Goal: Transaction & Acquisition: Purchase product/service

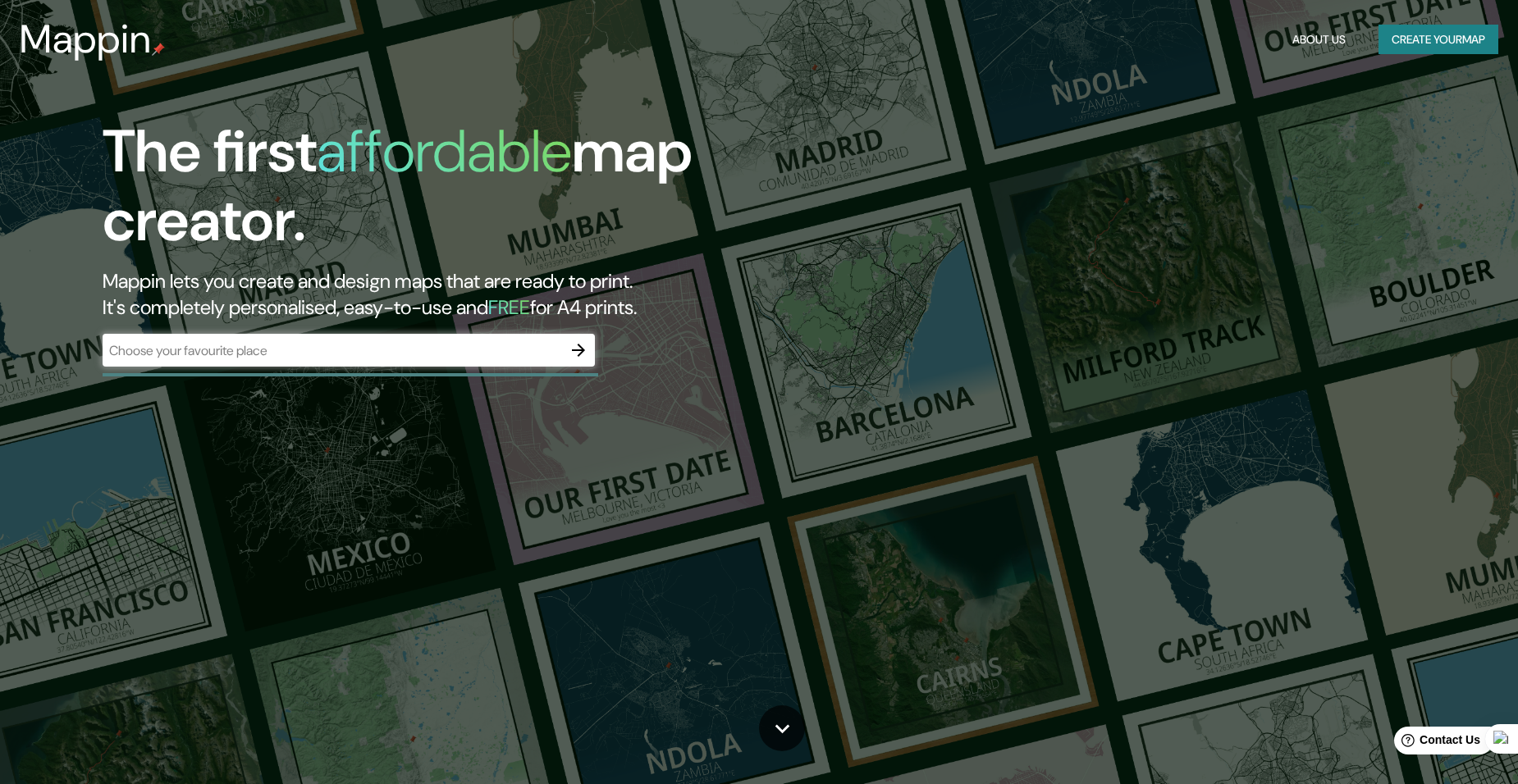
click at [574, 349] on icon "button" at bounding box center [578, 350] width 19 height 19
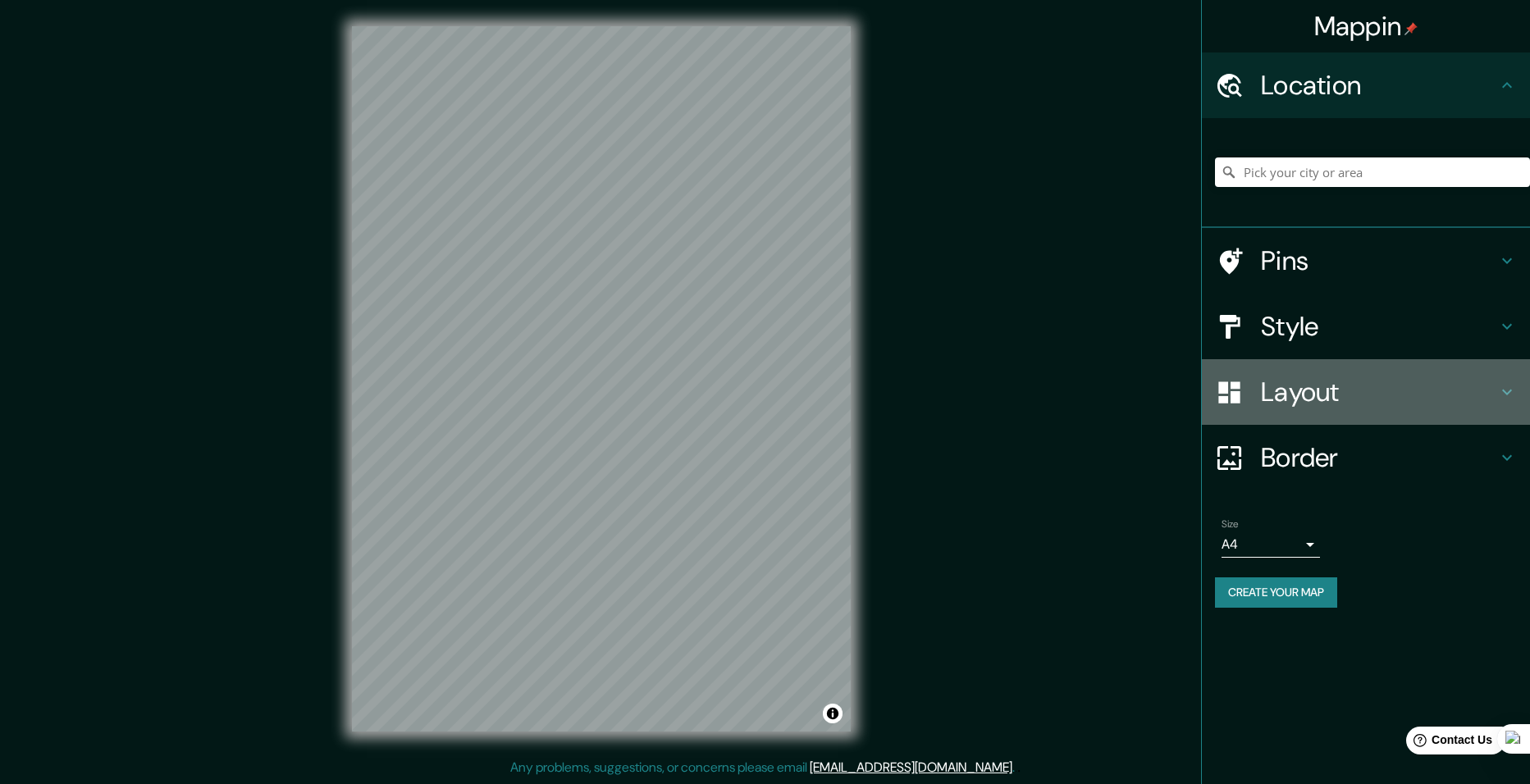
click at [1339, 398] on h4 "Layout" at bounding box center [1379, 392] width 237 height 33
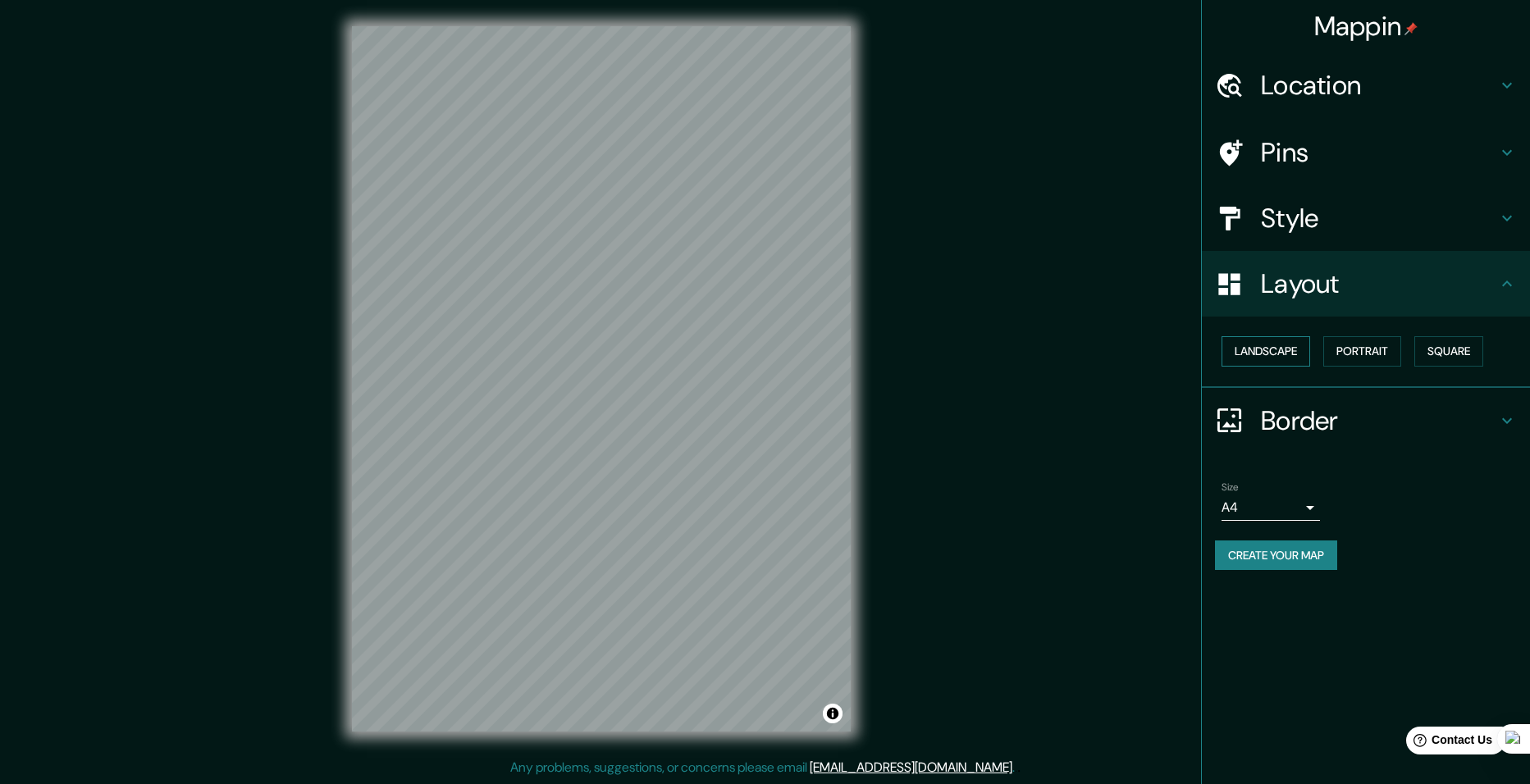
click at [1294, 360] on button "Landscape" at bounding box center [1266, 351] width 89 height 30
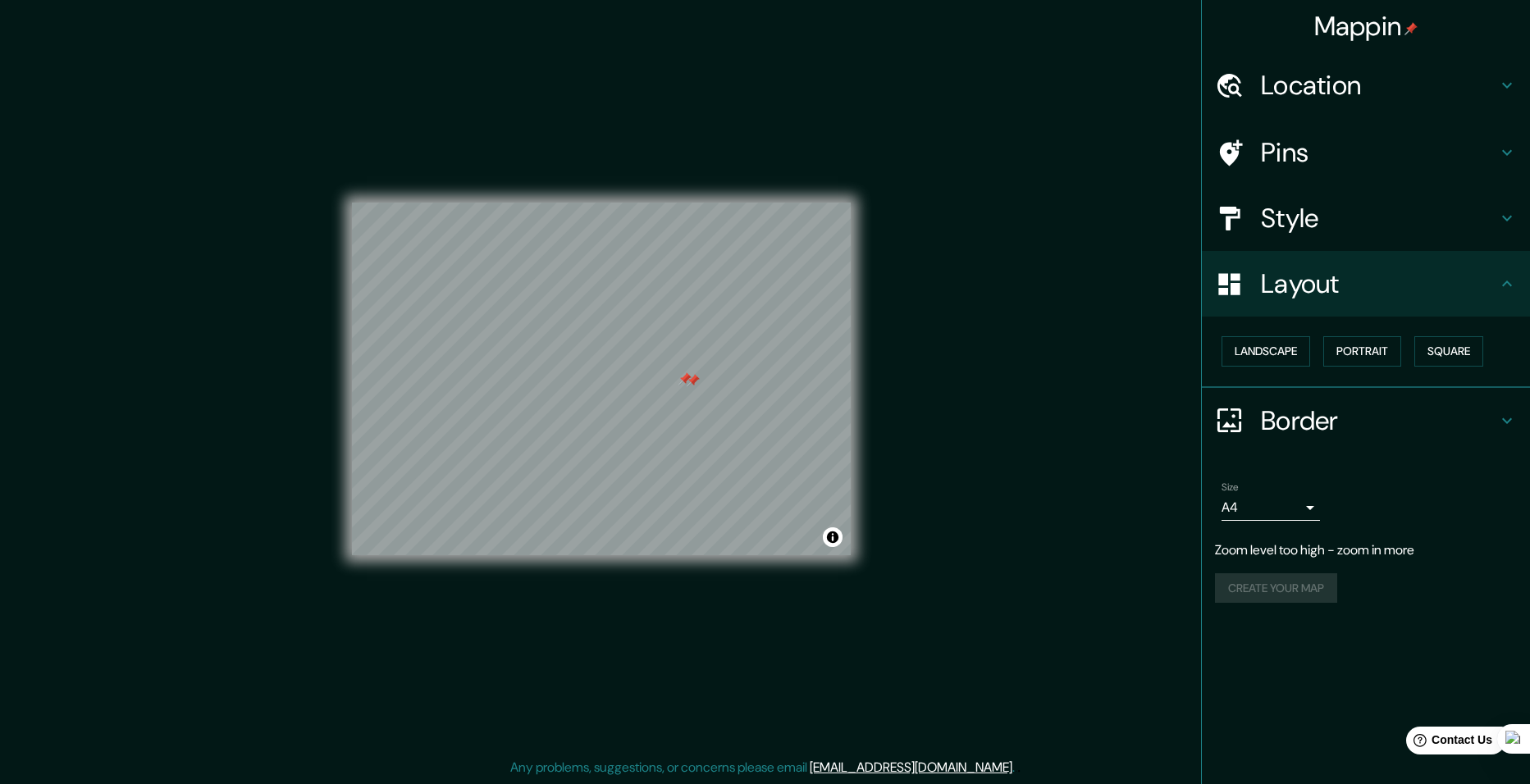
click at [681, 378] on div at bounding box center [686, 379] width 13 height 13
click at [691, 378] on div at bounding box center [693, 380] width 13 height 13
click at [1279, 507] on body "Mappin Location Pins Style Layout Landscape Portrait Square Border Choose a bor…" at bounding box center [765, 392] width 1530 height 784
click at [1266, 575] on li "A3" at bounding box center [1270, 572] width 99 height 30
type input "a4"
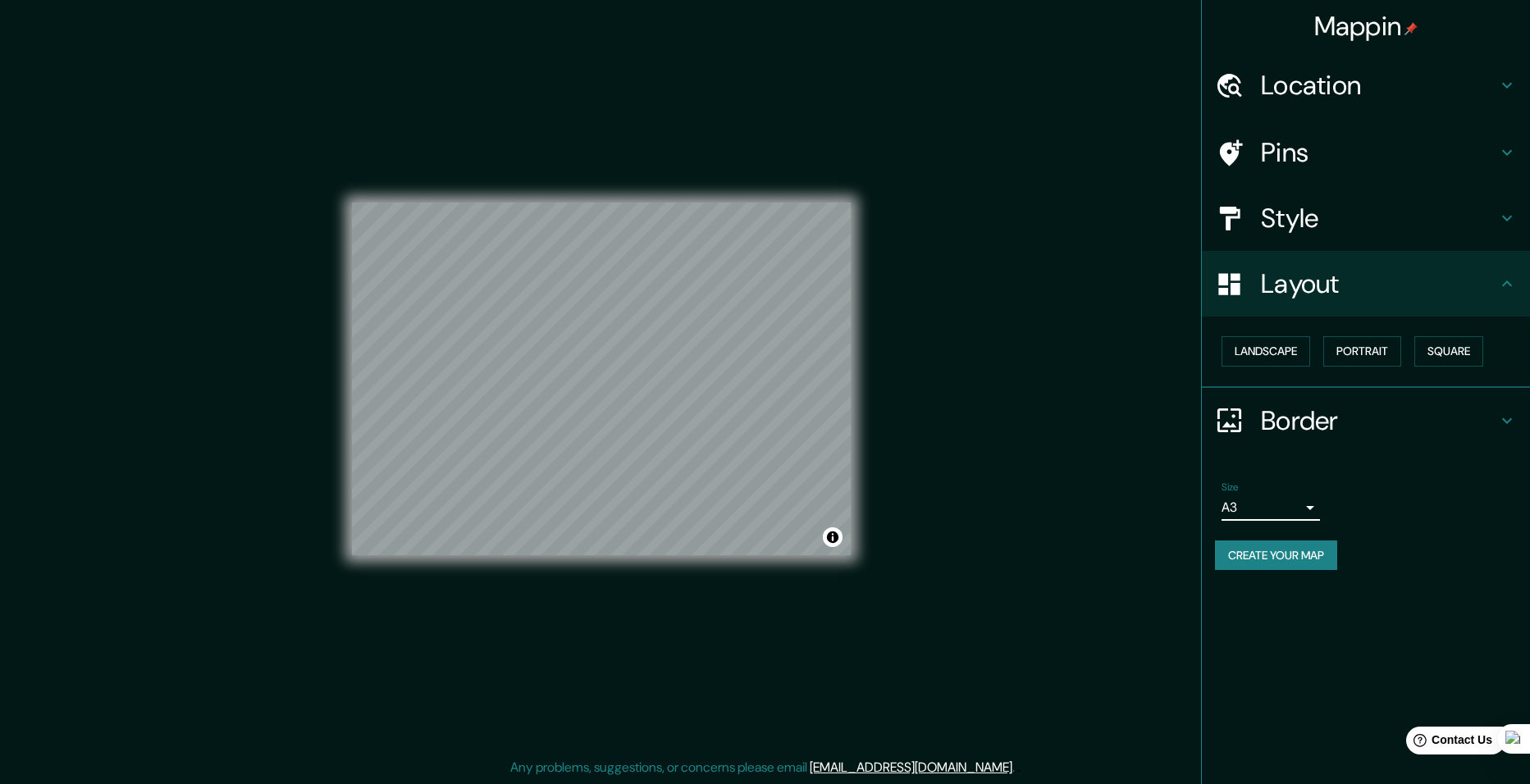
click at [1288, 558] on button "Create your map" at bounding box center [1276, 555] width 122 height 30
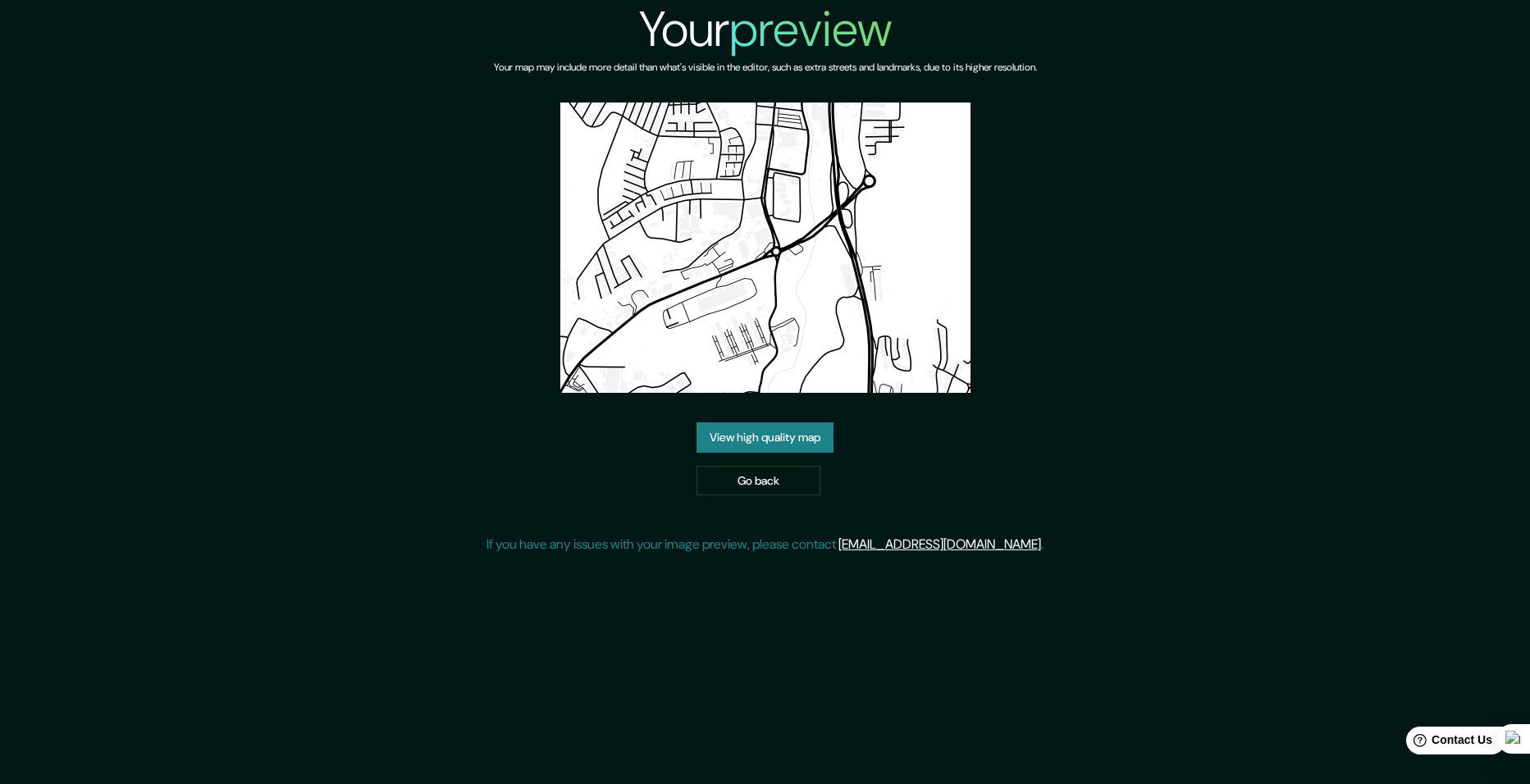
click at [747, 430] on link "View high quality map" at bounding box center [765, 437] width 137 height 30
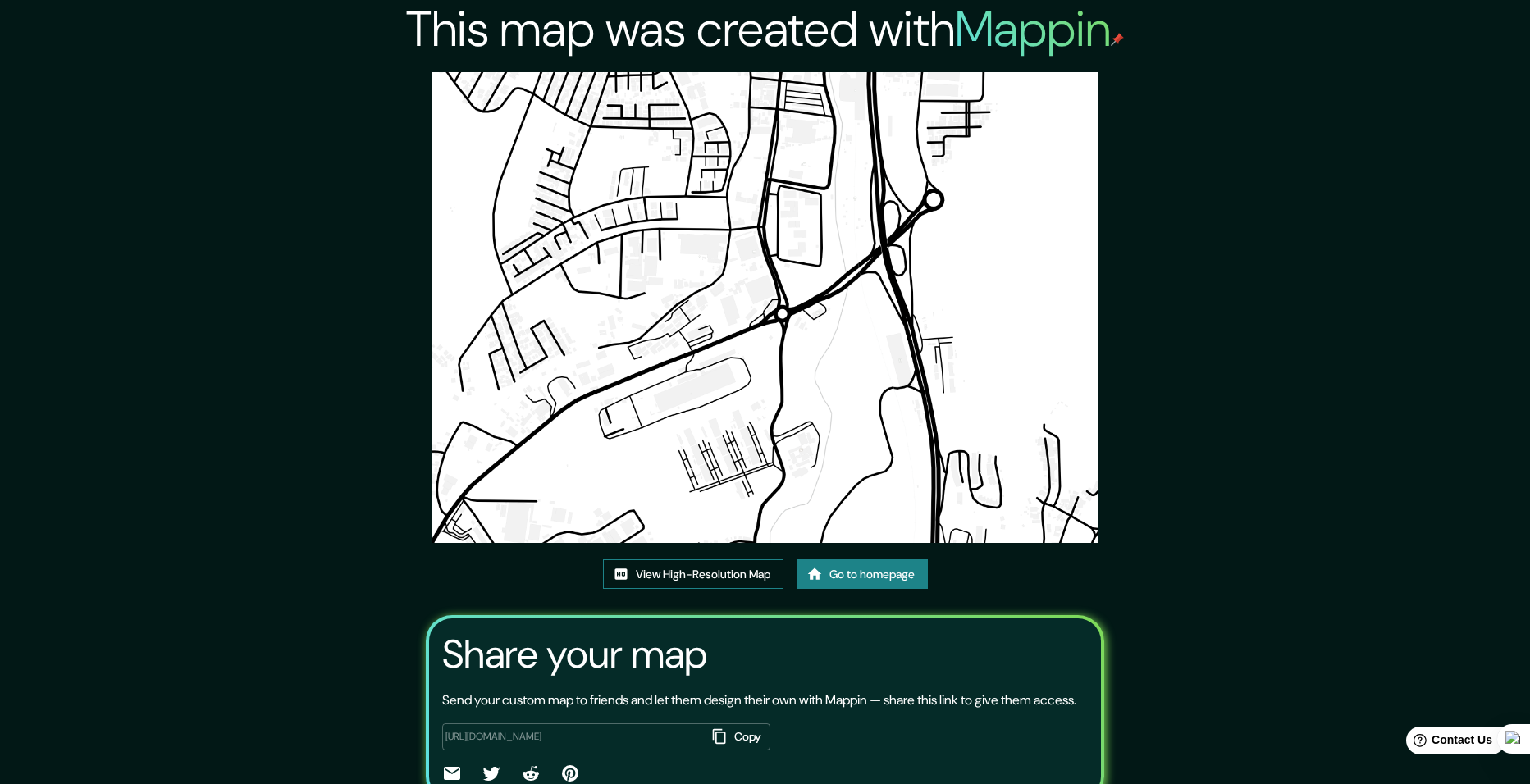
click at [713, 560] on link "View High-Resolution Map" at bounding box center [693, 574] width 180 height 30
click at [838, 560] on link "Go to homepage" at bounding box center [862, 574] width 131 height 30
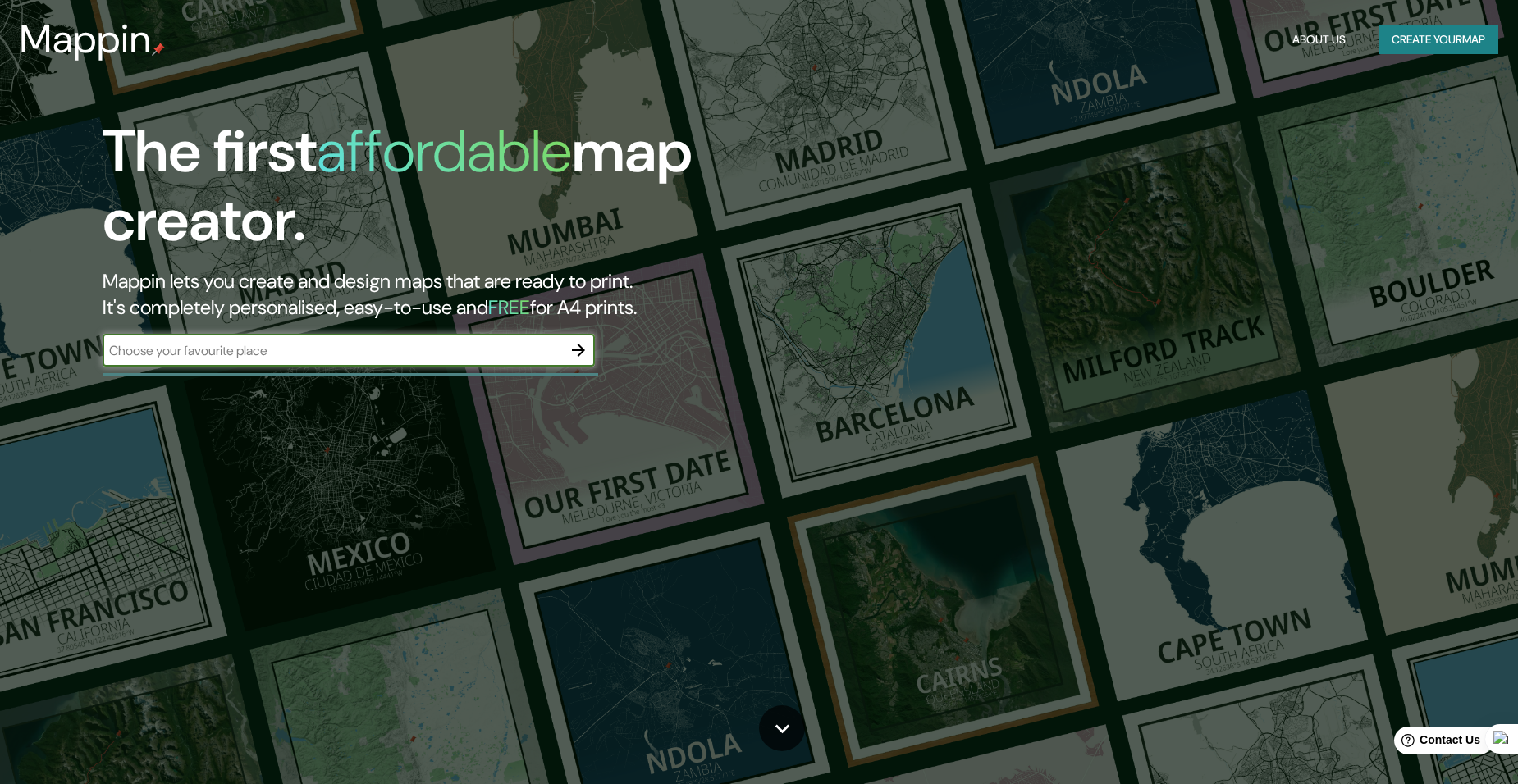
click at [564, 358] on button "button" at bounding box center [578, 350] width 33 height 33
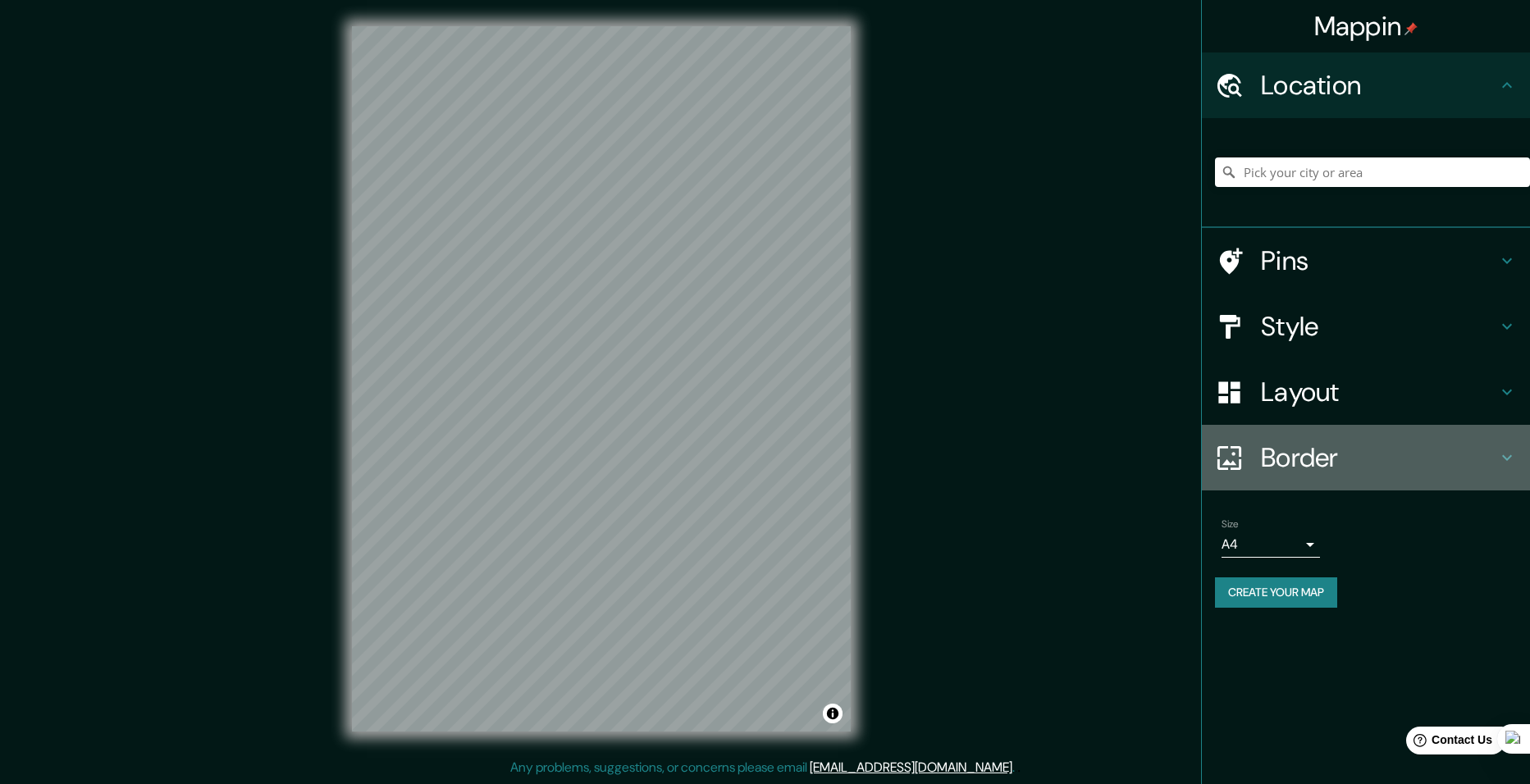
click at [1295, 452] on h4 "Border" at bounding box center [1379, 458] width 237 height 33
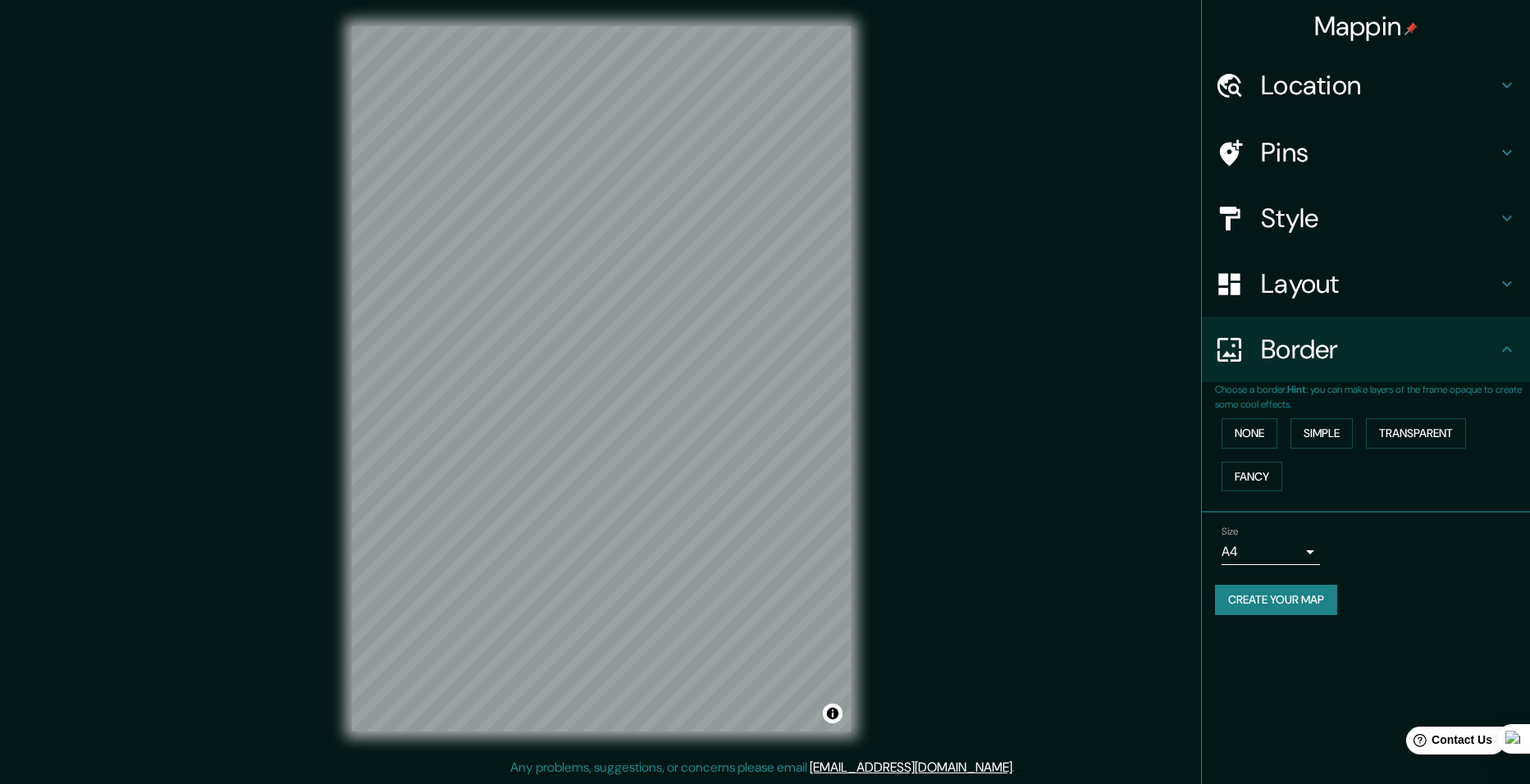
click at [1288, 296] on h4 "Layout" at bounding box center [1379, 284] width 237 height 33
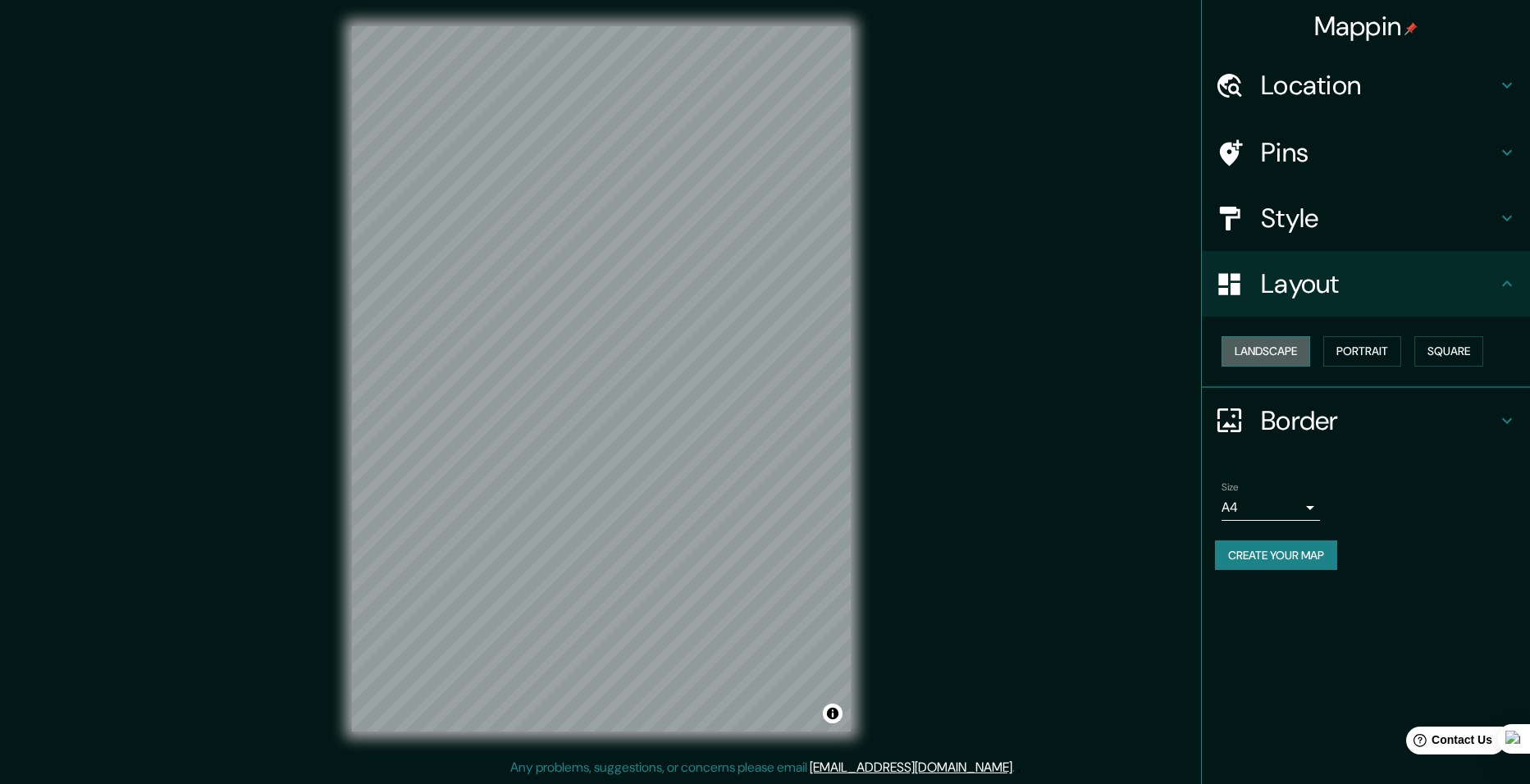
click at [1292, 348] on button "Landscape" at bounding box center [1266, 351] width 89 height 30
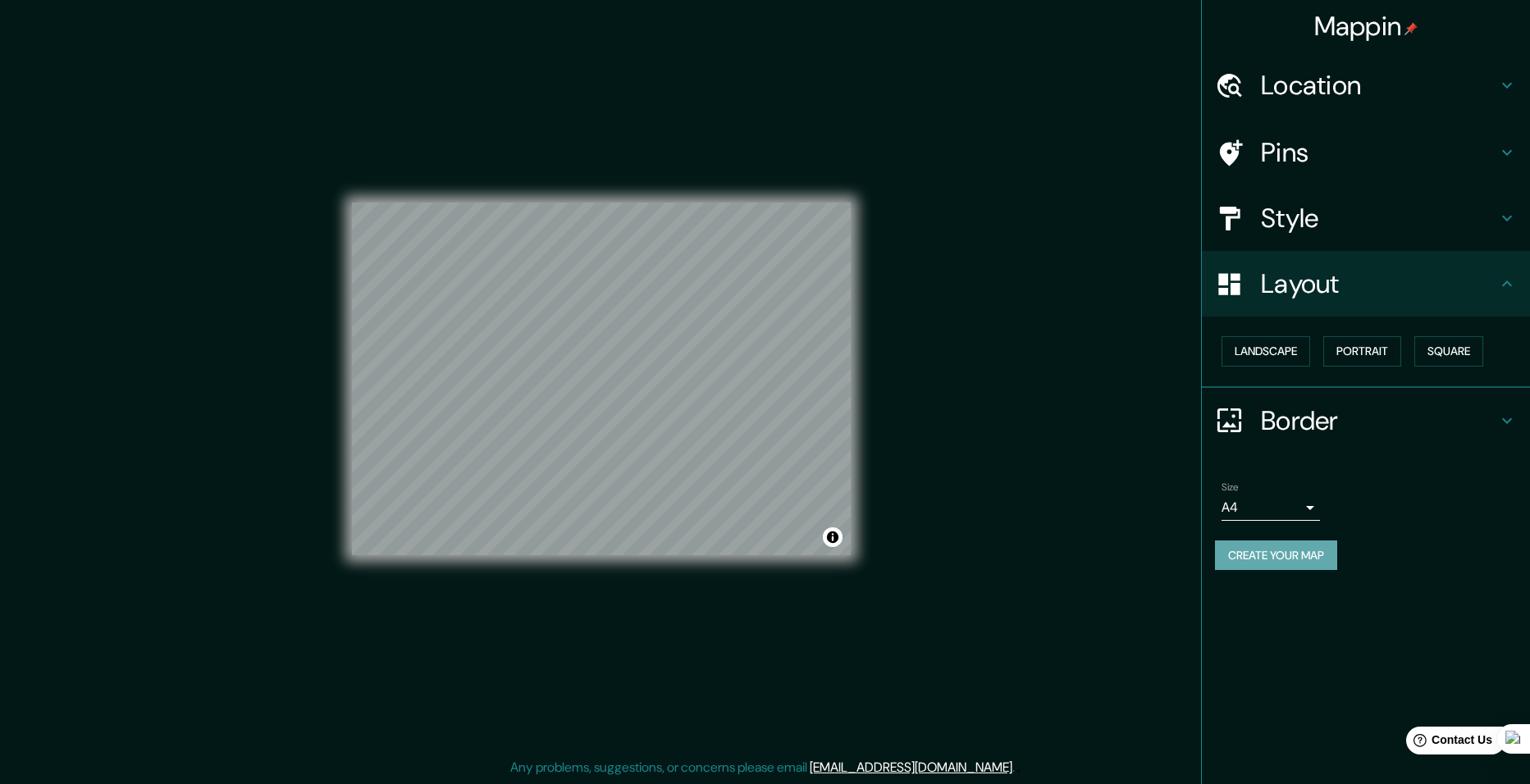
click at [1287, 550] on button "Create your map" at bounding box center [1276, 555] width 122 height 30
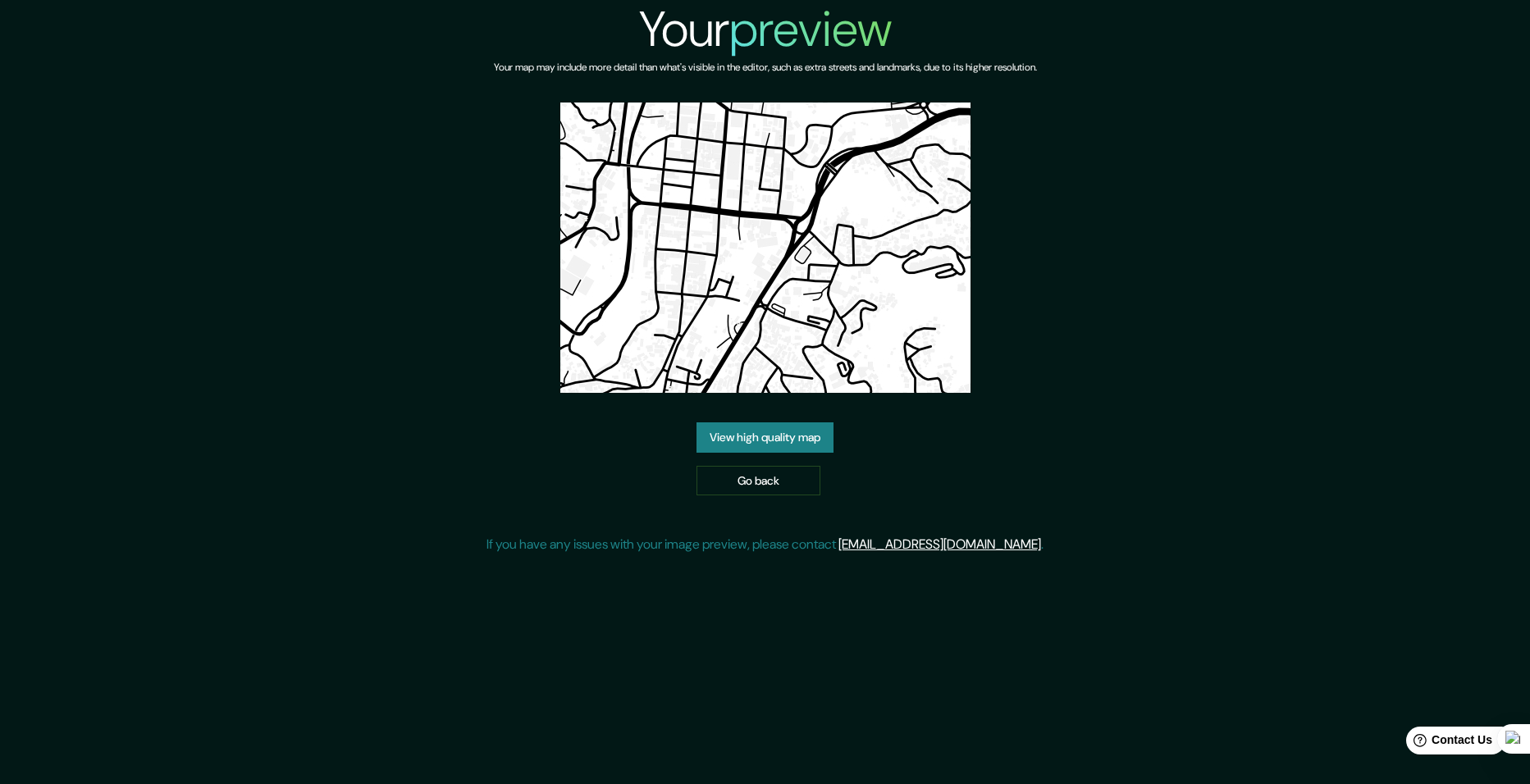
click at [809, 428] on link "View high quality map" at bounding box center [765, 437] width 137 height 30
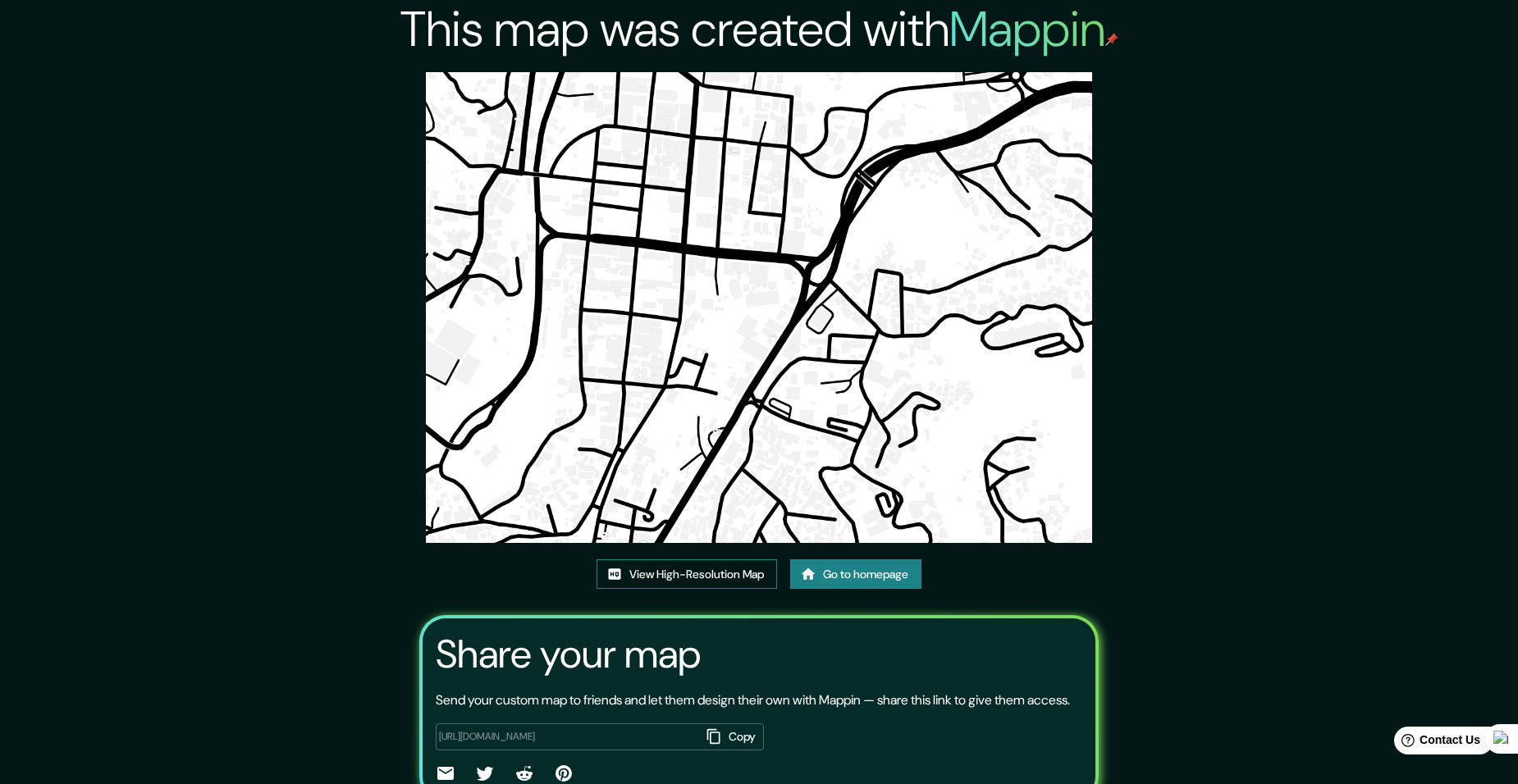
click at [737, 580] on link "View High-Resolution Map" at bounding box center [686, 574] width 180 height 30
click at [870, 588] on link "Go to homepage" at bounding box center [856, 574] width 131 height 30
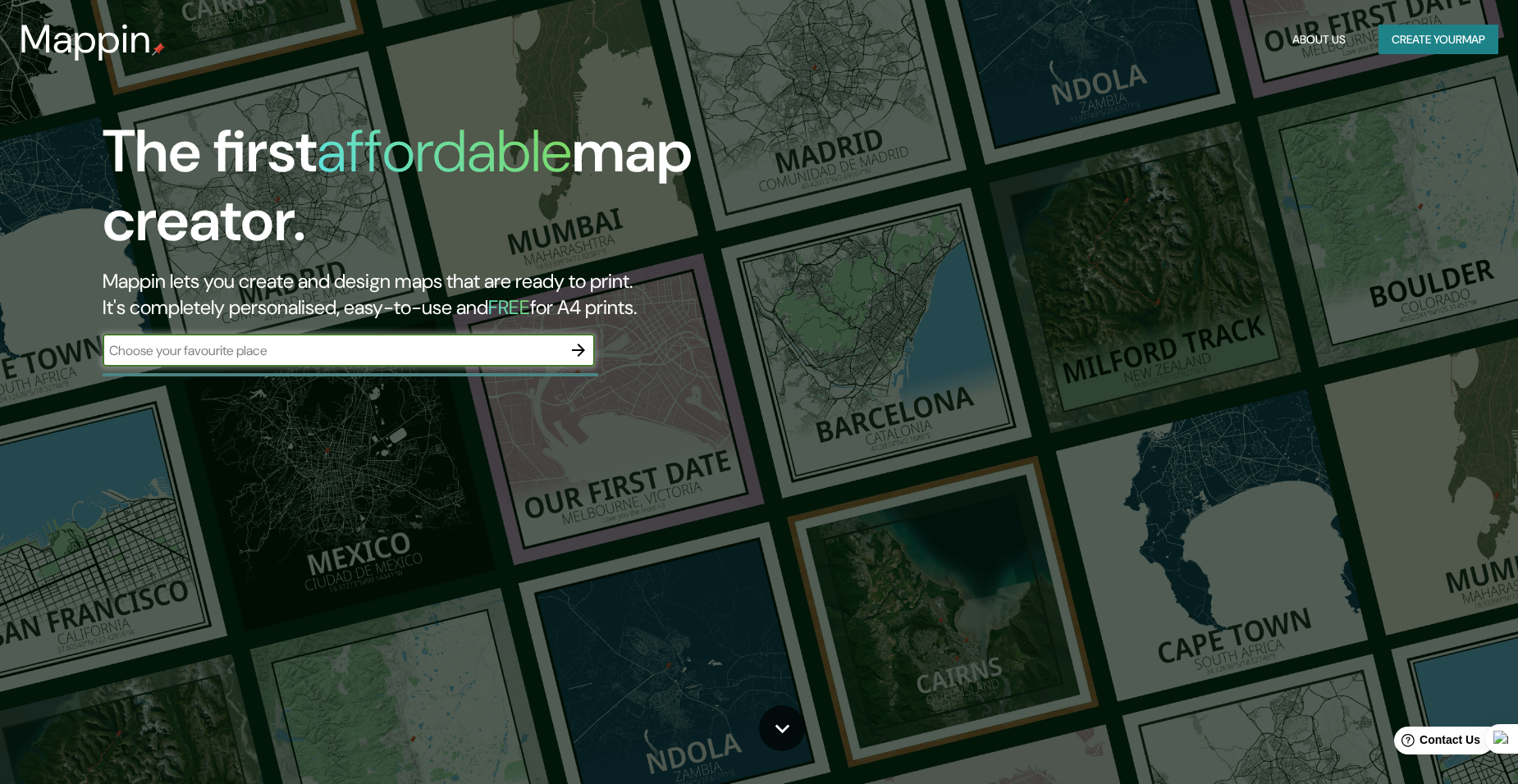
click at [576, 348] on icon "button" at bounding box center [578, 350] width 19 height 19
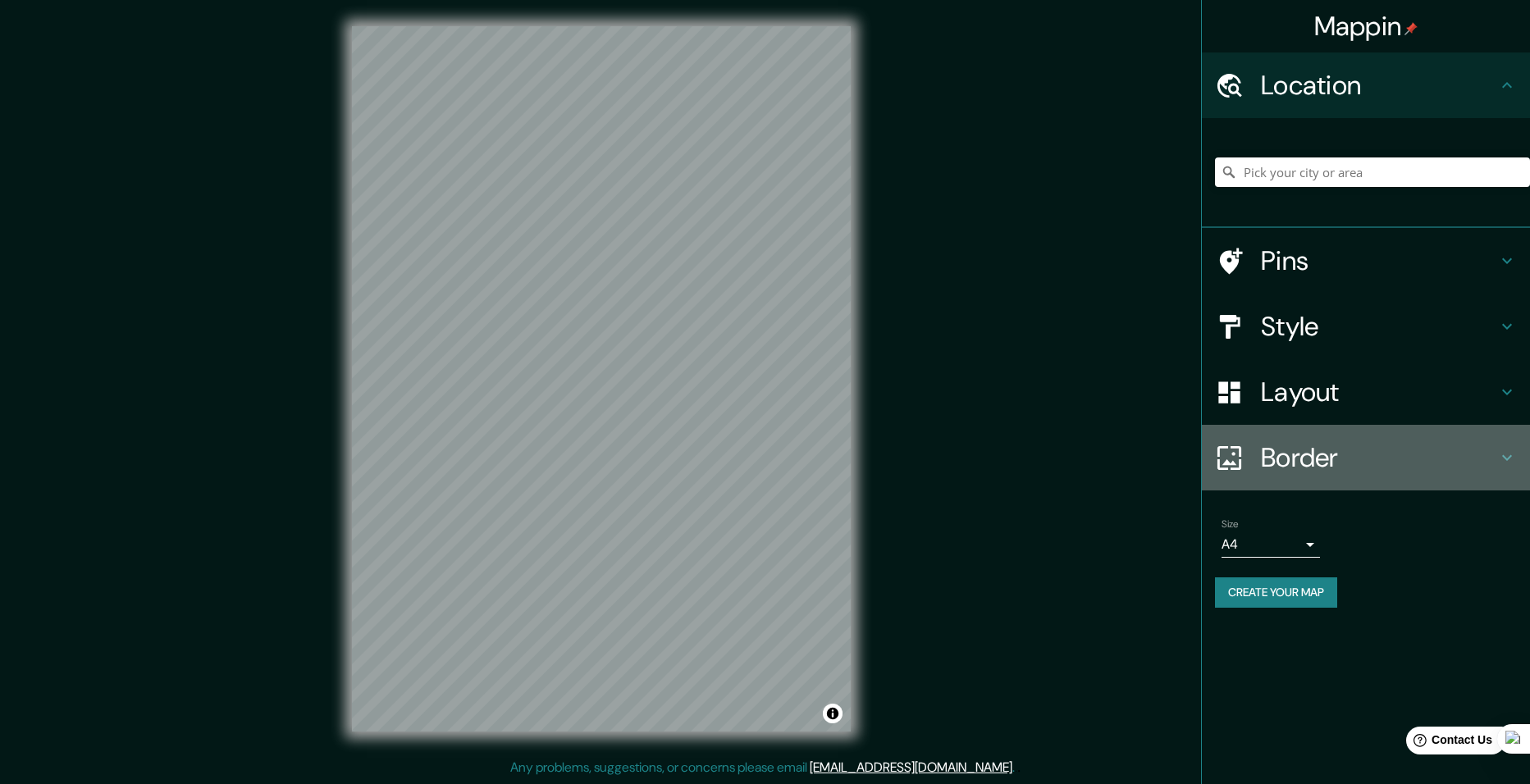
click at [1293, 455] on h4 "Border" at bounding box center [1379, 458] width 237 height 33
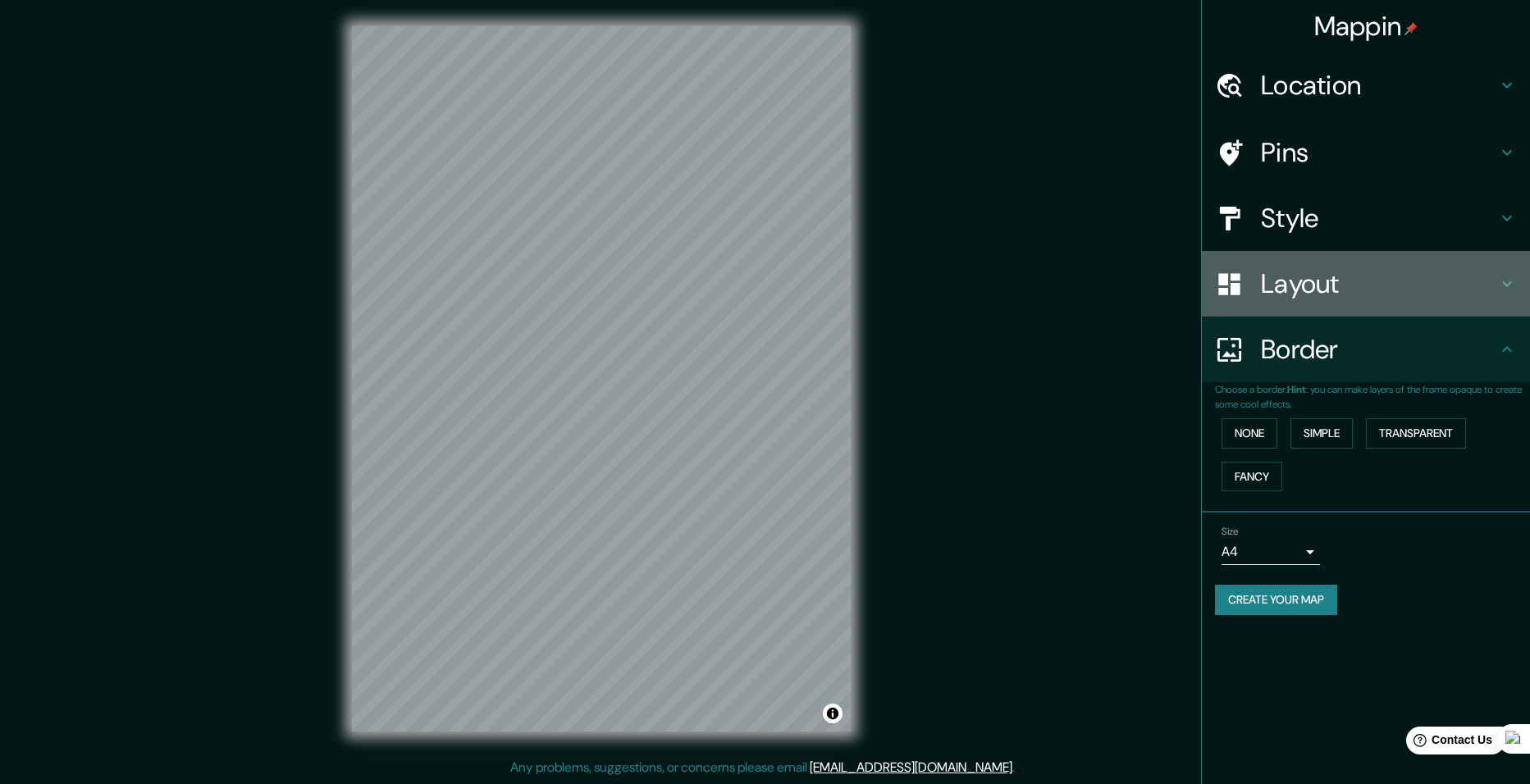
click at [1303, 271] on h4 "Layout" at bounding box center [1379, 284] width 237 height 33
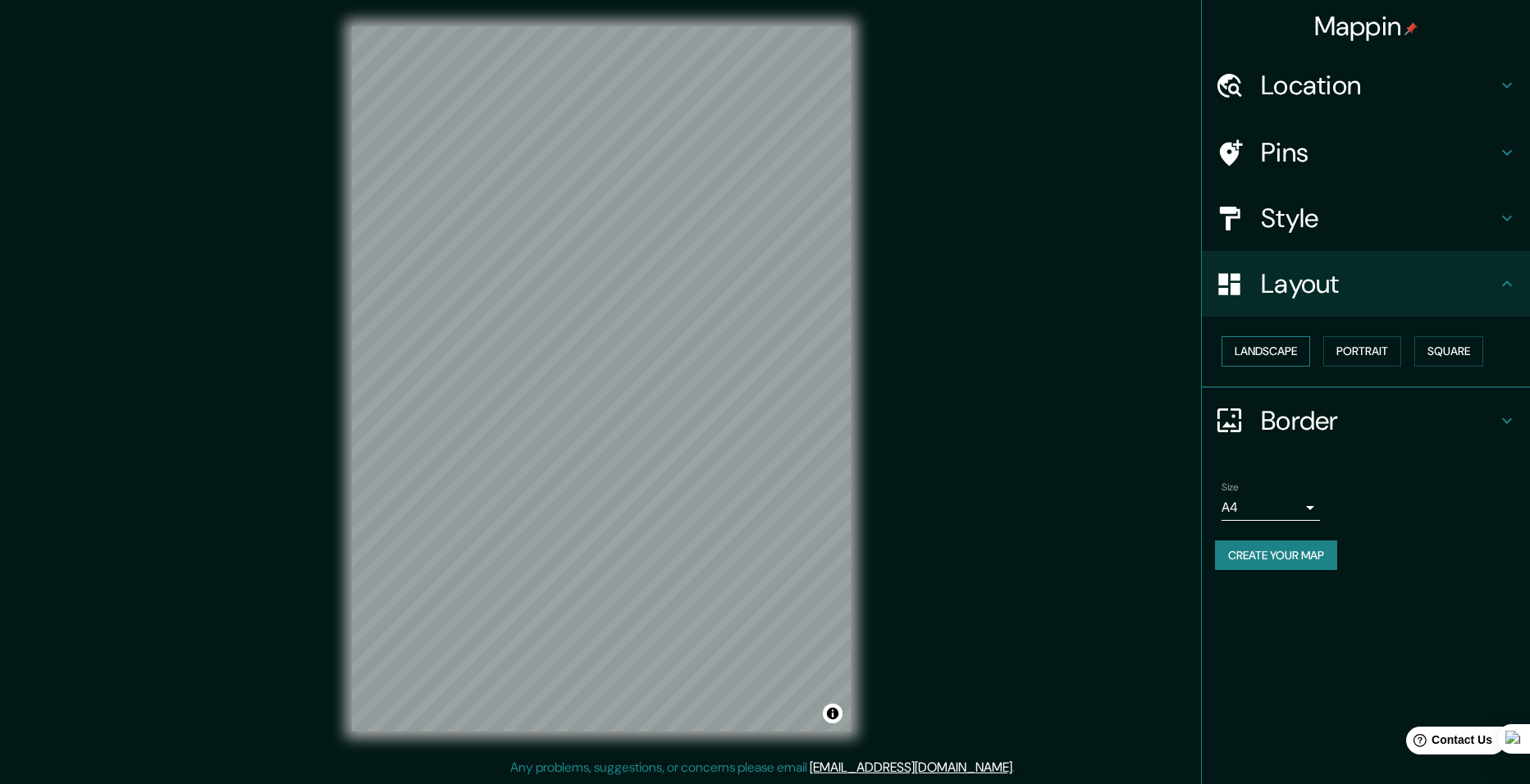
click at [1282, 356] on button "Landscape" at bounding box center [1266, 351] width 89 height 30
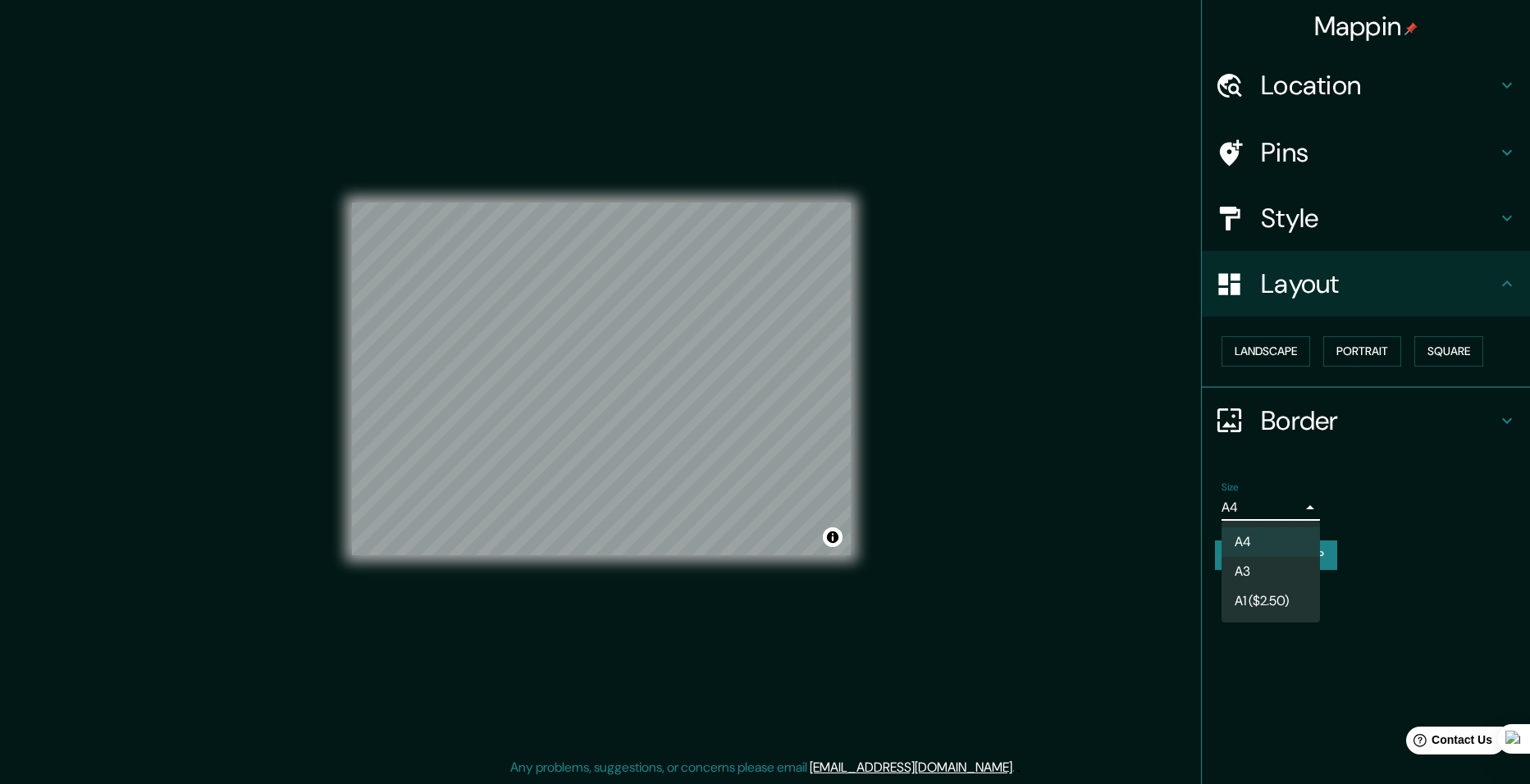
click at [1257, 510] on body "Mappin Location Pins Style Layout Landscape Portrait Square Border Choose a bor…" at bounding box center [765, 392] width 1530 height 784
click at [1248, 562] on li "A3" at bounding box center [1270, 572] width 99 height 30
type input "a4"
click at [1261, 561] on button "Create your map" at bounding box center [1276, 555] width 122 height 30
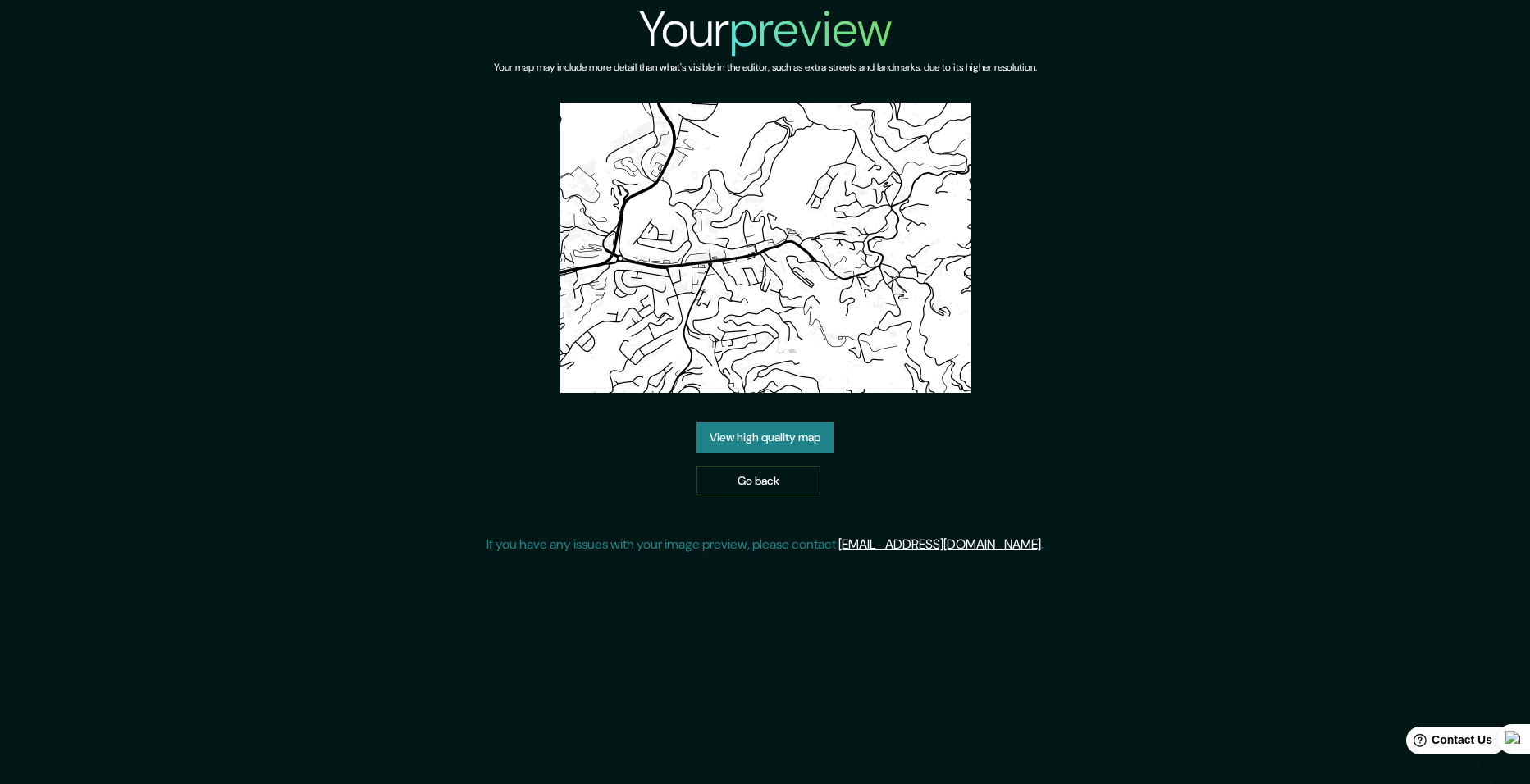
click at [765, 432] on link "View high quality map" at bounding box center [765, 437] width 137 height 30
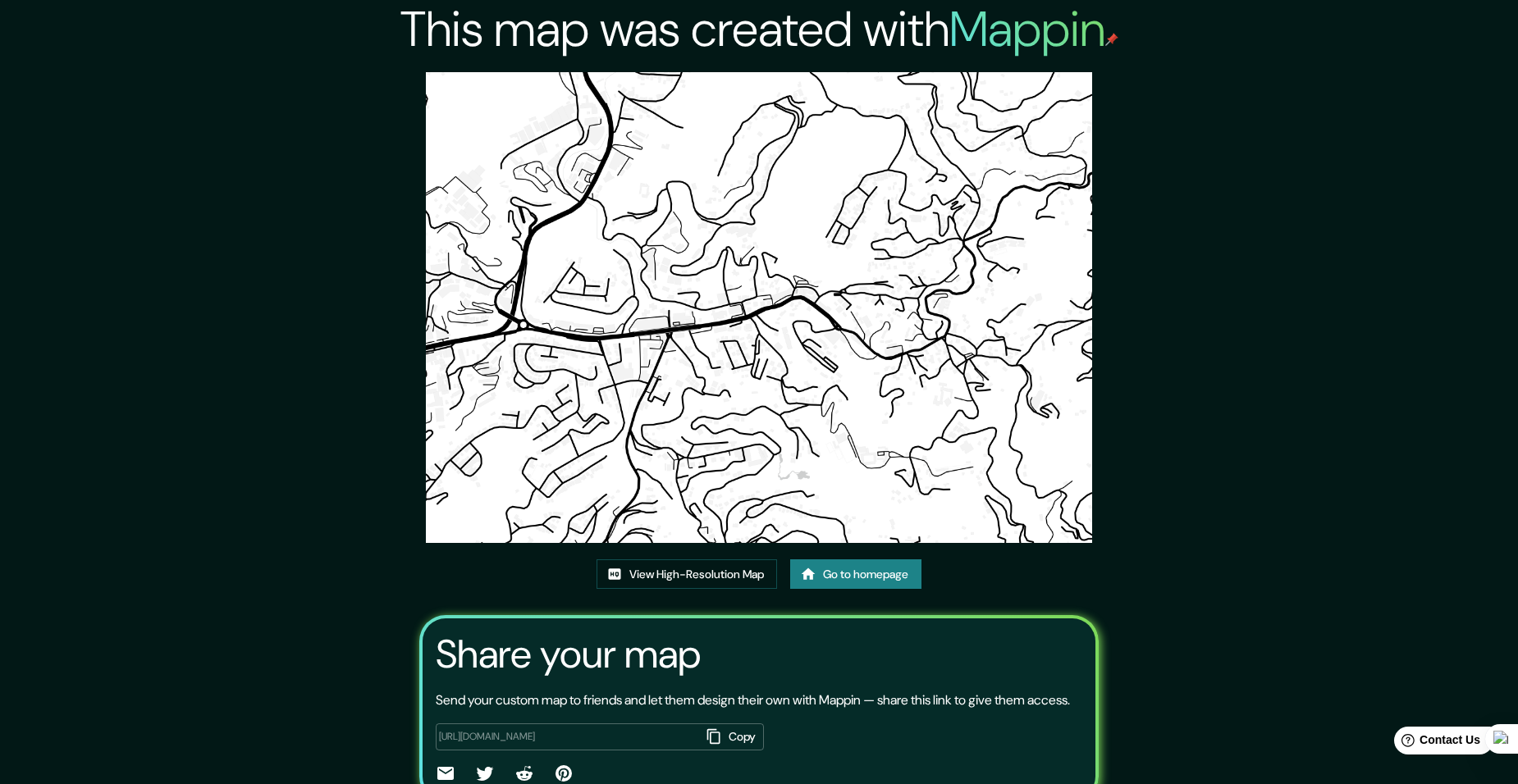
click at [857, 579] on link "Go to homepage" at bounding box center [856, 574] width 131 height 30
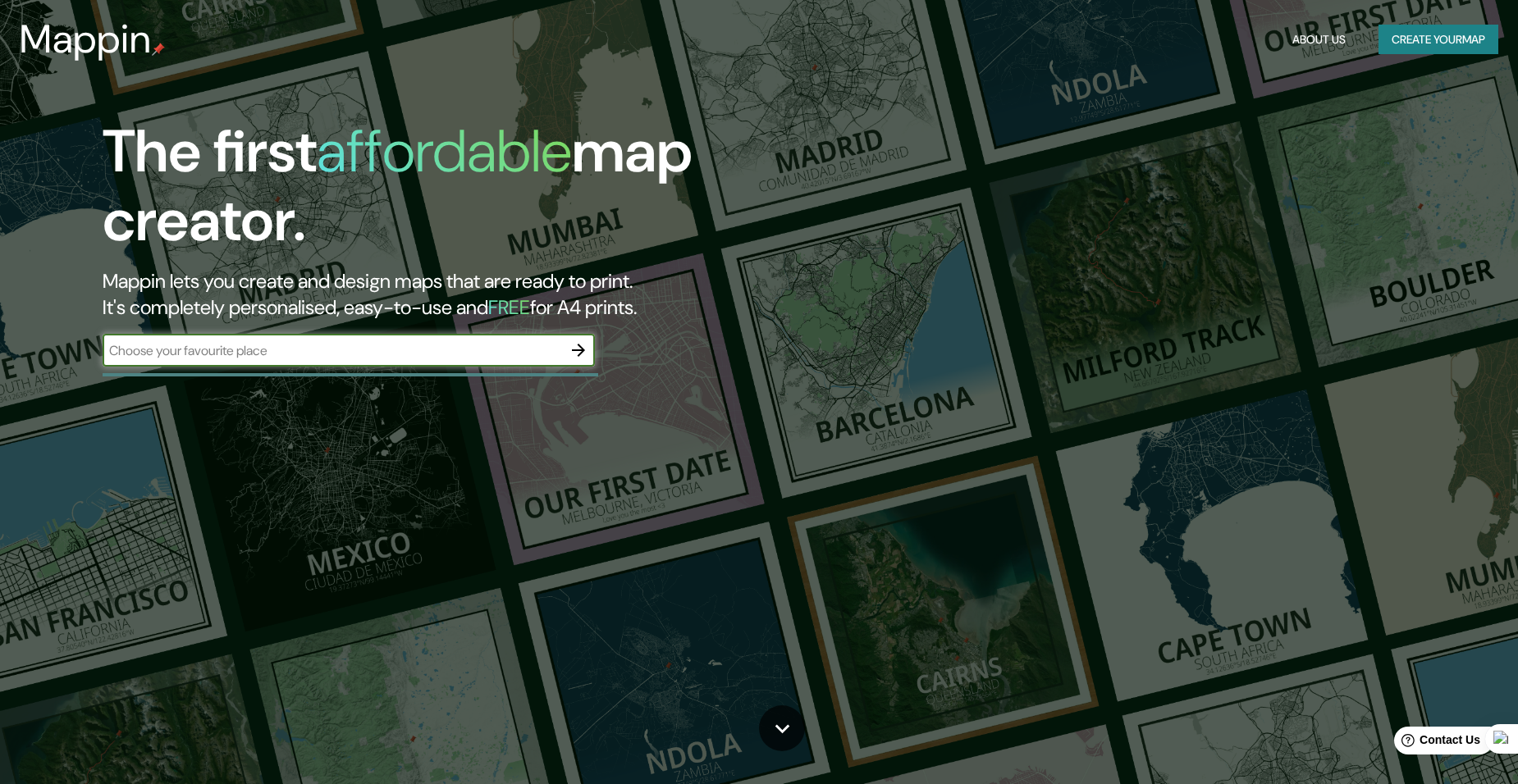
click at [581, 349] on icon "button" at bounding box center [578, 350] width 19 height 19
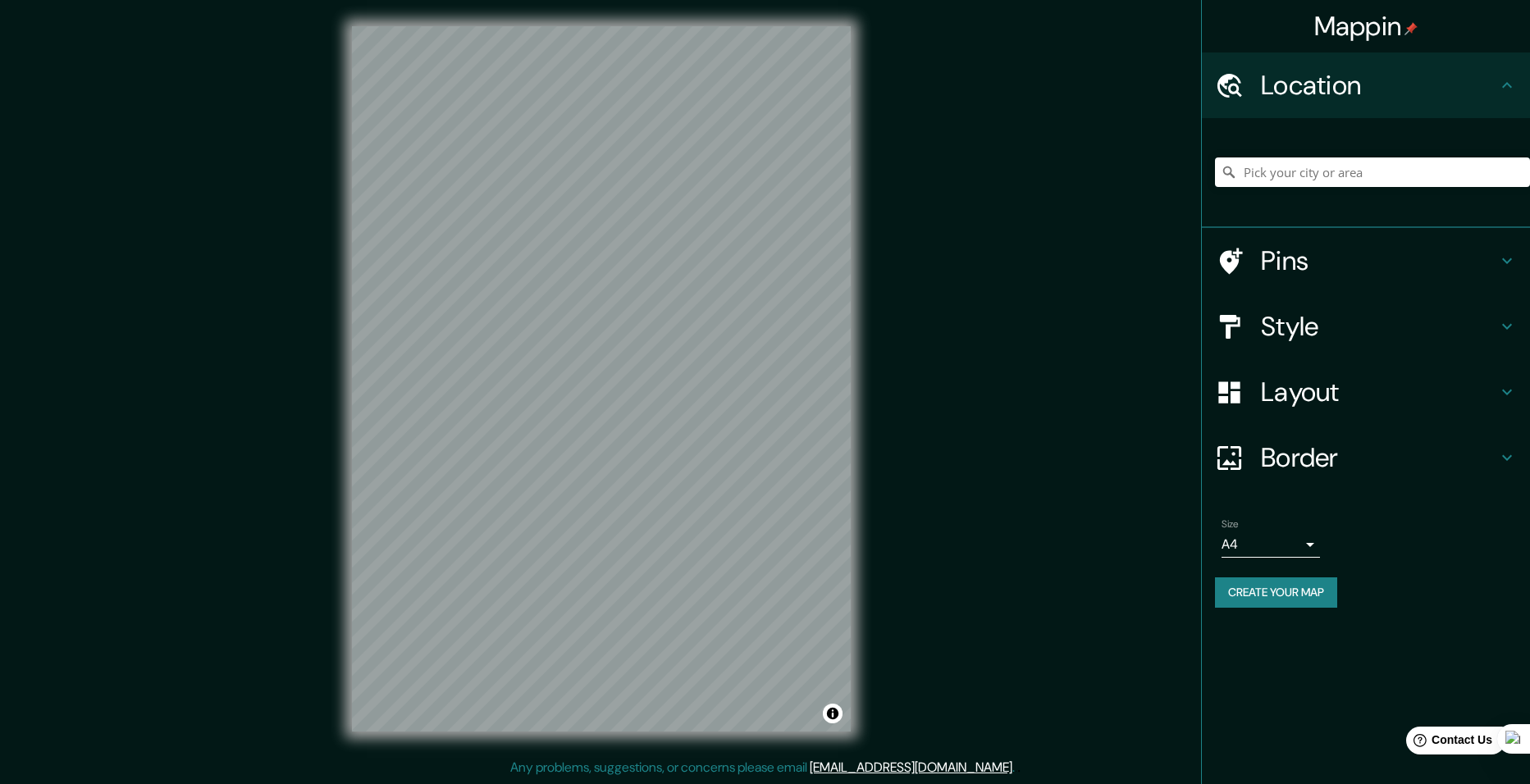
click at [1294, 412] on div "Layout" at bounding box center [1366, 392] width 328 height 66
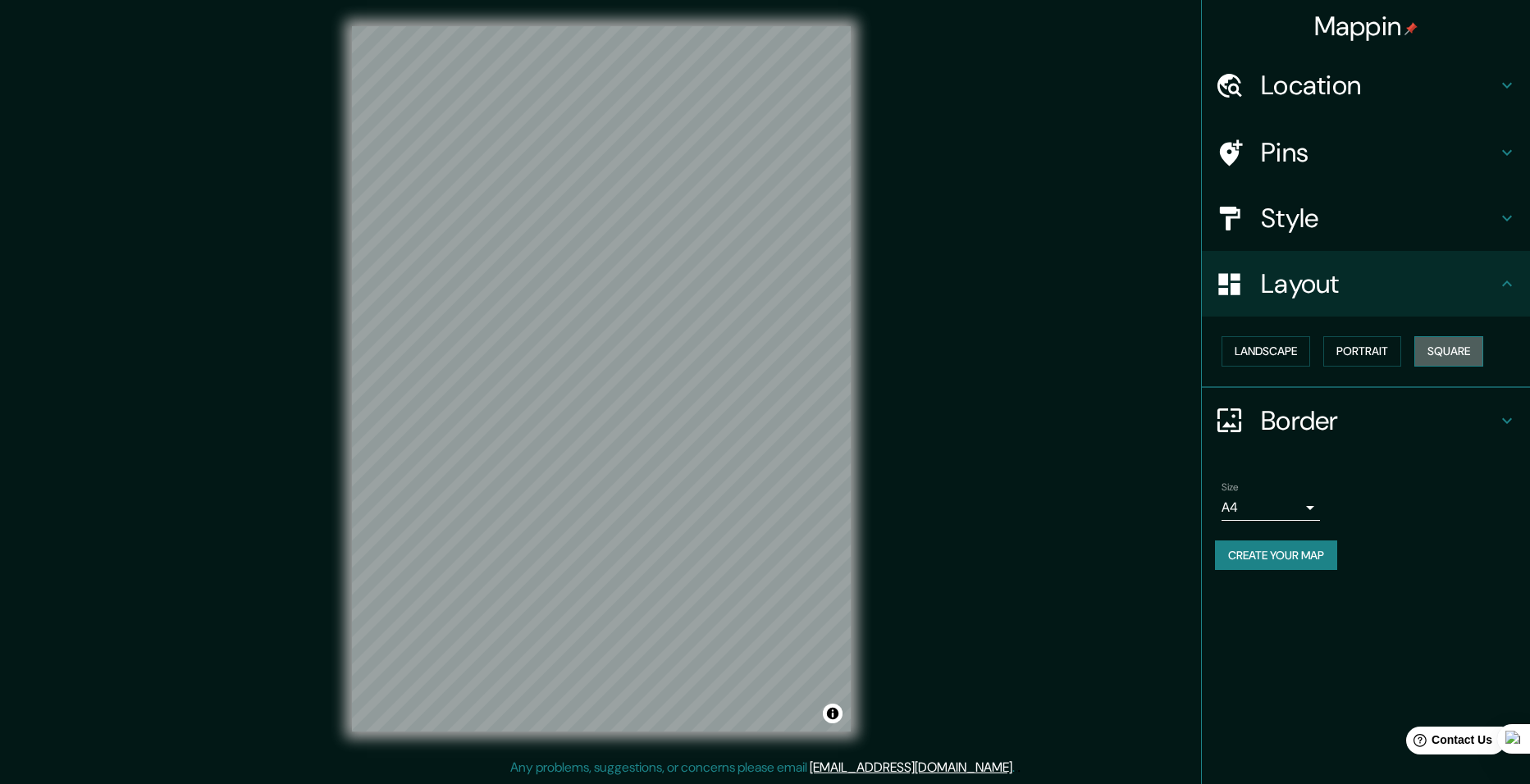
click at [1440, 348] on button "Square" at bounding box center [1449, 351] width 69 height 30
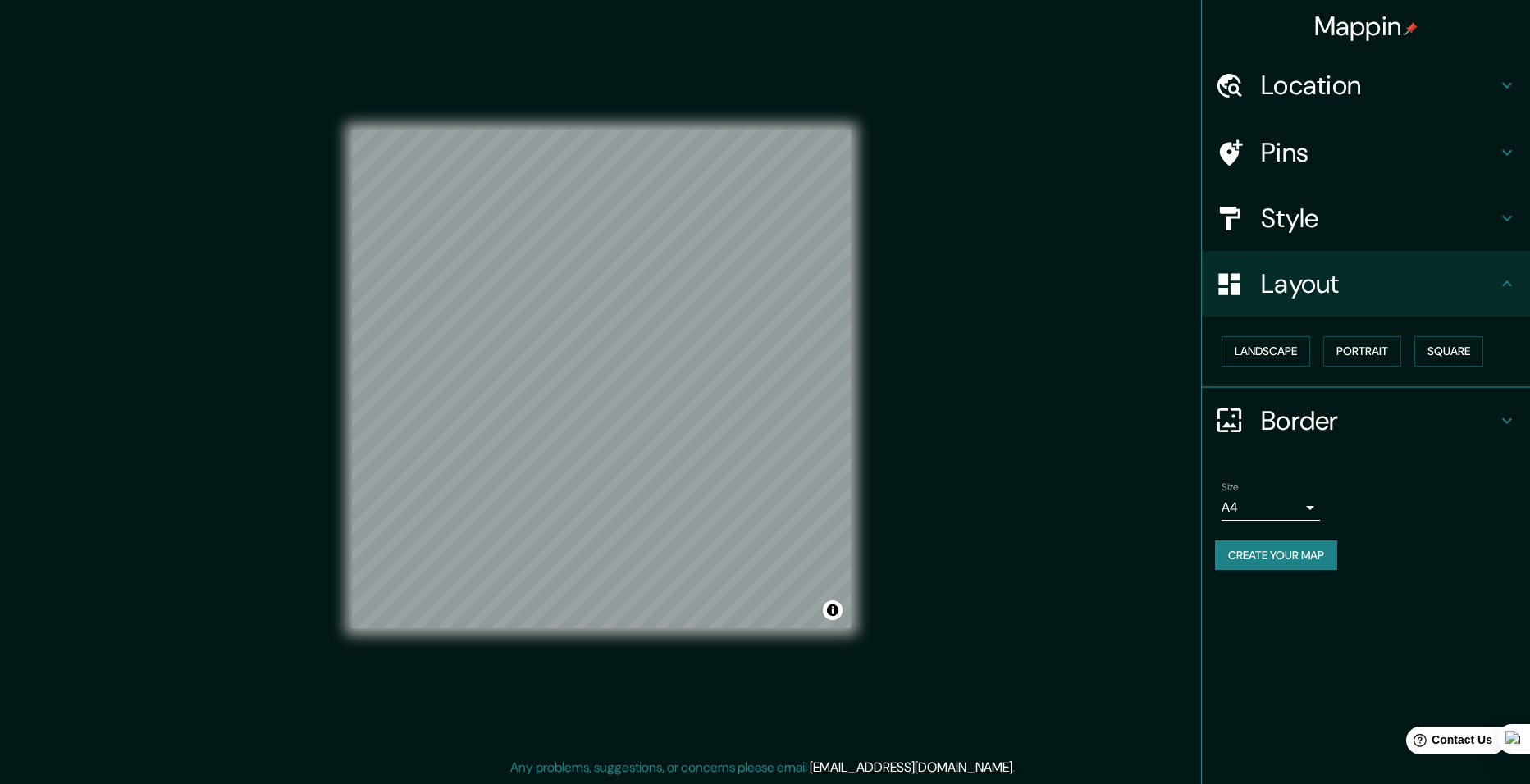
click at [1295, 514] on body "Mappin Location Pins Style Layout Landscape Portrait Square Border Choose a bor…" at bounding box center [765, 392] width 1530 height 784
click at [1257, 566] on li "A3" at bounding box center [1270, 572] width 99 height 30
type input "a4"
click at [1303, 561] on button "Create your map" at bounding box center [1276, 555] width 122 height 30
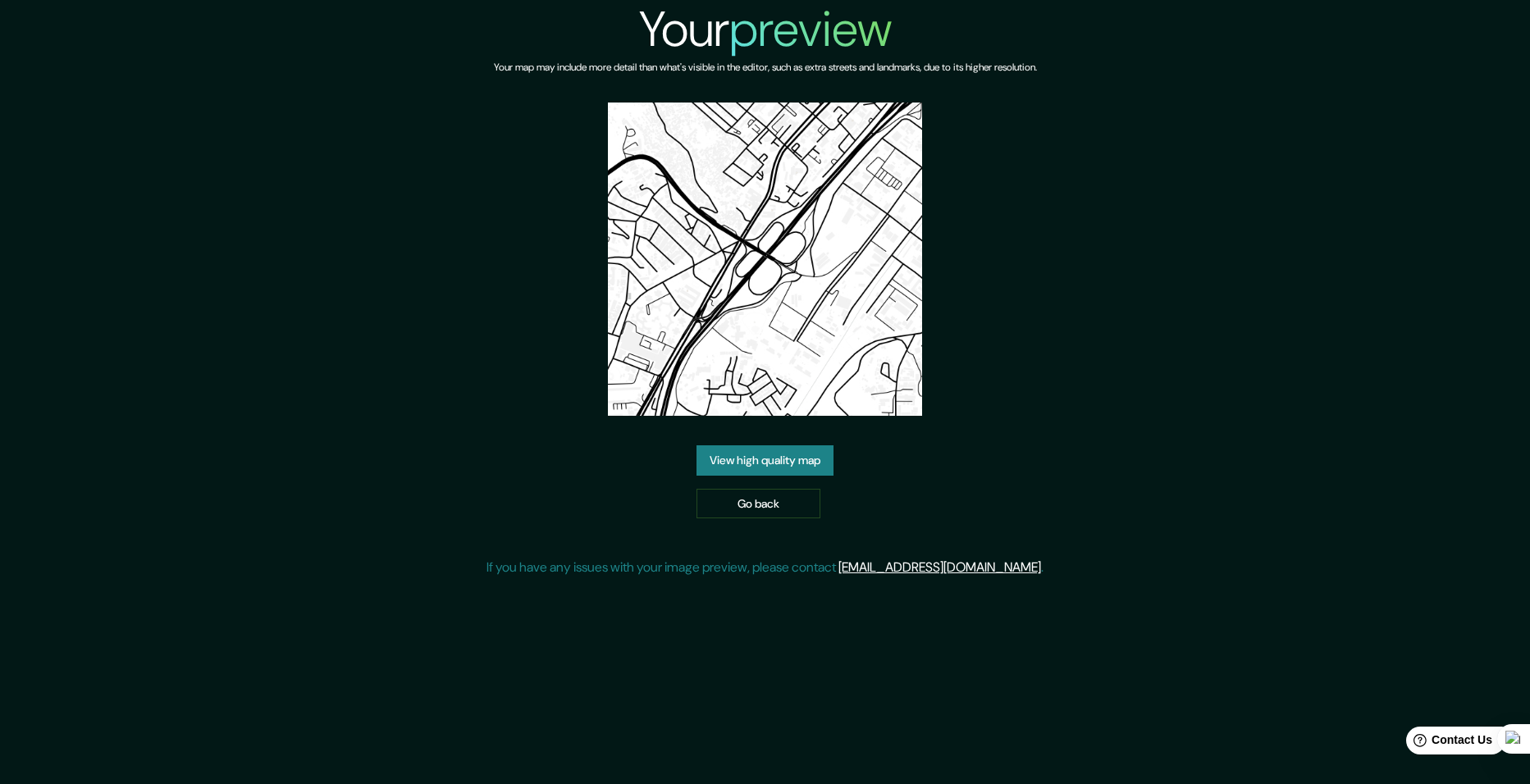
click at [816, 459] on link "View high quality map" at bounding box center [765, 460] width 137 height 30
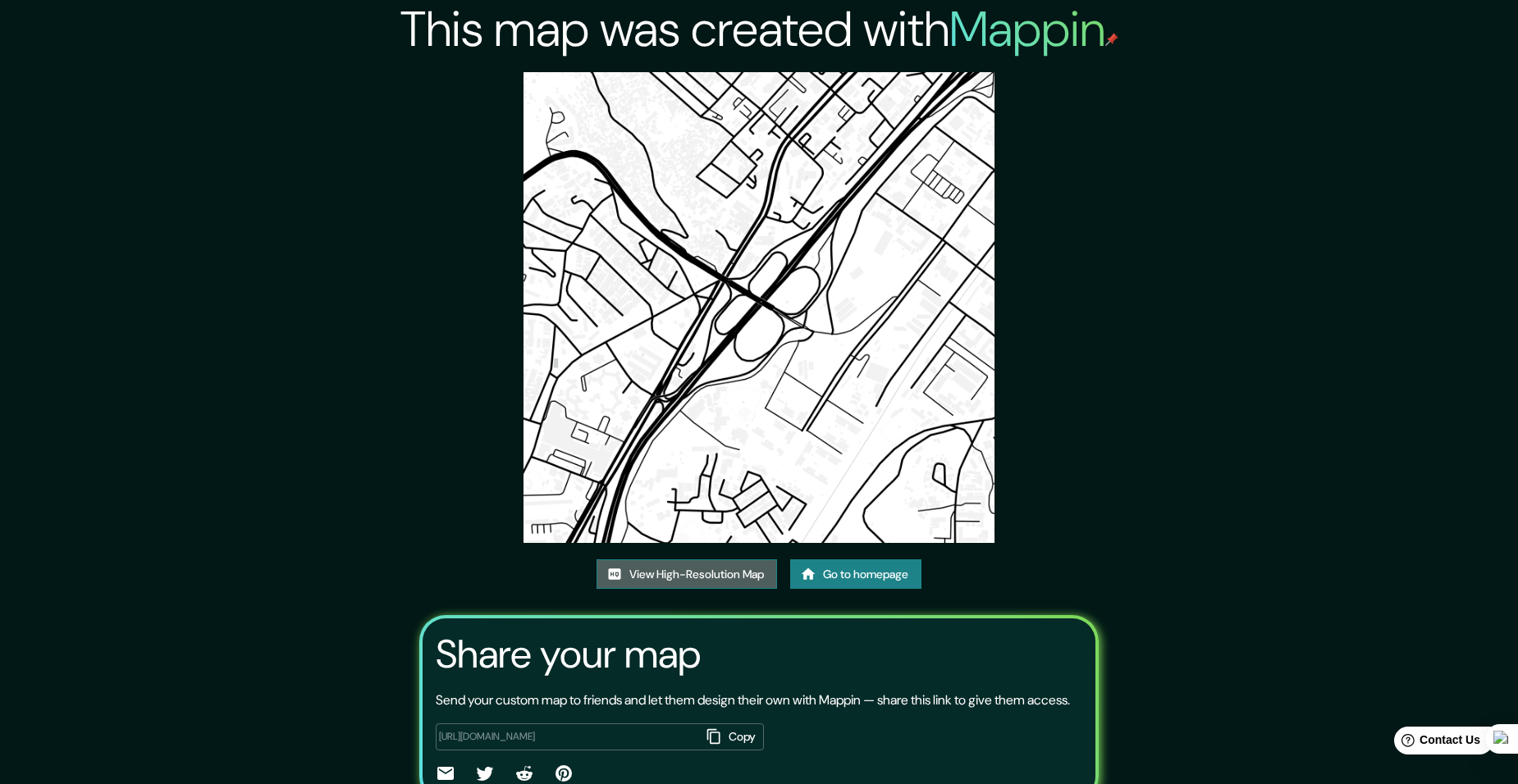
click at [709, 573] on link "View High-Resolution Map" at bounding box center [686, 574] width 180 height 30
click at [839, 569] on link "Go to homepage" at bounding box center [856, 574] width 131 height 30
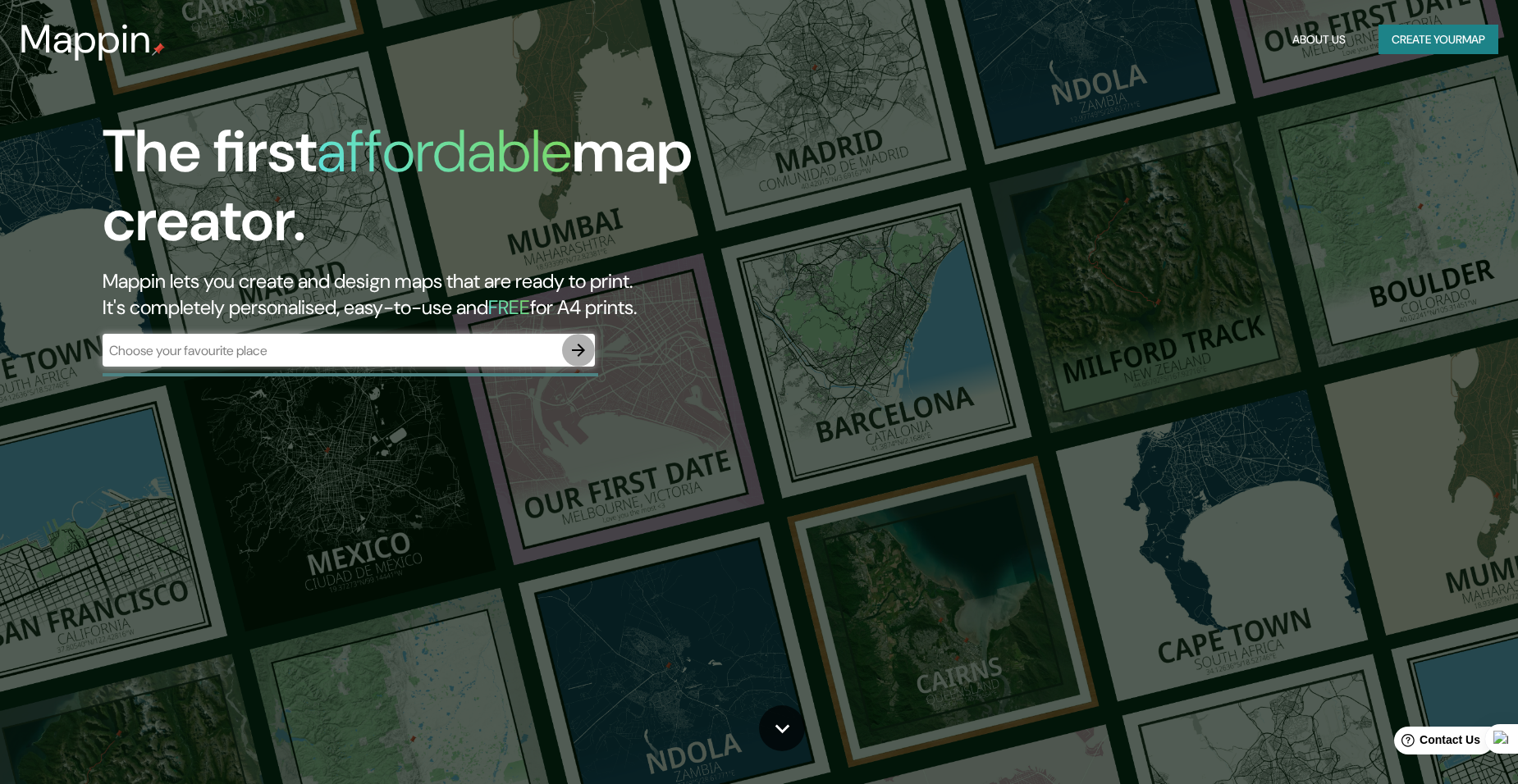
click at [581, 349] on icon "button" at bounding box center [578, 350] width 19 height 19
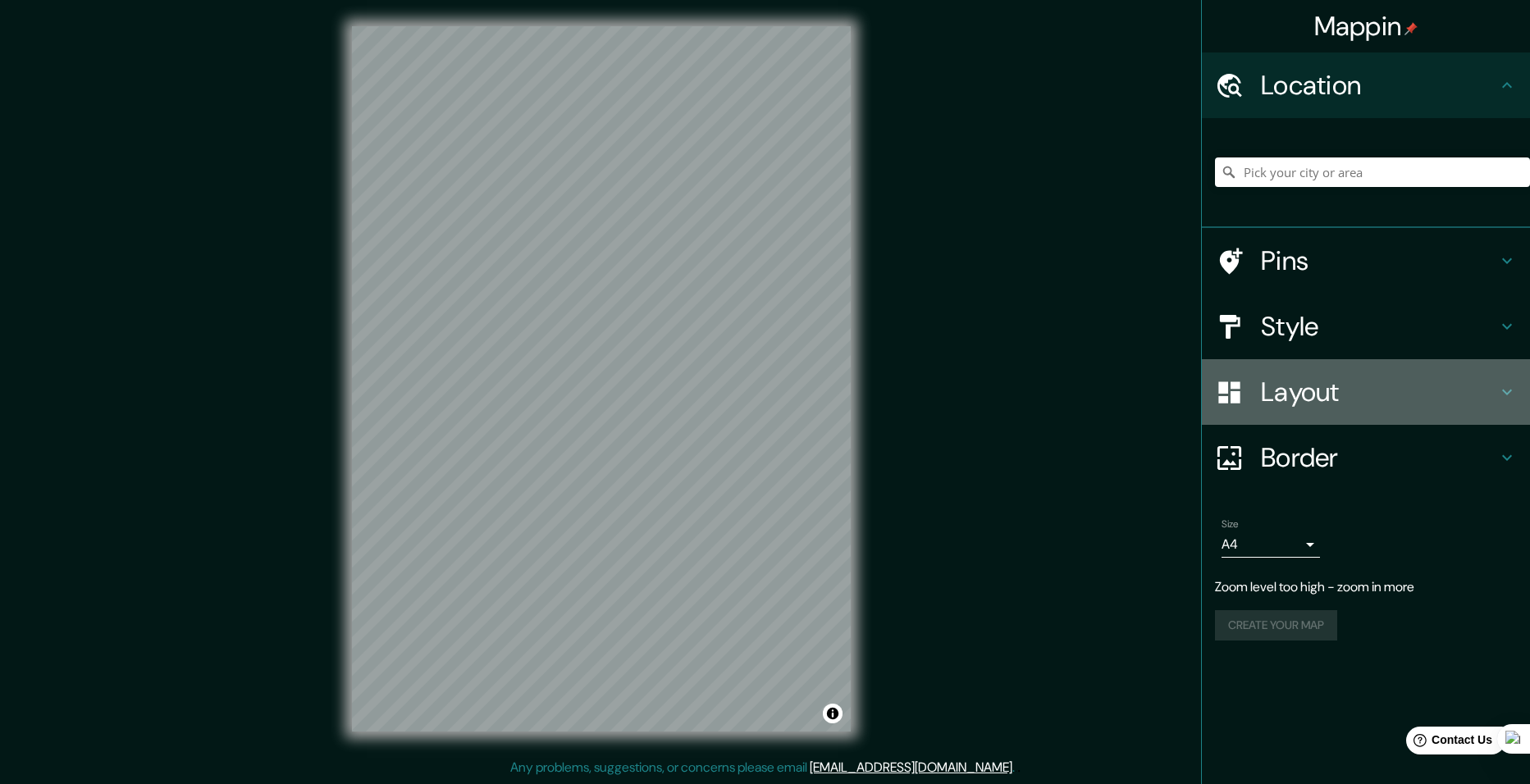
click at [1292, 418] on div "Layout" at bounding box center [1366, 392] width 328 height 66
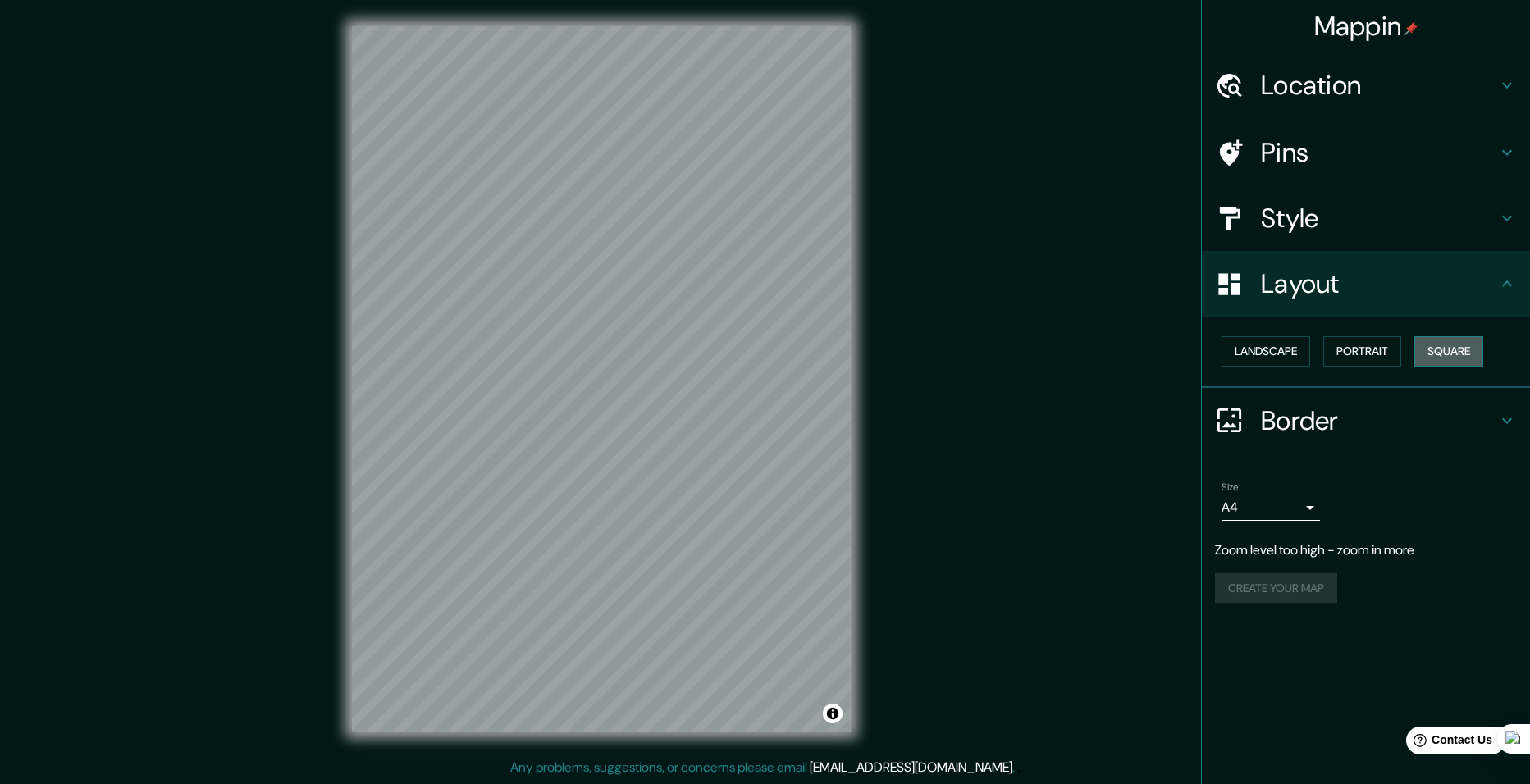
click at [1453, 355] on button "Square" at bounding box center [1449, 351] width 69 height 30
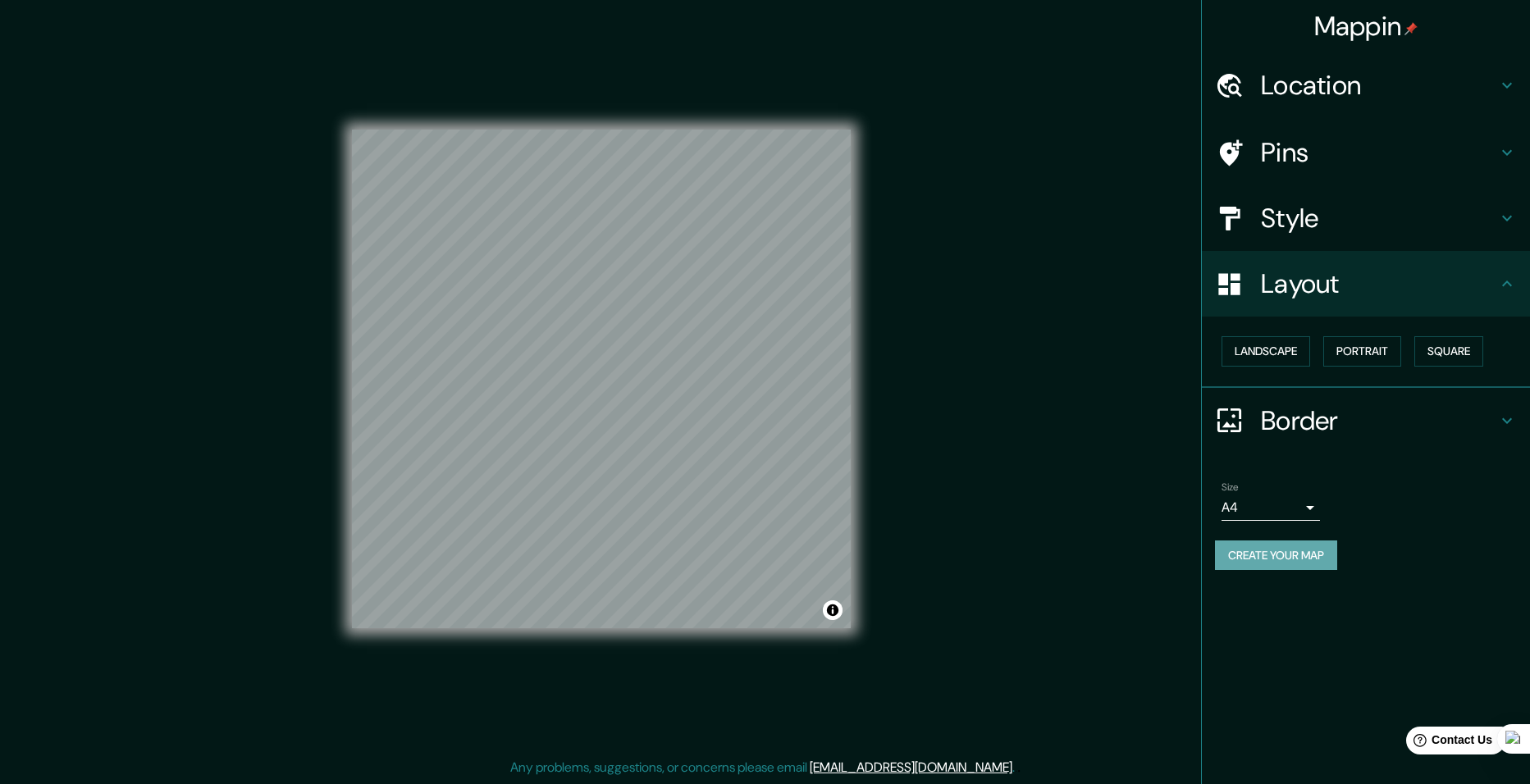
click at [1293, 550] on button "Create your map" at bounding box center [1276, 555] width 122 height 30
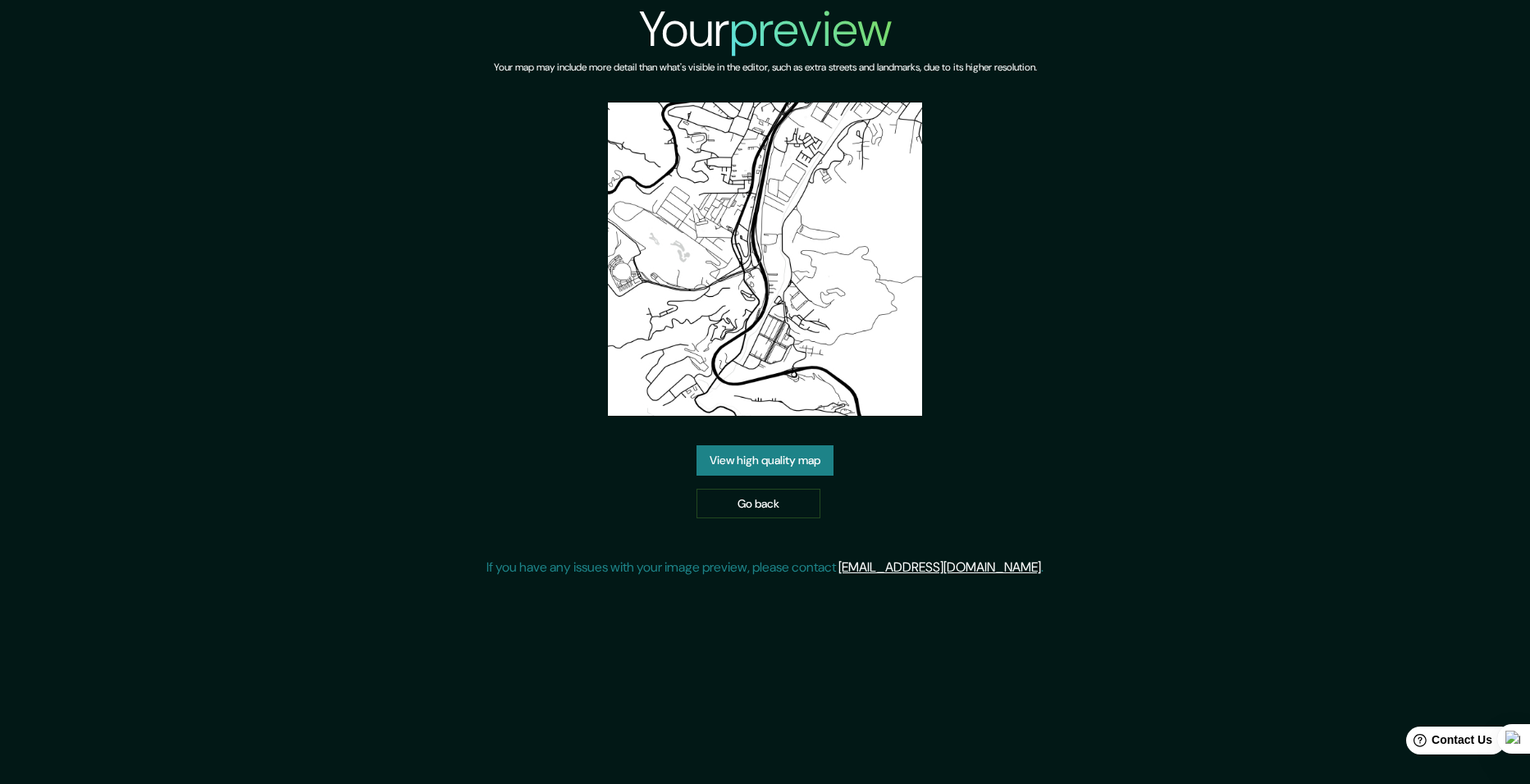
click at [739, 465] on link "View high quality map" at bounding box center [765, 460] width 137 height 30
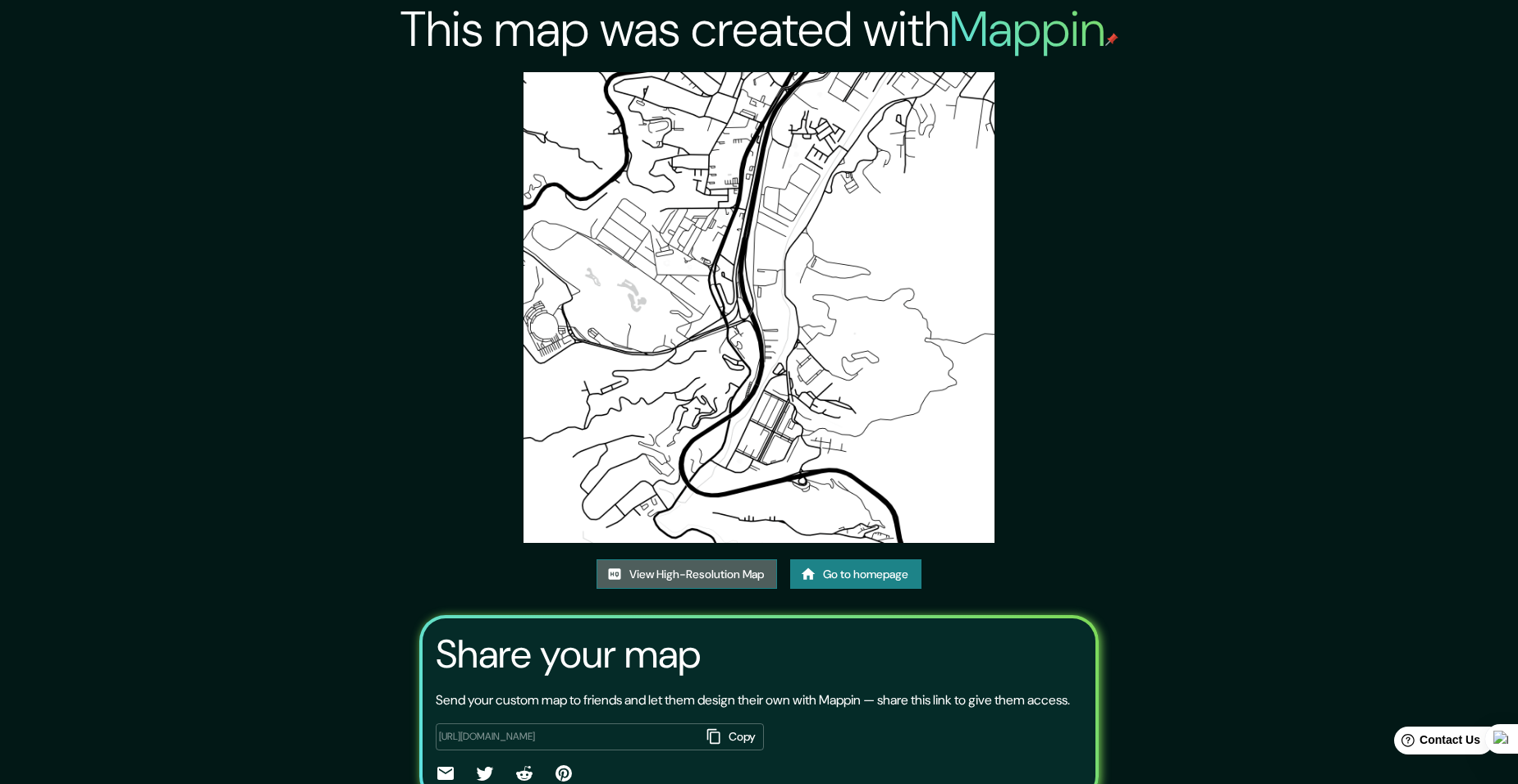
click at [713, 580] on link "View High-Resolution Map" at bounding box center [686, 574] width 180 height 30
click at [834, 573] on link "Go to homepage" at bounding box center [856, 574] width 131 height 30
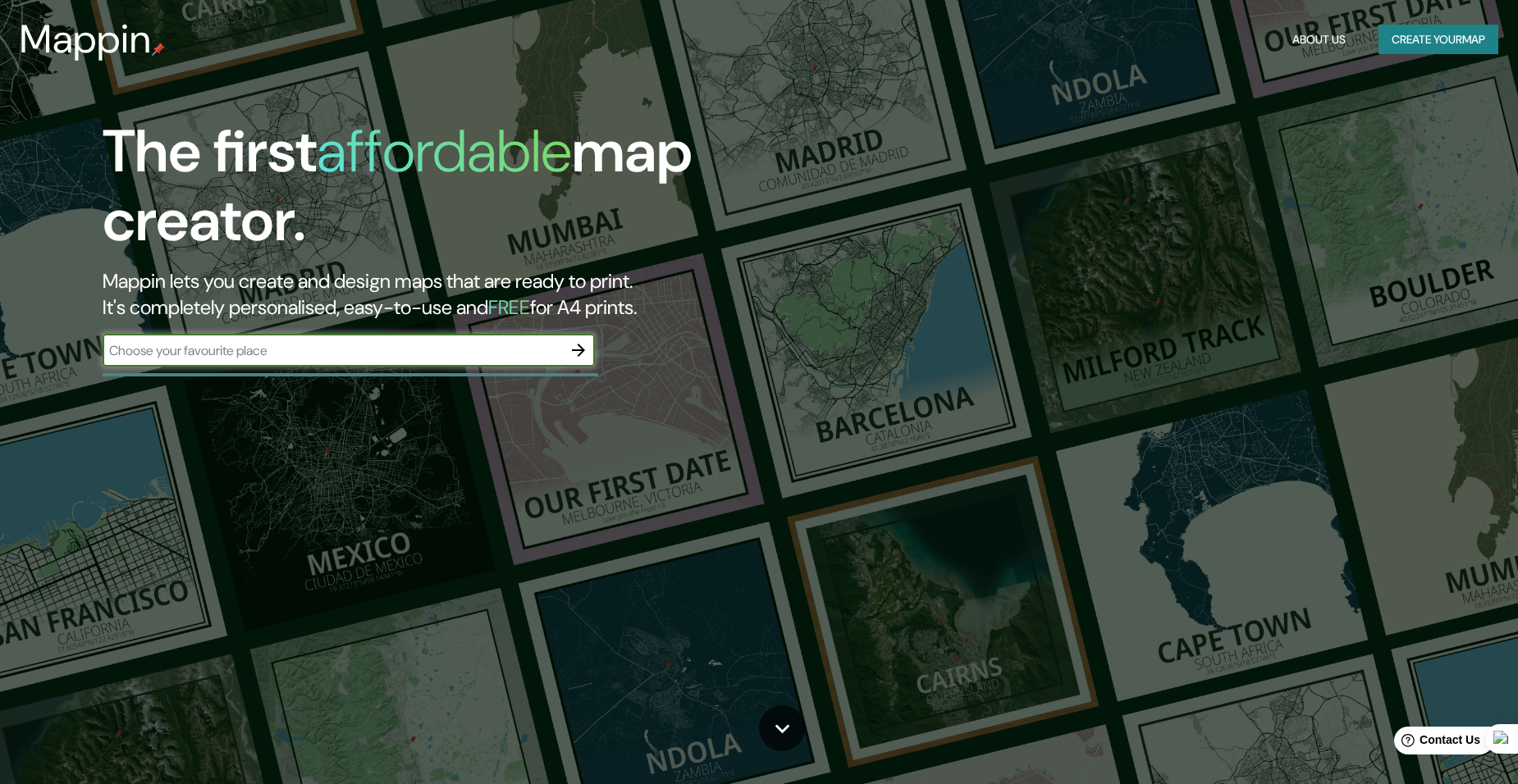
click at [578, 351] on icon "button" at bounding box center [578, 350] width 13 height 13
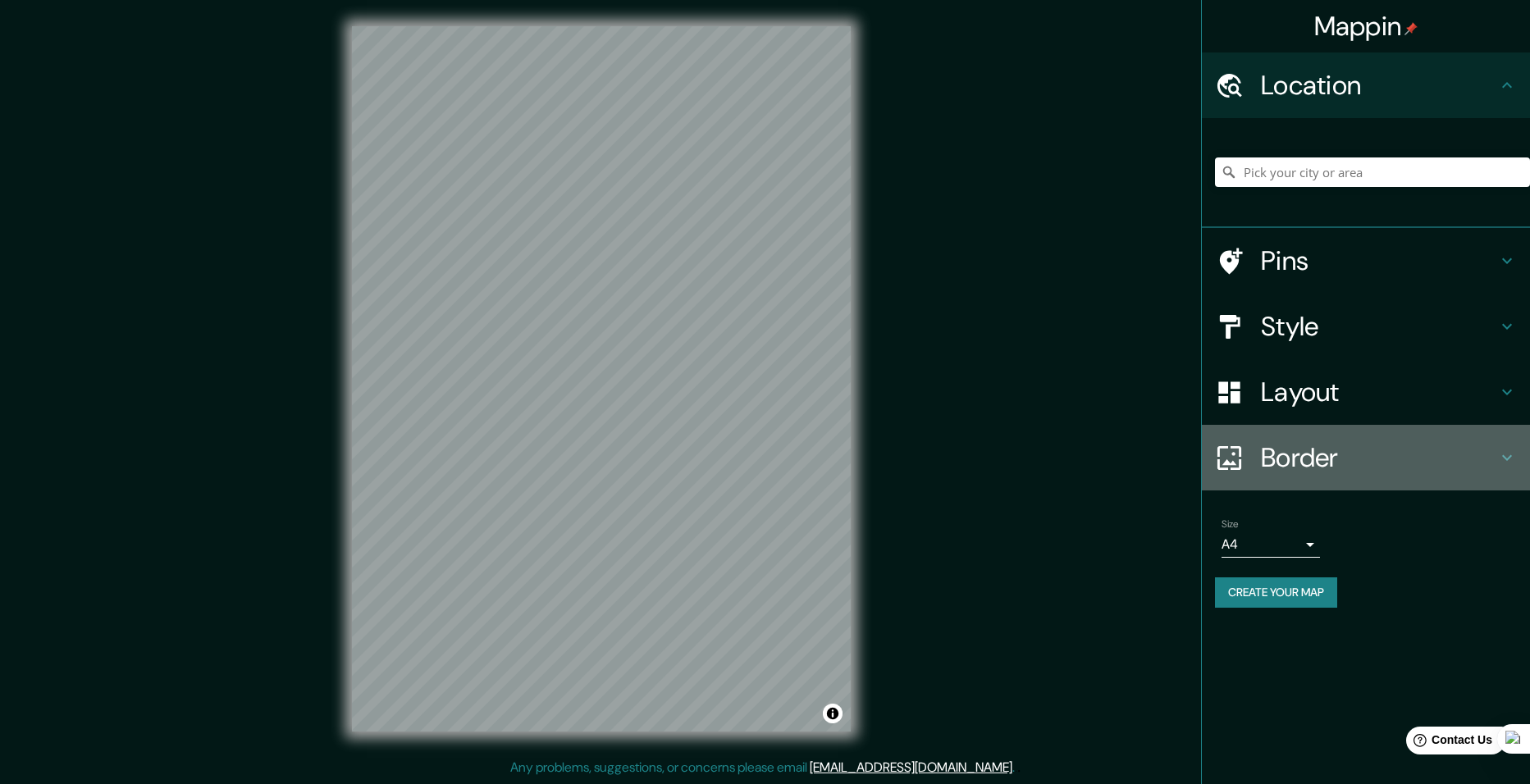
click at [1312, 449] on h4 "Border" at bounding box center [1379, 458] width 237 height 33
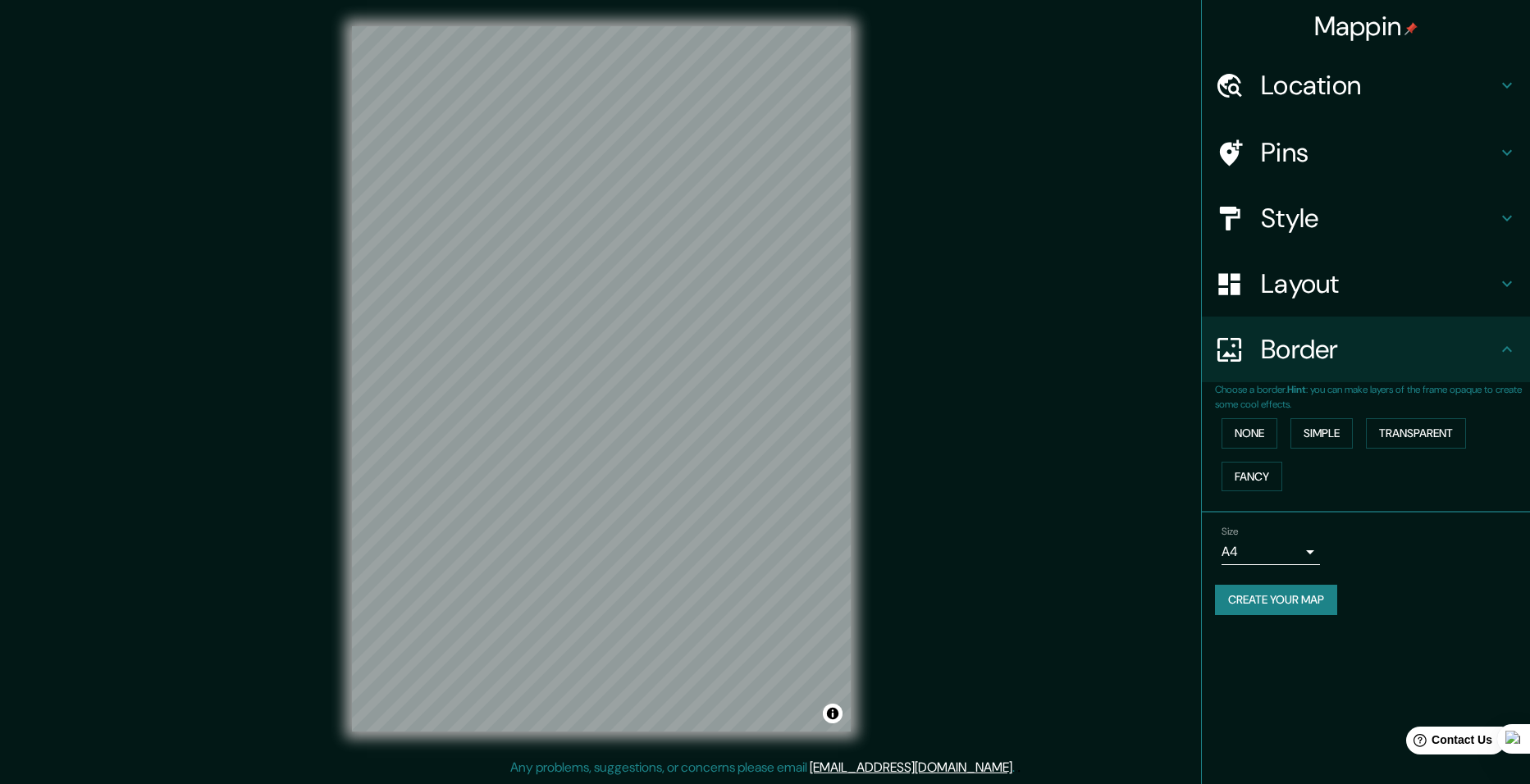
click at [1351, 319] on div "Border" at bounding box center [1366, 349] width 328 height 66
click at [1366, 288] on h4 "Layout" at bounding box center [1379, 284] width 237 height 33
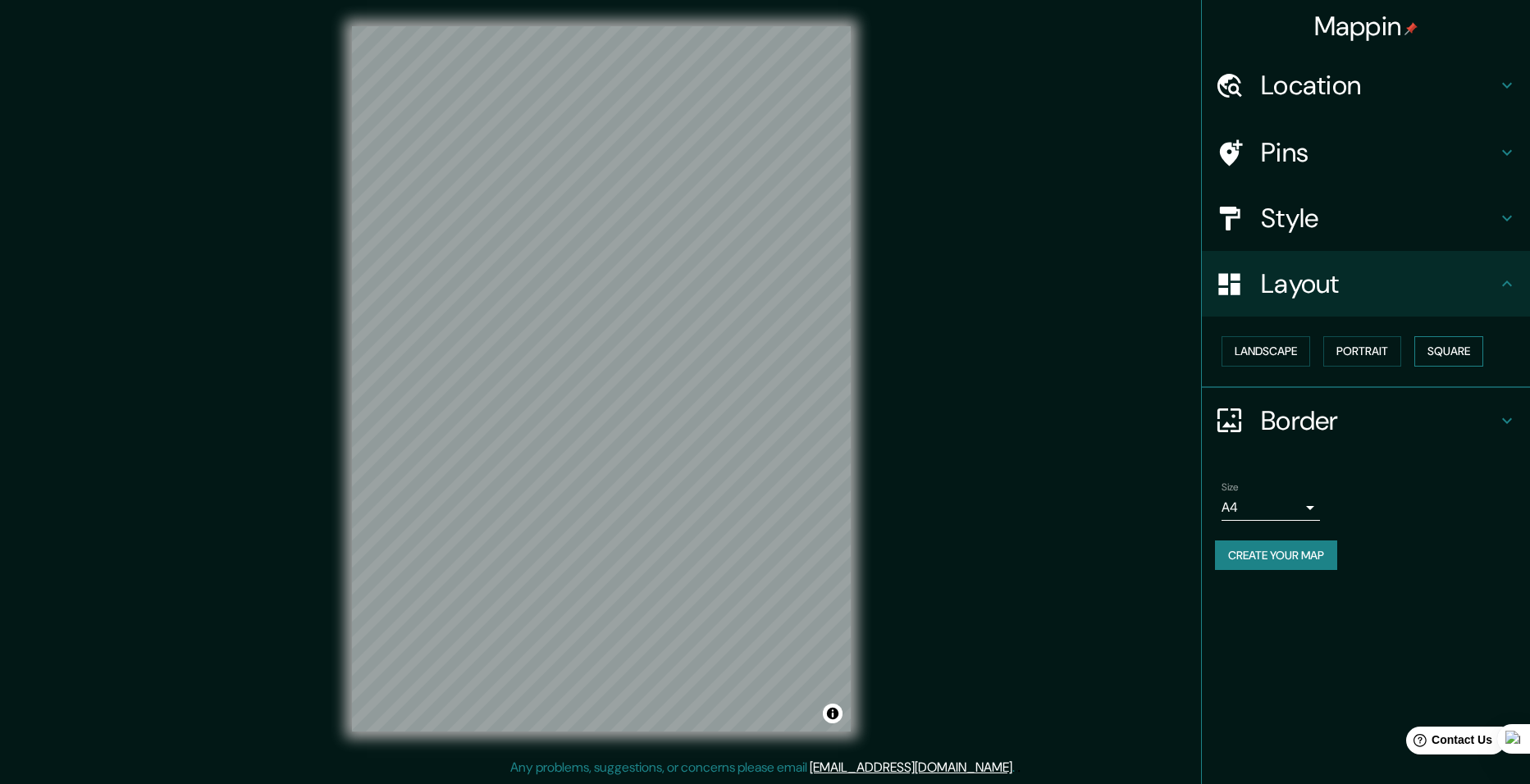
click at [1452, 351] on button "Square" at bounding box center [1449, 351] width 69 height 30
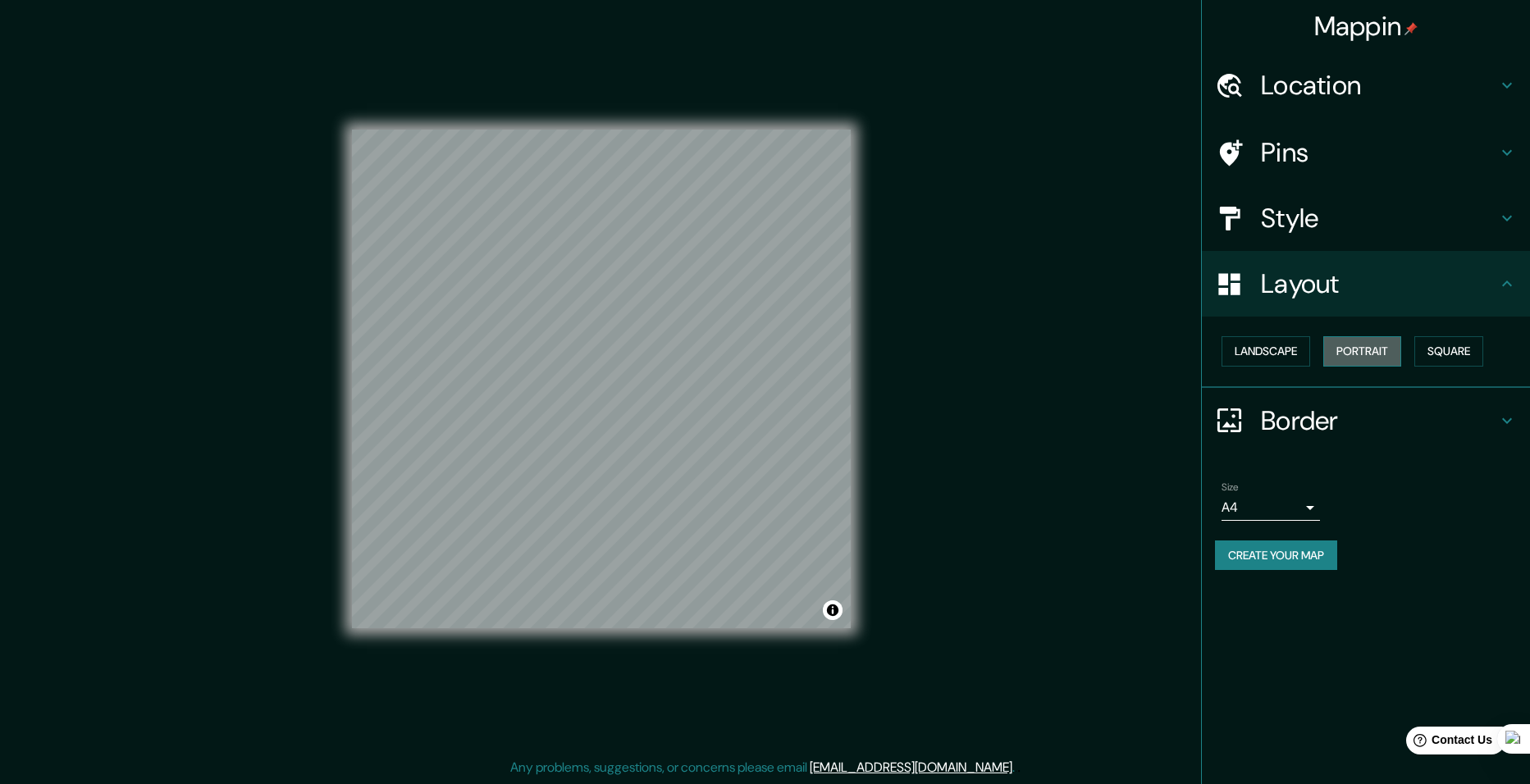
click at [1363, 355] on button "Portrait" at bounding box center [1363, 351] width 78 height 30
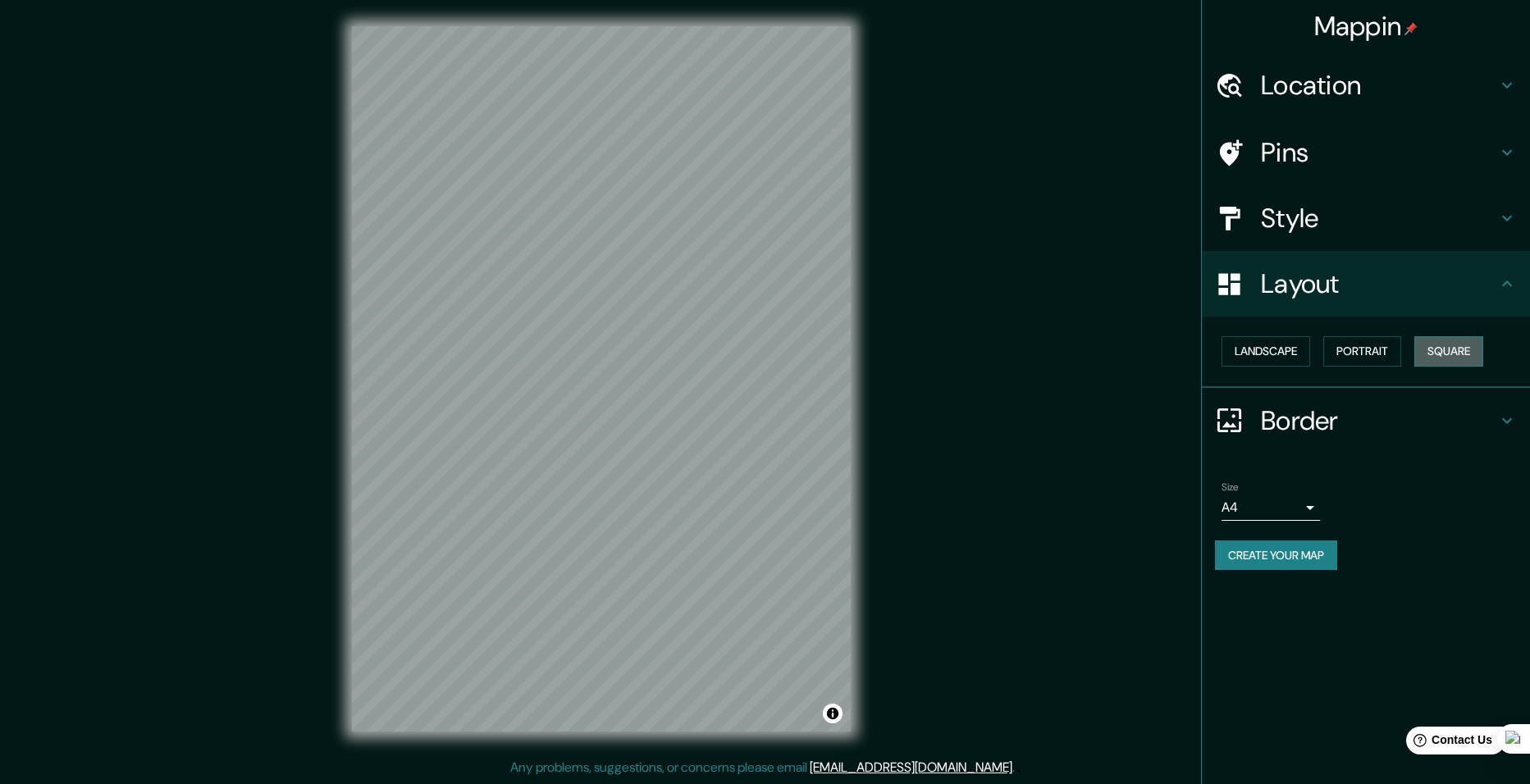
click at [1432, 341] on button "Square" at bounding box center [1449, 351] width 69 height 30
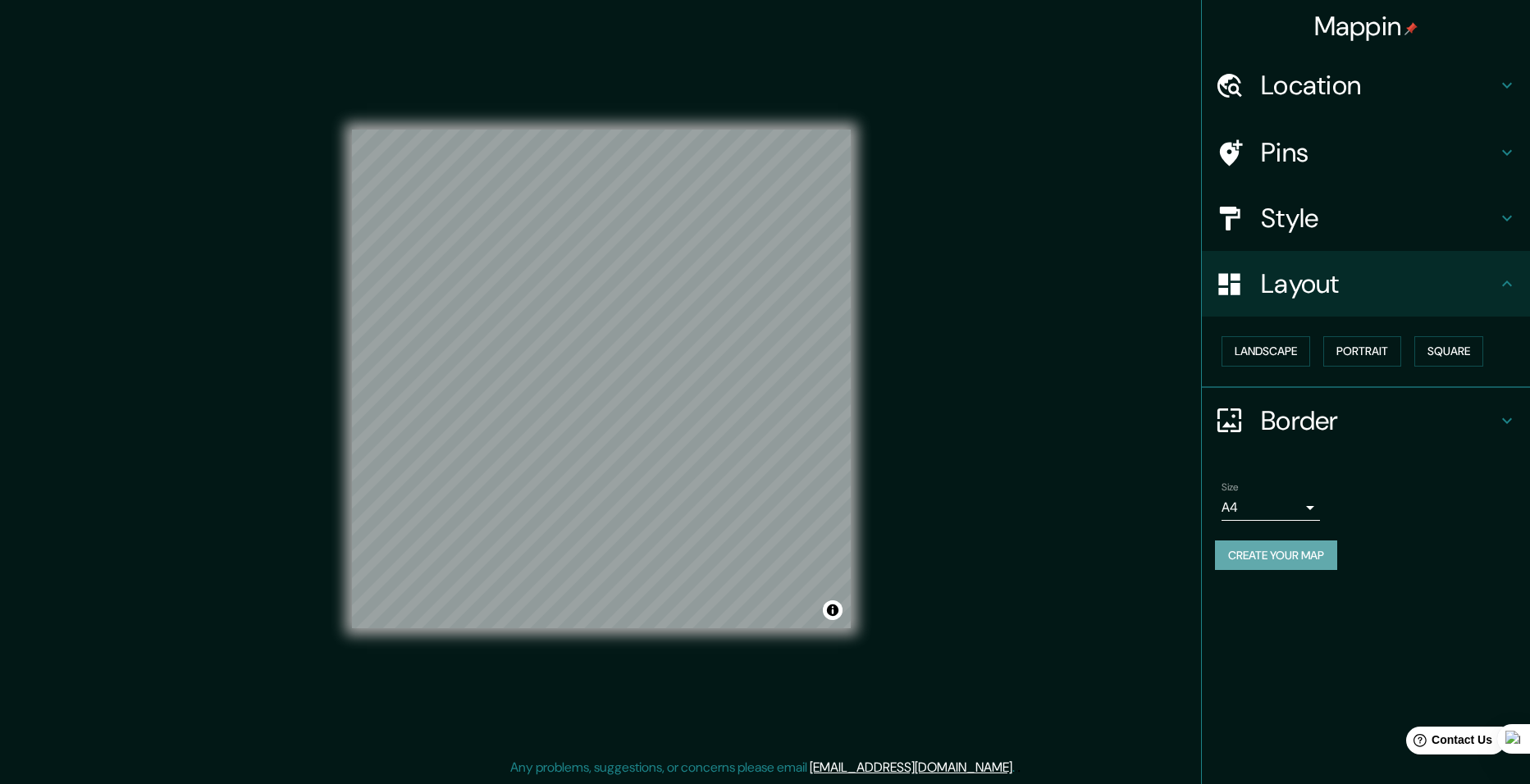
click at [1289, 560] on button "Create your map" at bounding box center [1276, 555] width 122 height 30
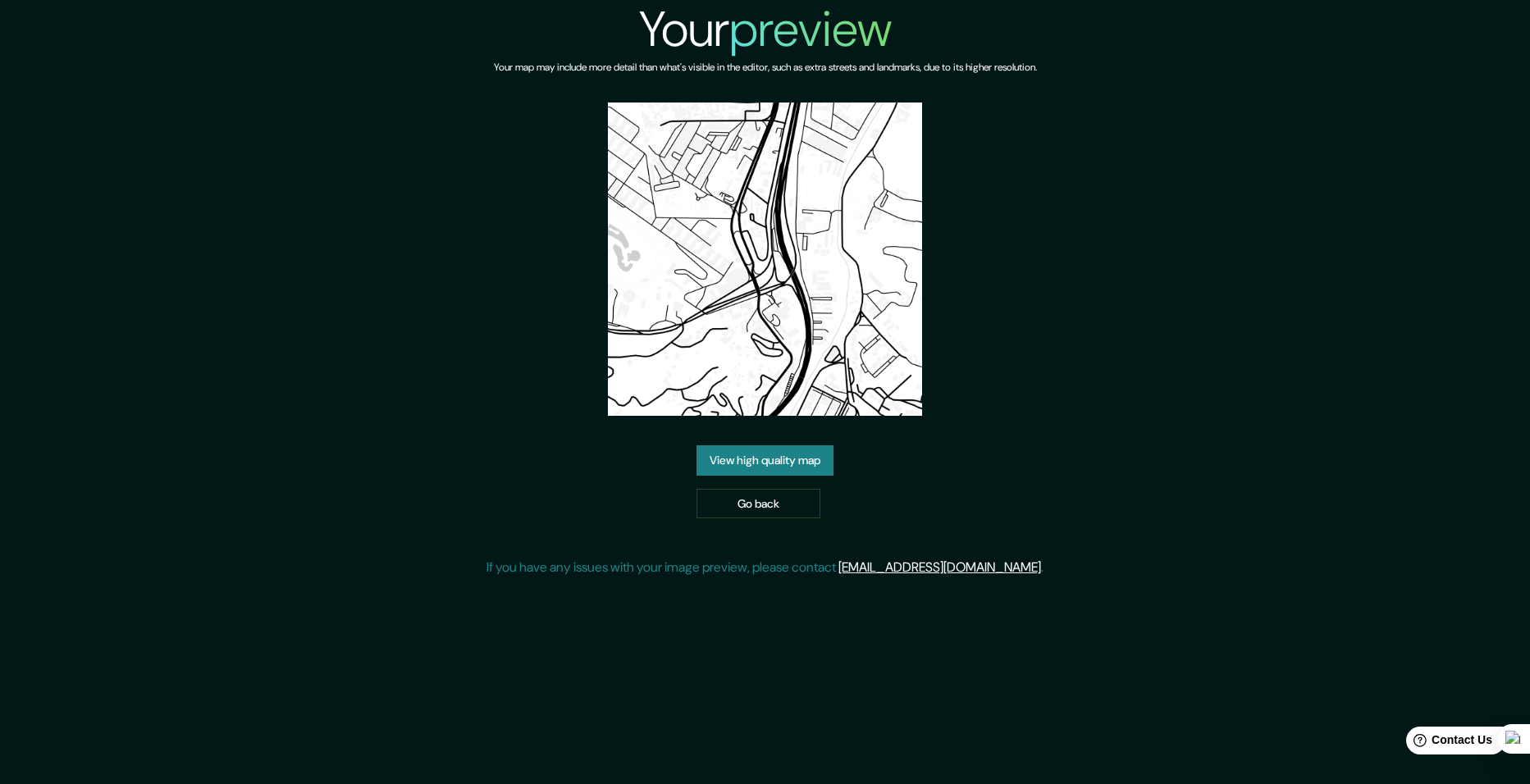
click at [785, 458] on link "View high quality map" at bounding box center [765, 460] width 137 height 30
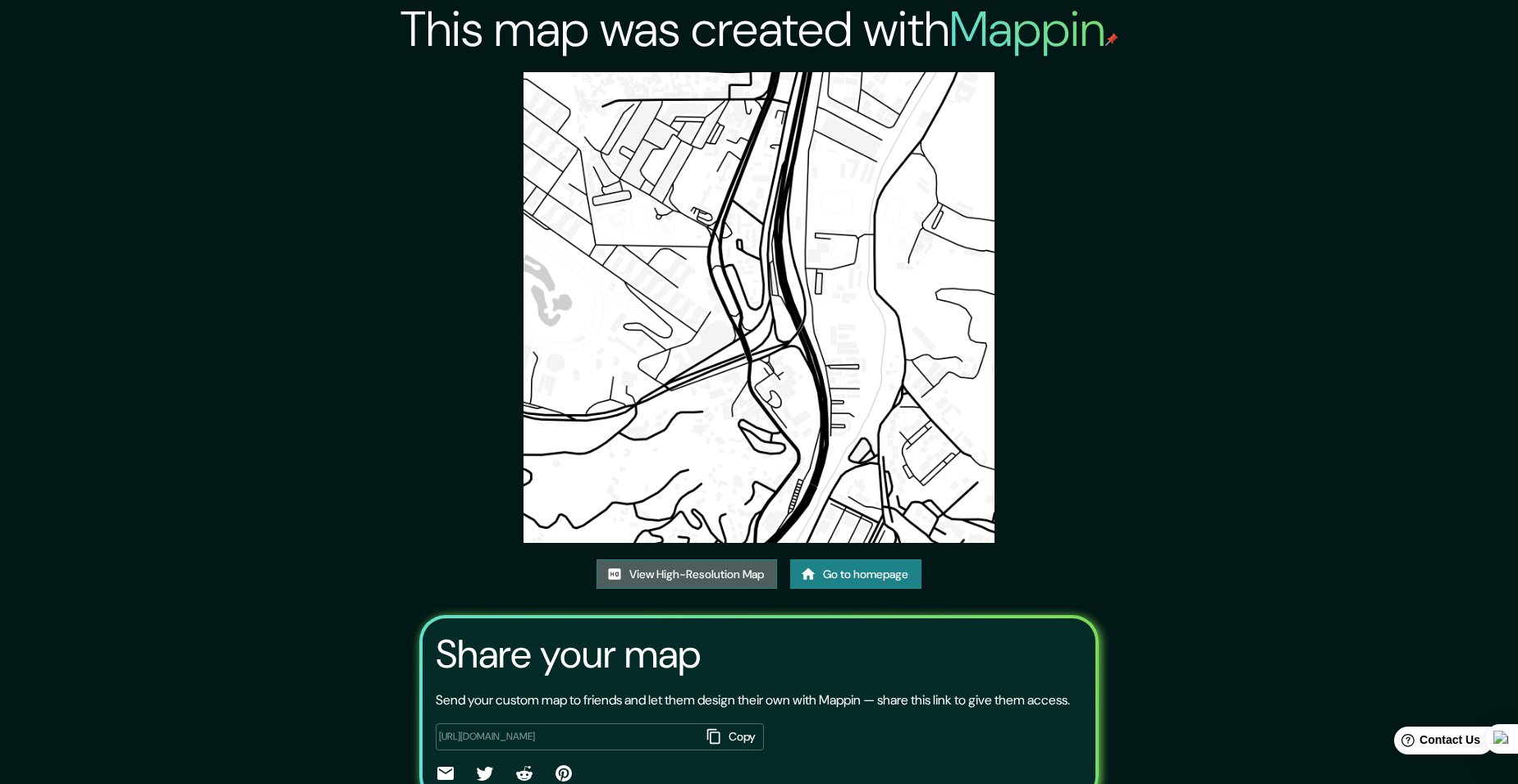
click at [712, 584] on link "View High-Resolution Map" at bounding box center [686, 574] width 180 height 30
click at [838, 568] on link "Go to homepage" at bounding box center [856, 574] width 131 height 30
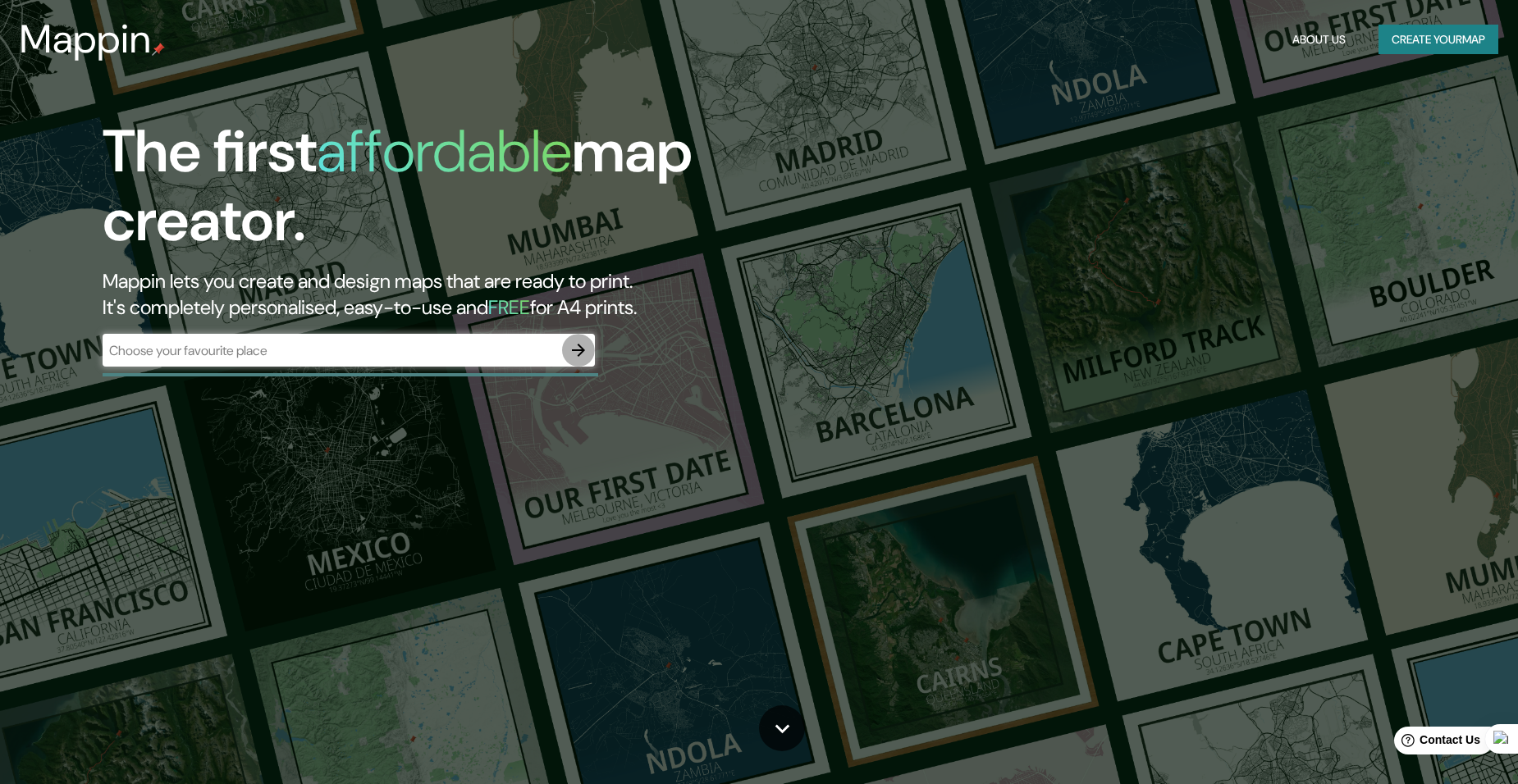
click at [581, 353] on icon "button" at bounding box center [578, 350] width 13 height 13
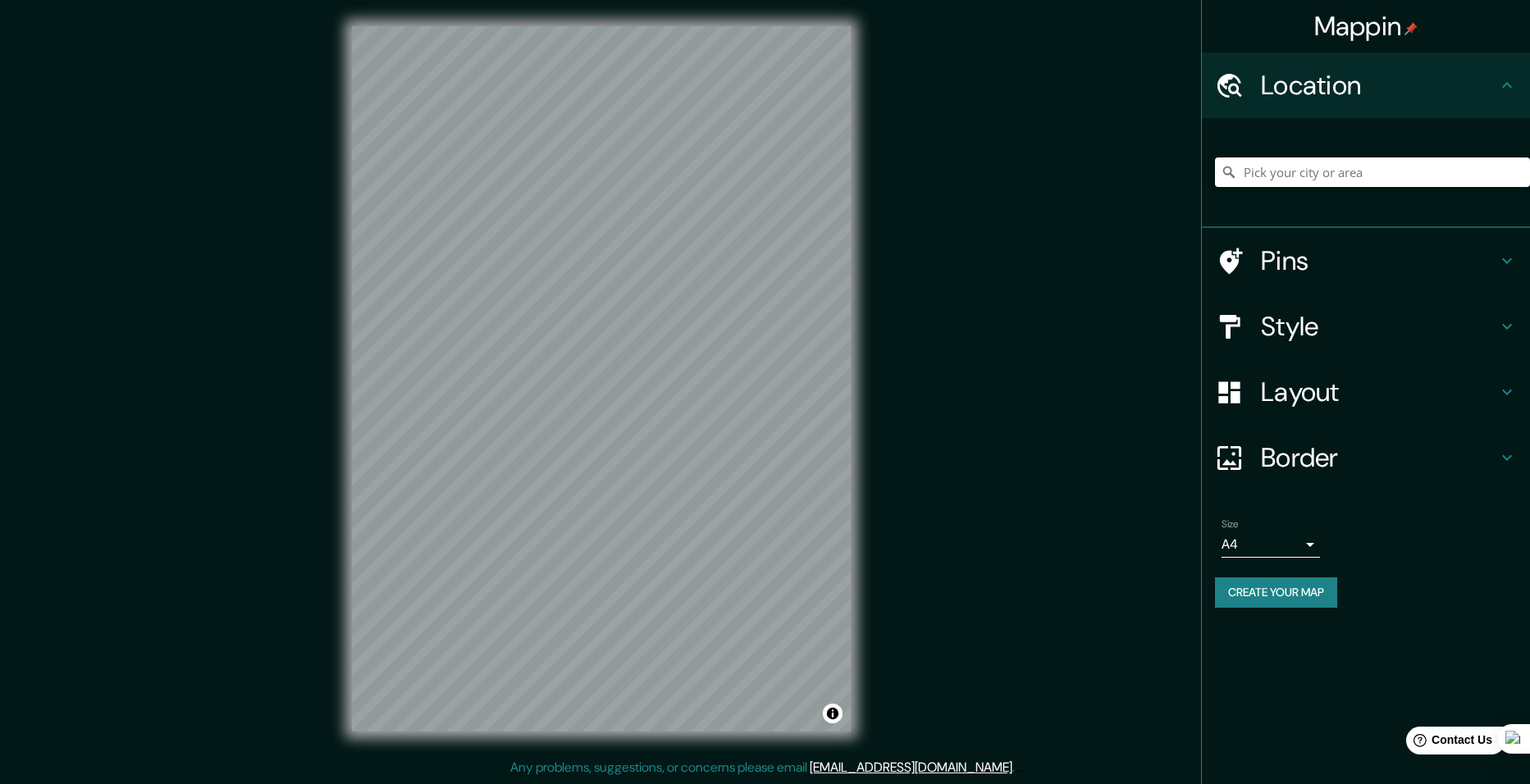
click at [1321, 397] on h4 "Layout" at bounding box center [1379, 392] width 237 height 33
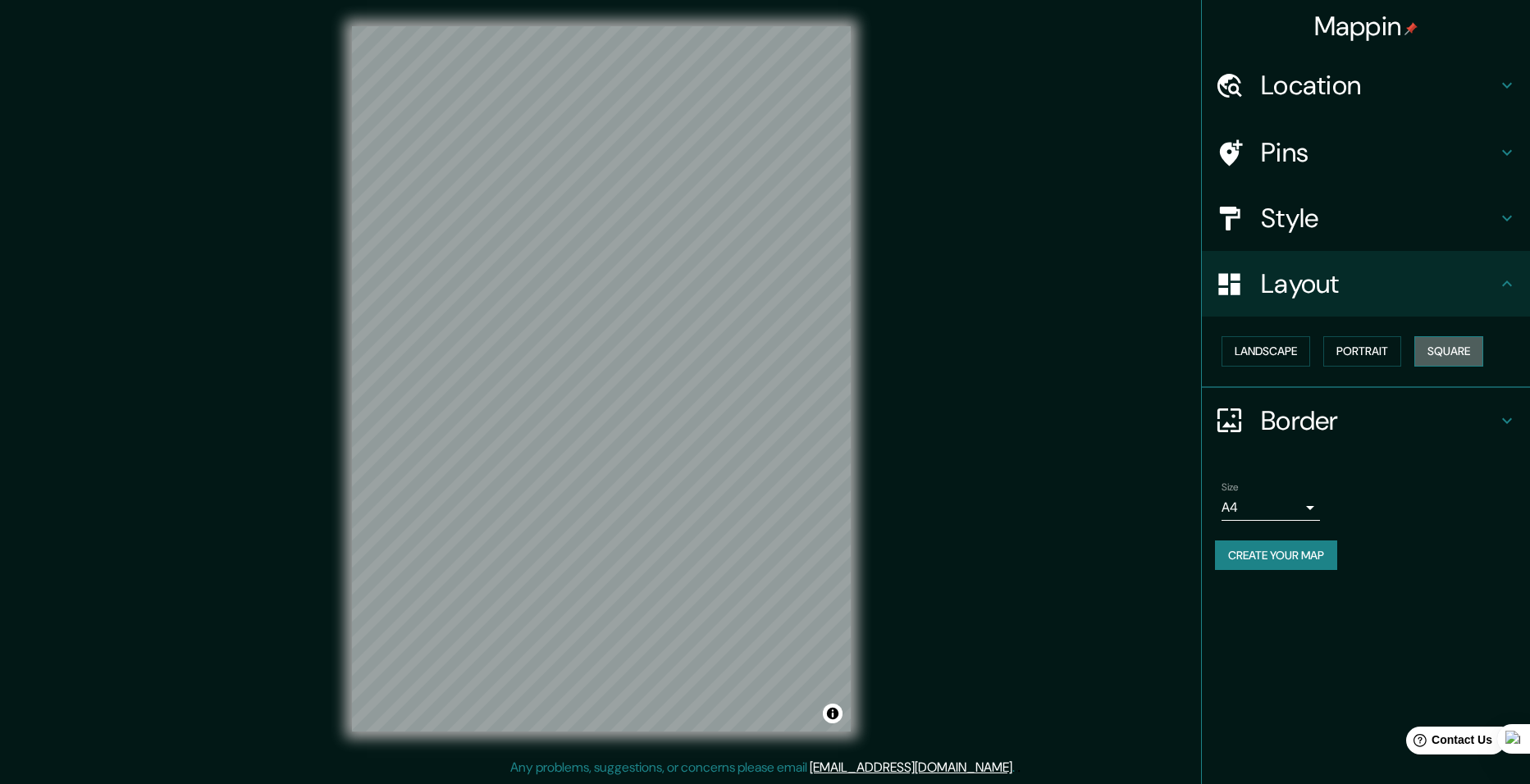
click at [1454, 347] on button "Square" at bounding box center [1449, 351] width 69 height 30
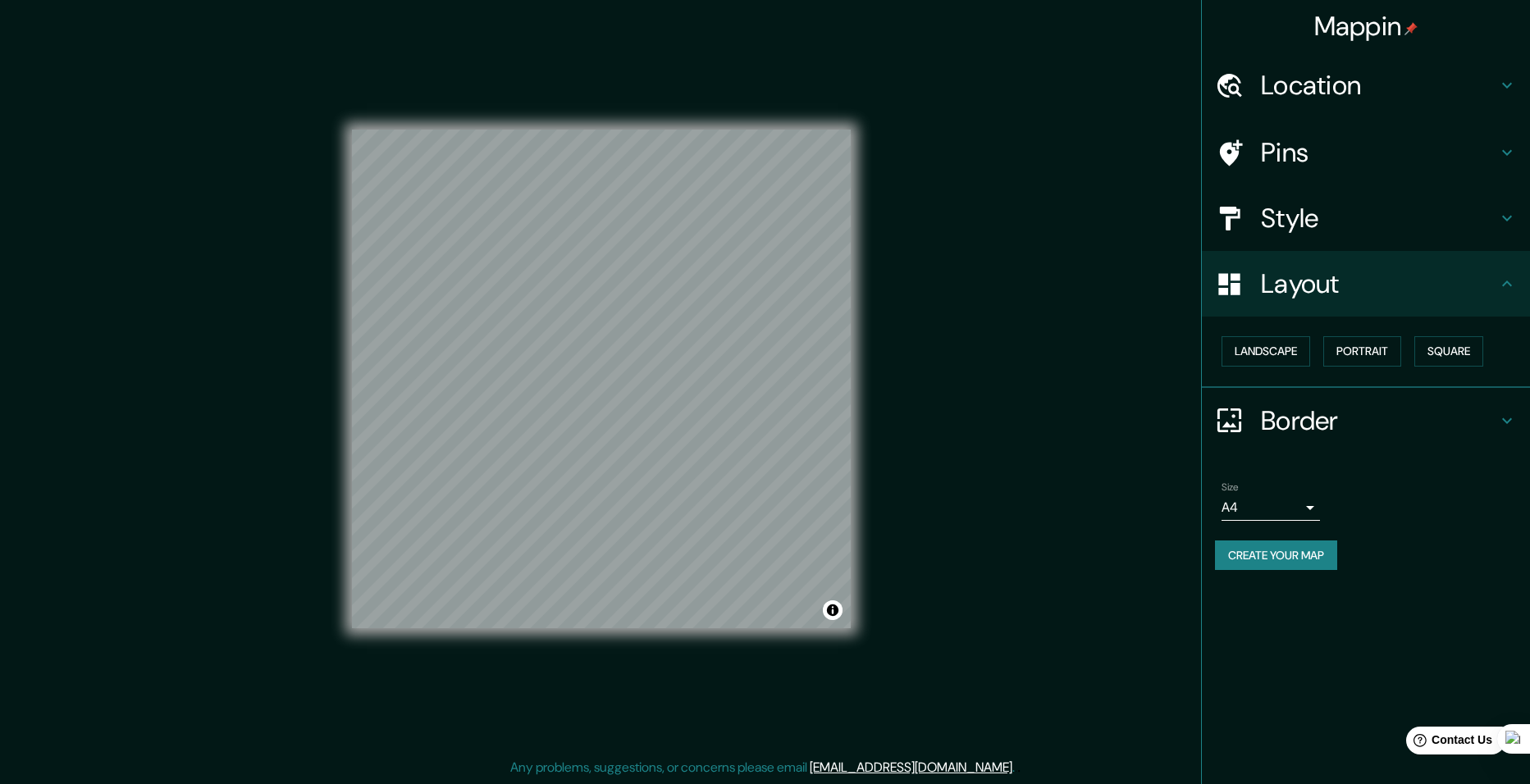
click at [1306, 517] on body "Mappin Location Pins Style Layout Landscape Portrait Square Border Choose a bor…" at bounding box center [765, 392] width 1530 height 784
click at [1271, 575] on li "A3" at bounding box center [1270, 572] width 99 height 30
type input "a4"
click at [1303, 562] on button "Create your map" at bounding box center [1276, 555] width 122 height 30
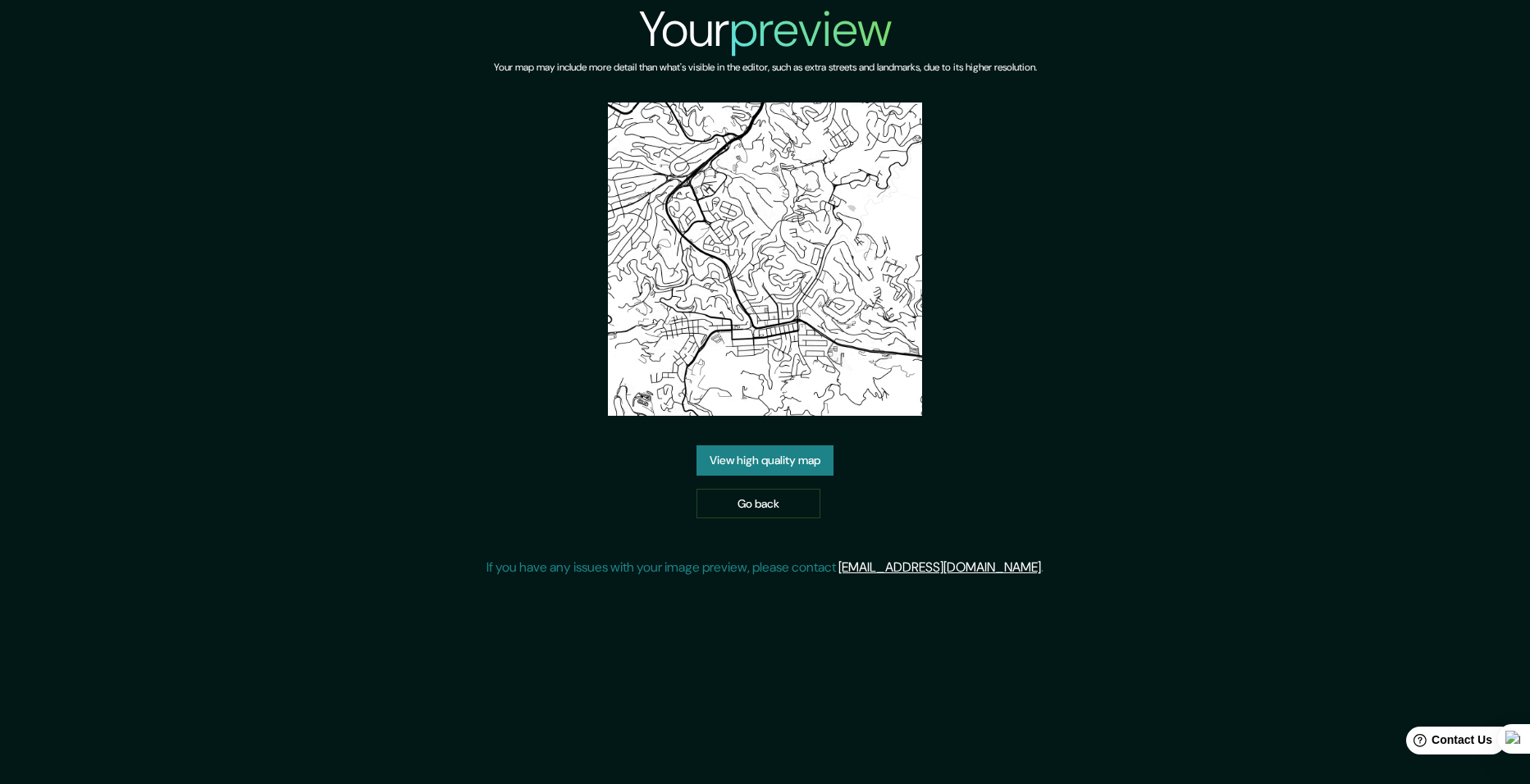
click at [734, 462] on link "View high quality map" at bounding box center [765, 460] width 137 height 30
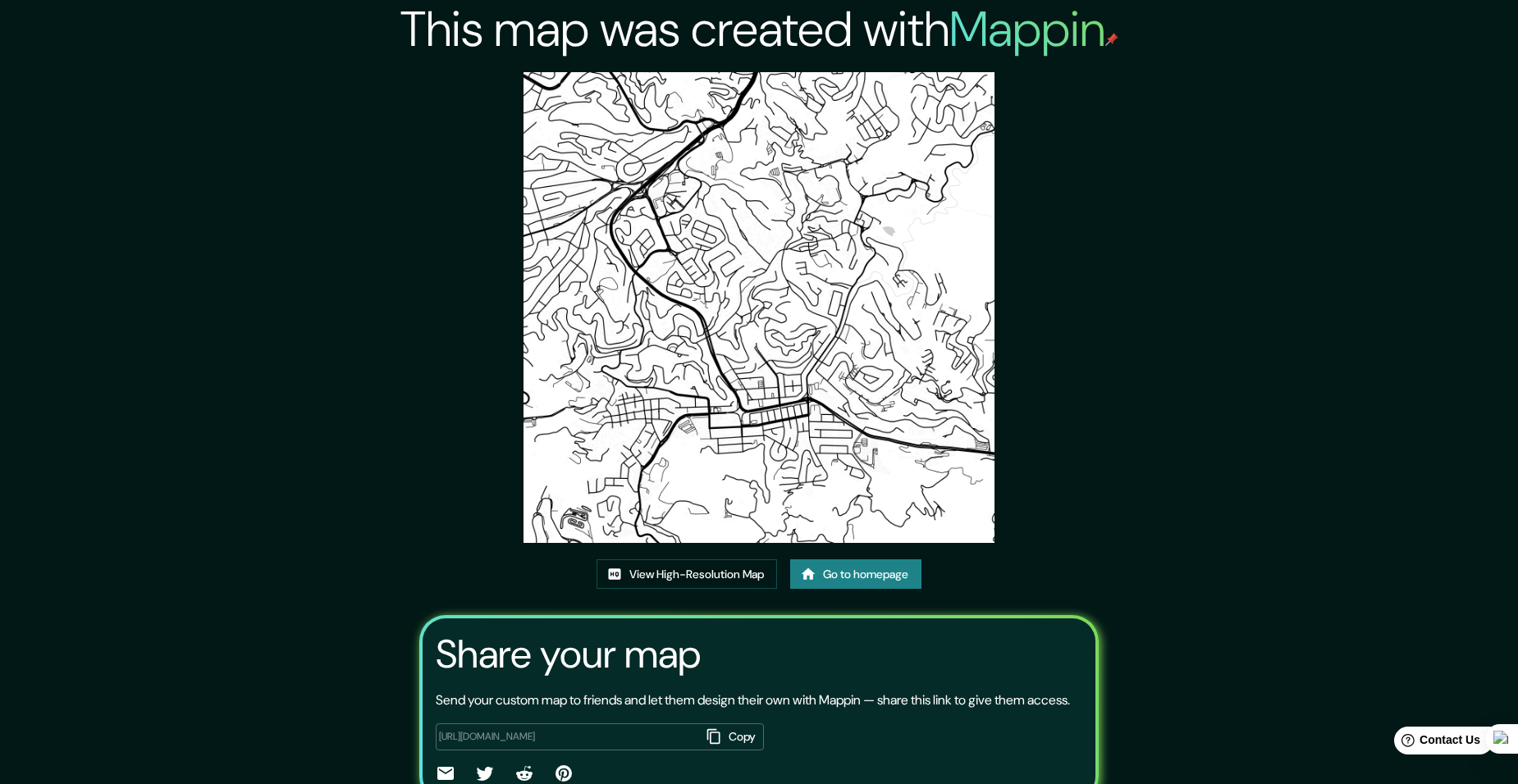
click at [855, 572] on link "Go to homepage" at bounding box center [856, 574] width 131 height 30
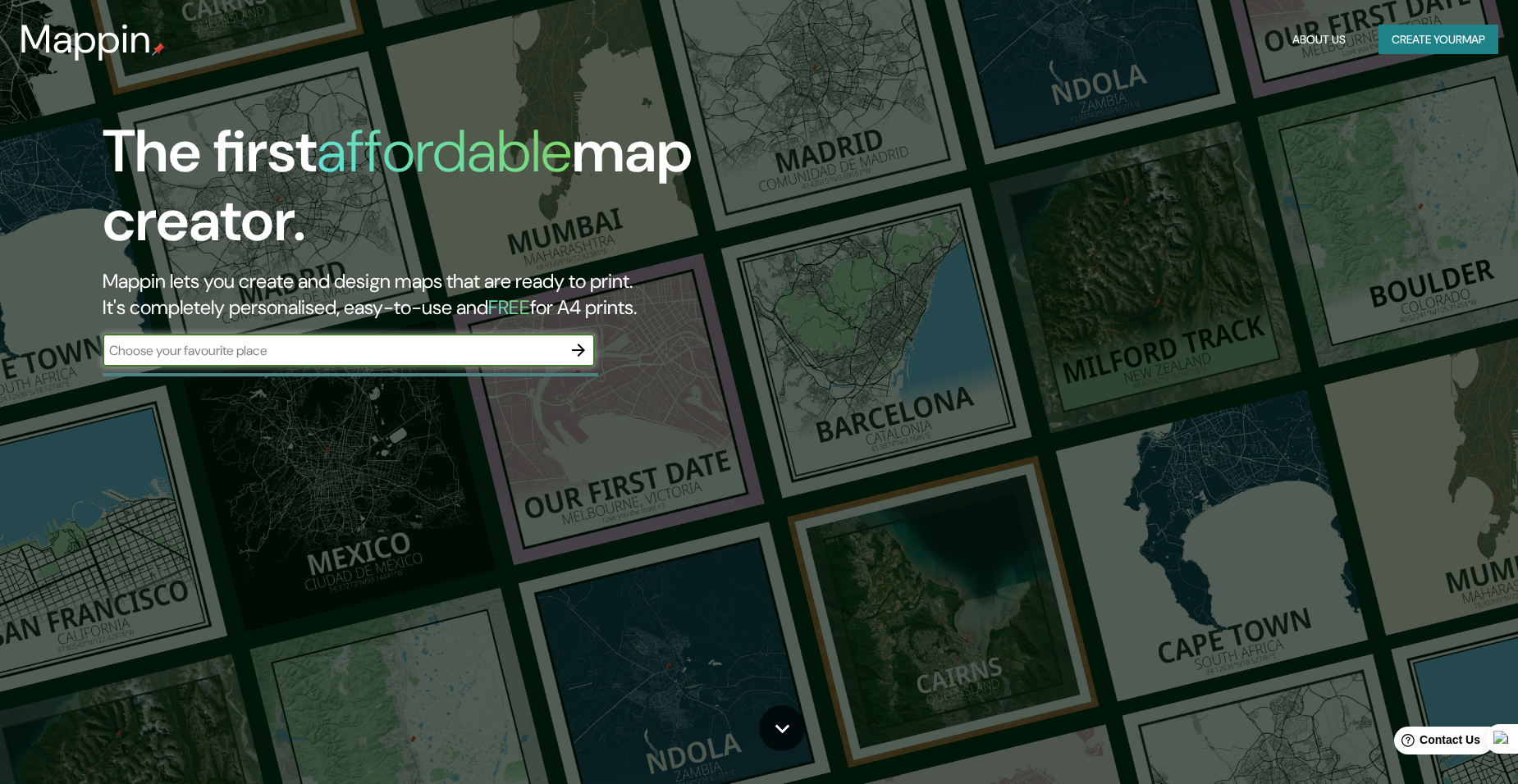
click at [578, 348] on icon "button" at bounding box center [578, 350] width 19 height 19
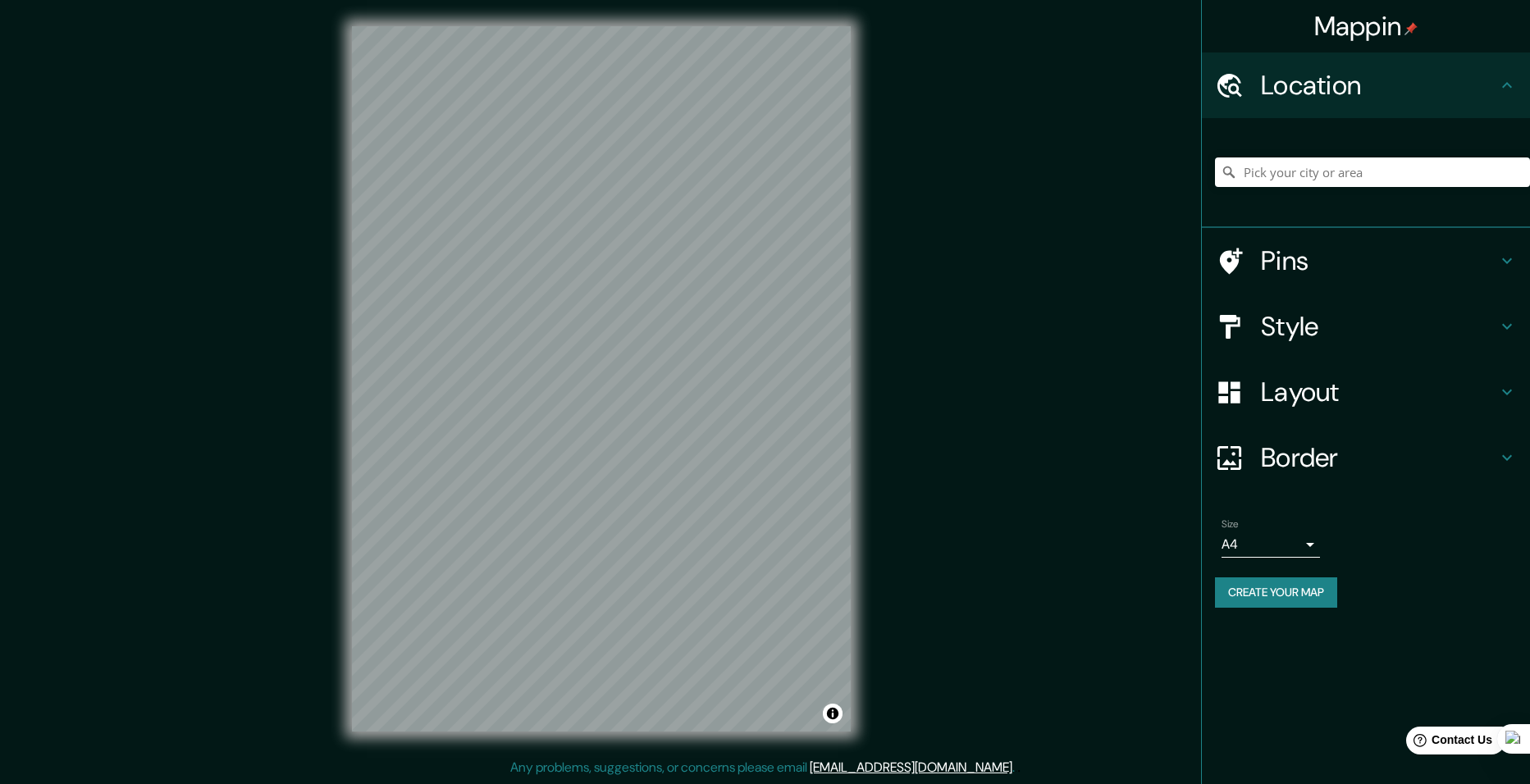
click at [1327, 398] on h4 "Layout" at bounding box center [1379, 392] width 237 height 33
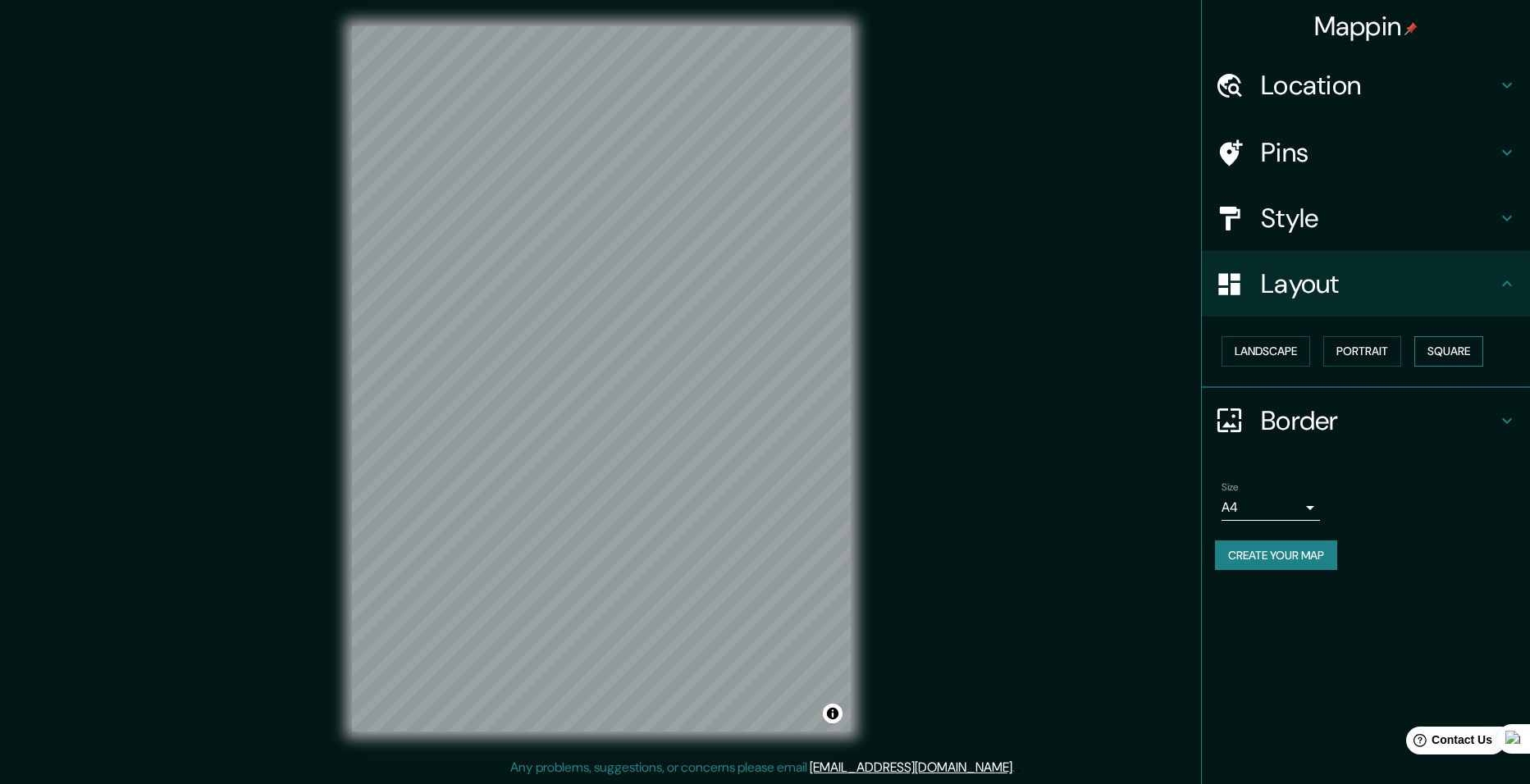
click at [1470, 348] on button "Square" at bounding box center [1449, 351] width 69 height 30
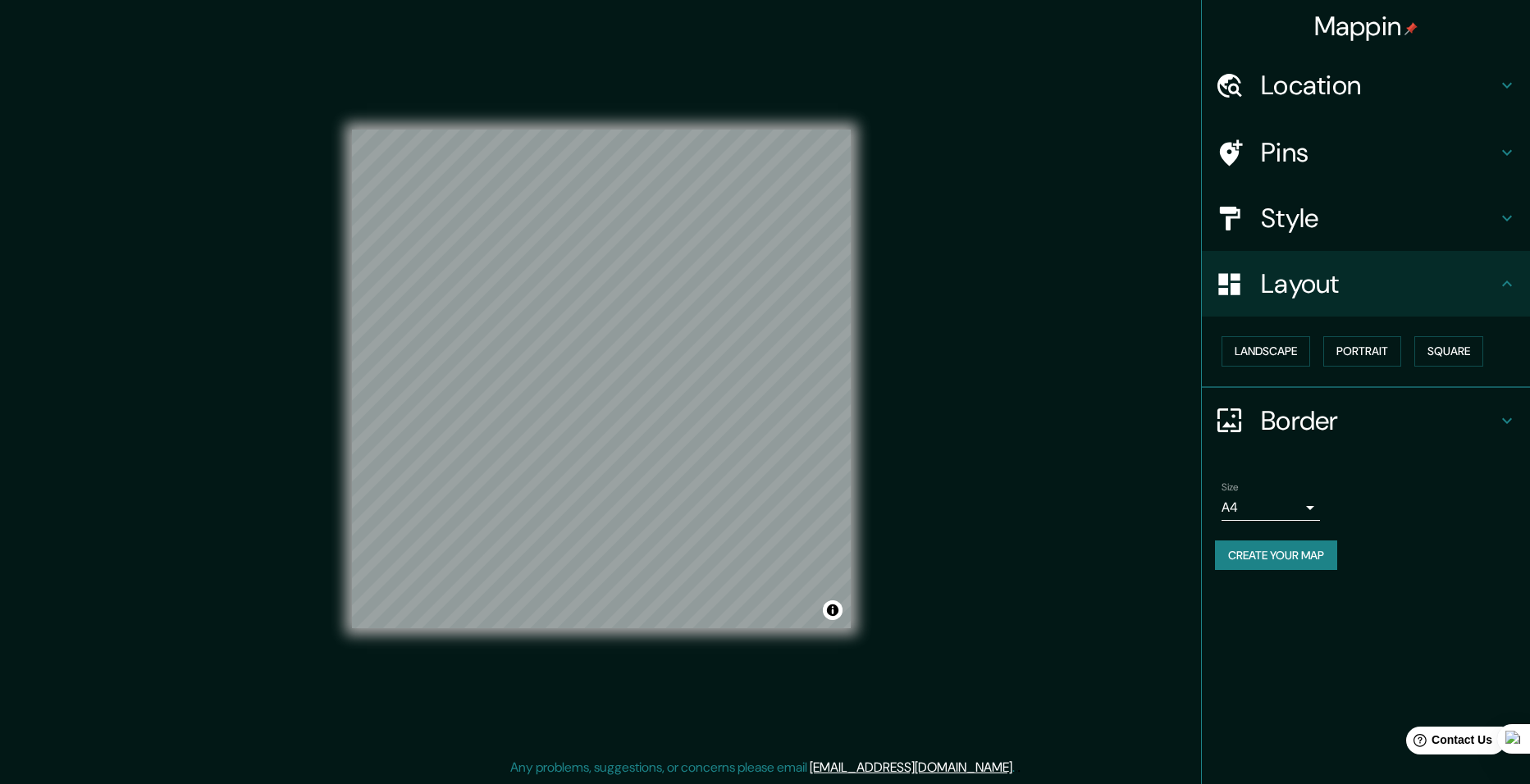
click at [1297, 562] on button "Create your map" at bounding box center [1276, 555] width 122 height 30
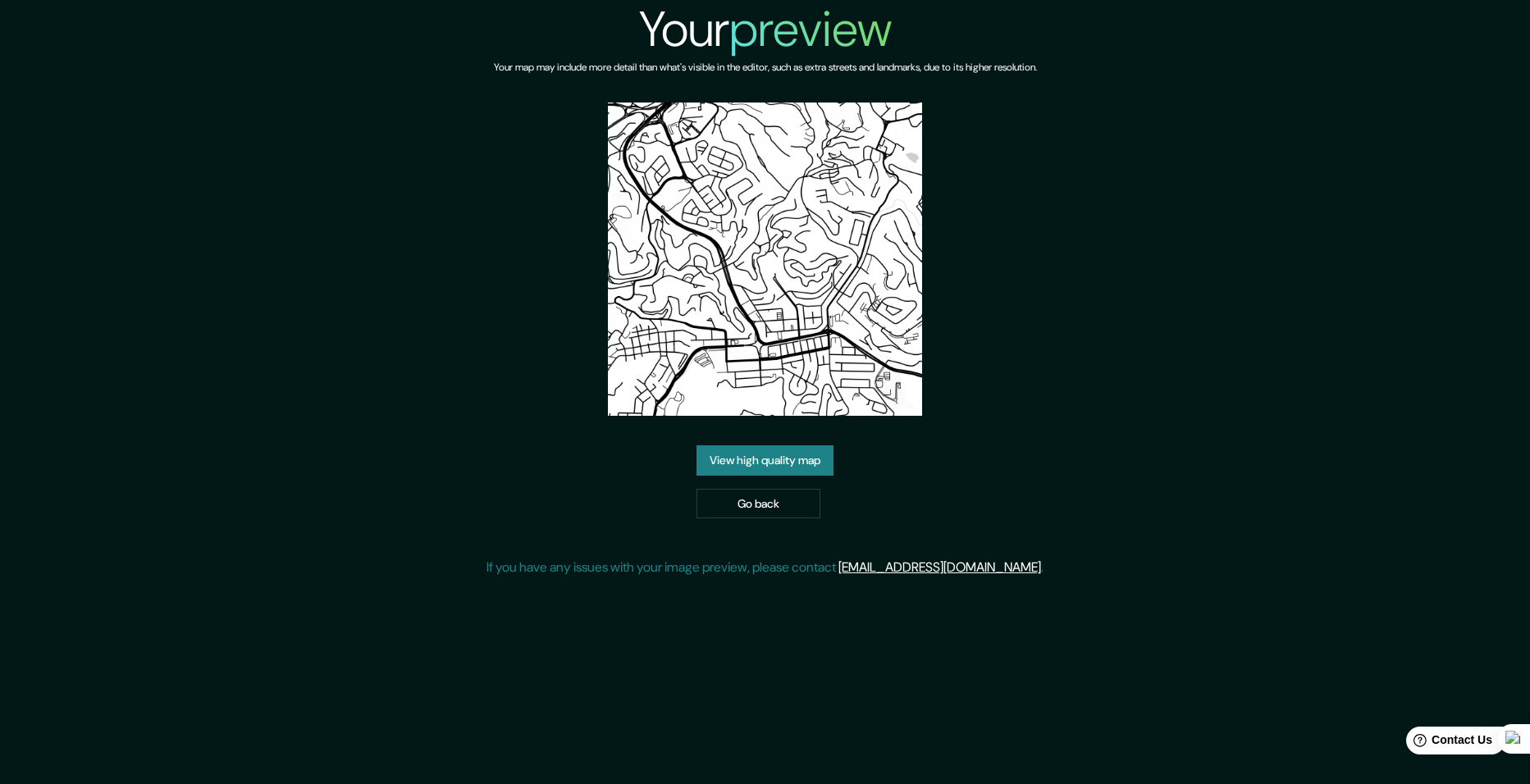
click at [771, 458] on link "View high quality map" at bounding box center [765, 460] width 137 height 30
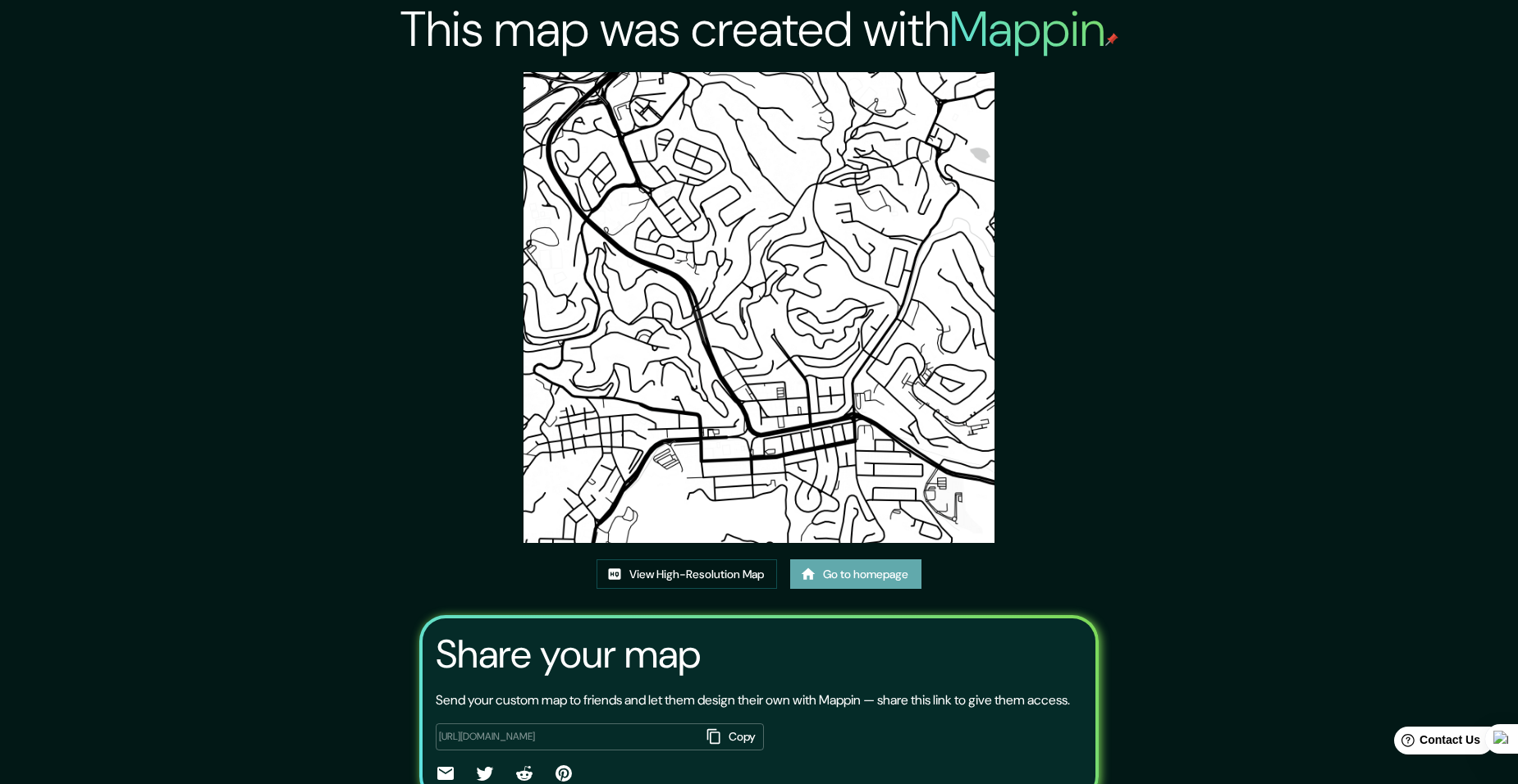
click at [877, 569] on link "Go to homepage" at bounding box center [856, 574] width 131 height 30
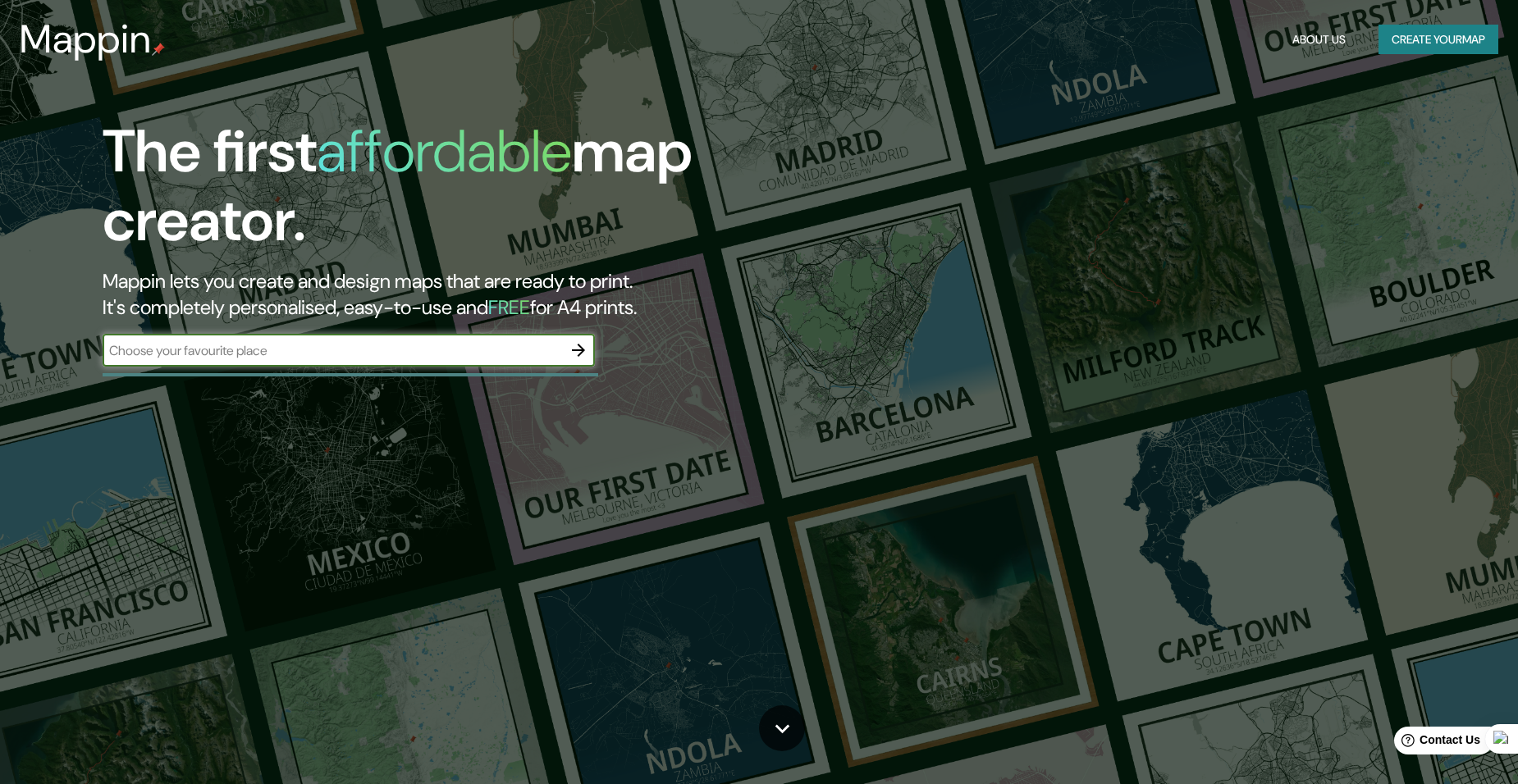
click at [576, 341] on icon "button" at bounding box center [578, 350] width 19 height 19
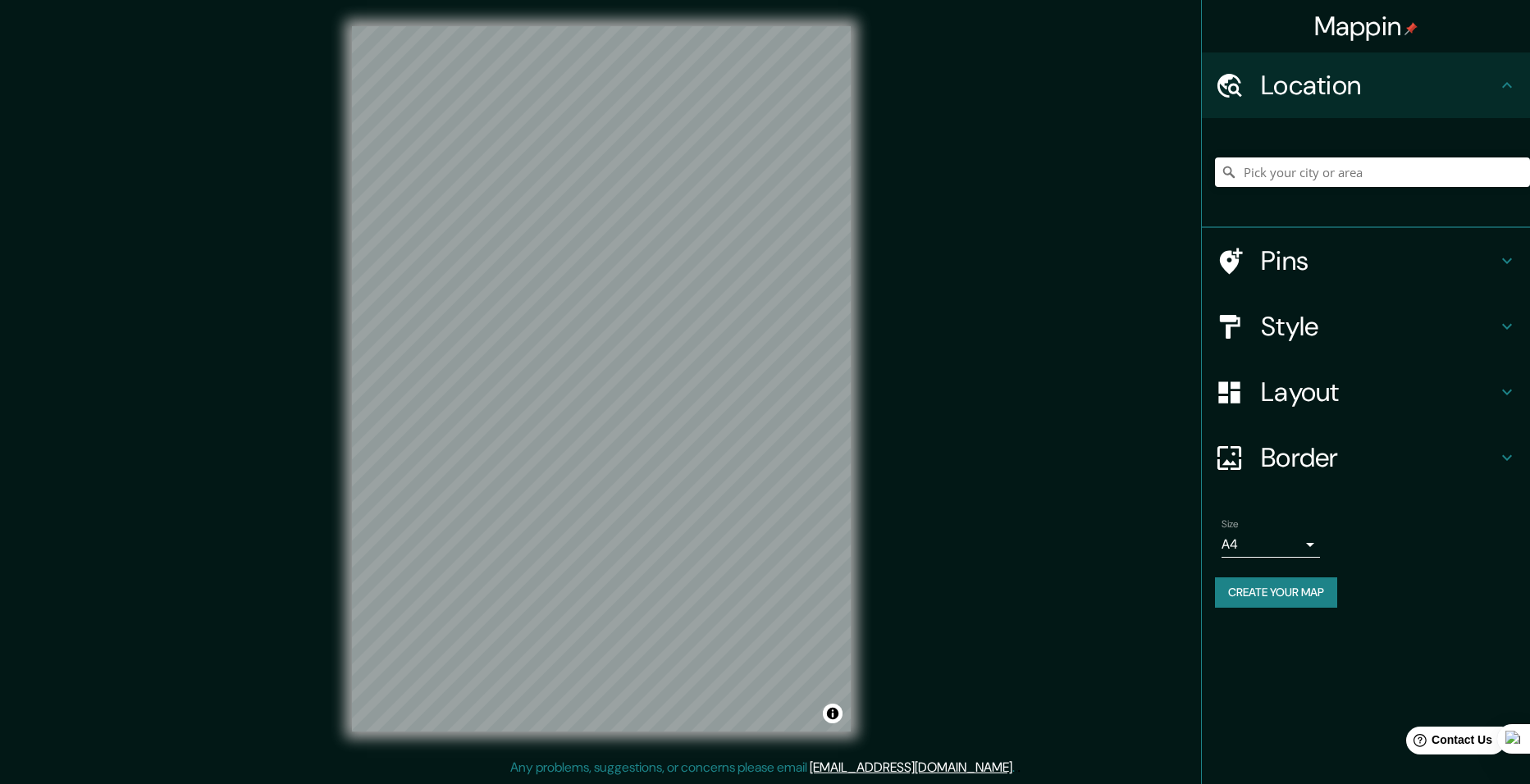
click at [1342, 388] on h4 "Layout" at bounding box center [1379, 392] width 237 height 33
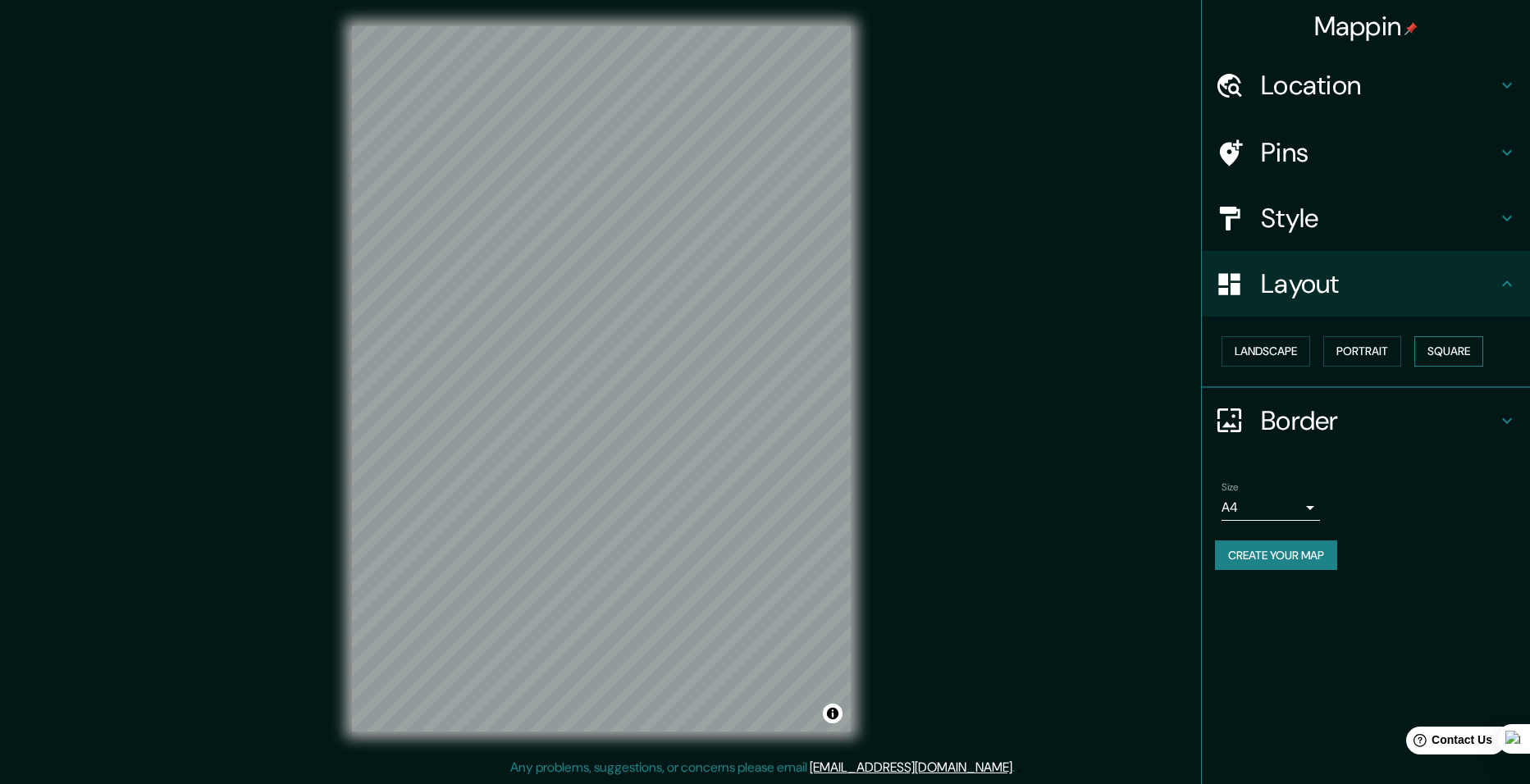
click at [1444, 351] on button "Square" at bounding box center [1449, 351] width 69 height 30
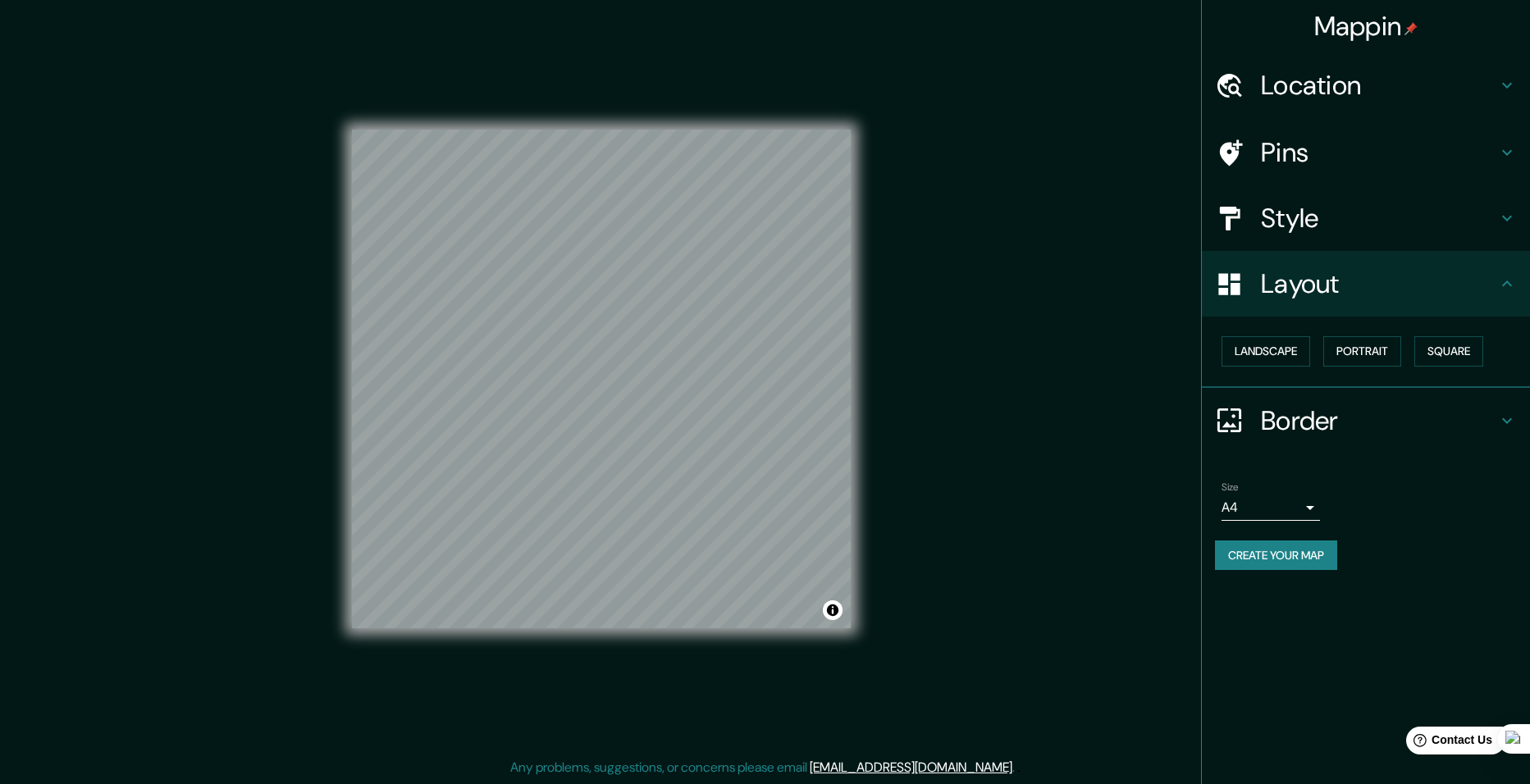
click at [1287, 513] on body "Mappin Location Pins Style Layout Landscape Portrait Square Border Choose a bor…" at bounding box center [765, 392] width 1530 height 784
click at [1274, 565] on li "A3" at bounding box center [1270, 572] width 99 height 30
type input "a4"
click at [1276, 554] on button "Create your map" at bounding box center [1276, 555] width 122 height 30
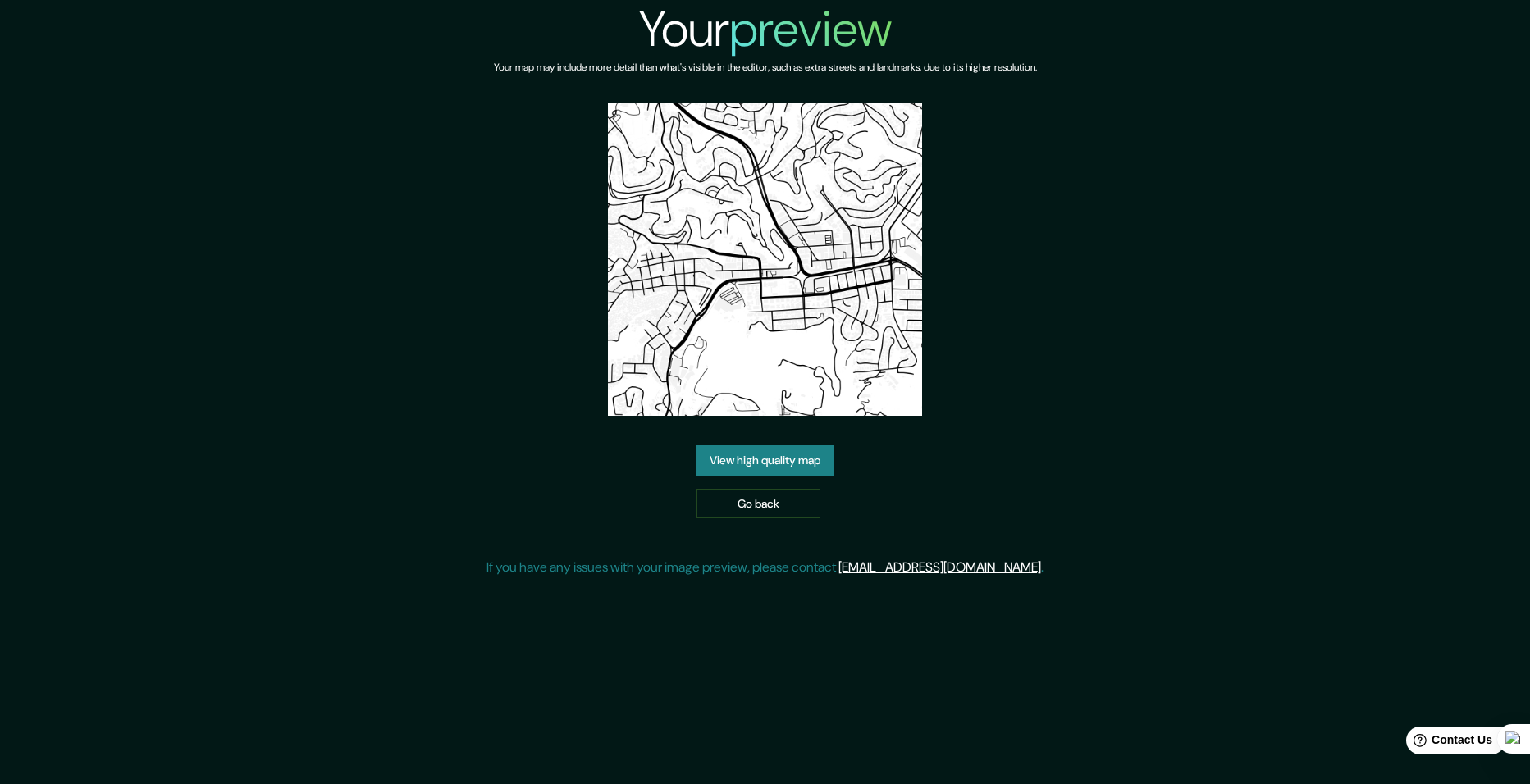
click at [811, 458] on link "View high quality map" at bounding box center [765, 460] width 137 height 30
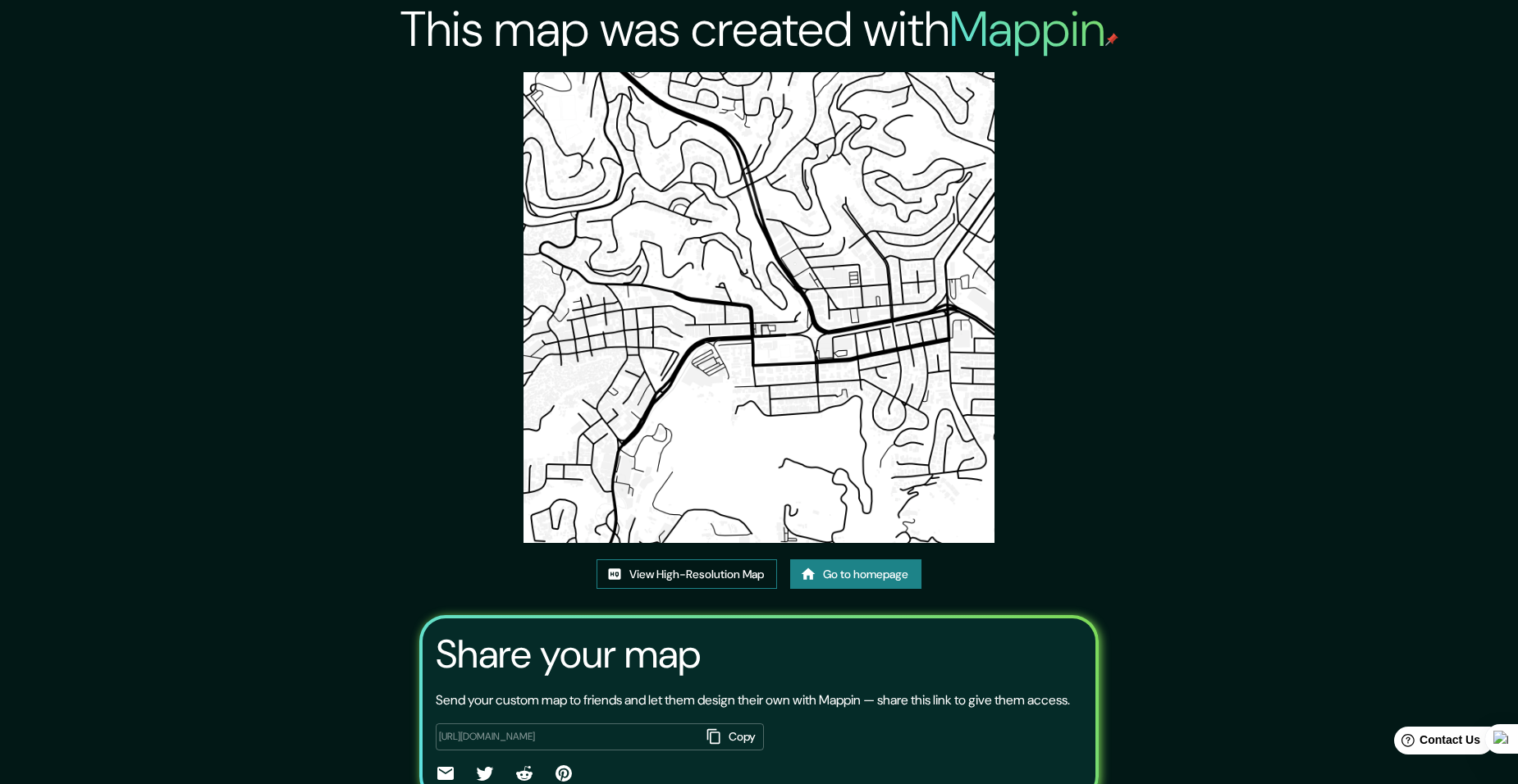
click at [704, 577] on link "View High-Resolution Map" at bounding box center [686, 574] width 180 height 30
click at [834, 568] on link "Go to homepage" at bounding box center [856, 574] width 131 height 30
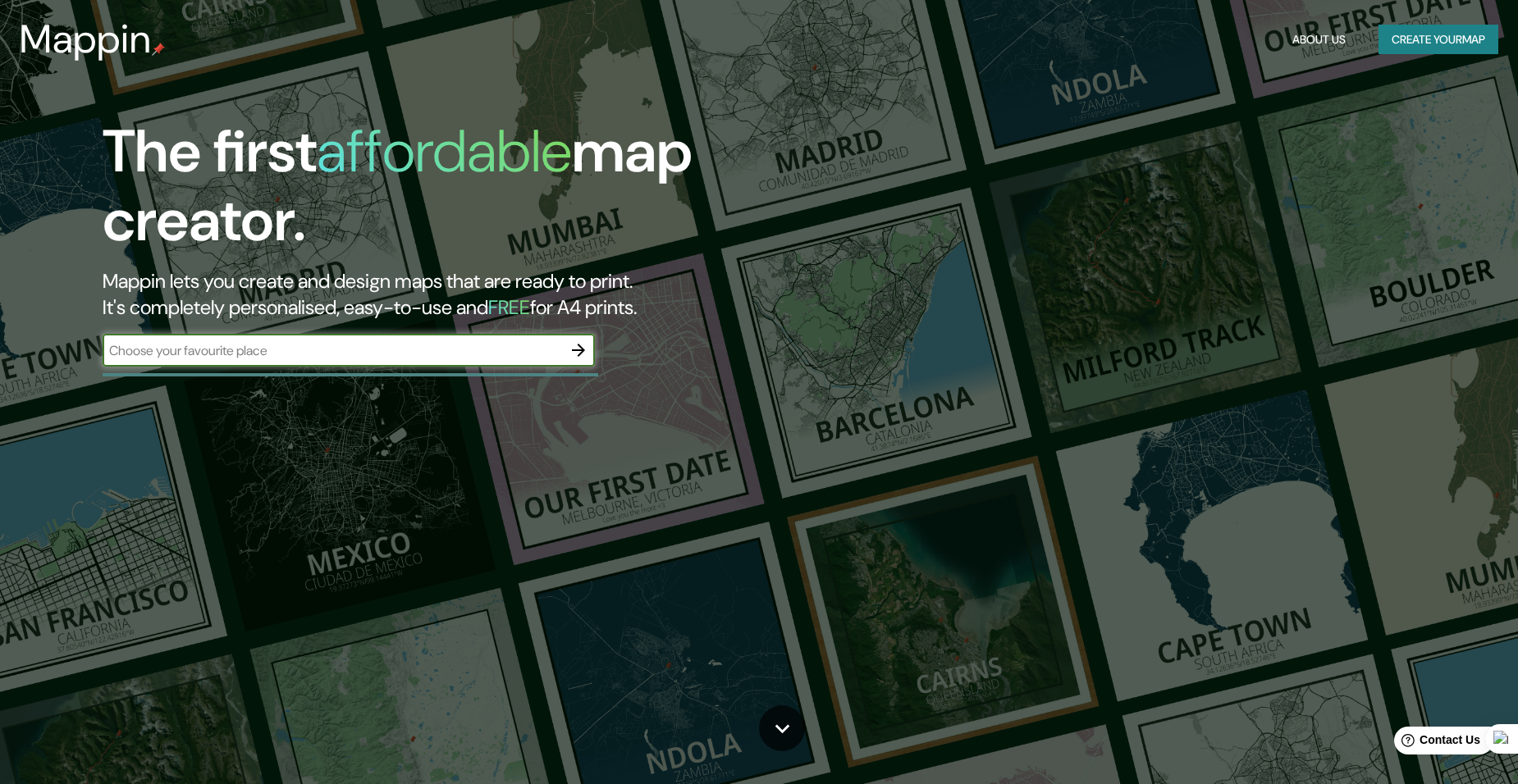
click at [583, 348] on icon "button" at bounding box center [578, 350] width 19 height 19
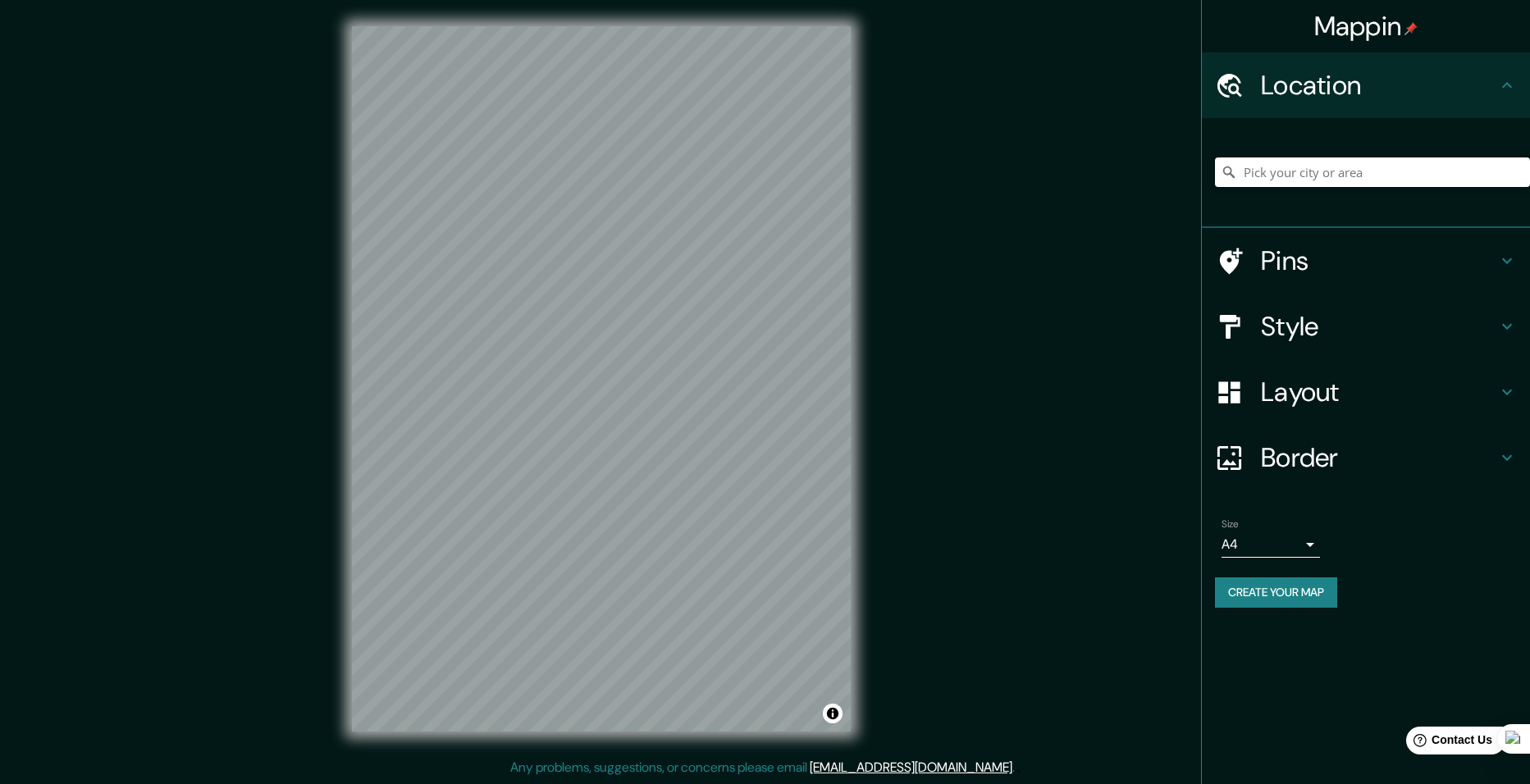
click at [1329, 404] on h4 "Layout" at bounding box center [1379, 392] width 237 height 33
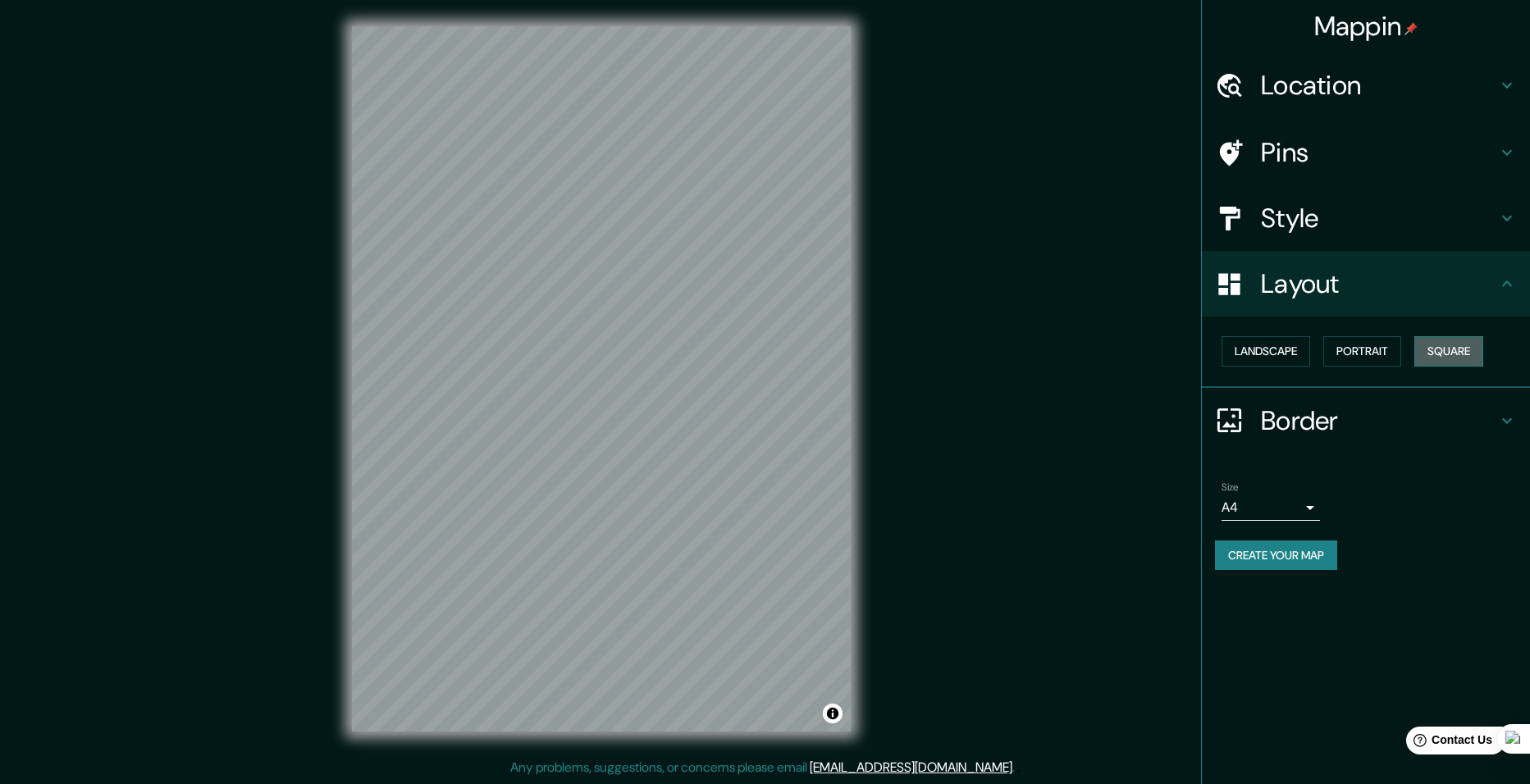
click at [1461, 343] on button "Square" at bounding box center [1449, 351] width 69 height 30
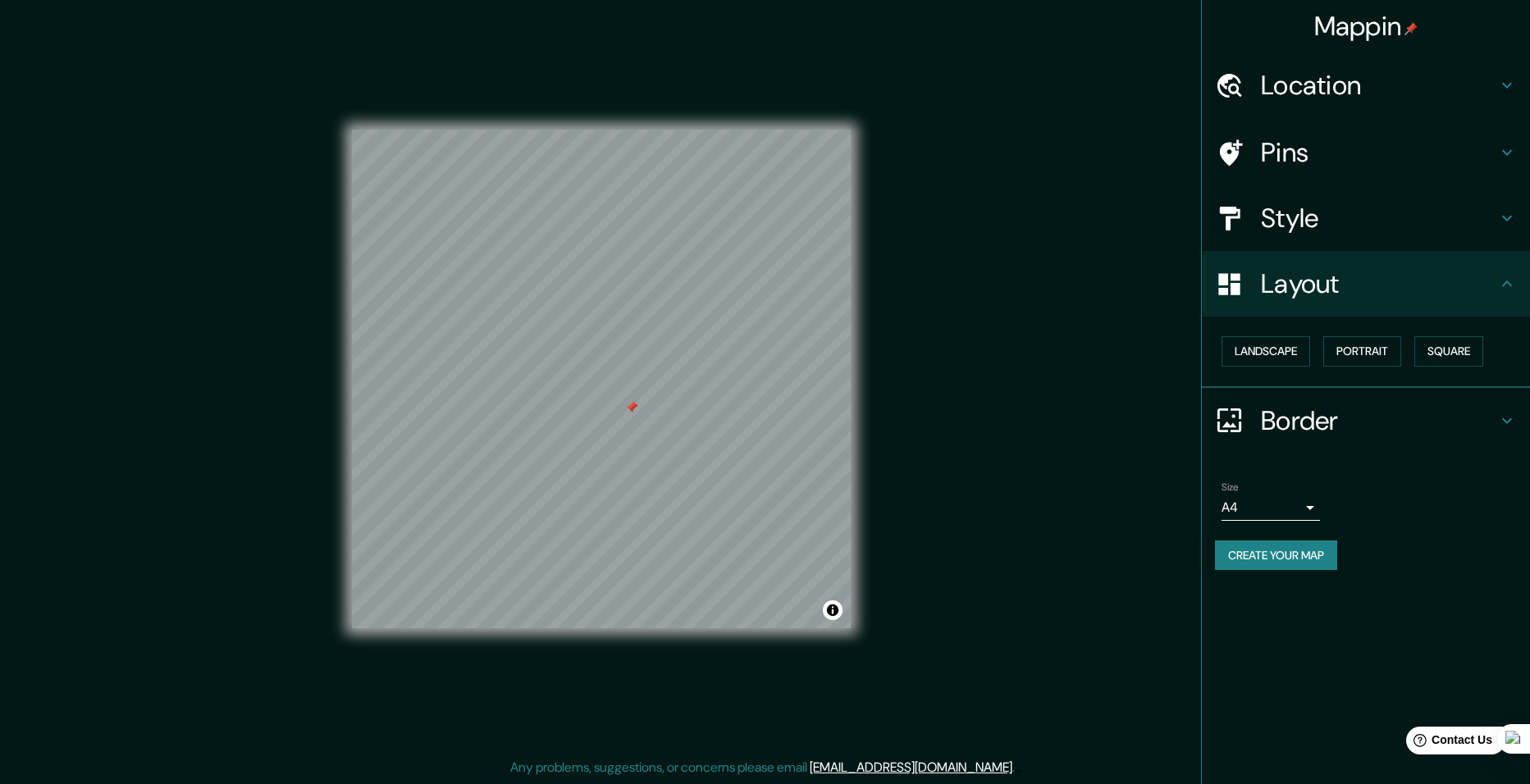
click at [1297, 553] on button "Create your map" at bounding box center [1276, 555] width 122 height 30
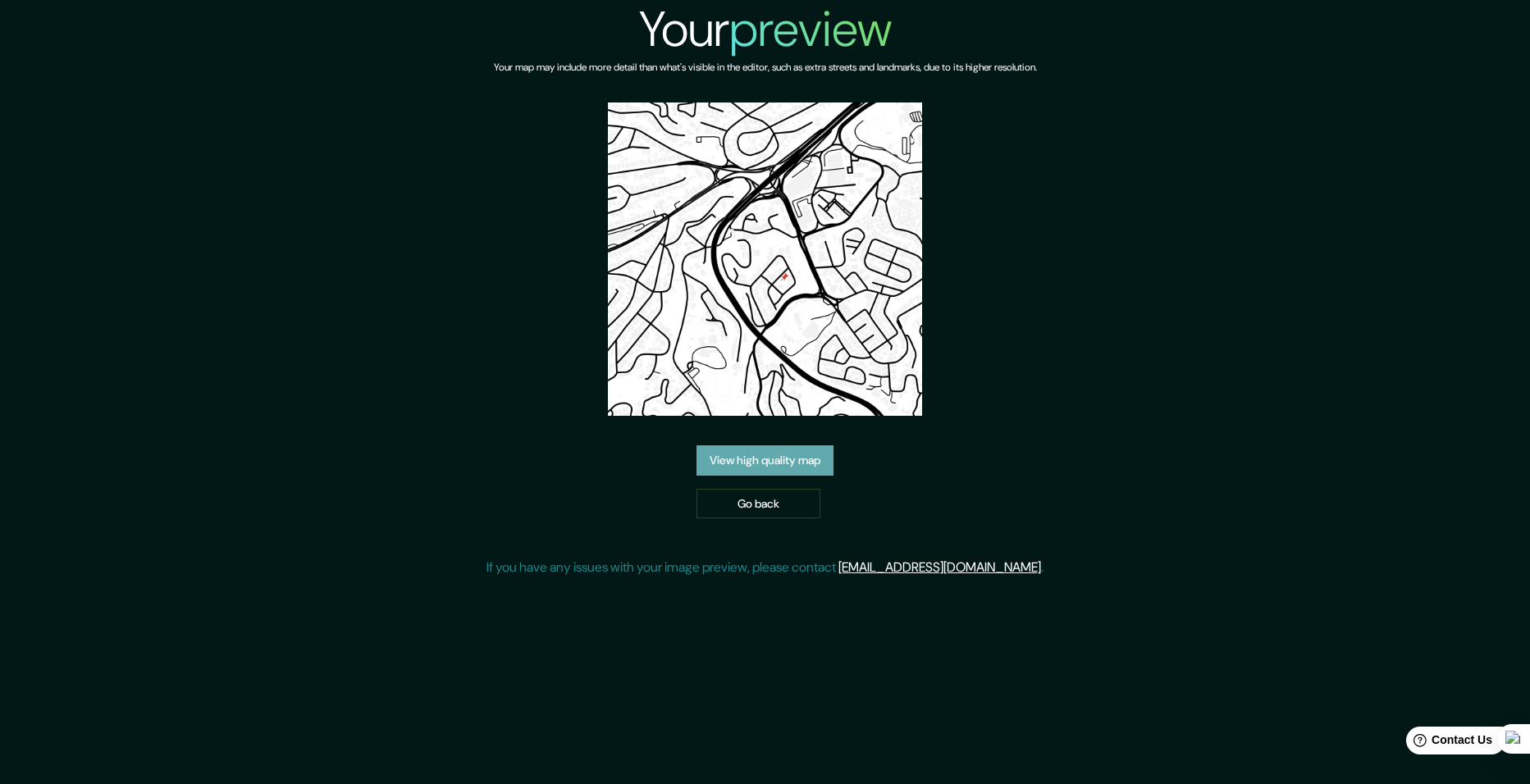
click at [801, 455] on link "View high quality map" at bounding box center [765, 460] width 137 height 30
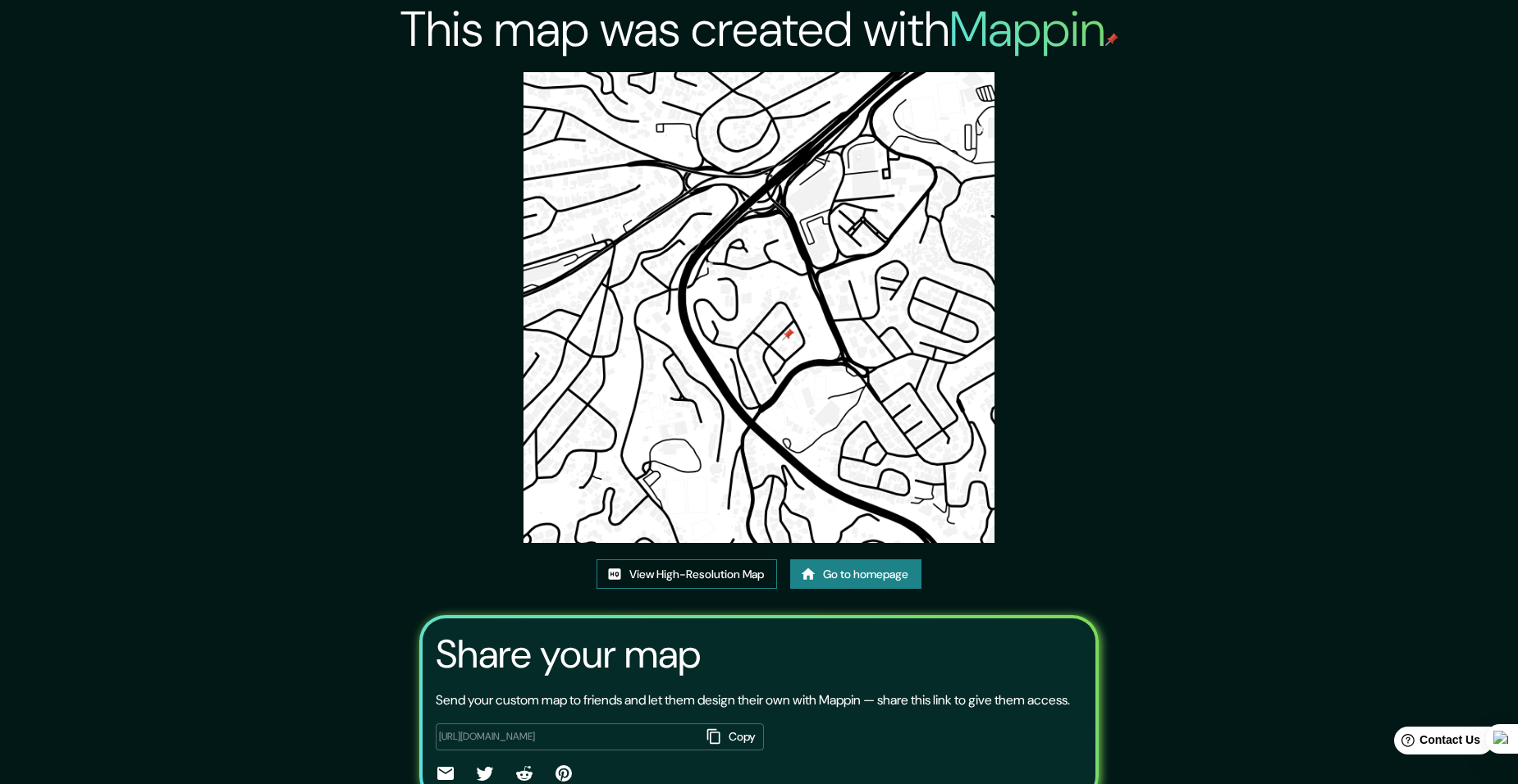
click at [710, 568] on link "View High-Resolution Map" at bounding box center [686, 574] width 180 height 30
click at [833, 572] on link "Go to homepage" at bounding box center [856, 574] width 131 height 30
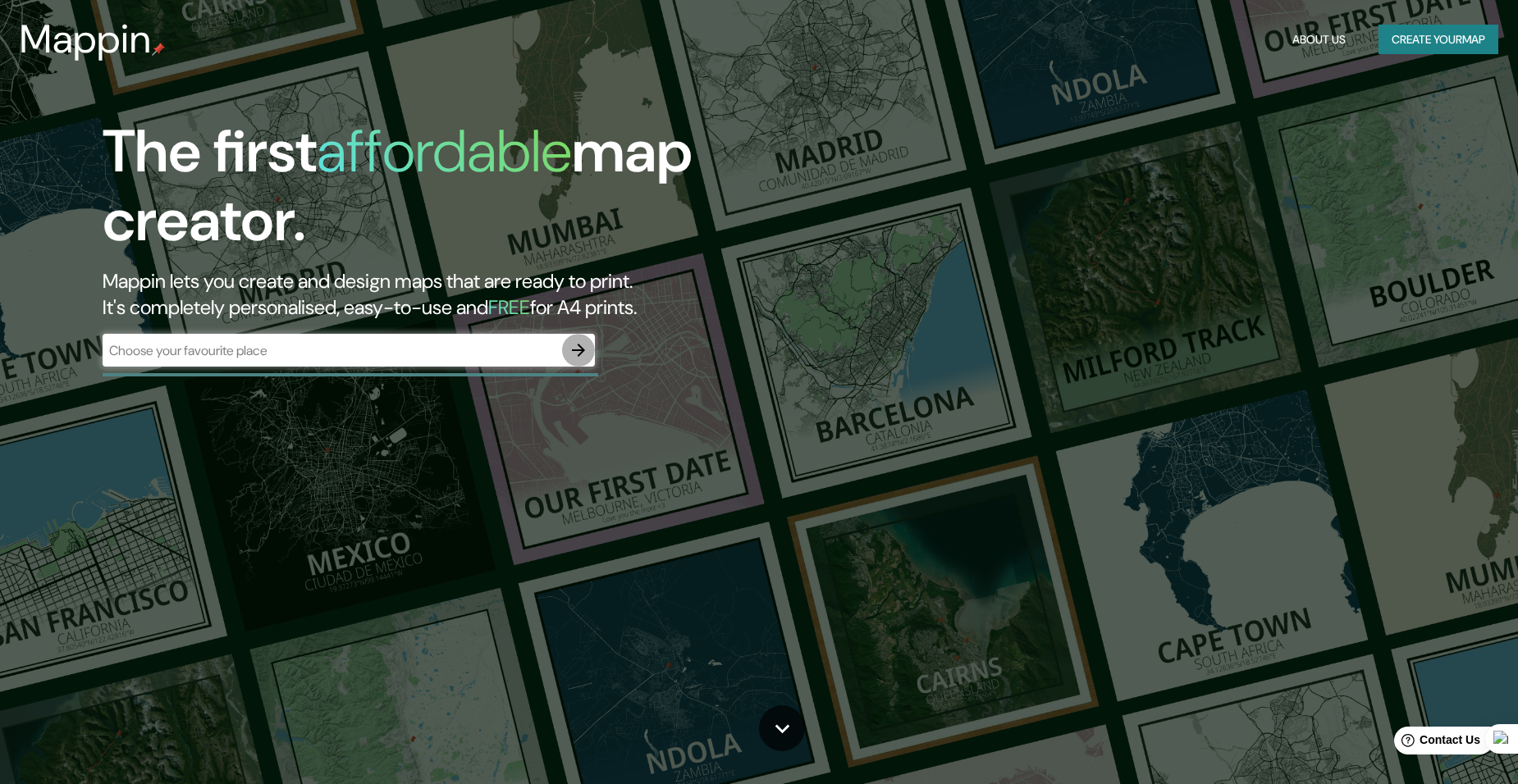
click at [584, 358] on icon "button" at bounding box center [578, 350] width 19 height 19
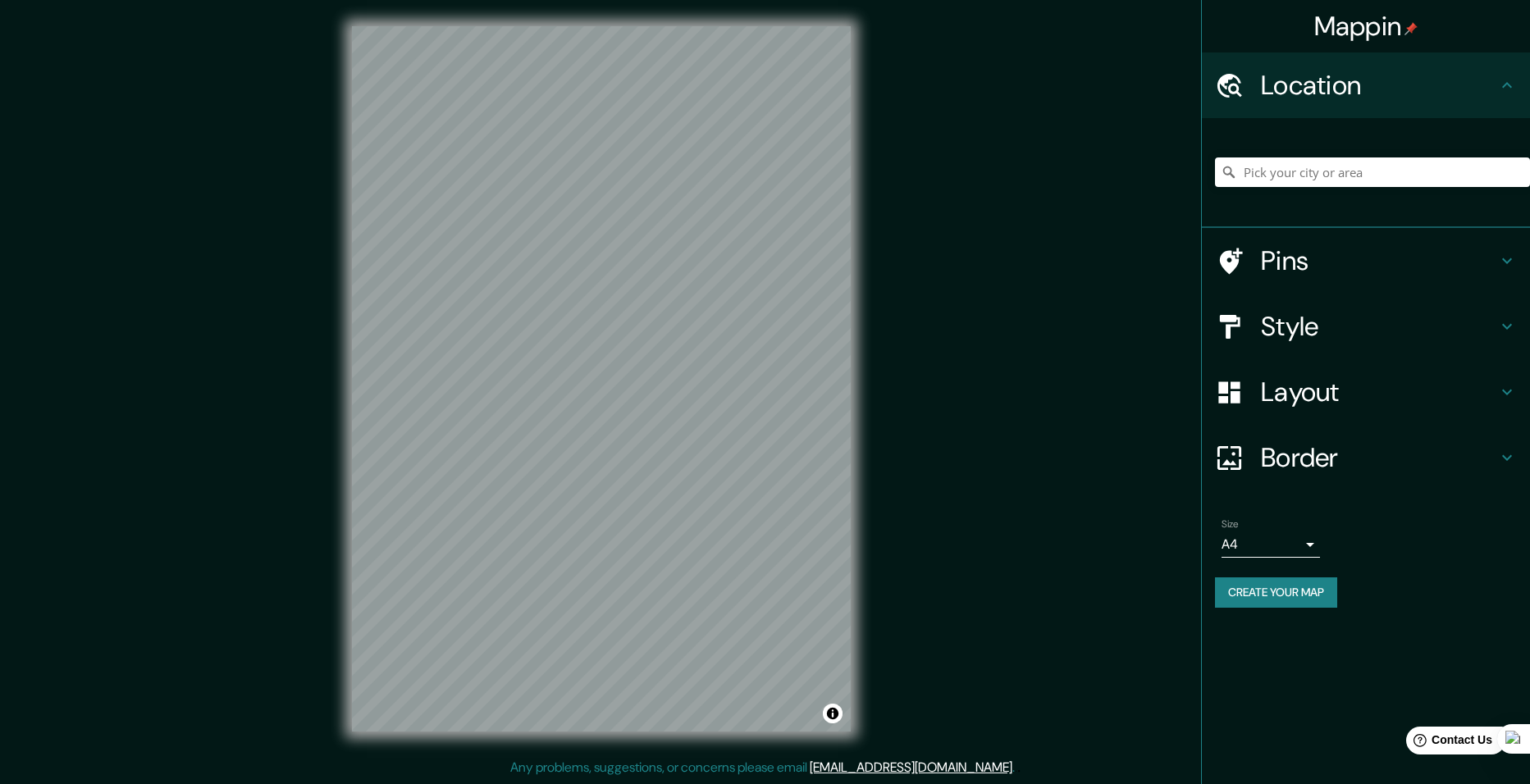
click at [1308, 392] on h4 "Layout" at bounding box center [1379, 392] width 237 height 33
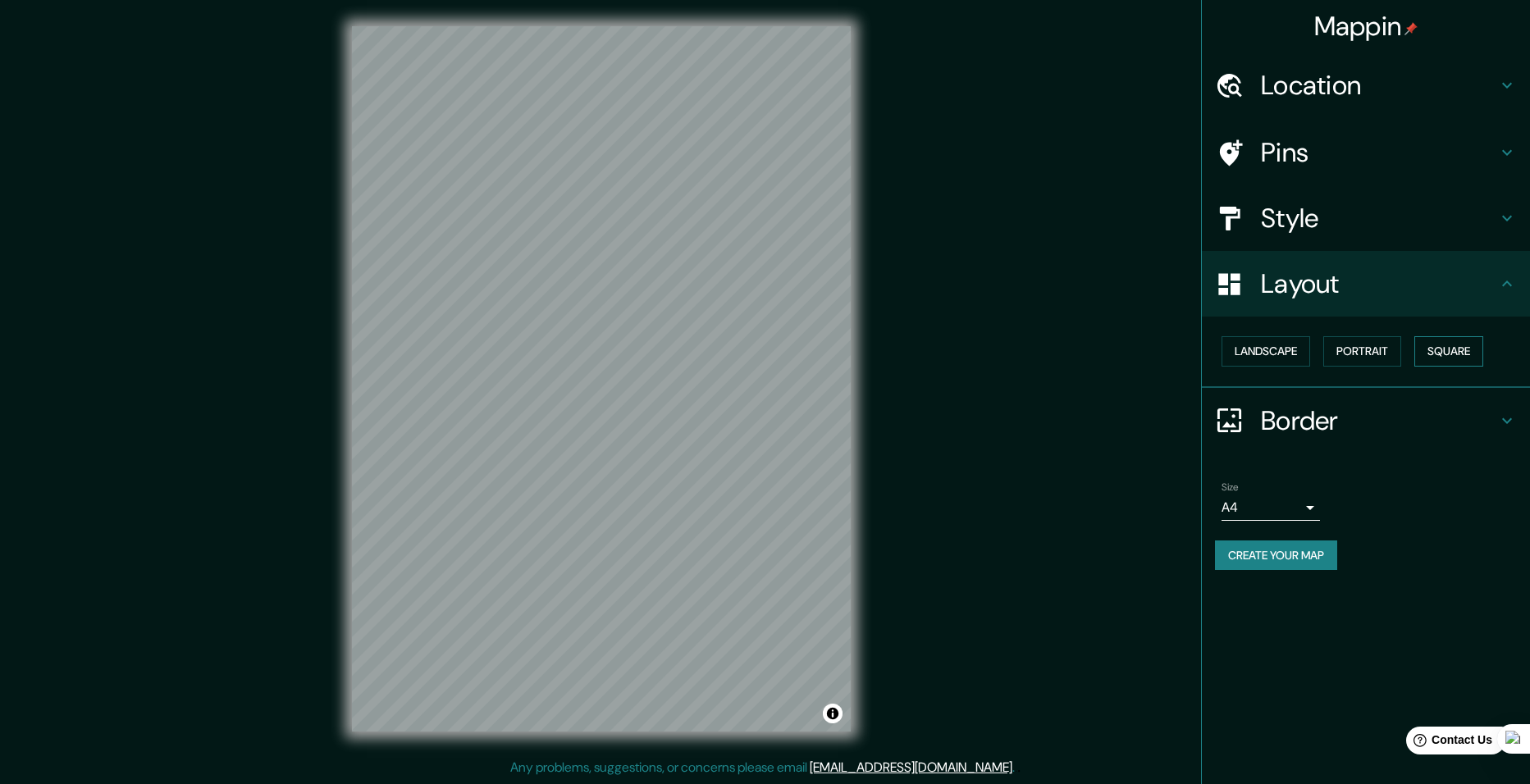
click at [1439, 345] on button "Square" at bounding box center [1449, 351] width 69 height 30
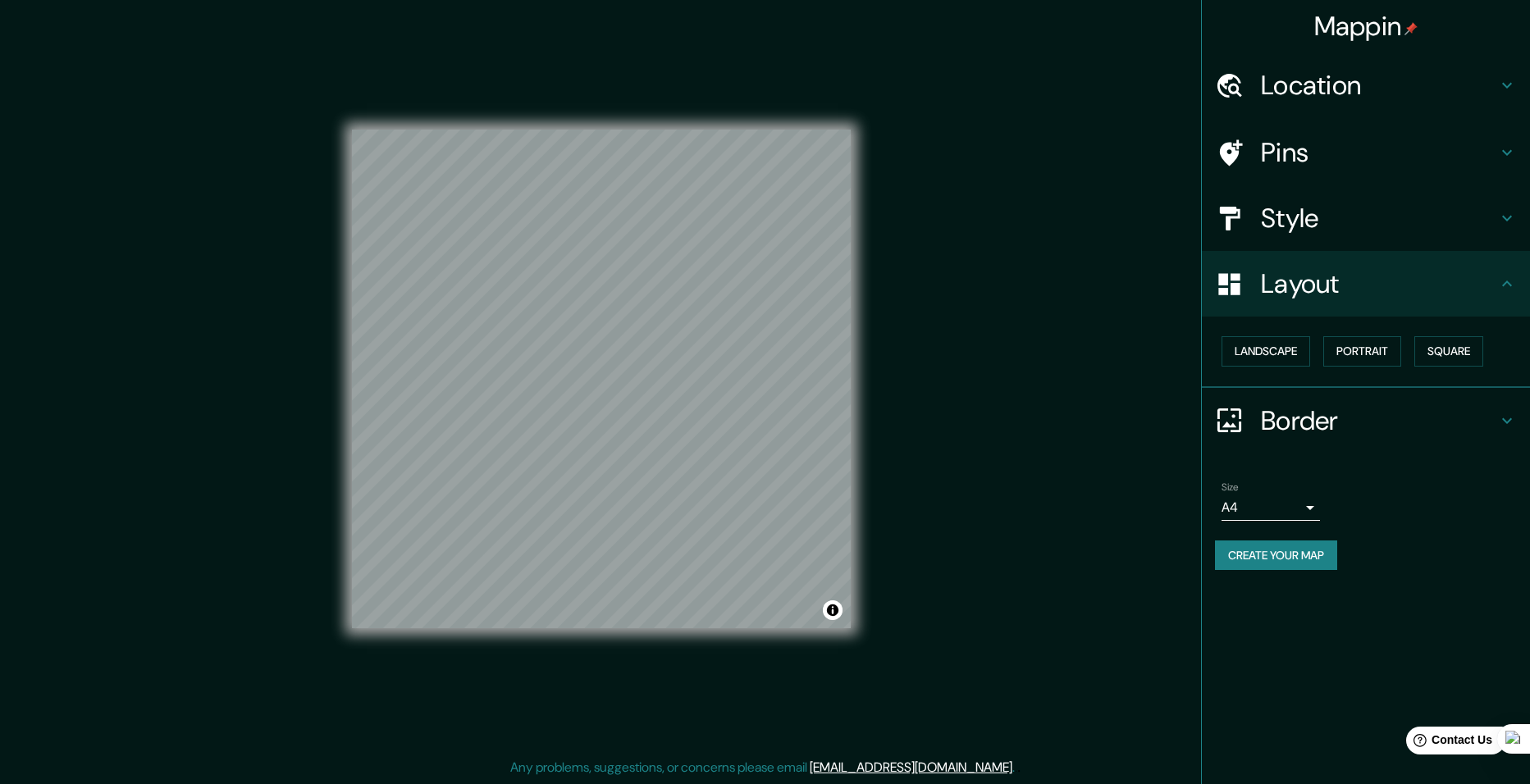
click at [1264, 510] on body "Mappin Location Pins Style Layout Landscape Portrait Square Border Choose a bor…" at bounding box center [765, 392] width 1530 height 784
click at [1261, 561] on li "A3" at bounding box center [1270, 572] width 99 height 30
type input "a4"
click at [1266, 553] on button "Create your map" at bounding box center [1276, 555] width 122 height 30
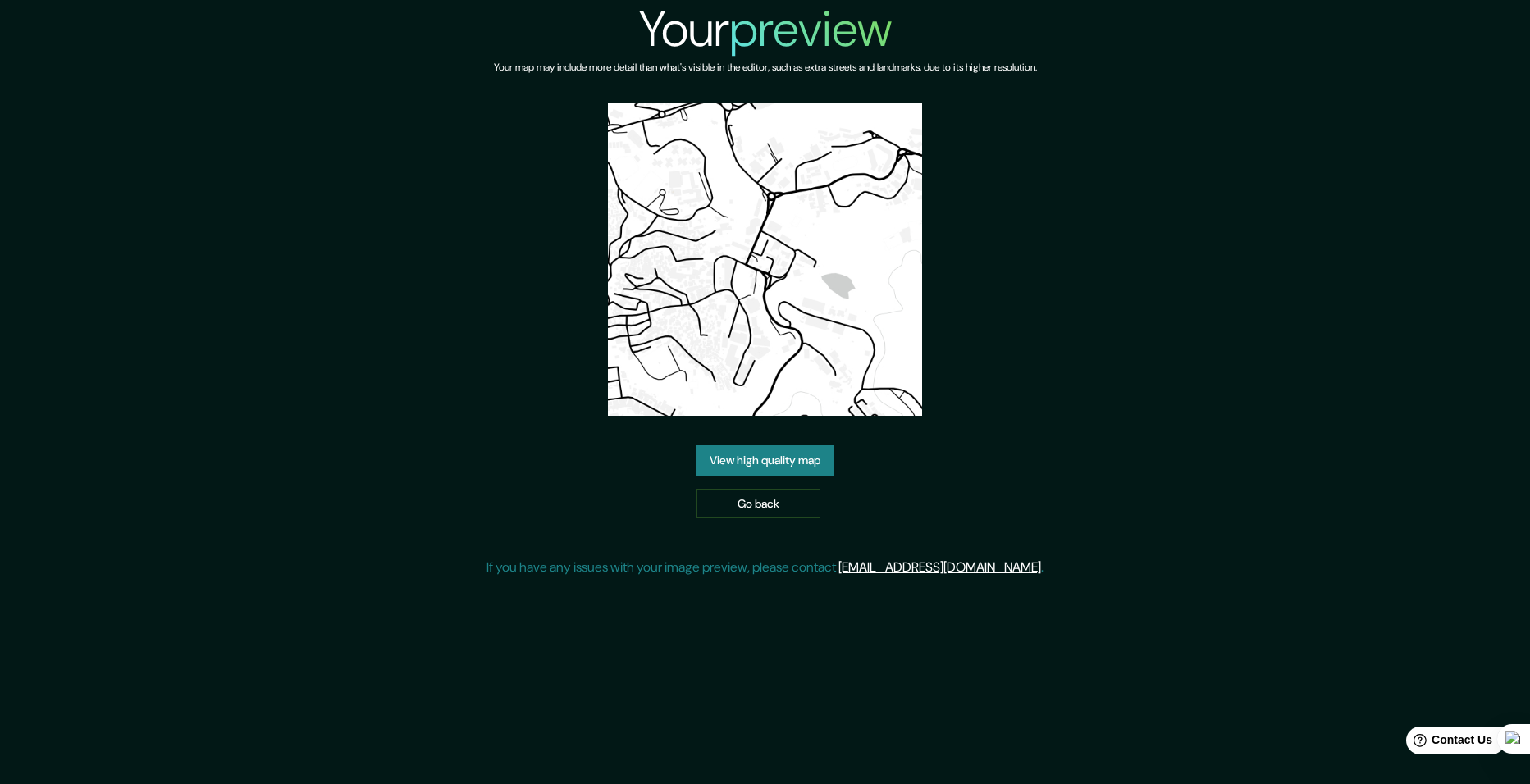
click at [772, 480] on div "View high quality map Go back" at bounding box center [765, 481] width 137 height 73
click at [777, 469] on link "View high quality map" at bounding box center [765, 460] width 137 height 30
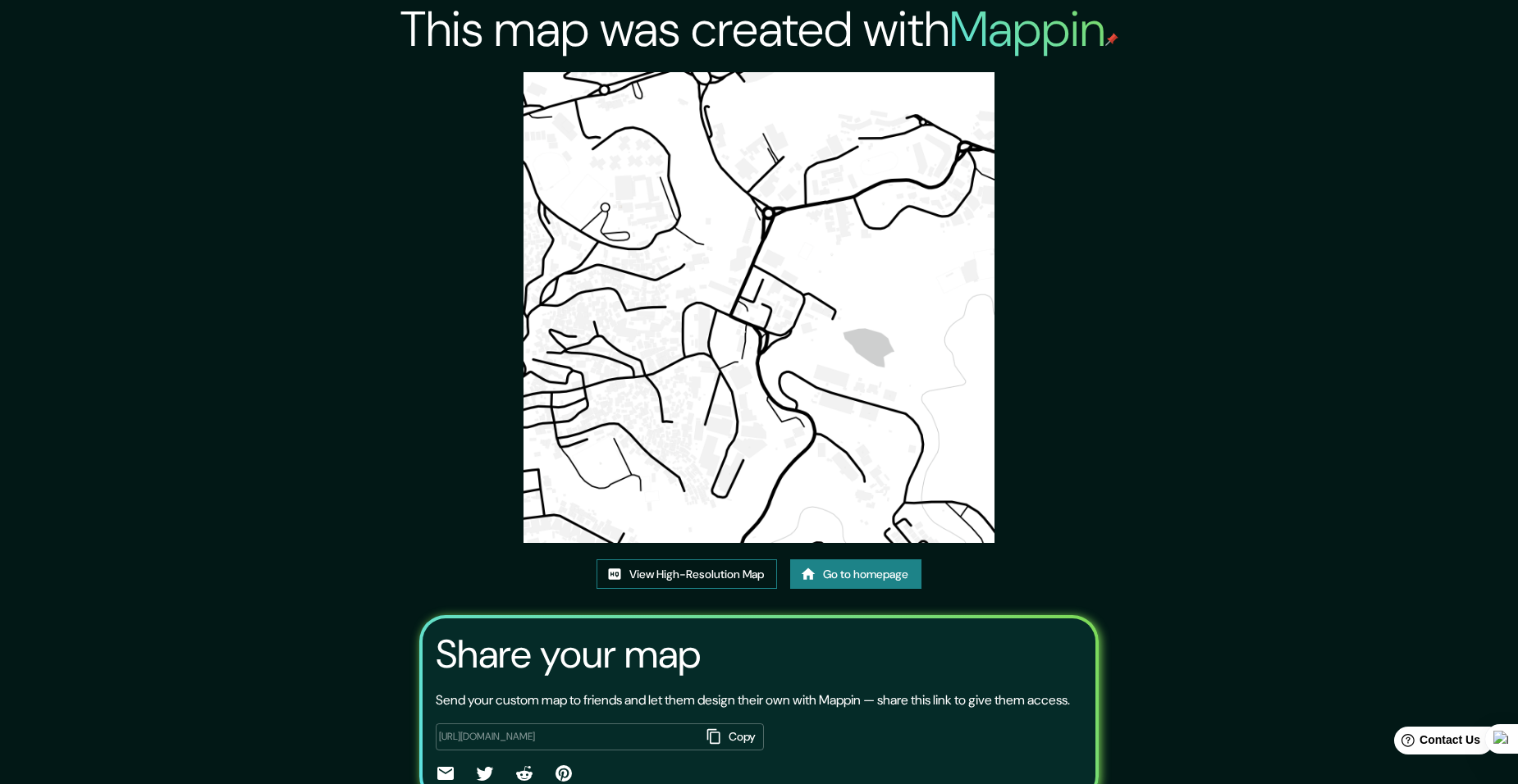
click at [723, 576] on link "View High-Resolution Map" at bounding box center [686, 574] width 180 height 30
click at [844, 565] on link "Go to homepage" at bounding box center [856, 574] width 131 height 30
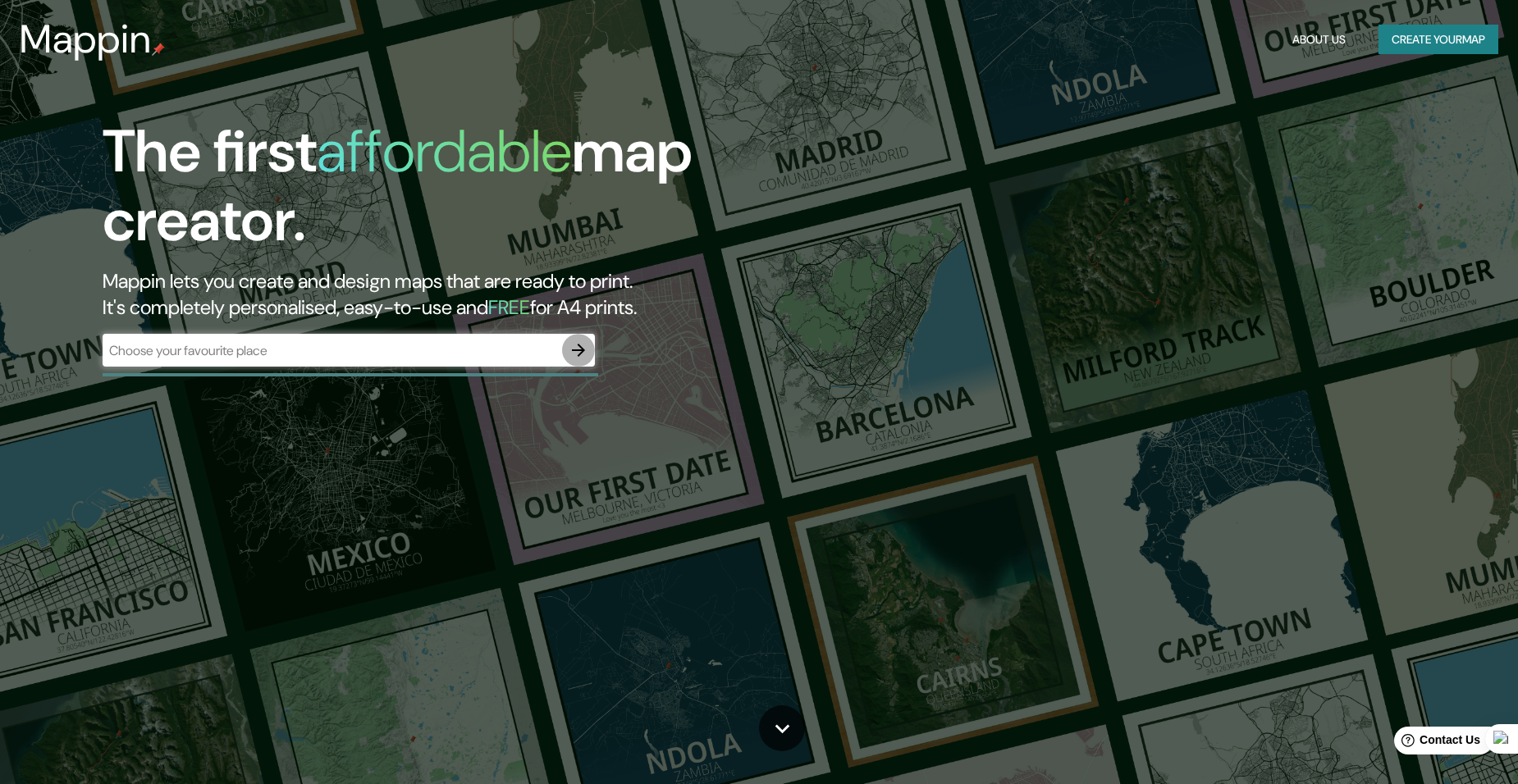
click at [585, 351] on icon "button" at bounding box center [578, 350] width 19 height 19
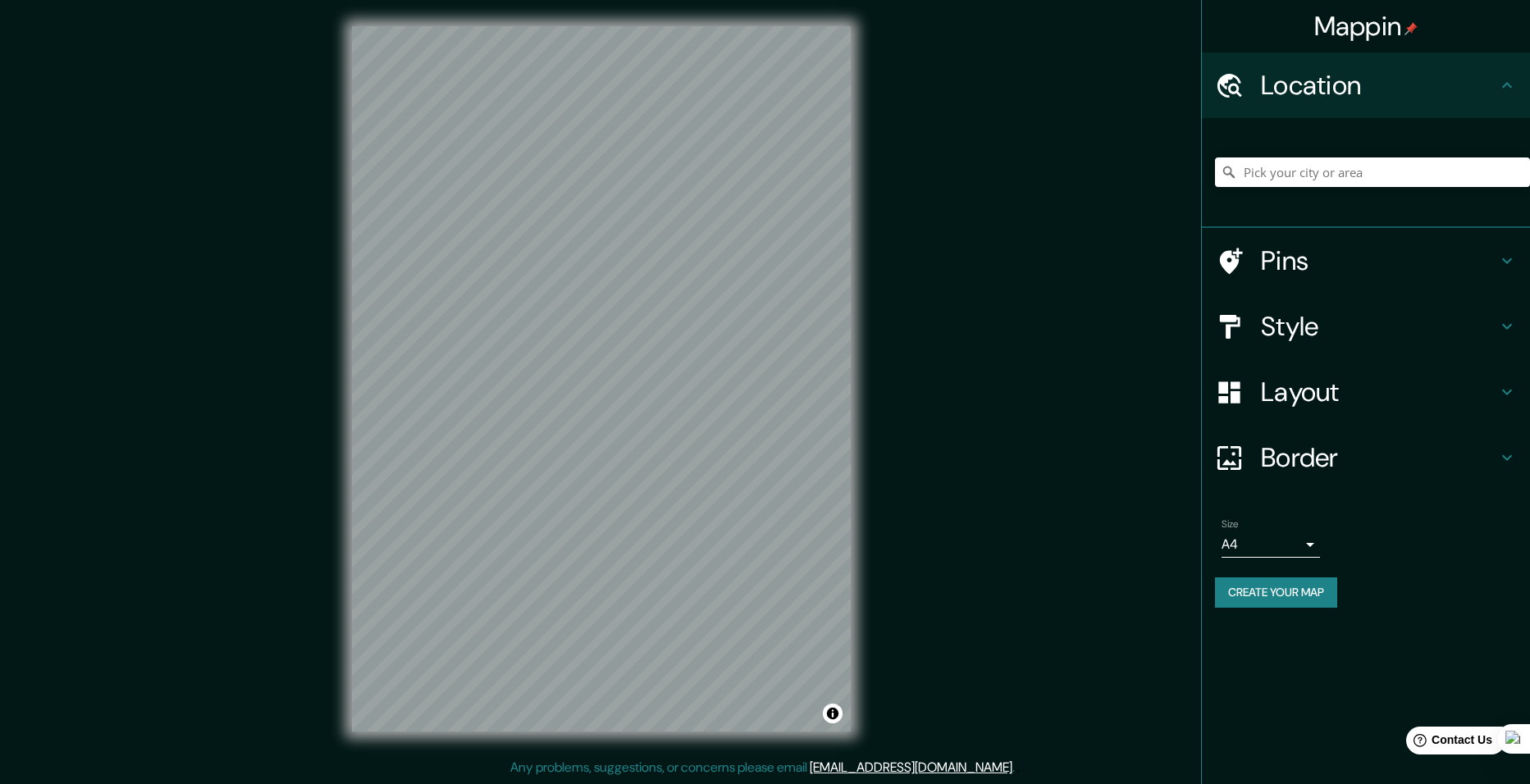
click at [1366, 392] on h4 "Layout" at bounding box center [1379, 392] width 237 height 33
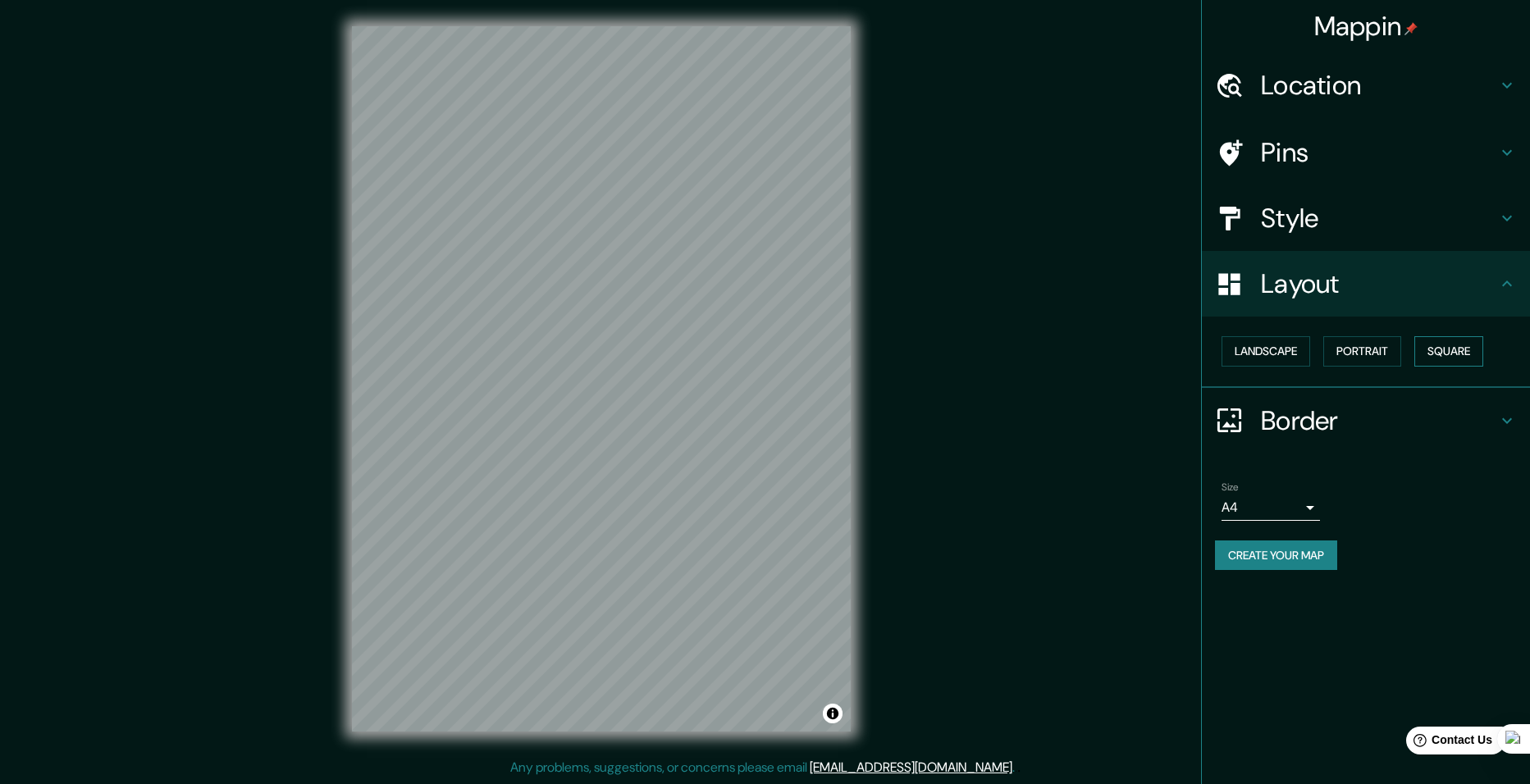
click at [1452, 353] on button "Square" at bounding box center [1449, 351] width 69 height 30
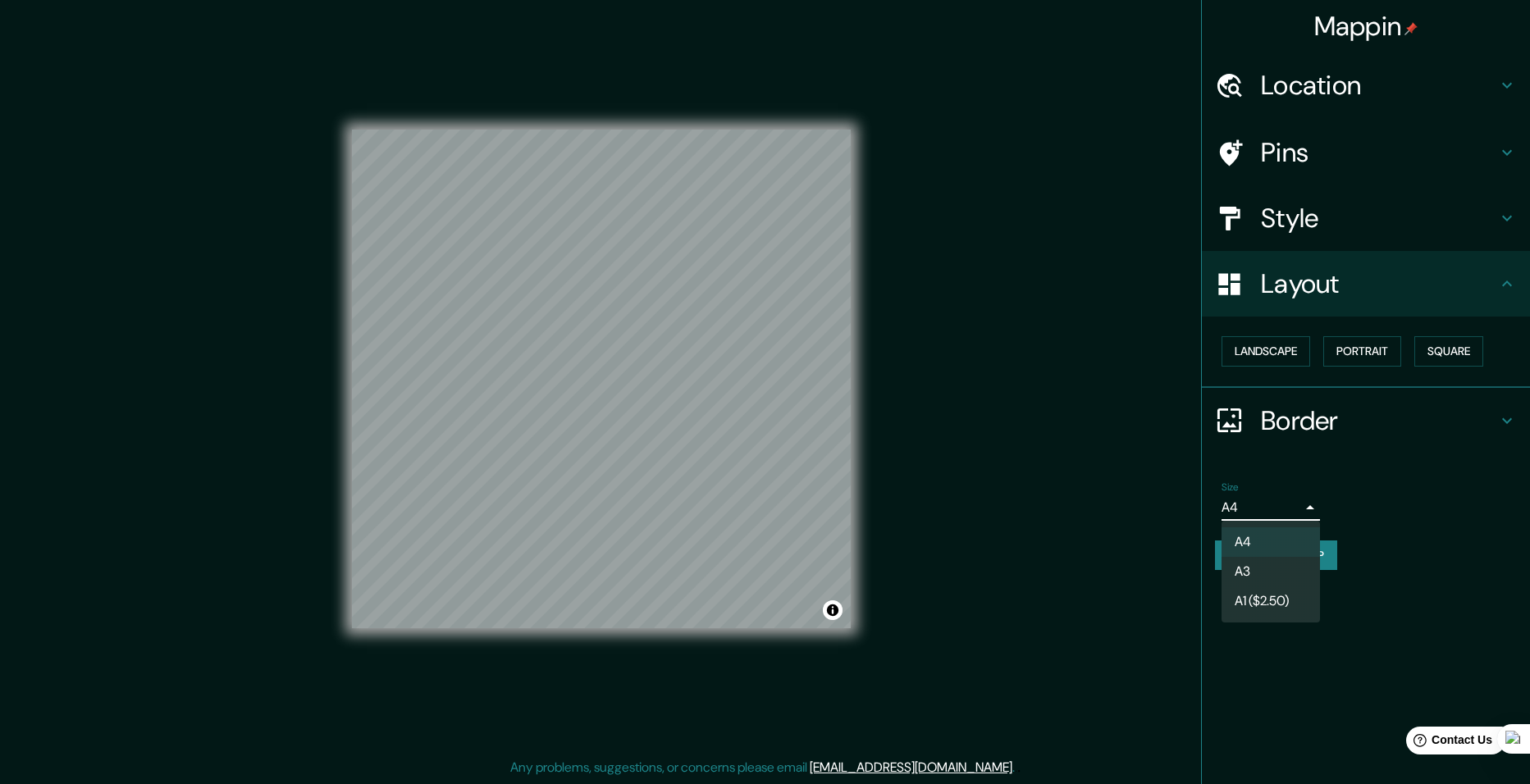
click at [1288, 506] on body "Mappin Location Pins Style Layout Landscape Portrait Square Border Choose a bor…" at bounding box center [765, 392] width 1530 height 784
click at [1266, 568] on li "A3" at bounding box center [1270, 572] width 99 height 30
type input "a4"
click at [1305, 554] on button "Create your map" at bounding box center [1276, 555] width 122 height 30
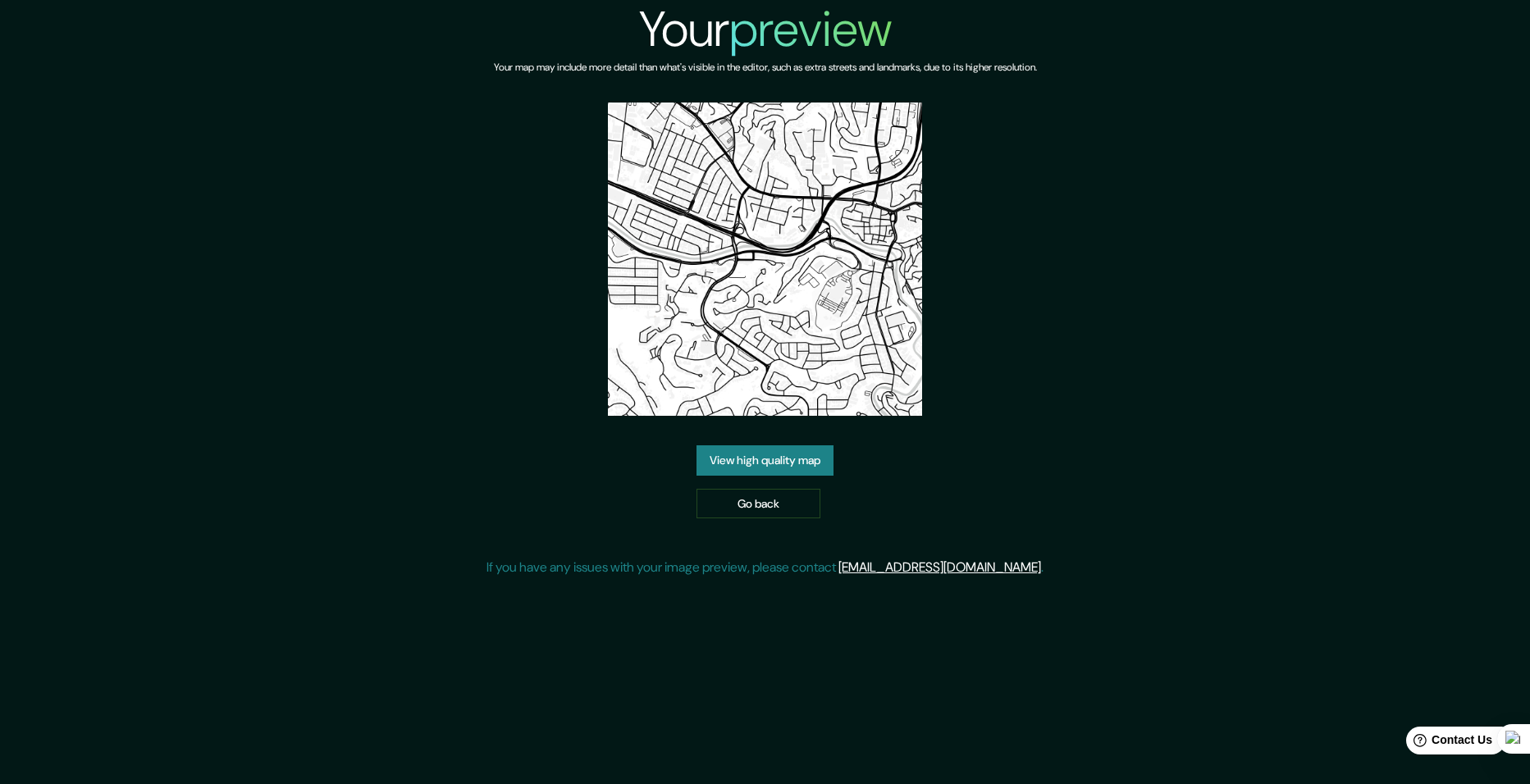
click at [722, 454] on link "View high quality map" at bounding box center [765, 460] width 137 height 30
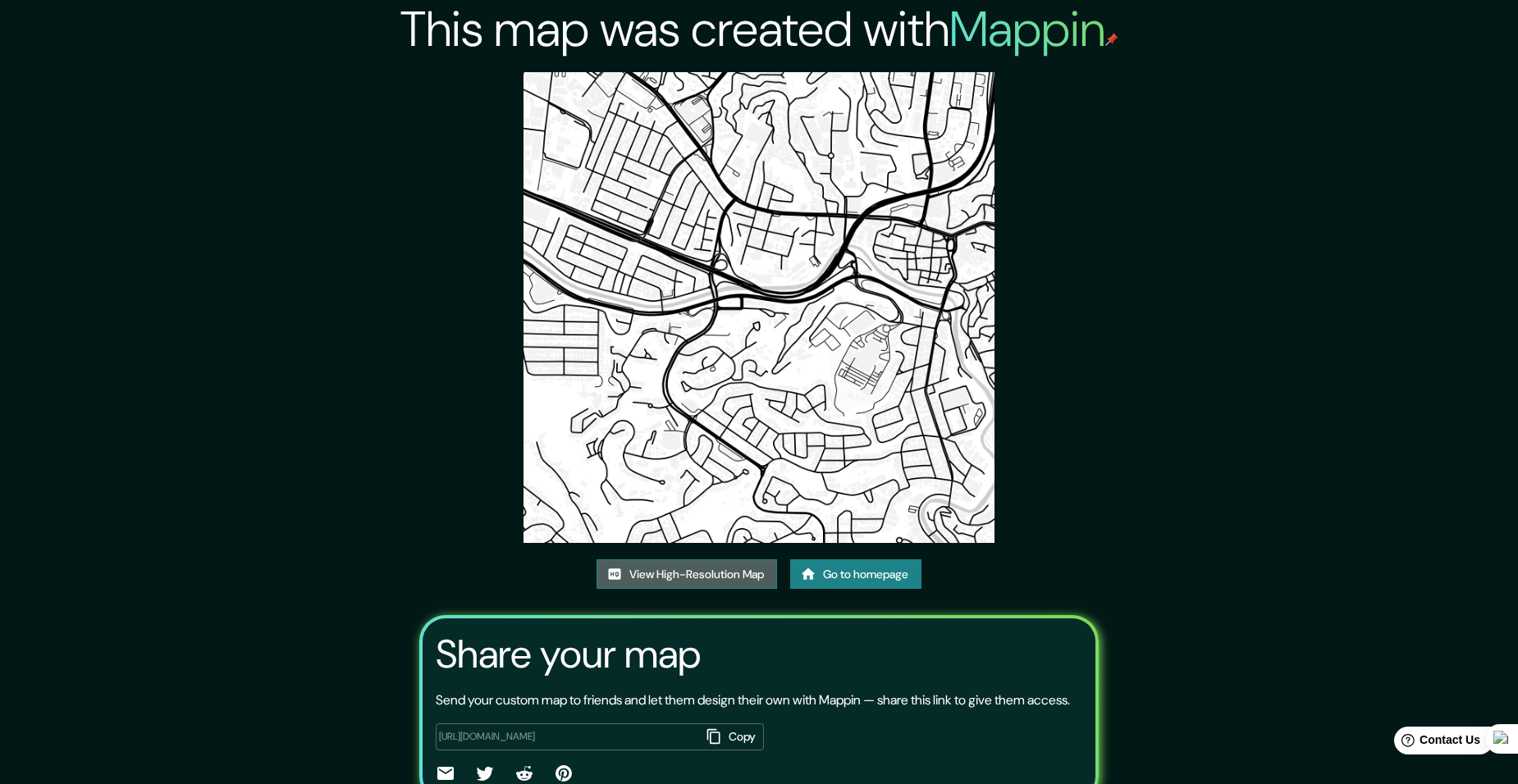
click at [733, 569] on link "View High-Resolution Map" at bounding box center [686, 574] width 180 height 30
click at [863, 572] on link "Go to homepage" at bounding box center [856, 574] width 131 height 30
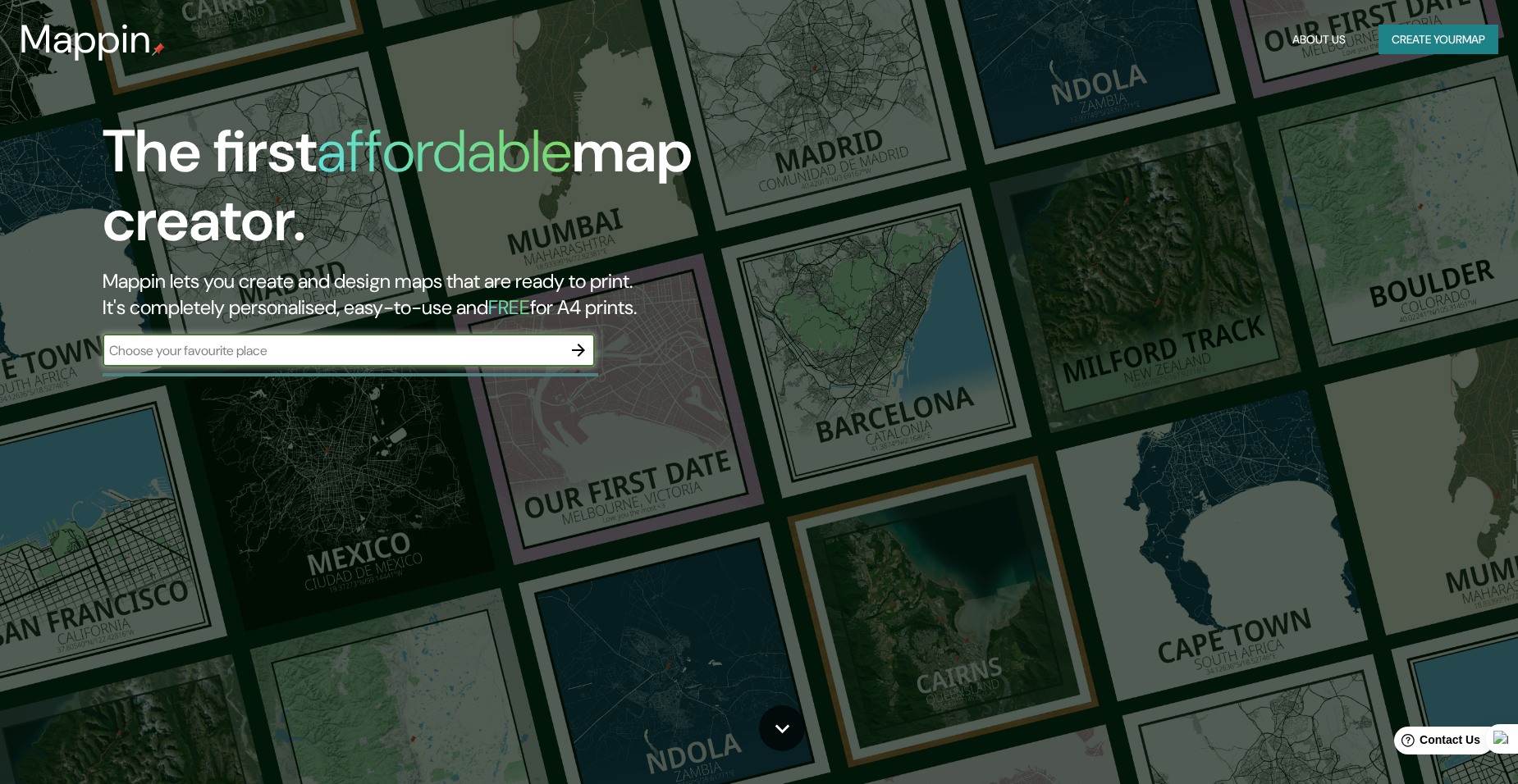
click at [577, 356] on icon "button" at bounding box center [578, 350] width 19 height 19
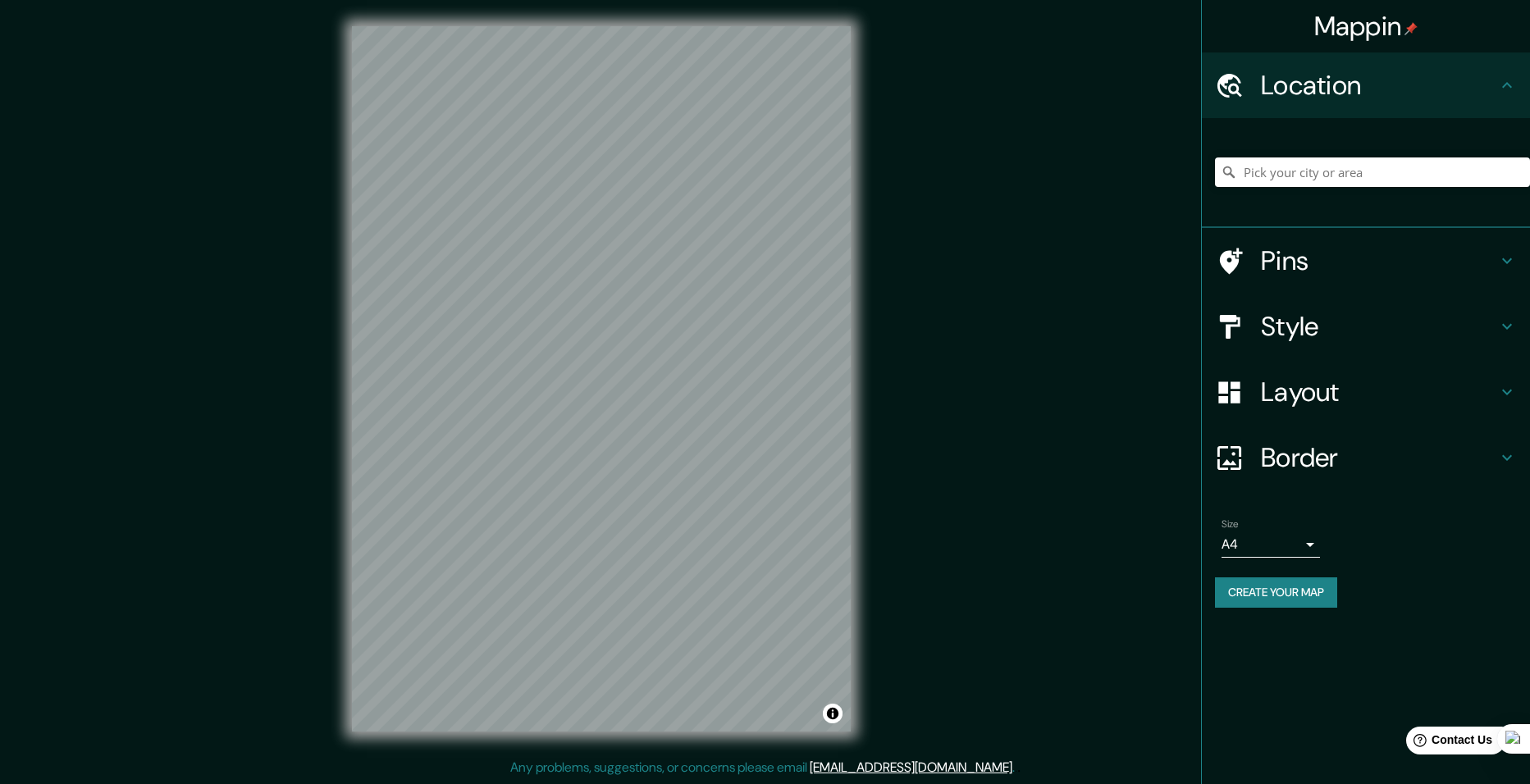
click at [1291, 413] on div "Layout" at bounding box center [1366, 392] width 328 height 66
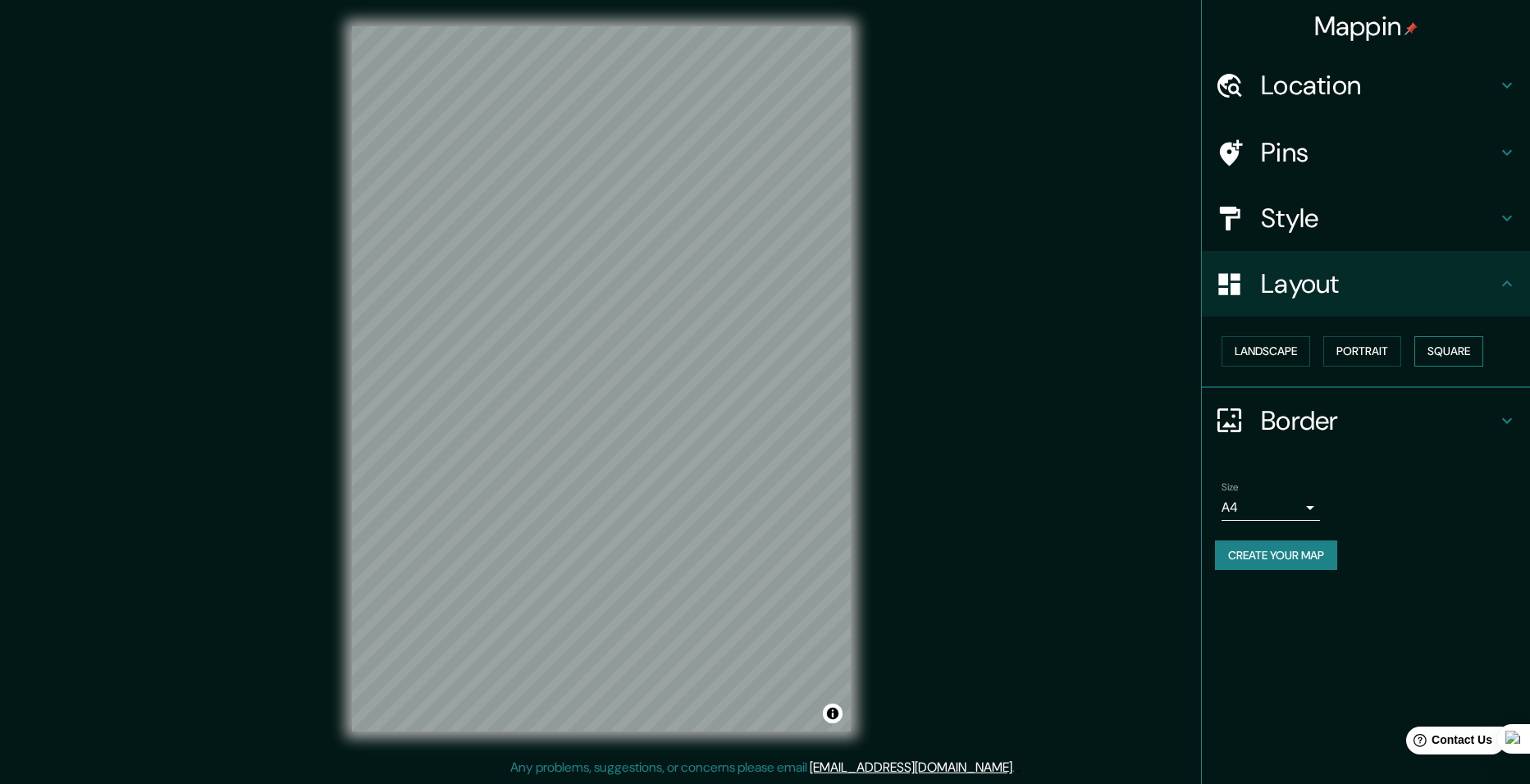
click at [1452, 345] on button "Square" at bounding box center [1449, 351] width 69 height 30
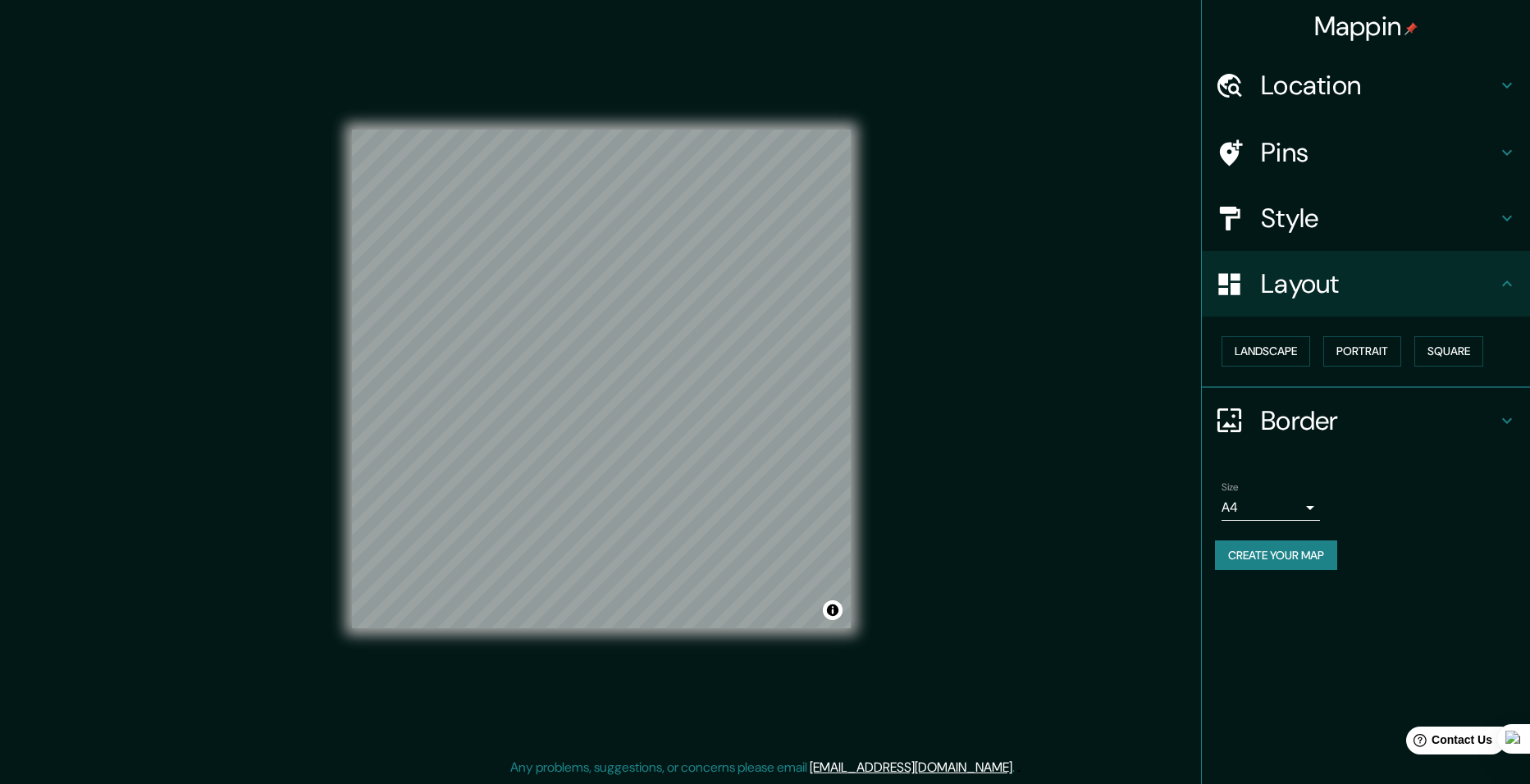
click at [1309, 525] on div "Size A4 single" at bounding box center [1366, 501] width 302 height 53
click at [1298, 508] on body "Mappin Location Pins Style Layout Landscape Portrait Square Border Choose a bor…" at bounding box center [765, 392] width 1530 height 784
click at [1275, 559] on li "A3" at bounding box center [1270, 572] width 99 height 30
type input "a4"
click at [1286, 555] on button "Create your map" at bounding box center [1276, 555] width 122 height 30
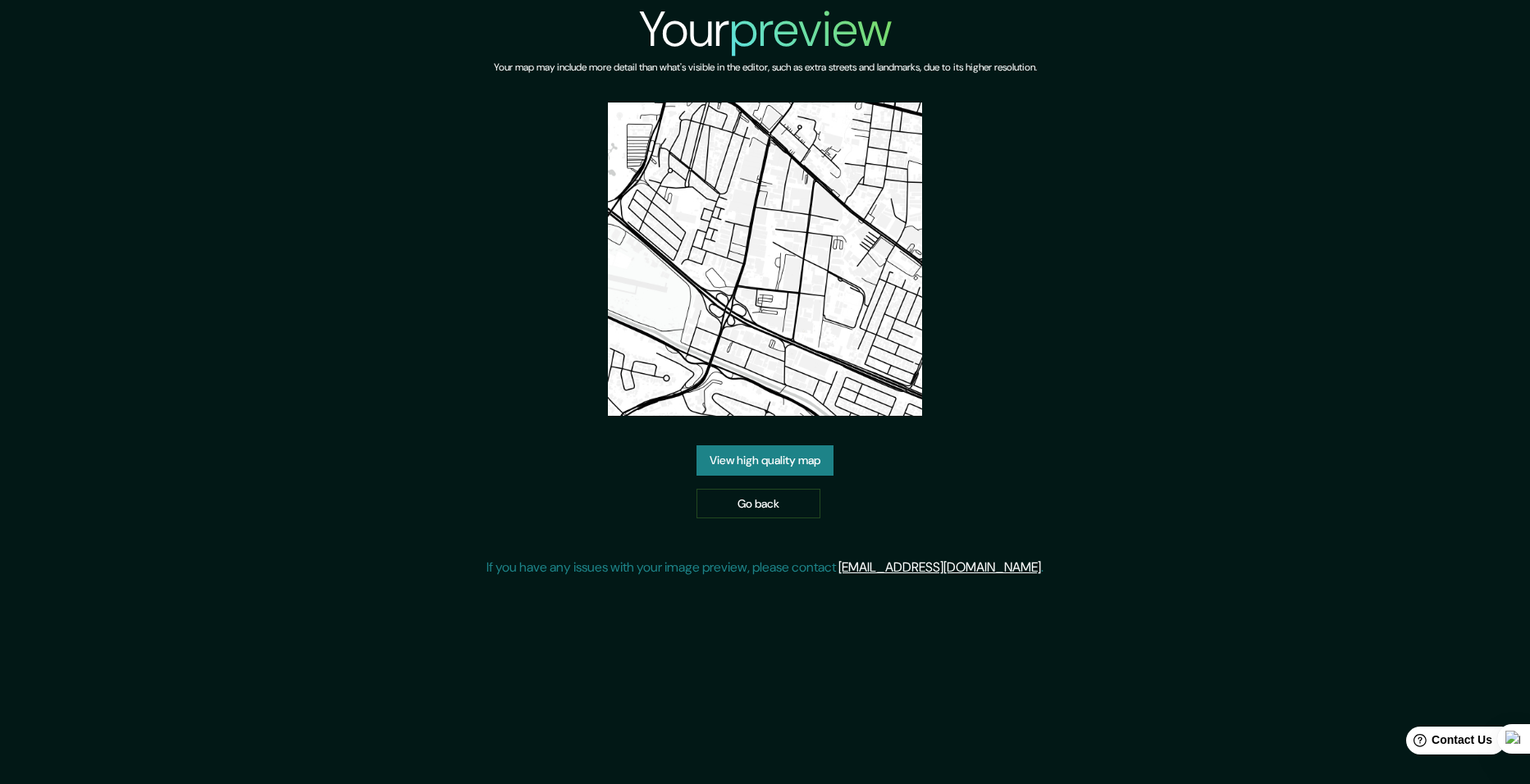
click at [801, 452] on link "View high quality map" at bounding box center [765, 460] width 137 height 30
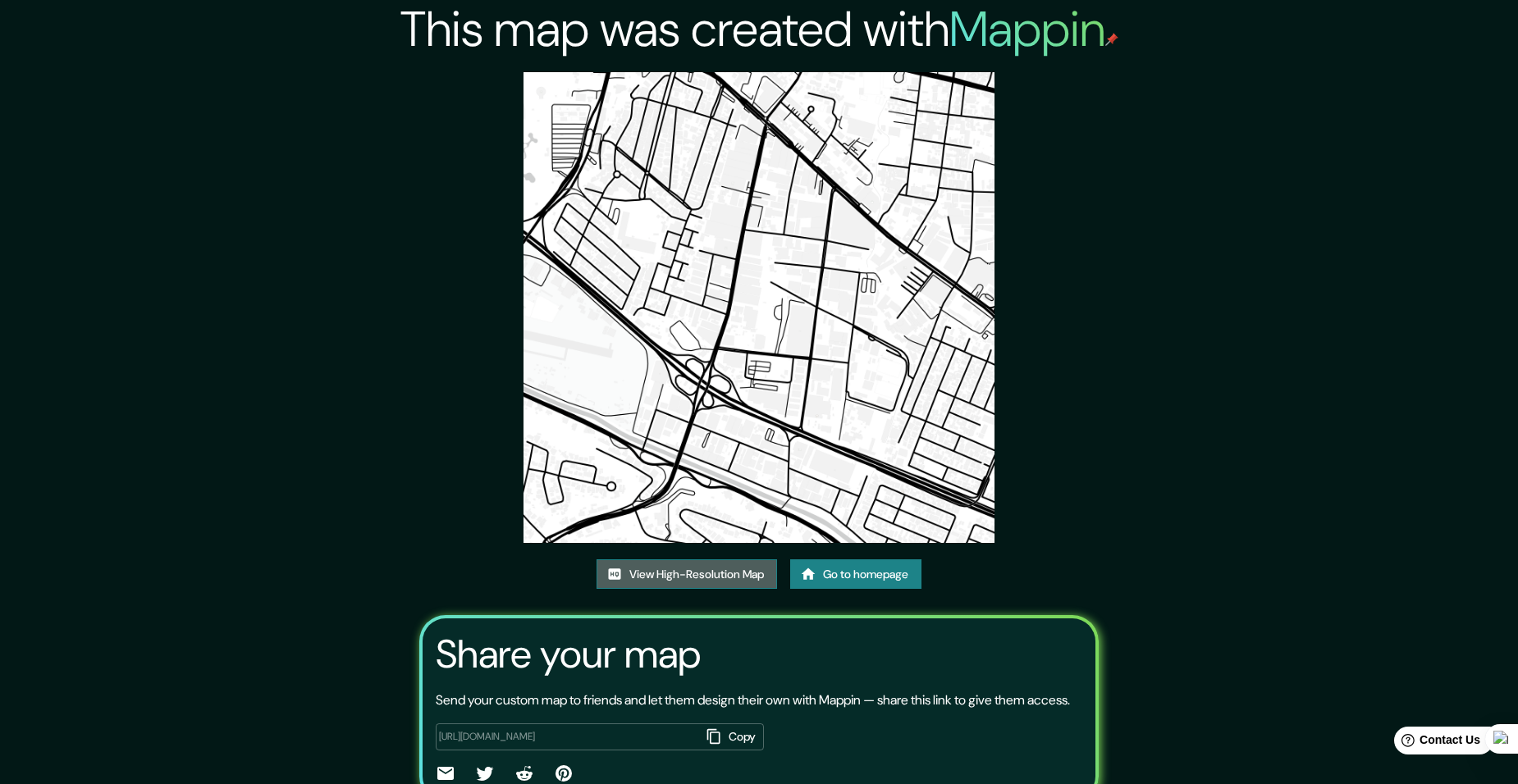
click at [712, 575] on link "View High-Resolution Map" at bounding box center [686, 574] width 180 height 30
click at [865, 576] on link "Go to homepage" at bounding box center [856, 574] width 131 height 30
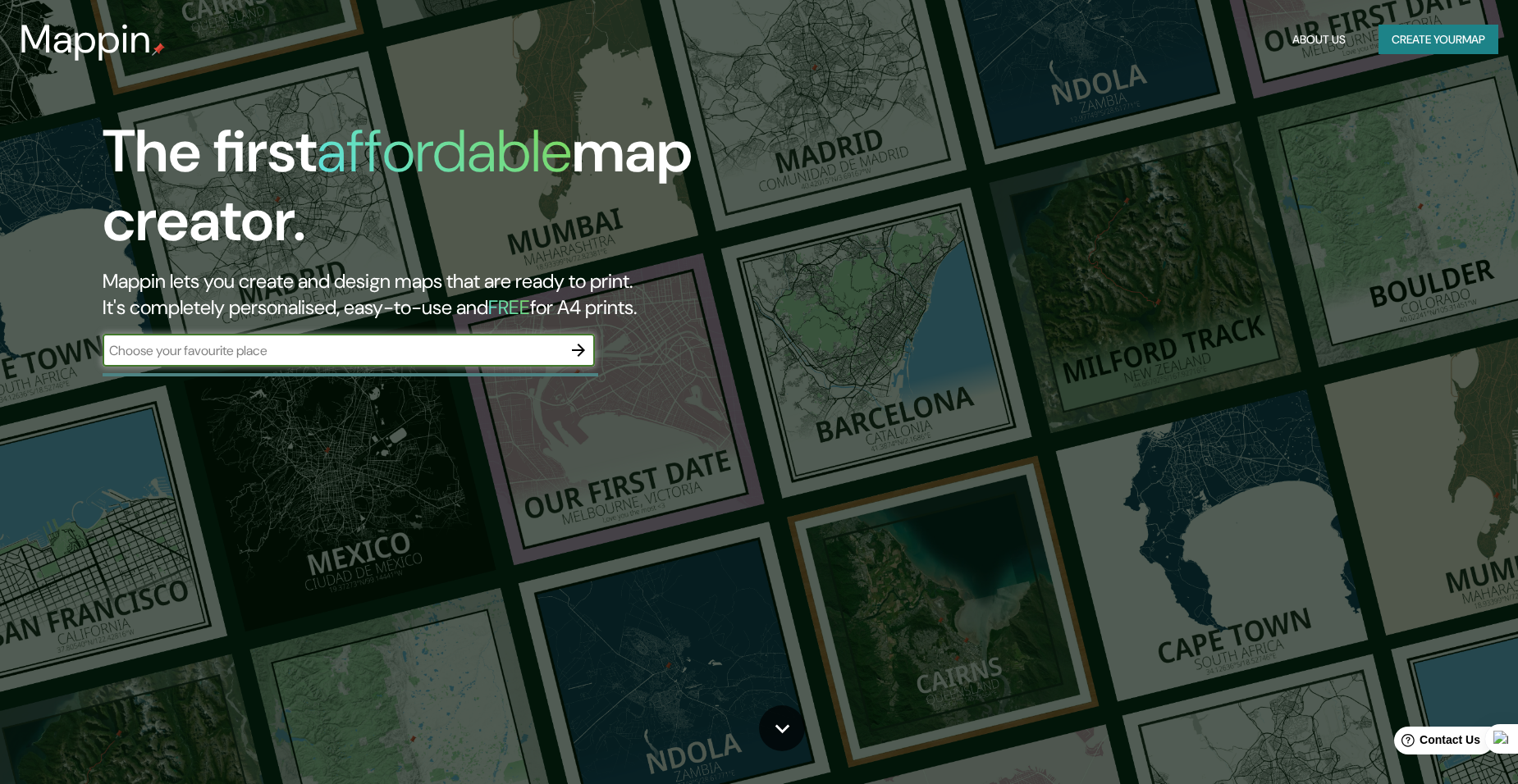
click at [581, 361] on button "button" at bounding box center [578, 350] width 33 height 33
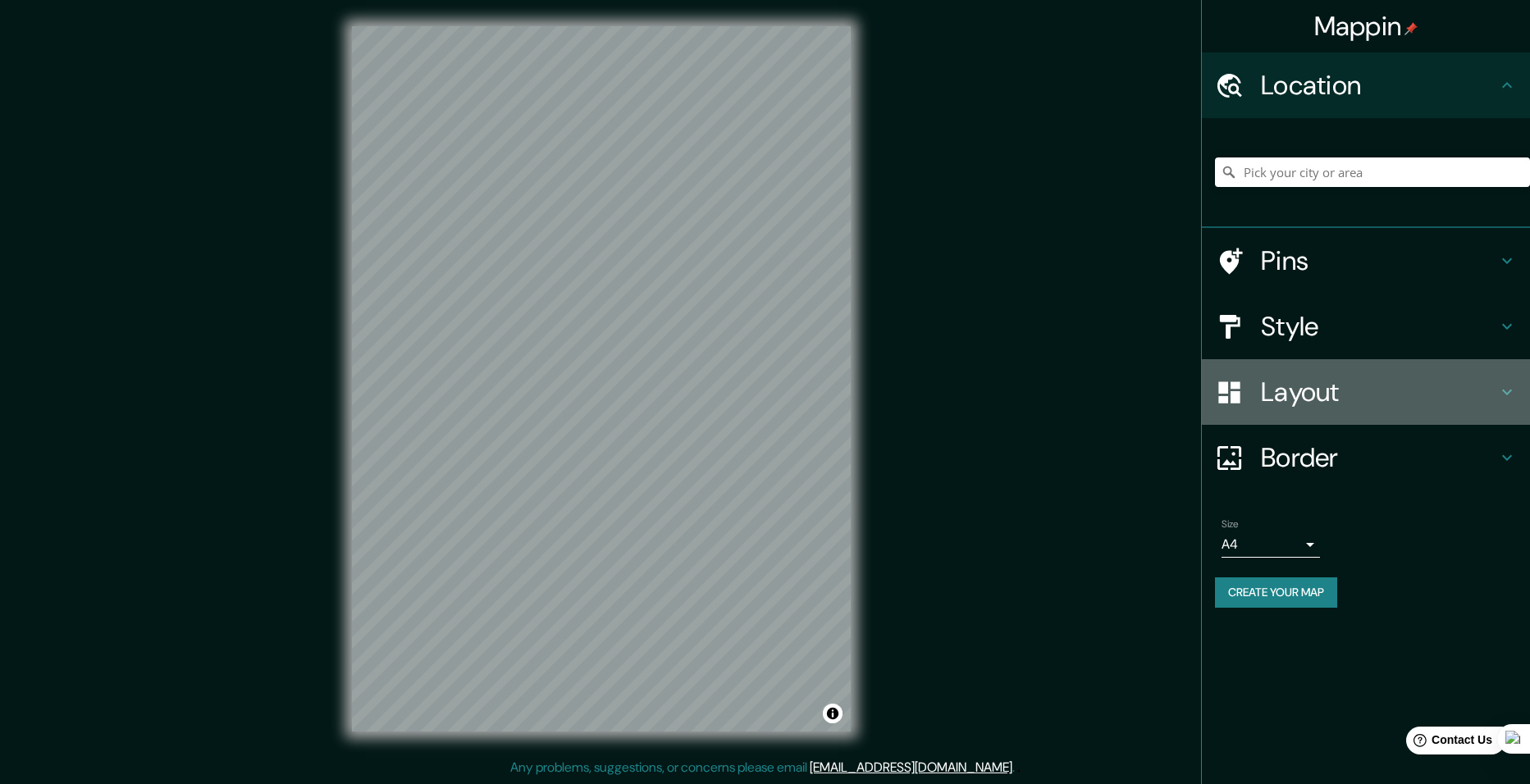
click at [1330, 402] on h4 "Layout" at bounding box center [1379, 392] width 237 height 33
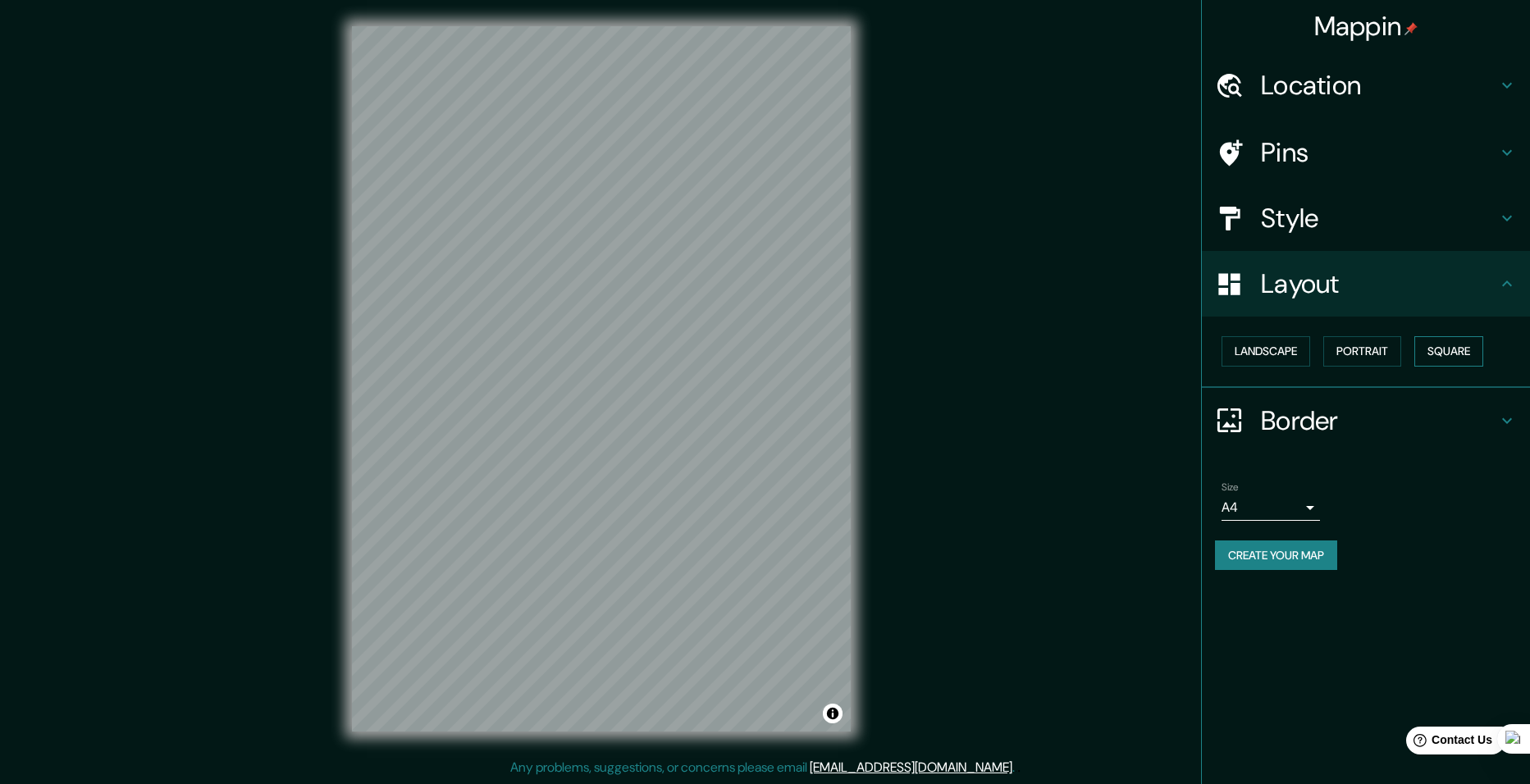
click at [1468, 356] on button "Square" at bounding box center [1449, 351] width 69 height 30
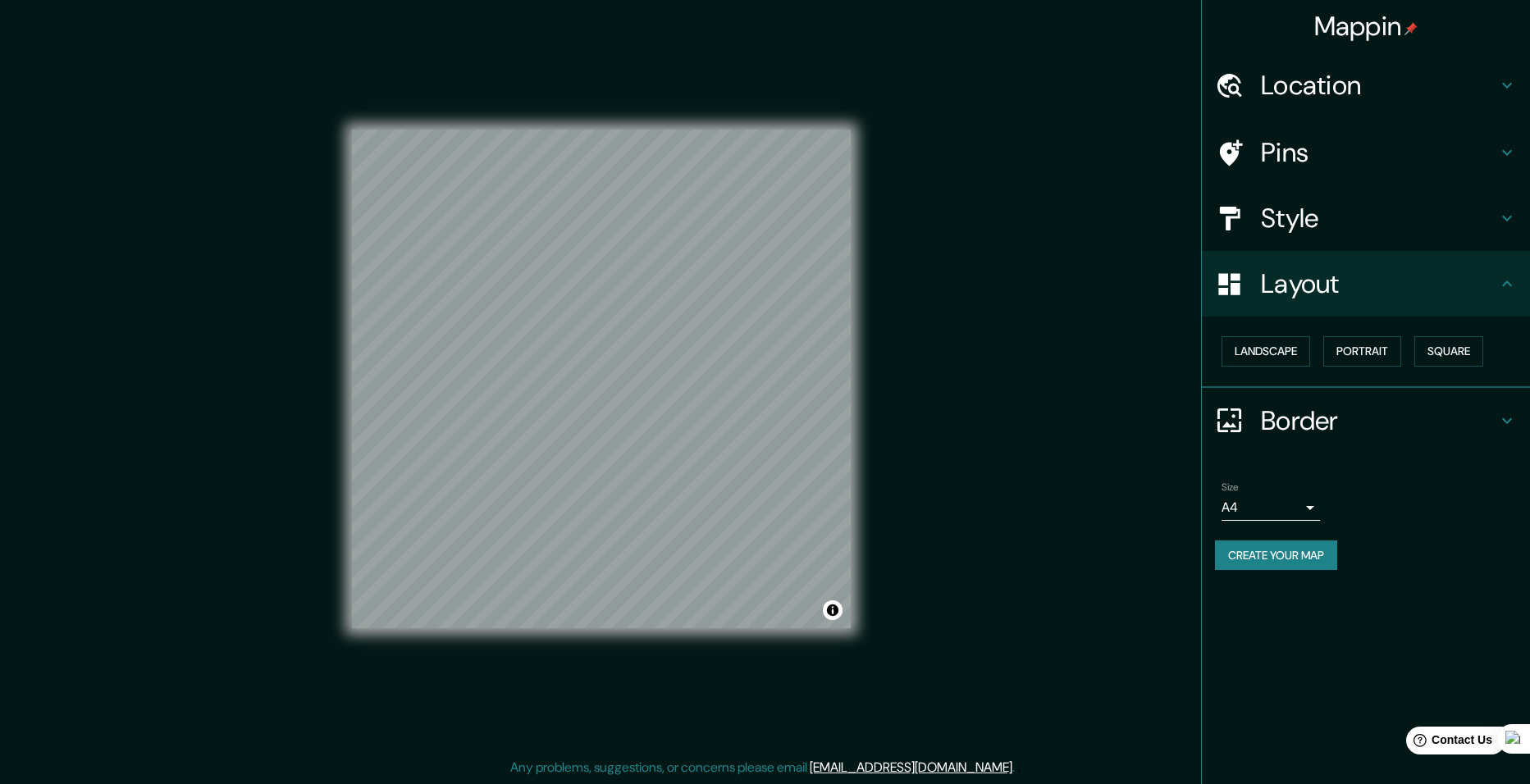
click at [1252, 513] on body "Mappin Location Pins Style Layout Landscape Portrait Square Border Choose a bor…" at bounding box center [765, 392] width 1530 height 784
click at [1254, 571] on li "A3" at bounding box center [1270, 572] width 99 height 30
type input "a4"
click at [1277, 564] on button "Create your map" at bounding box center [1276, 555] width 122 height 30
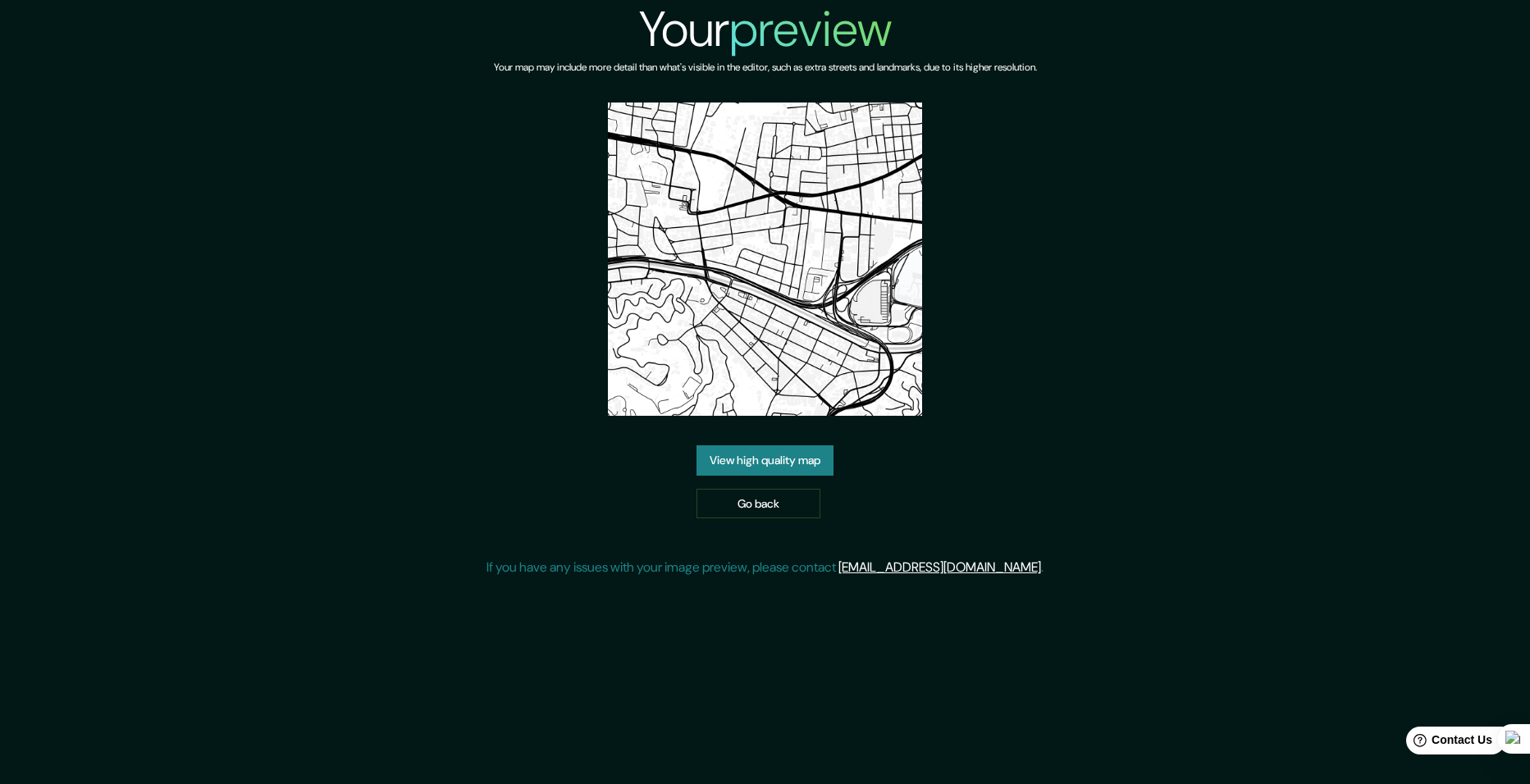
click at [759, 458] on link "View high quality map" at bounding box center [765, 460] width 137 height 30
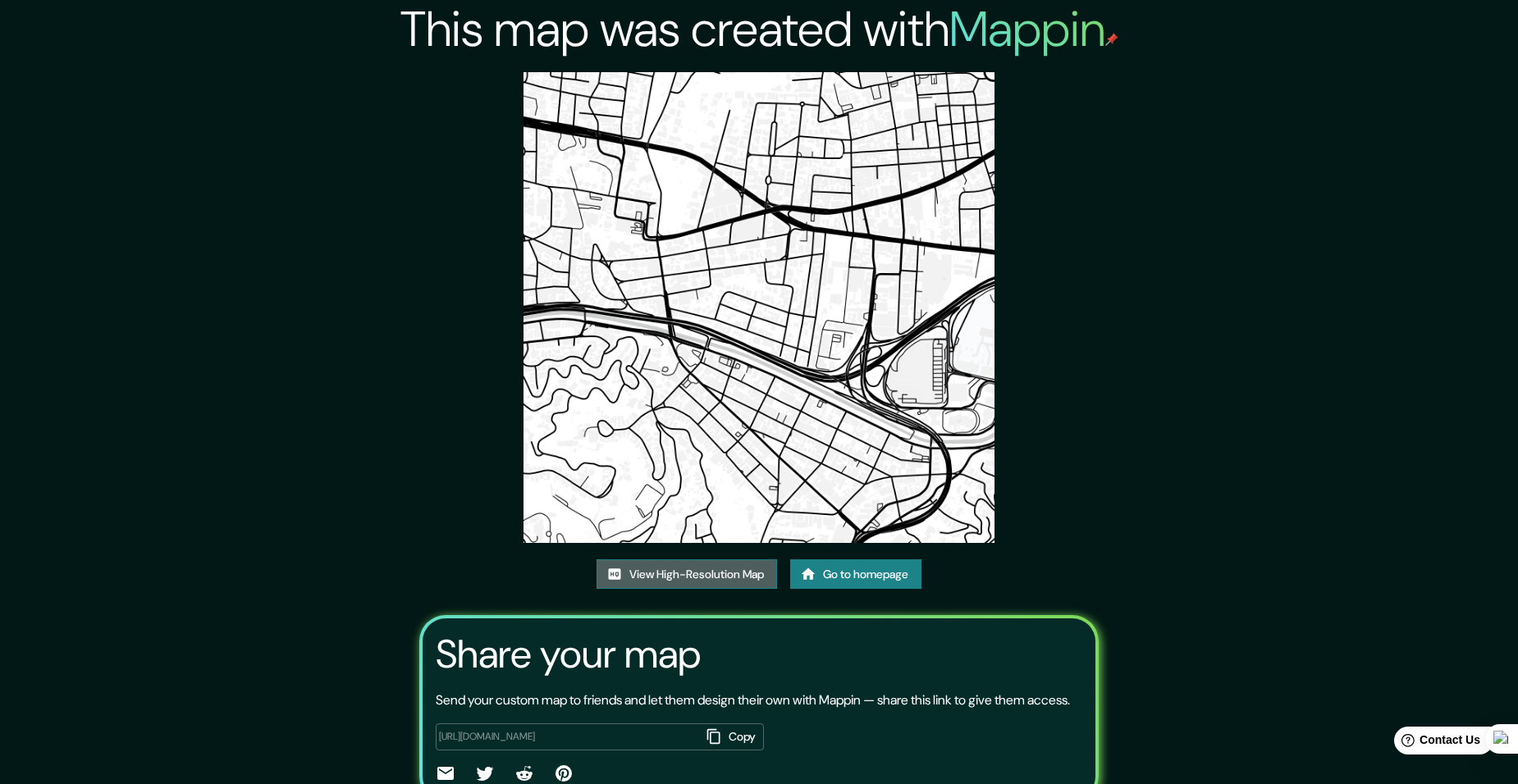
click at [702, 574] on link "View High-Resolution Map" at bounding box center [686, 574] width 180 height 30
click at [868, 566] on link "Go to homepage" at bounding box center [856, 574] width 131 height 30
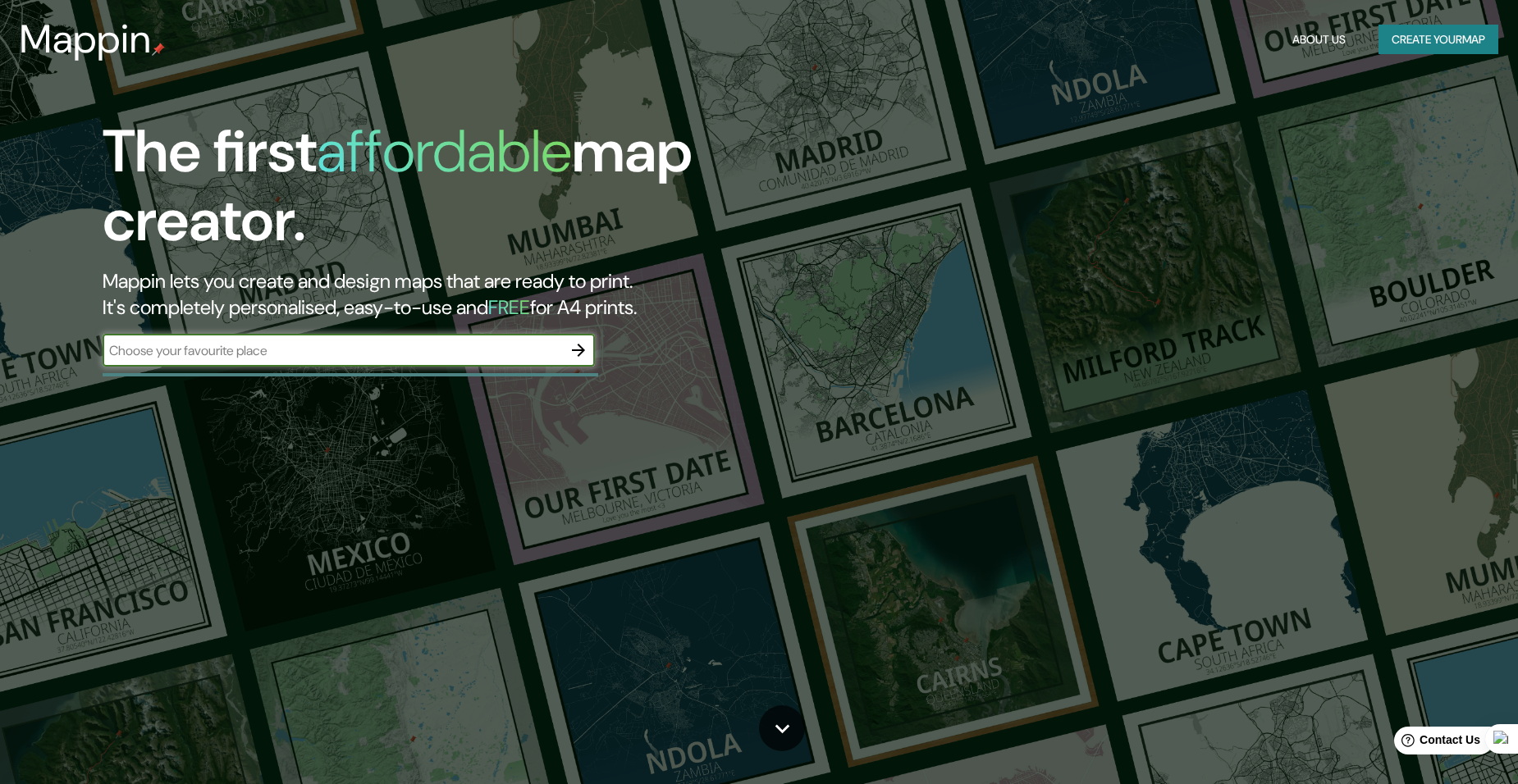
click at [571, 355] on icon "button" at bounding box center [578, 350] width 19 height 19
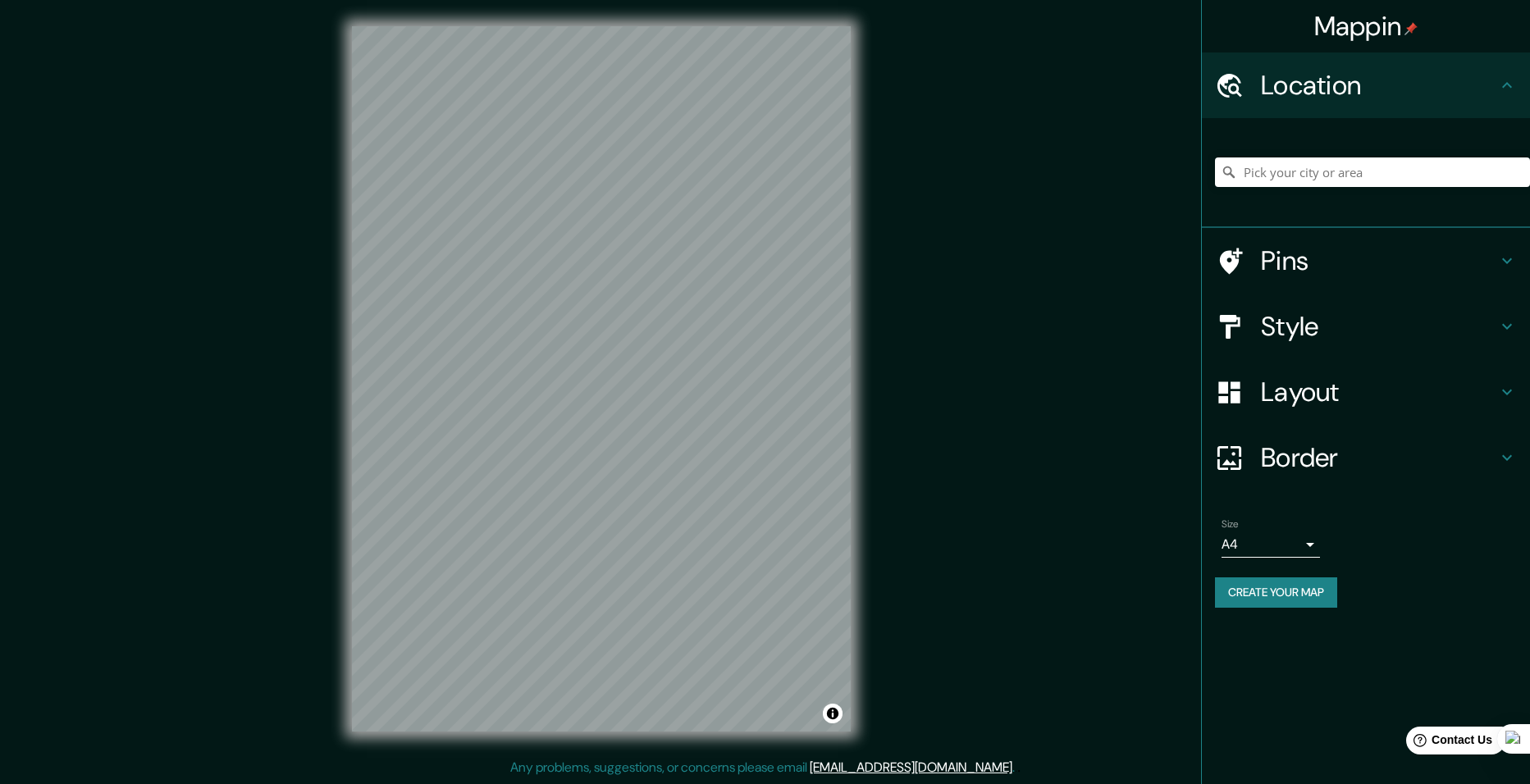
click at [1388, 390] on h4 "Layout" at bounding box center [1379, 392] width 237 height 33
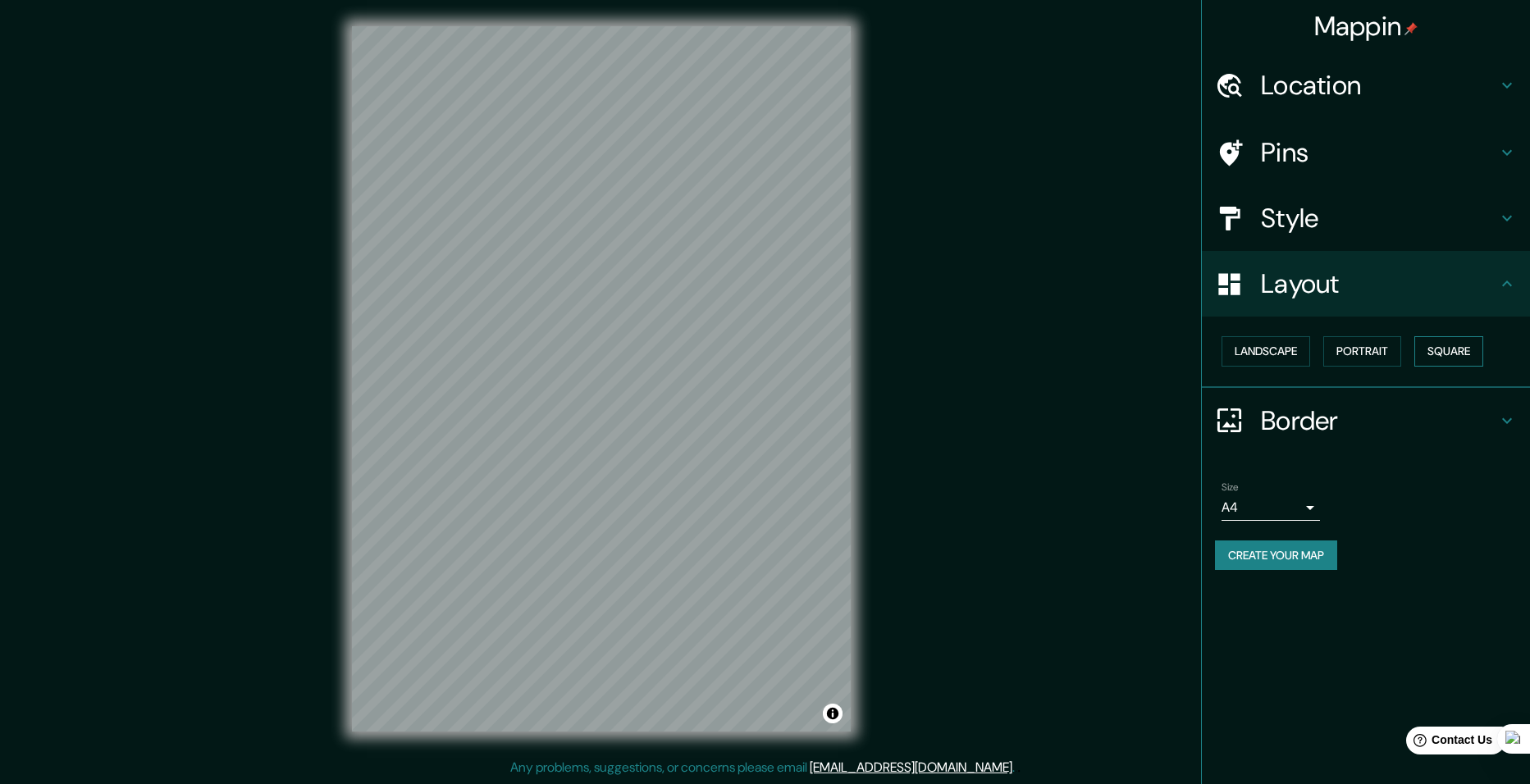
click at [1471, 352] on button "Square" at bounding box center [1449, 351] width 69 height 30
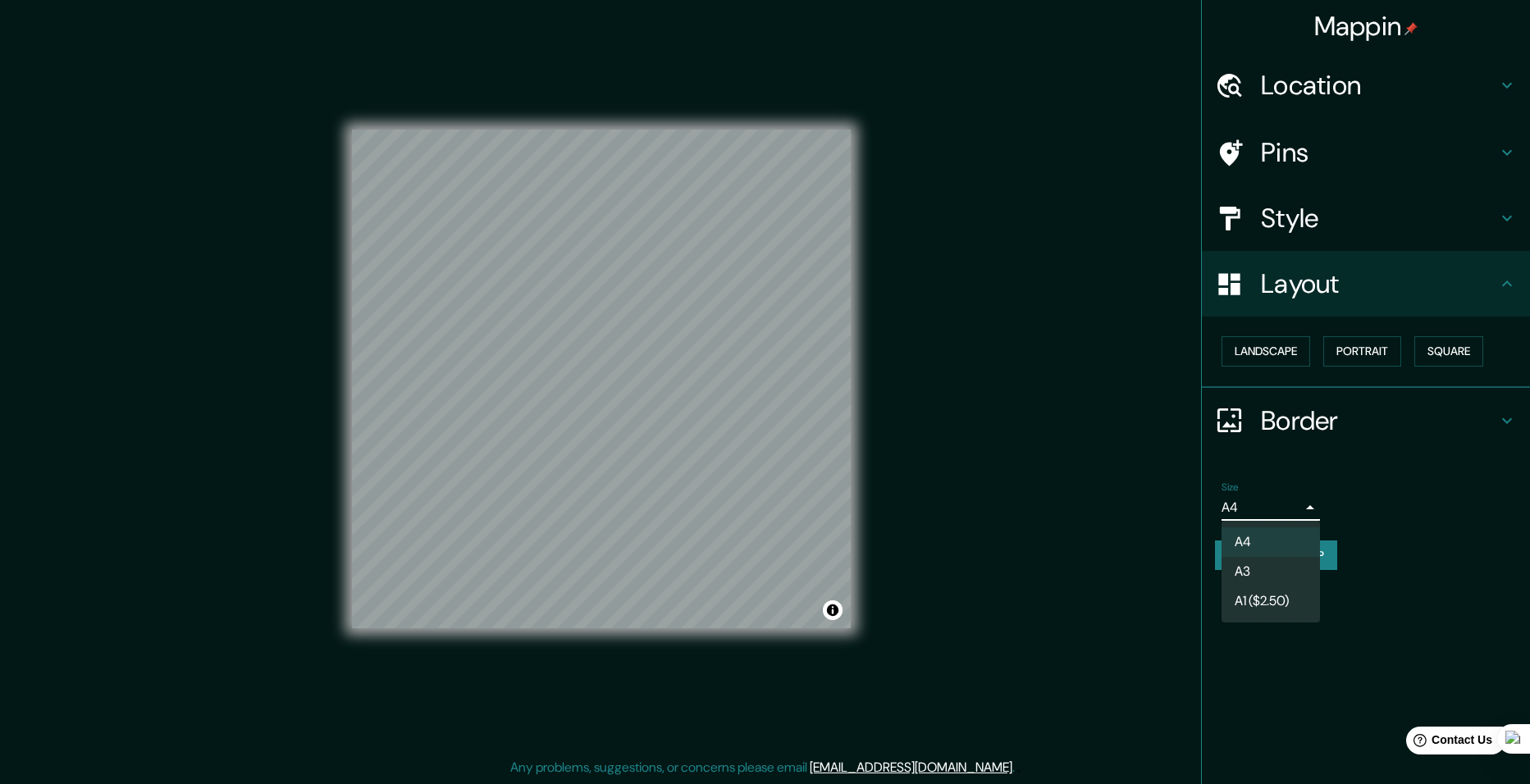
click at [1304, 517] on body "Mappin Location Pins Style Layout Landscape Portrait Square Border Choose a bor…" at bounding box center [765, 392] width 1530 height 784
click at [1283, 568] on li "A3" at bounding box center [1270, 572] width 99 height 30
type input "a4"
click at [1303, 556] on button "Create your map" at bounding box center [1276, 555] width 122 height 30
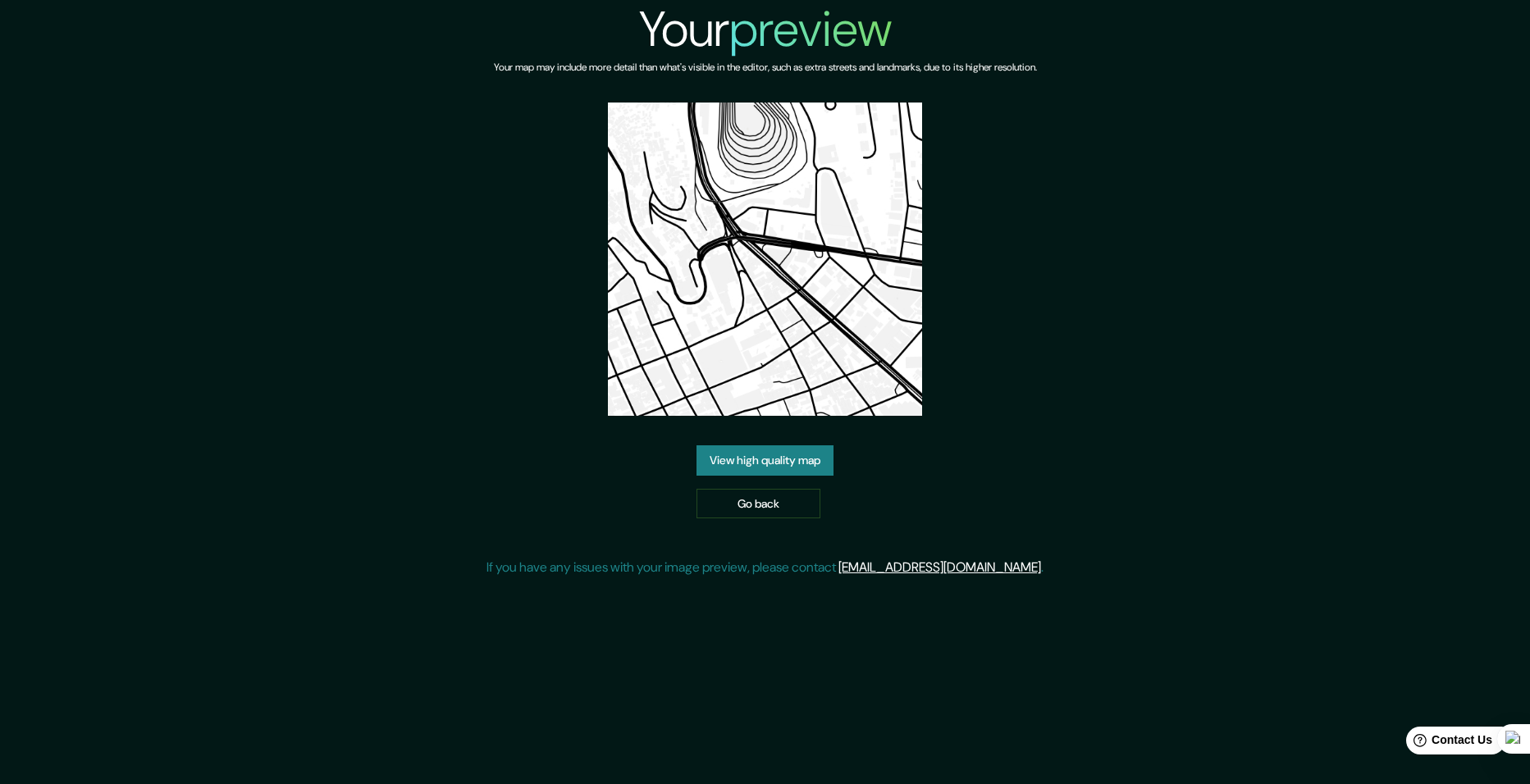
drag, startPoint x: 752, startPoint y: 326, endPoint x: 722, endPoint y: 458, distance: 135.4
click at [722, 458] on link "View high quality map" at bounding box center [765, 460] width 137 height 30
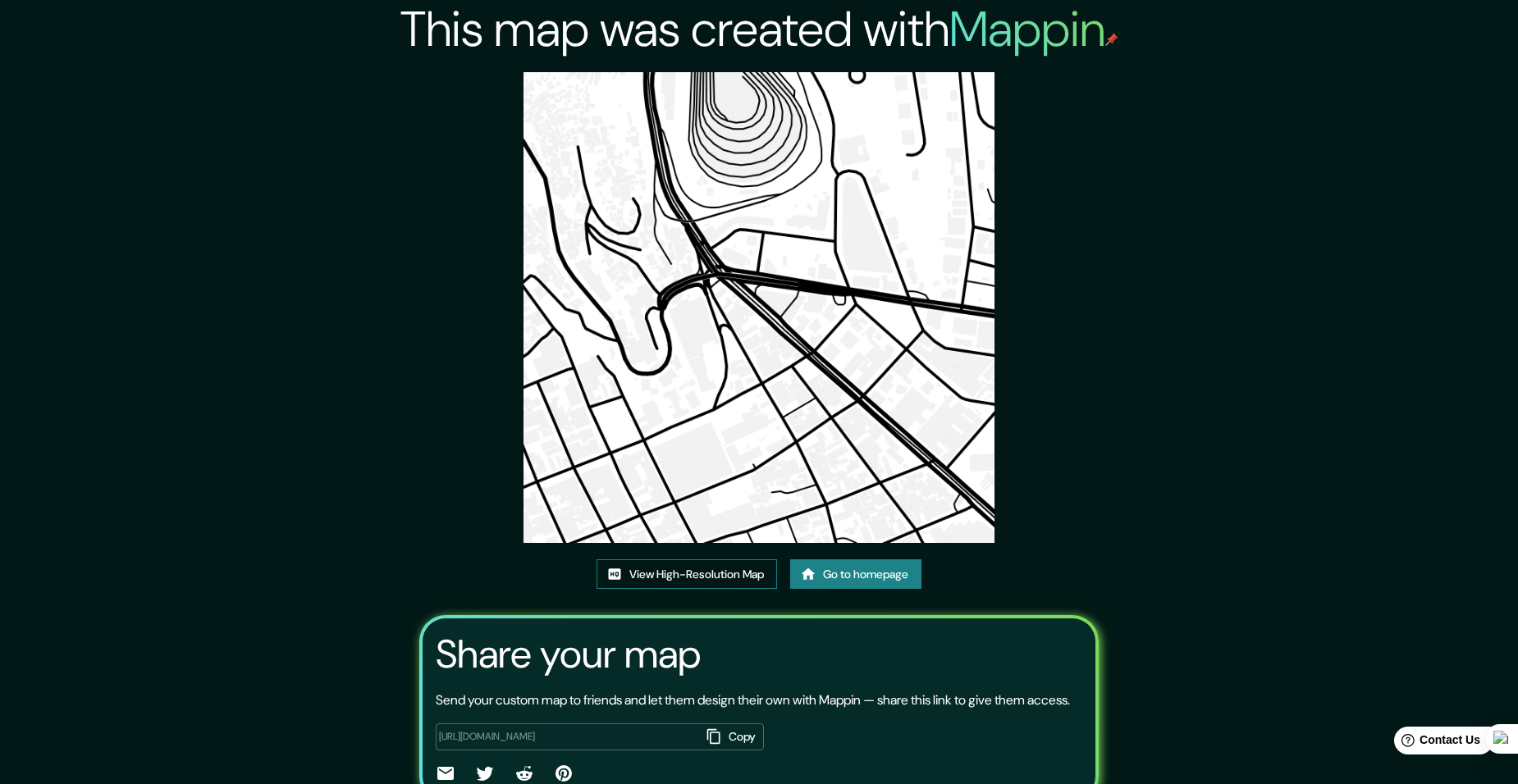
click at [715, 573] on link "View High-Resolution Map" at bounding box center [686, 574] width 180 height 30
click at [864, 563] on link "Go to homepage" at bounding box center [856, 574] width 131 height 30
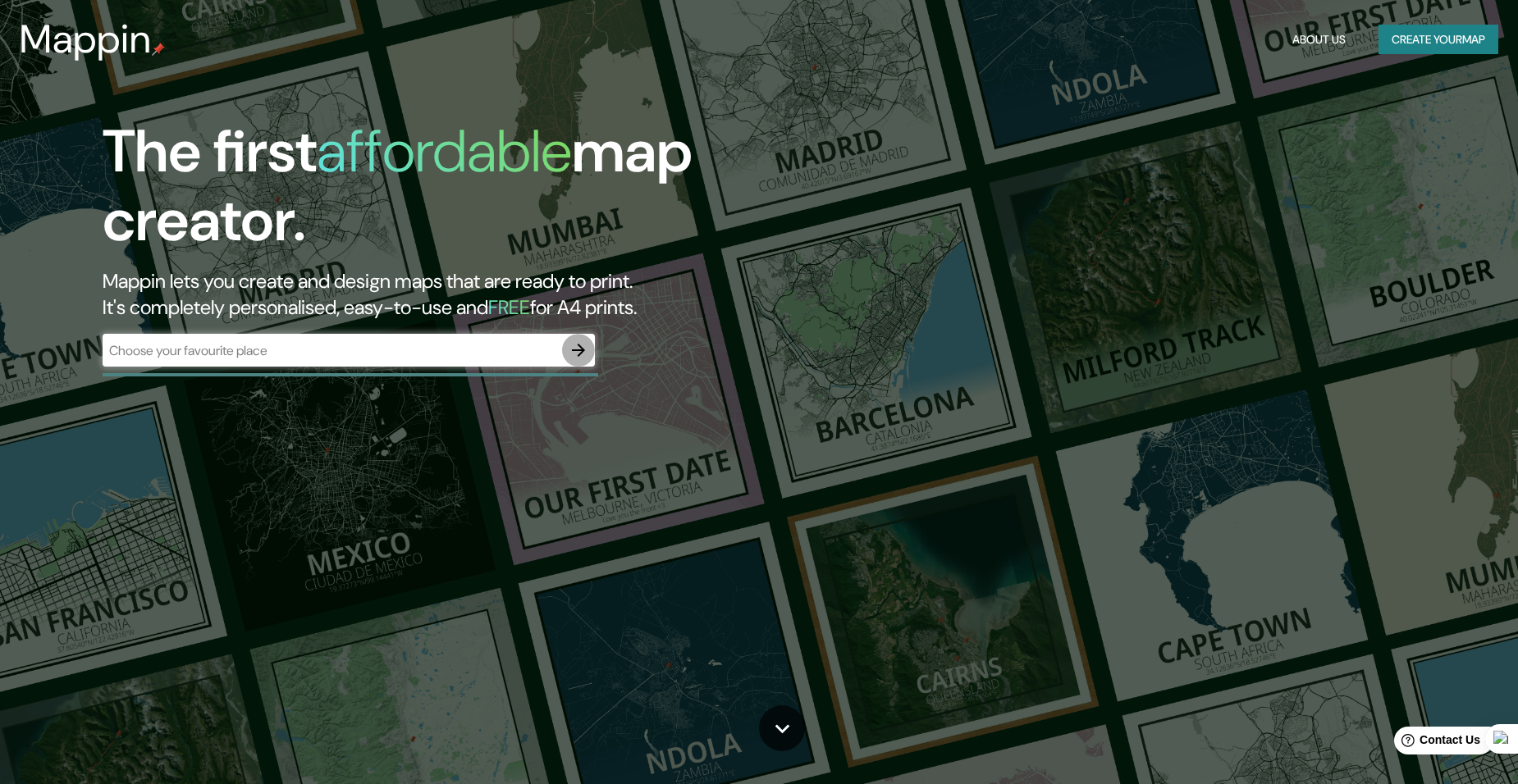
click at [563, 346] on button "button" at bounding box center [578, 350] width 33 height 33
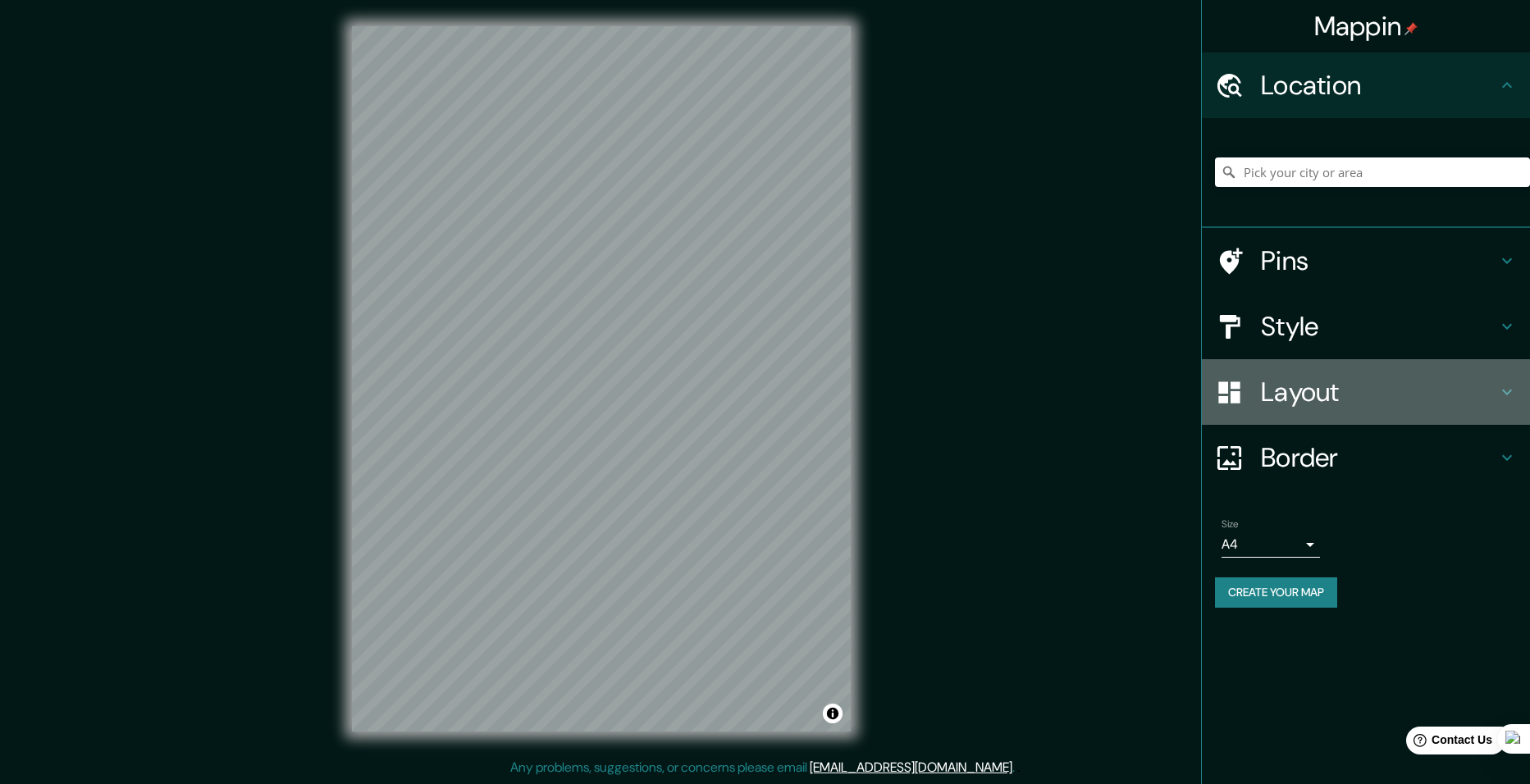
click at [1292, 380] on h4 "Layout" at bounding box center [1379, 392] width 237 height 33
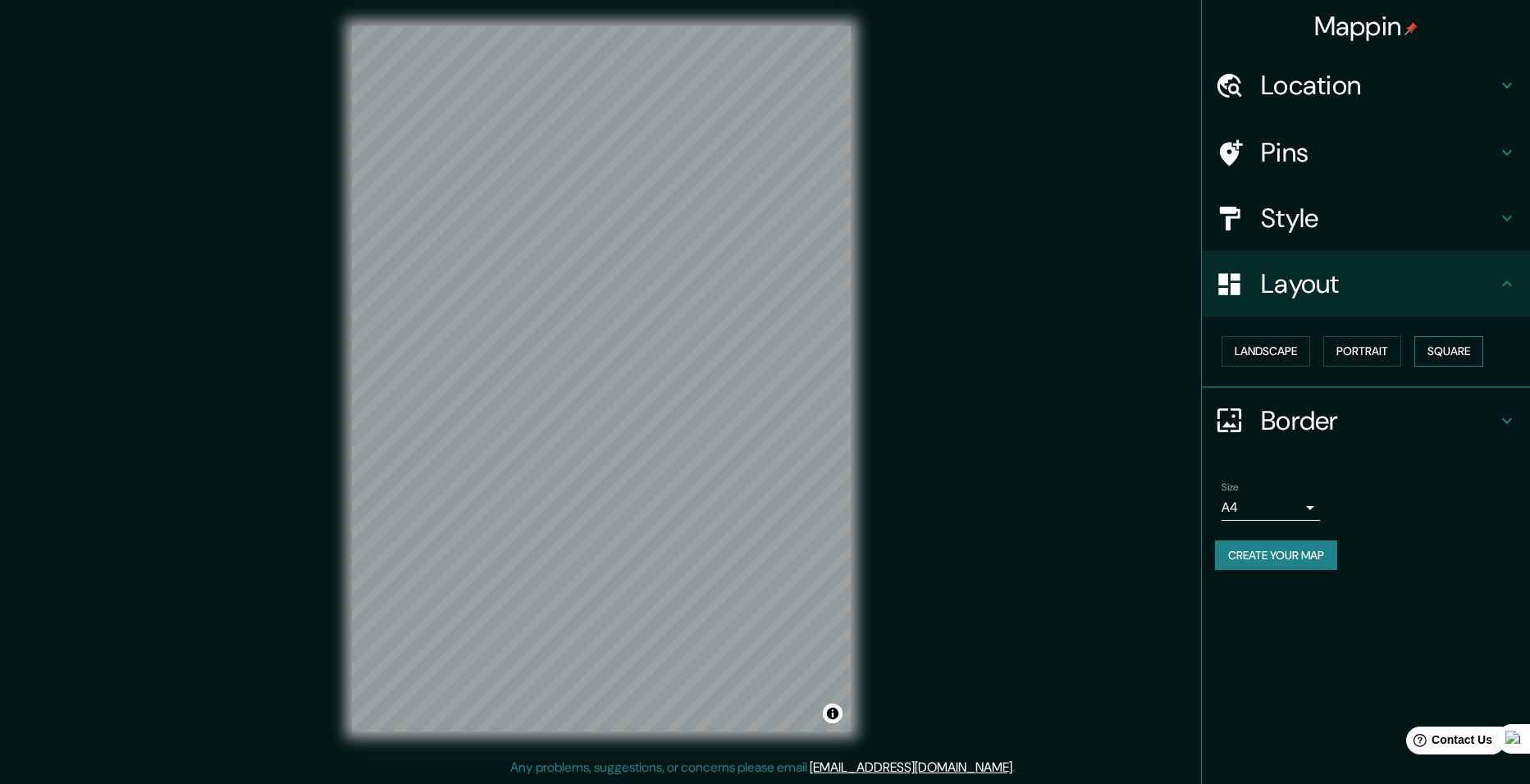
click at [1439, 355] on button "Square" at bounding box center [1449, 351] width 69 height 30
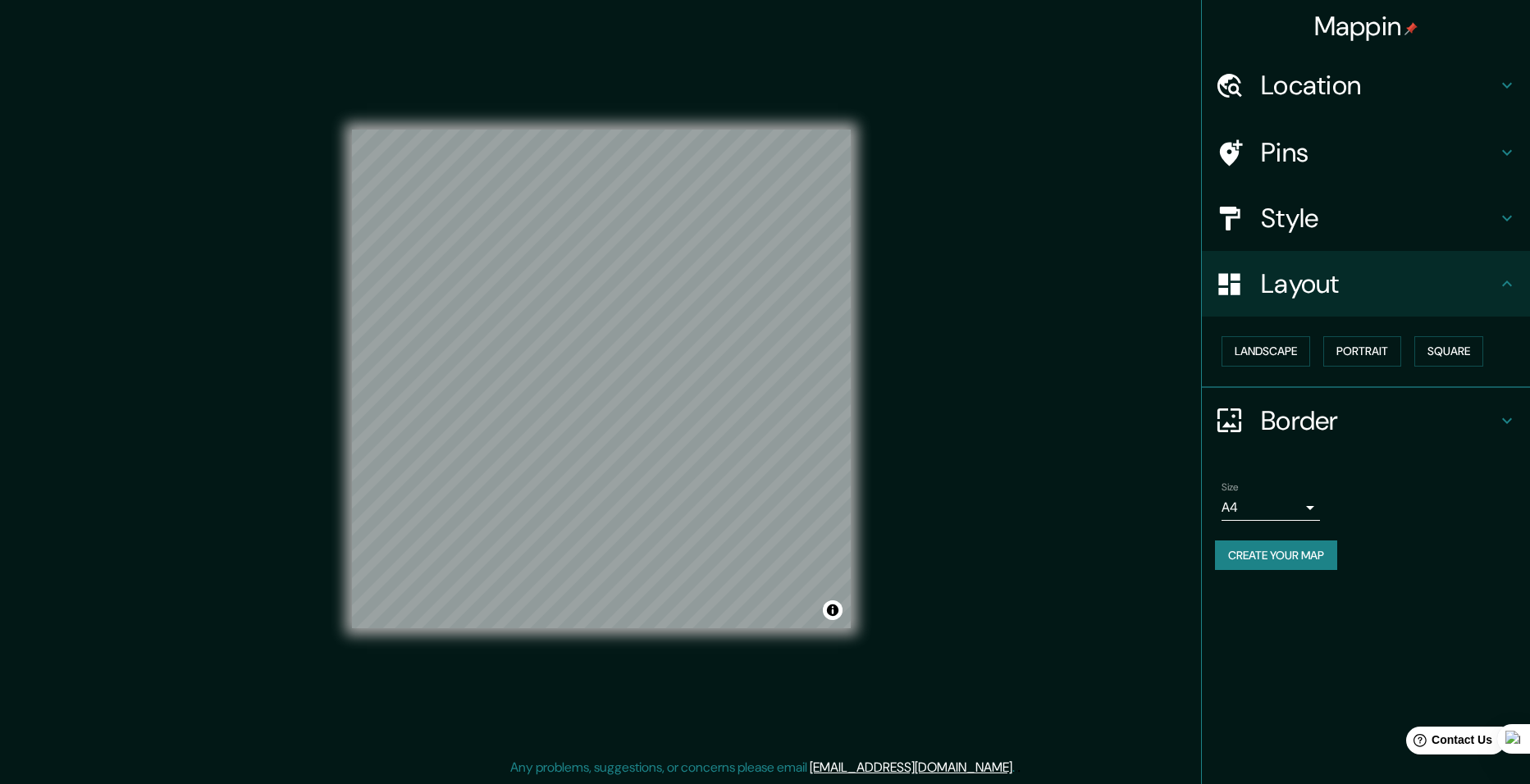
click at [1245, 512] on body "Mappin Location Pins Style Layout Landscape Portrait Square Border Choose a bor…" at bounding box center [765, 392] width 1530 height 784
click at [1245, 583] on li "A3" at bounding box center [1270, 572] width 99 height 30
type input "a4"
click at [1264, 564] on button "Create your map" at bounding box center [1276, 555] width 122 height 30
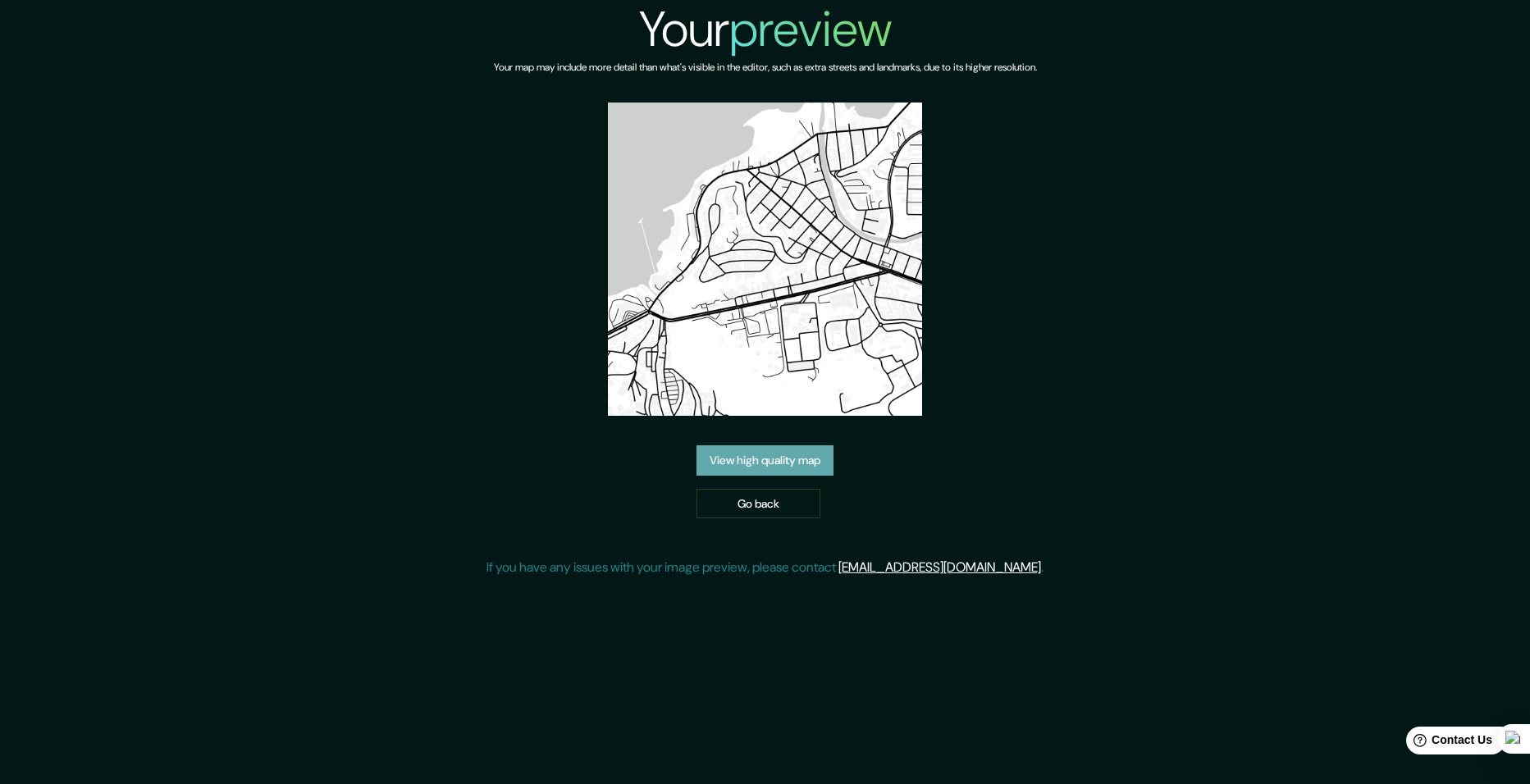
click at [747, 470] on link "View high quality map" at bounding box center [765, 460] width 137 height 30
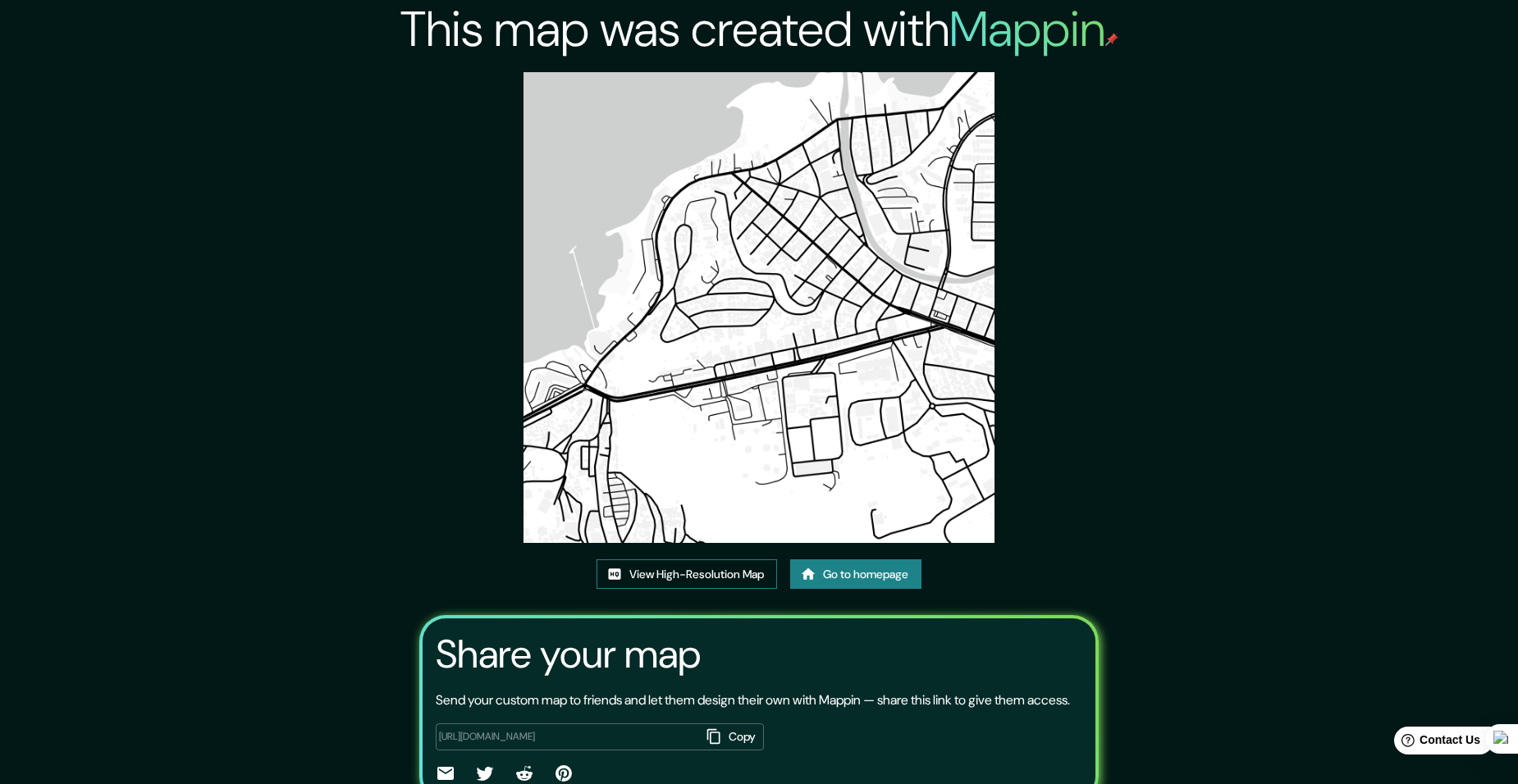
click at [744, 578] on link "View High-Resolution Map" at bounding box center [686, 574] width 180 height 30
click at [826, 570] on link "Go to homepage" at bounding box center [856, 574] width 131 height 30
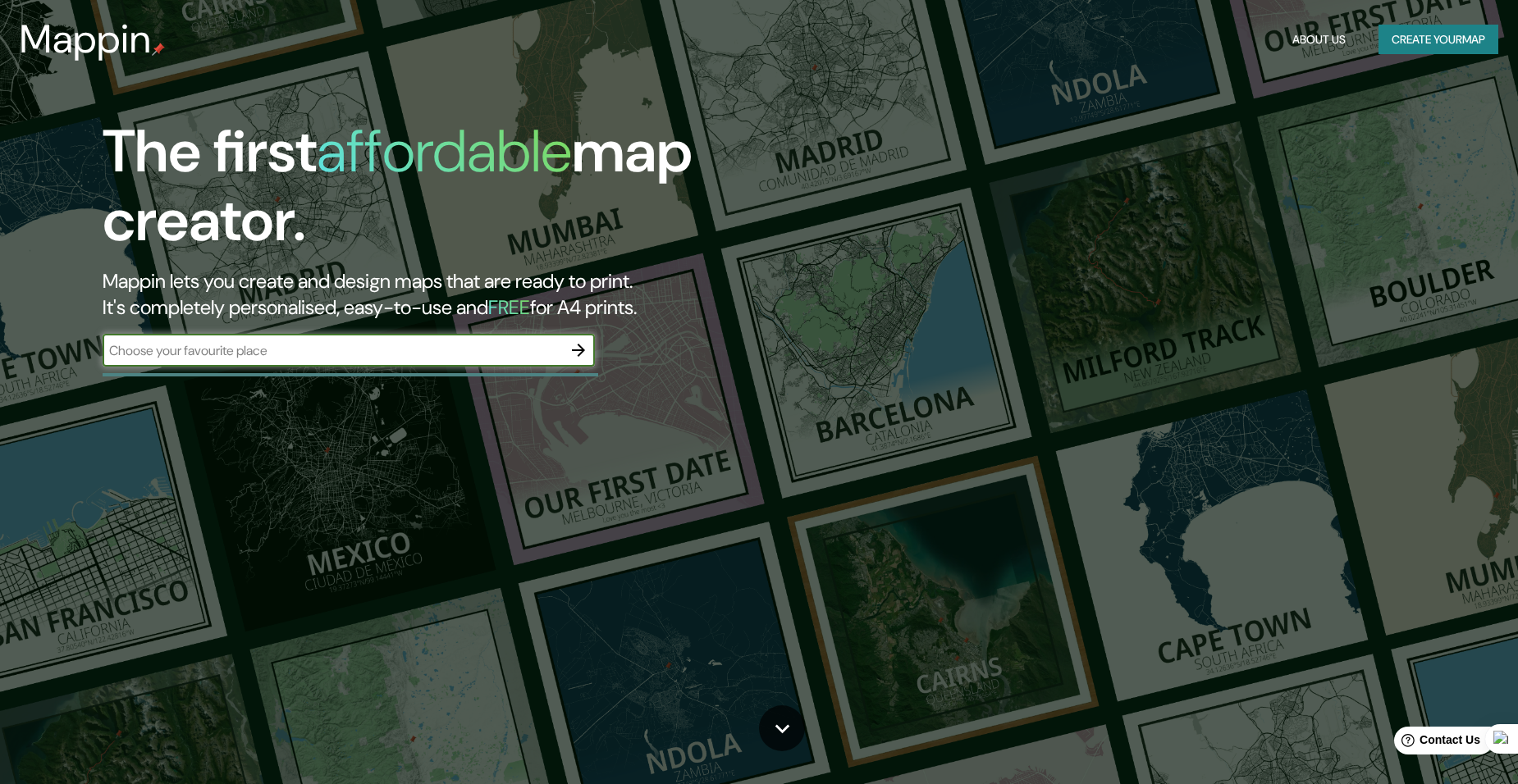
click at [569, 359] on icon "button" at bounding box center [578, 350] width 19 height 19
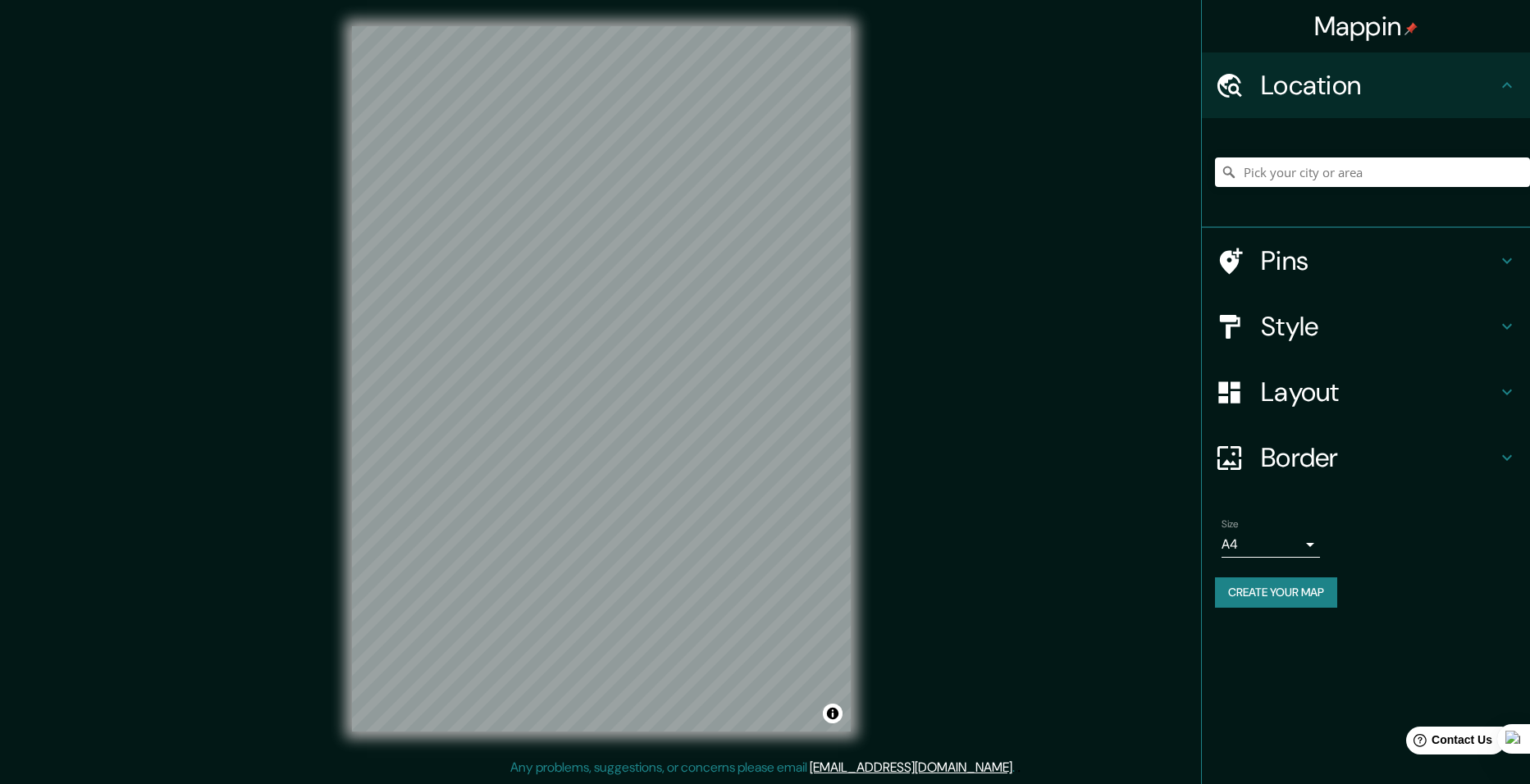
click at [1324, 452] on h4 "Border" at bounding box center [1379, 458] width 237 height 33
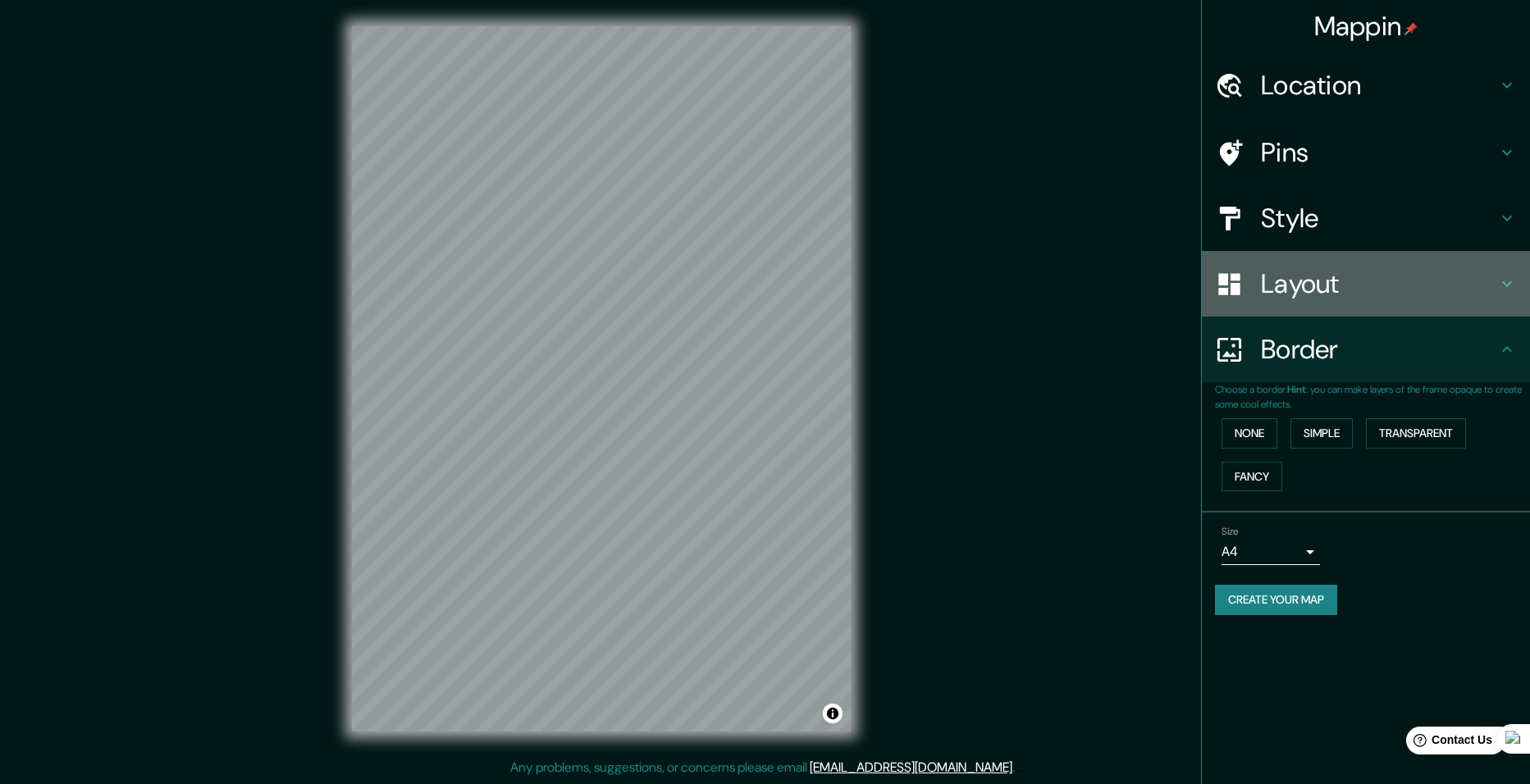
click at [1365, 314] on div "Layout" at bounding box center [1366, 283] width 328 height 66
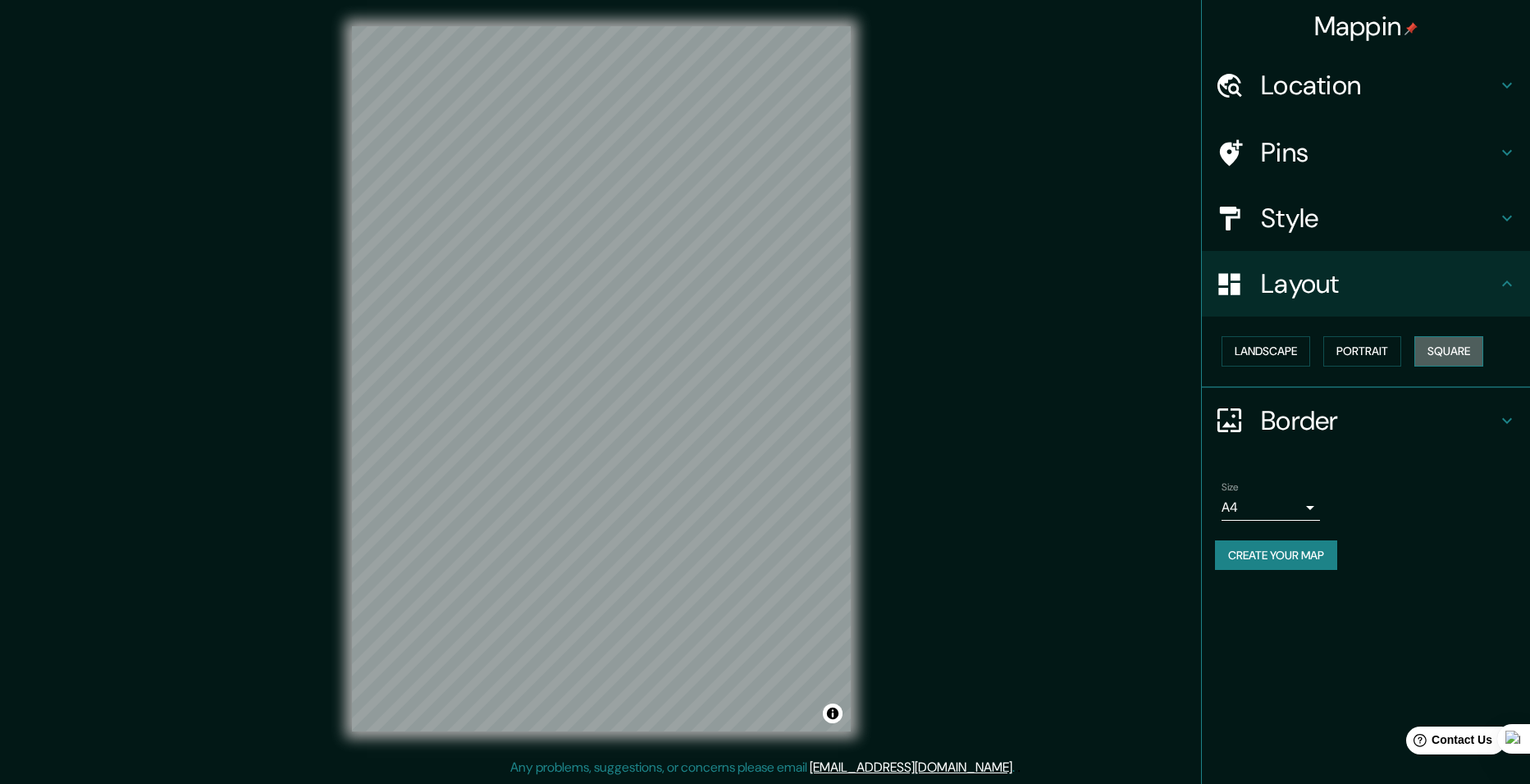
click at [1459, 342] on button "Square" at bounding box center [1449, 351] width 69 height 30
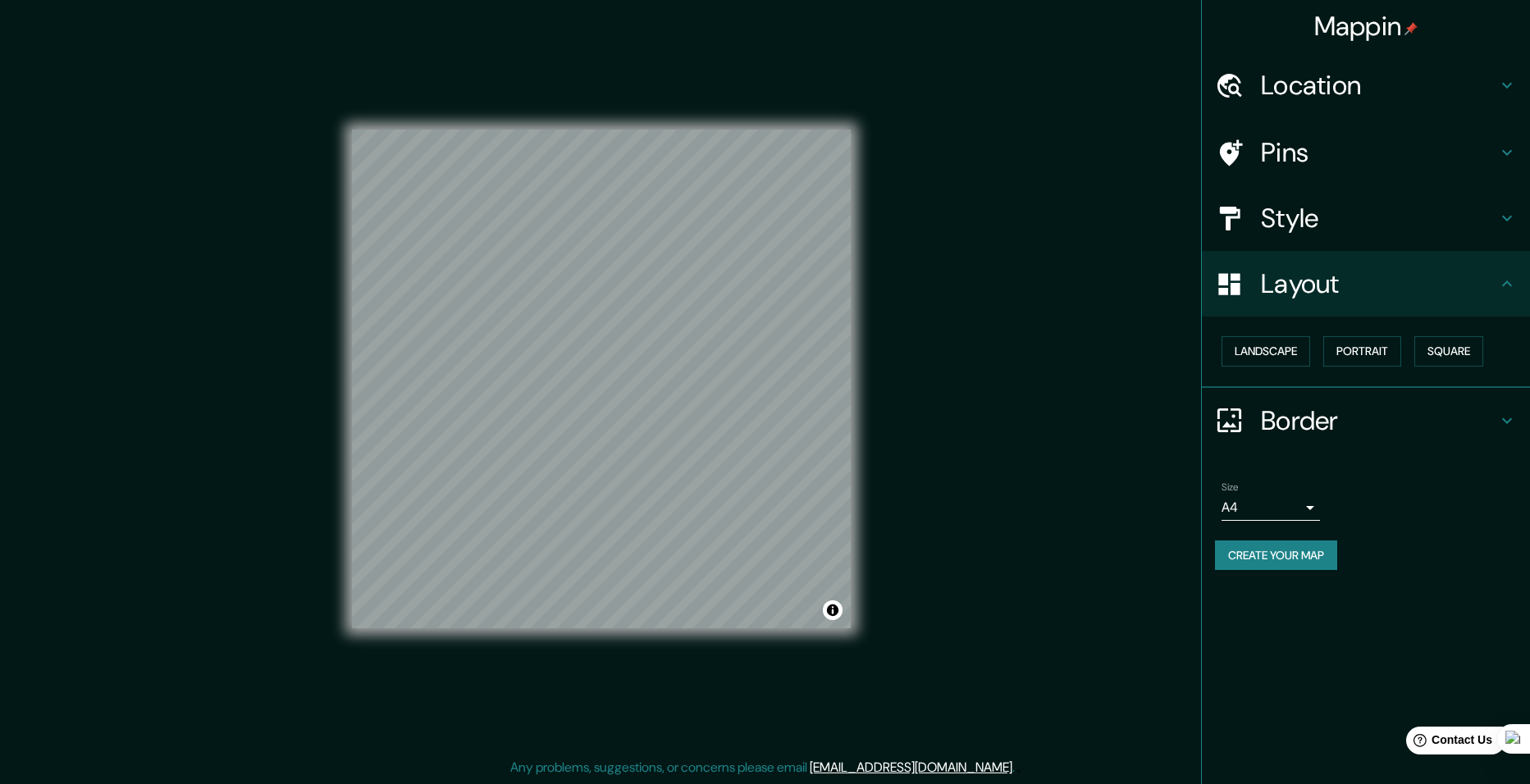
click at [892, 225] on div "Mappin Location Pins Style Layout Landscape Portrait Square Border Choose a bor…" at bounding box center [765, 392] width 1530 height 784
click at [1303, 505] on body "Mappin Location Pins Style Layout Landscape Portrait Square Border Choose a bor…" at bounding box center [765, 392] width 1530 height 784
click at [1268, 562] on li "A3" at bounding box center [1270, 572] width 99 height 30
type input "a4"
click at [1285, 559] on button "Create your map" at bounding box center [1276, 555] width 122 height 30
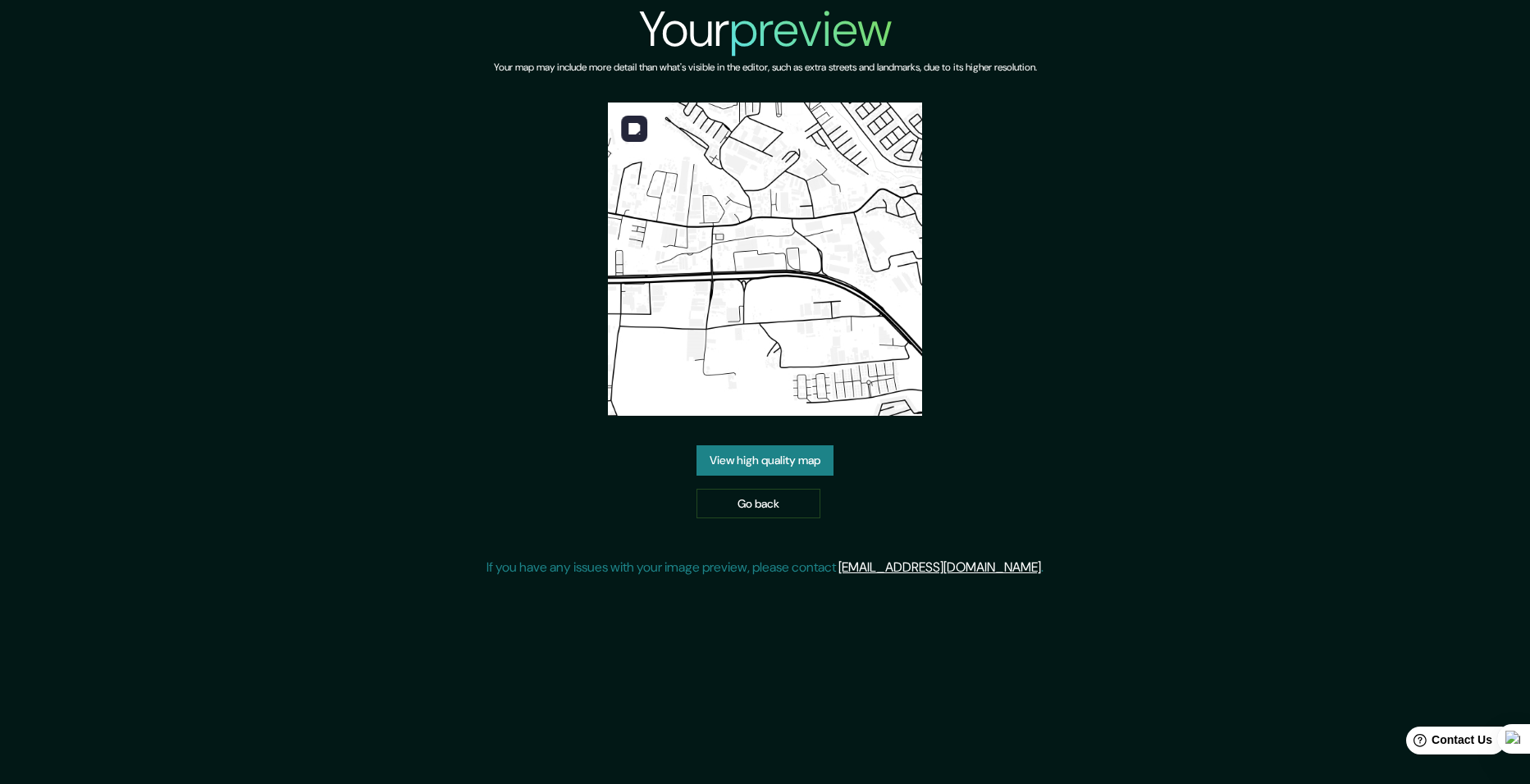
drag, startPoint x: 743, startPoint y: 298, endPoint x: 709, endPoint y: 456, distance: 161.6
click at [709, 456] on link "View high quality map" at bounding box center [765, 460] width 137 height 30
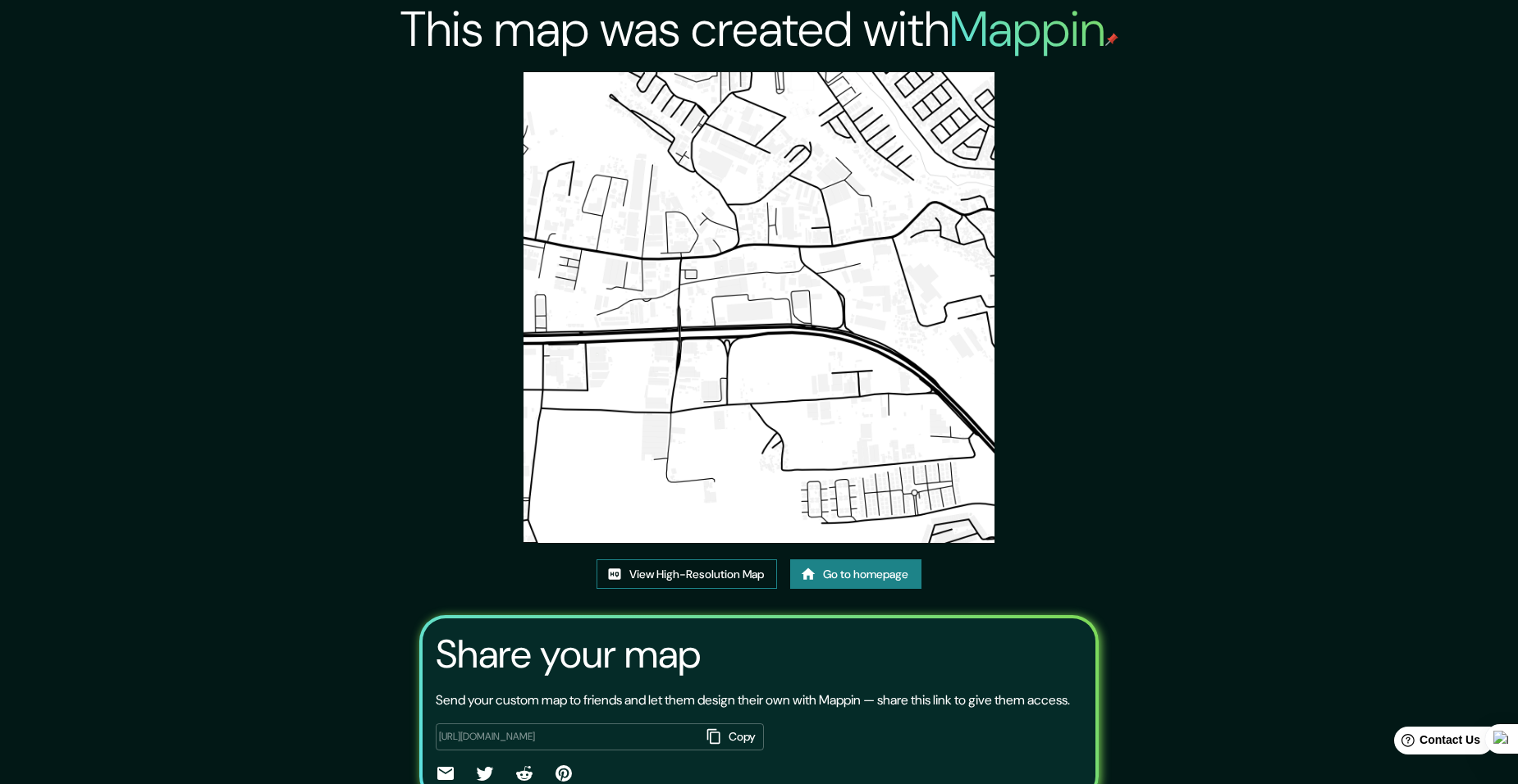
click at [684, 562] on link "View High-Resolution Map" at bounding box center [686, 574] width 180 height 30
click at [688, 570] on link "View High-Resolution Map" at bounding box center [686, 574] width 180 height 30
click at [843, 563] on link "Go to homepage" at bounding box center [856, 574] width 131 height 30
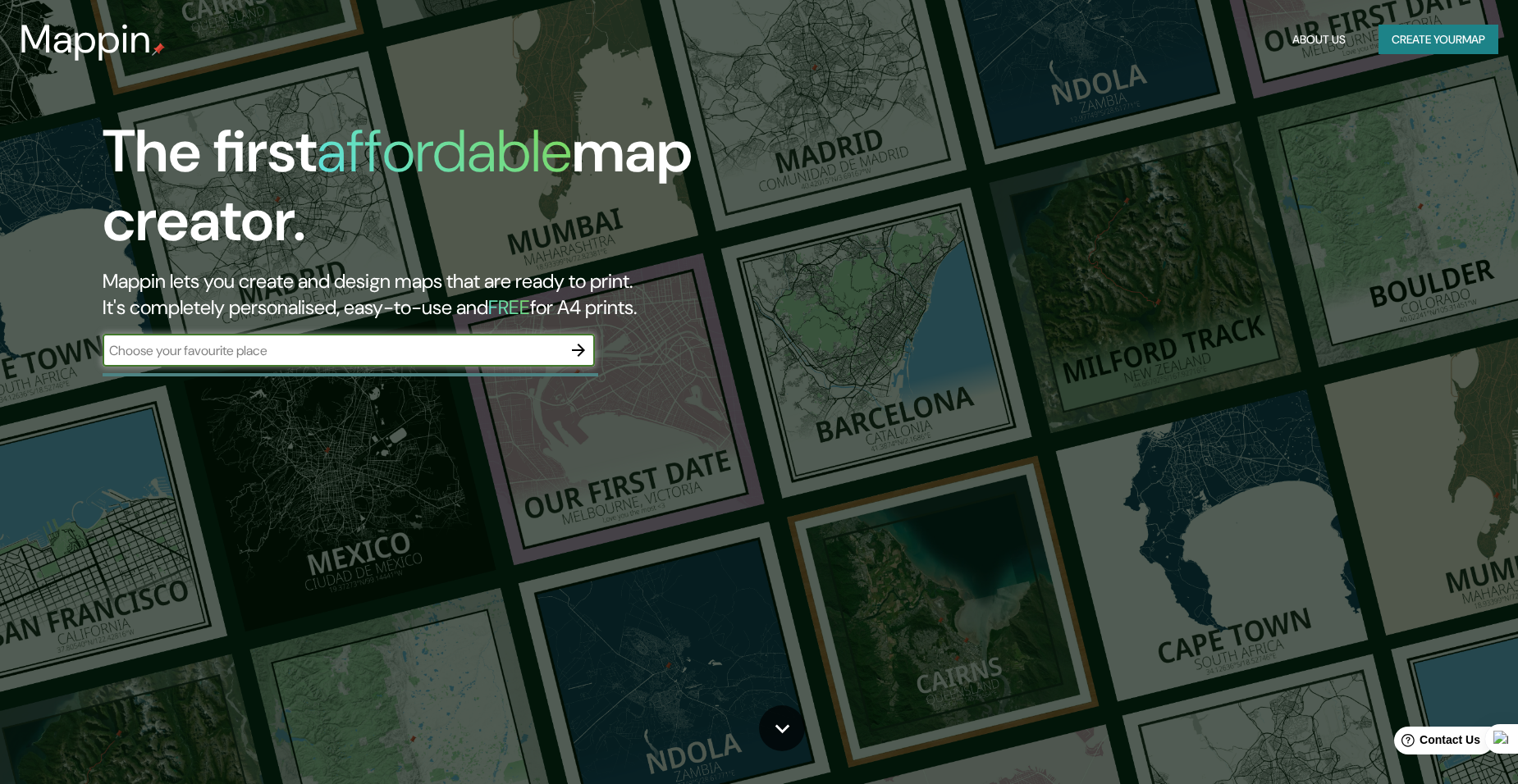
click at [572, 357] on icon "button" at bounding box center [578, 350] width 19 height 19
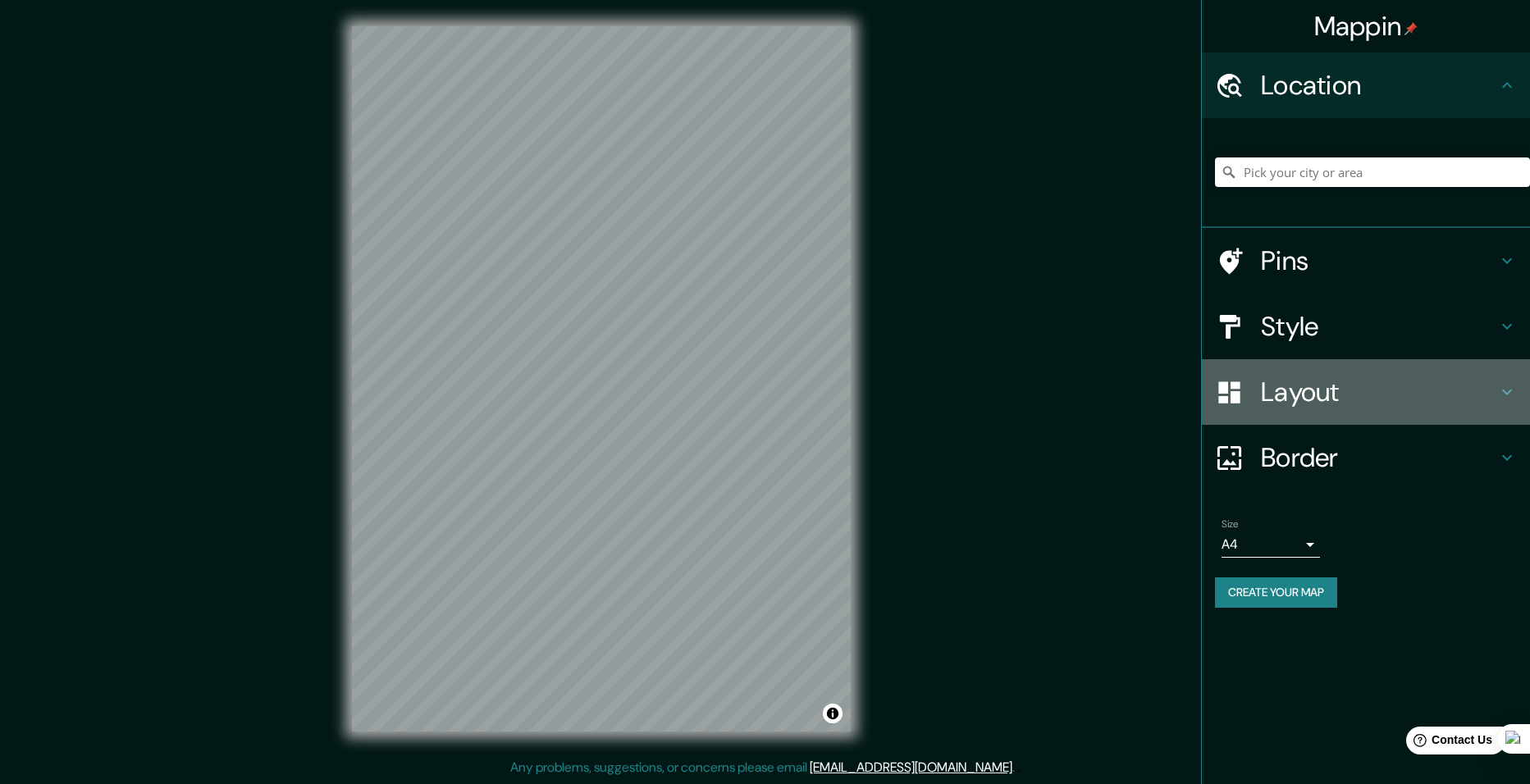
click at [1288, 388] on h4 "Layout" at bounding box center [1379, 392] width 237 height 33
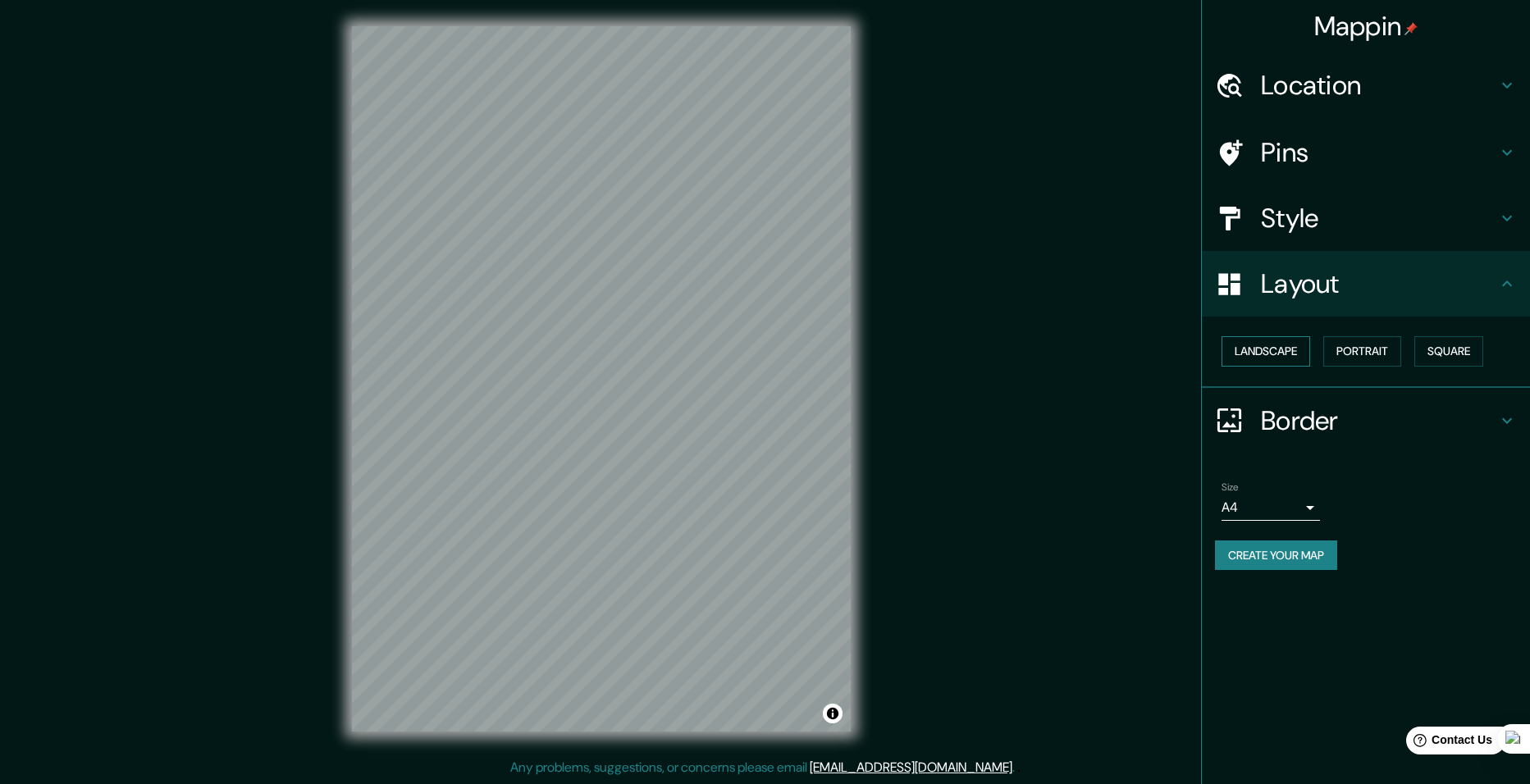
click at [1303, 351] on button "Landscape" at bounding box center [1266, 351] width 89 height 30
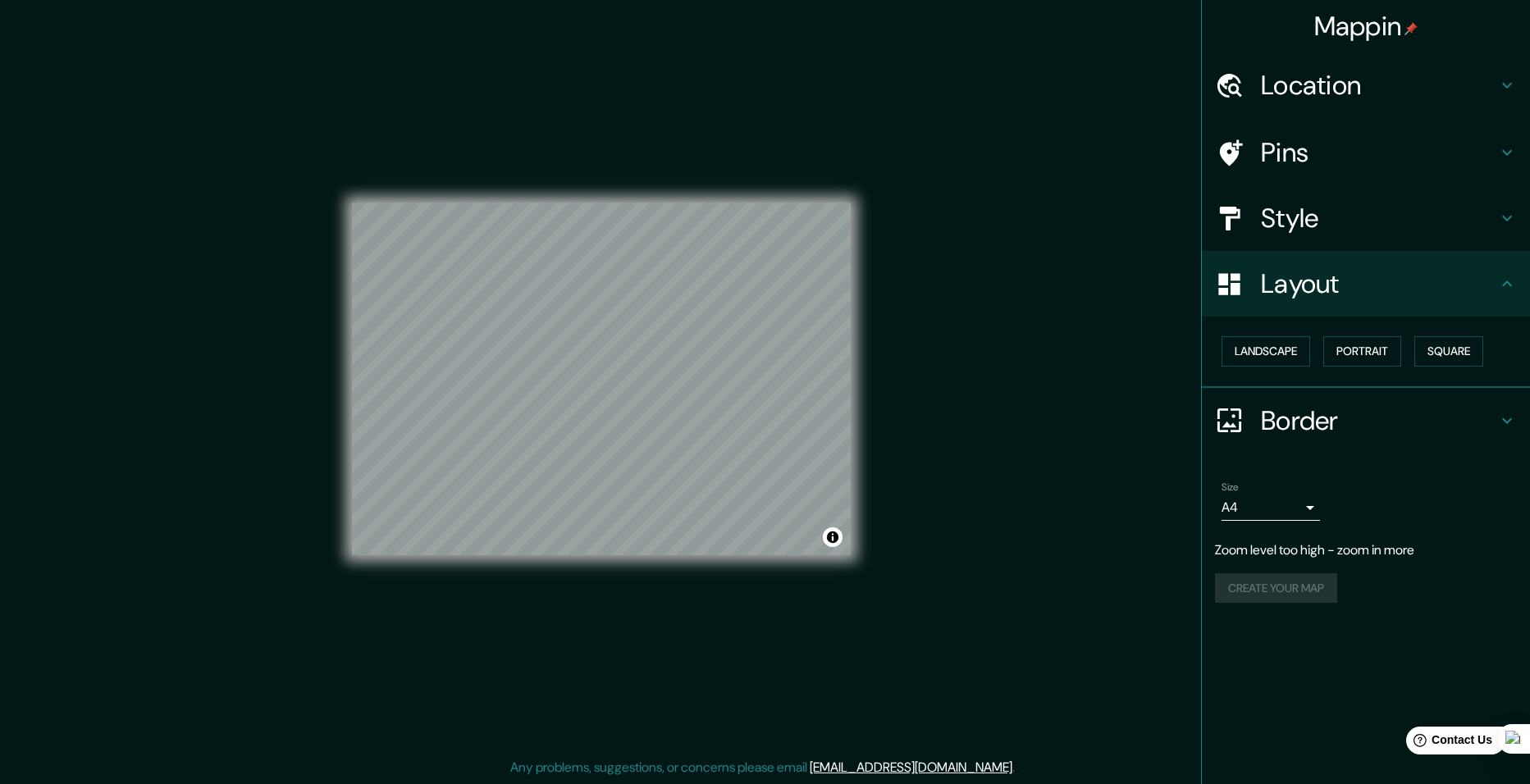
click at [1281, 525] on div "Size A4 single" at bounding box center [1366, 501] width 302 height 53
click at [1277, 518] on body "Mappin Location Pins Style Layout Landscape Portrait Square Border Choose a bor…" at bounding box center [765, 392] width 1530 height 784
click at [1277, 570] on li "A3" at bounding box center [1270, 572] width 99 height 30
type input "a4"
click at [1295, 552] on button "Create your map" at bounding box center [1276, 555] width 122 height 30
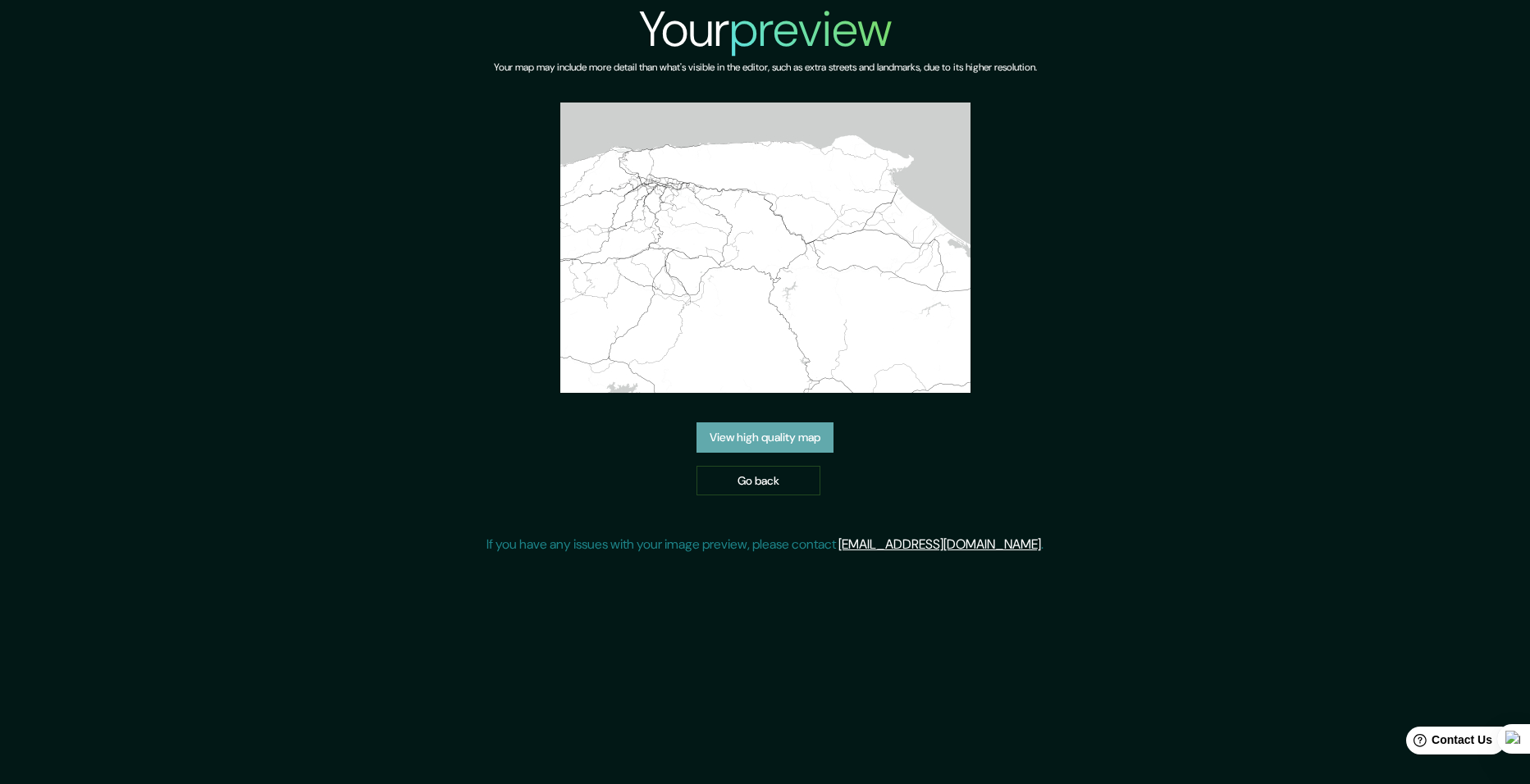
click at [769, 433] on link "View high quality map" at bounding box center [765, 437] width 137 height 30
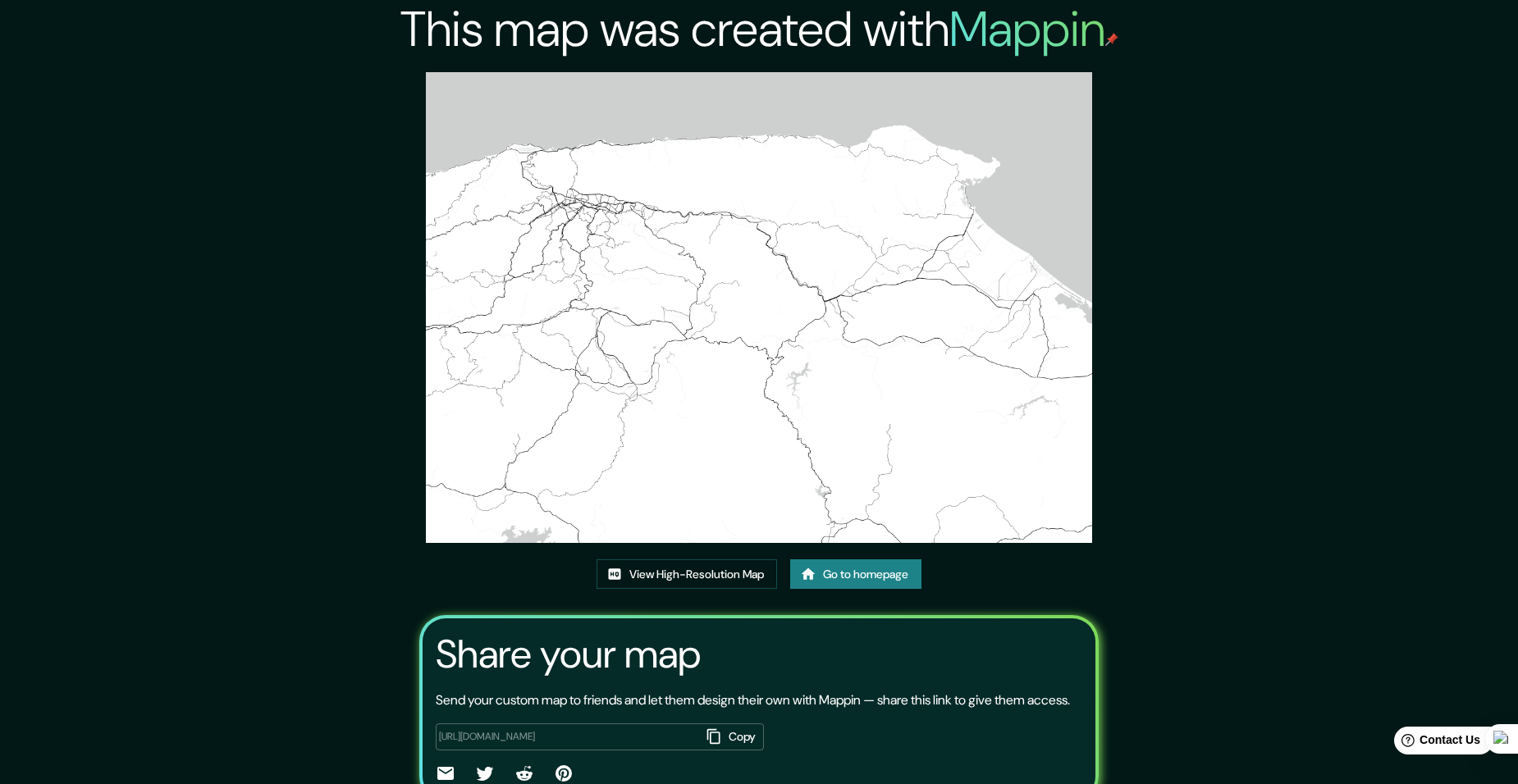
click at [844, 575] on link "Go to homepage" at bounding box center [856, 574] width 131 height 30
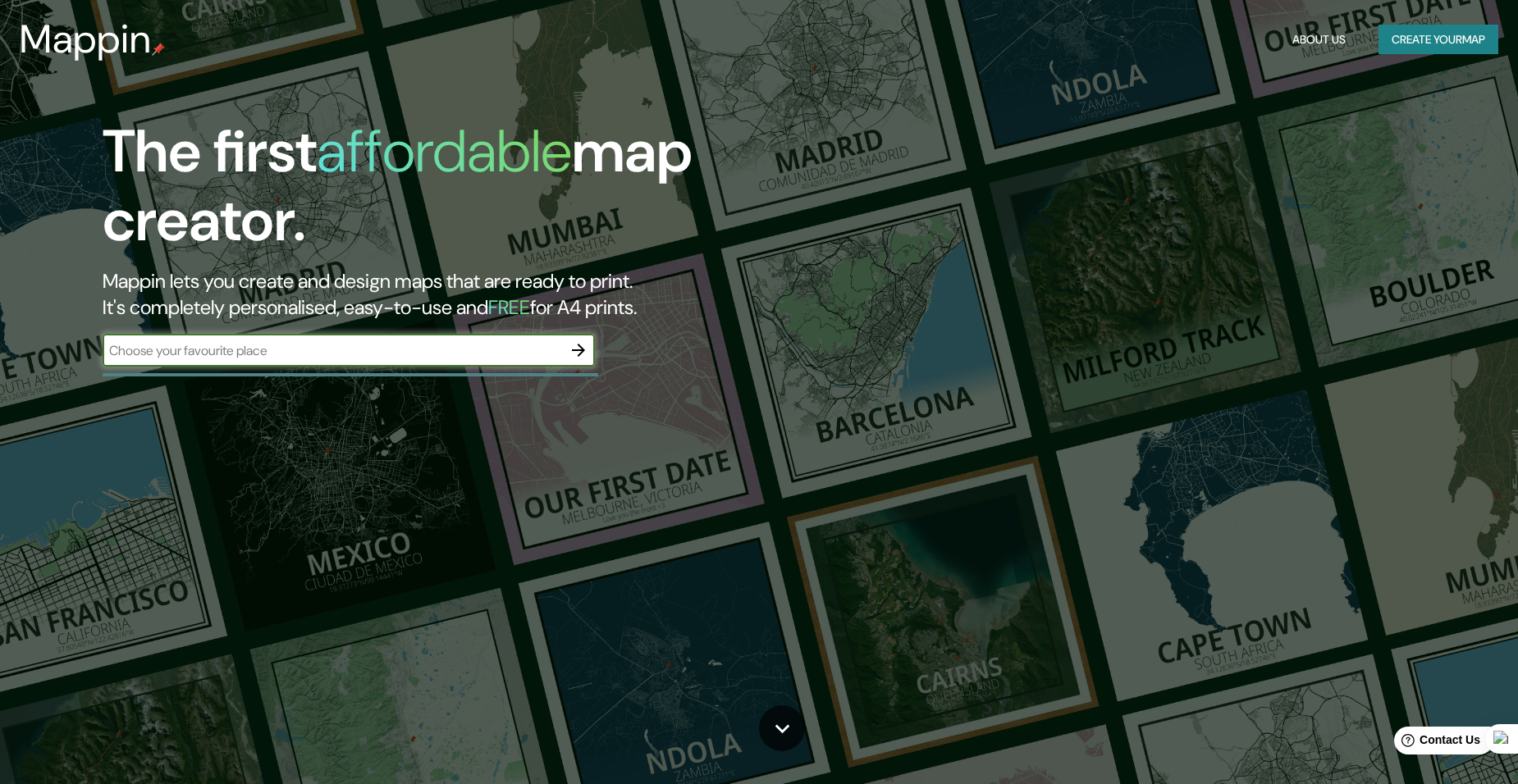
click at [577, 352] on icon "button" at bounding box center [578, 350] width 19 height 19
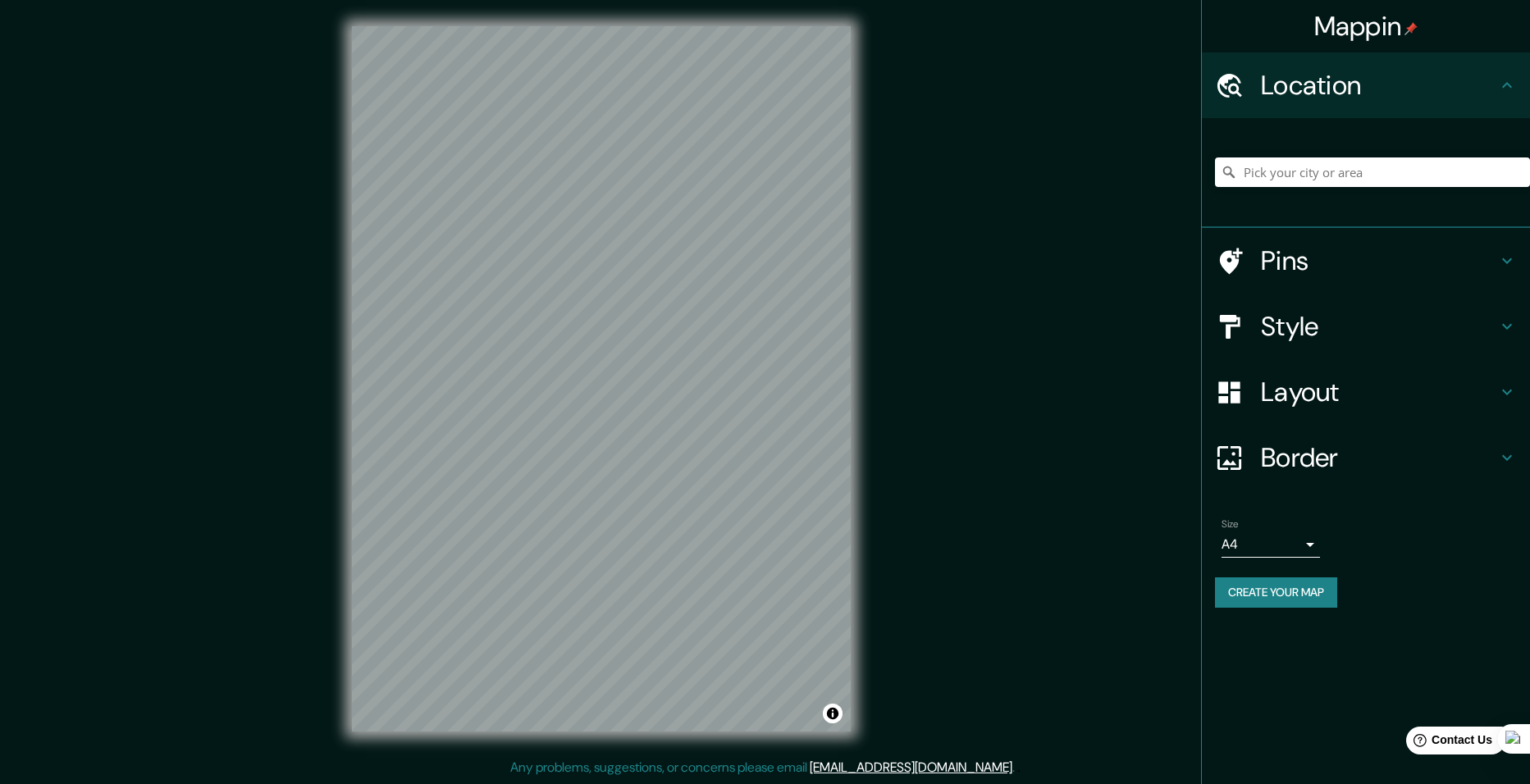
click at [1288, 547] on body "Mappin Location Pins Style Layout Border Choose a border. Hint : you can make l…" at bounding box center [765, 392] width 1530 height 784
click at [1265, 600] on li "A3" at bounding box center [1270, 609] width 99 height 30
type input "a4"
click at [1281, 600] on button "Create your map" at bounding box center [1276, 592] width 122 height 30
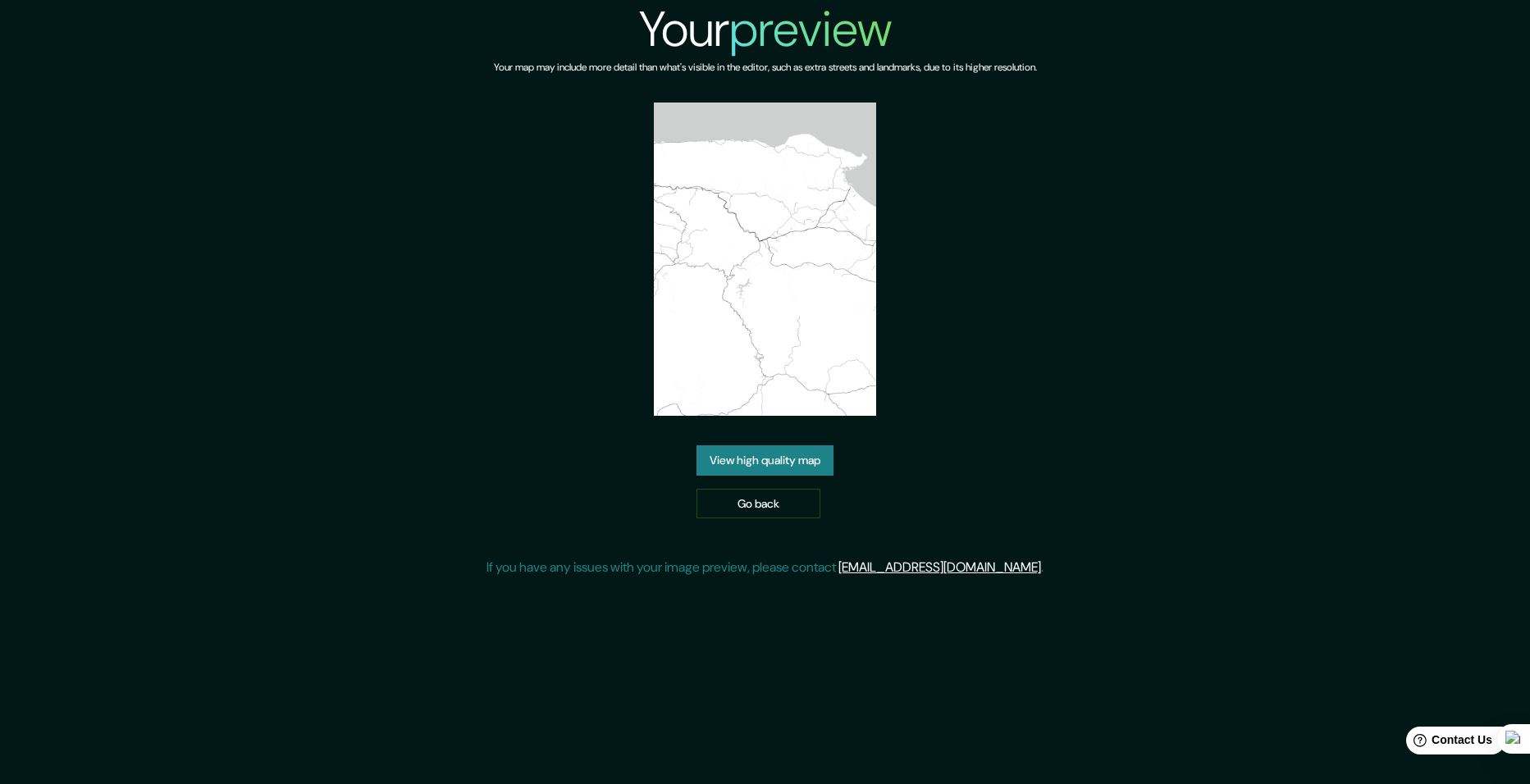
click at [796, 458] on link "View high quality map" at bounding box center [765, 460] width 137 height 30
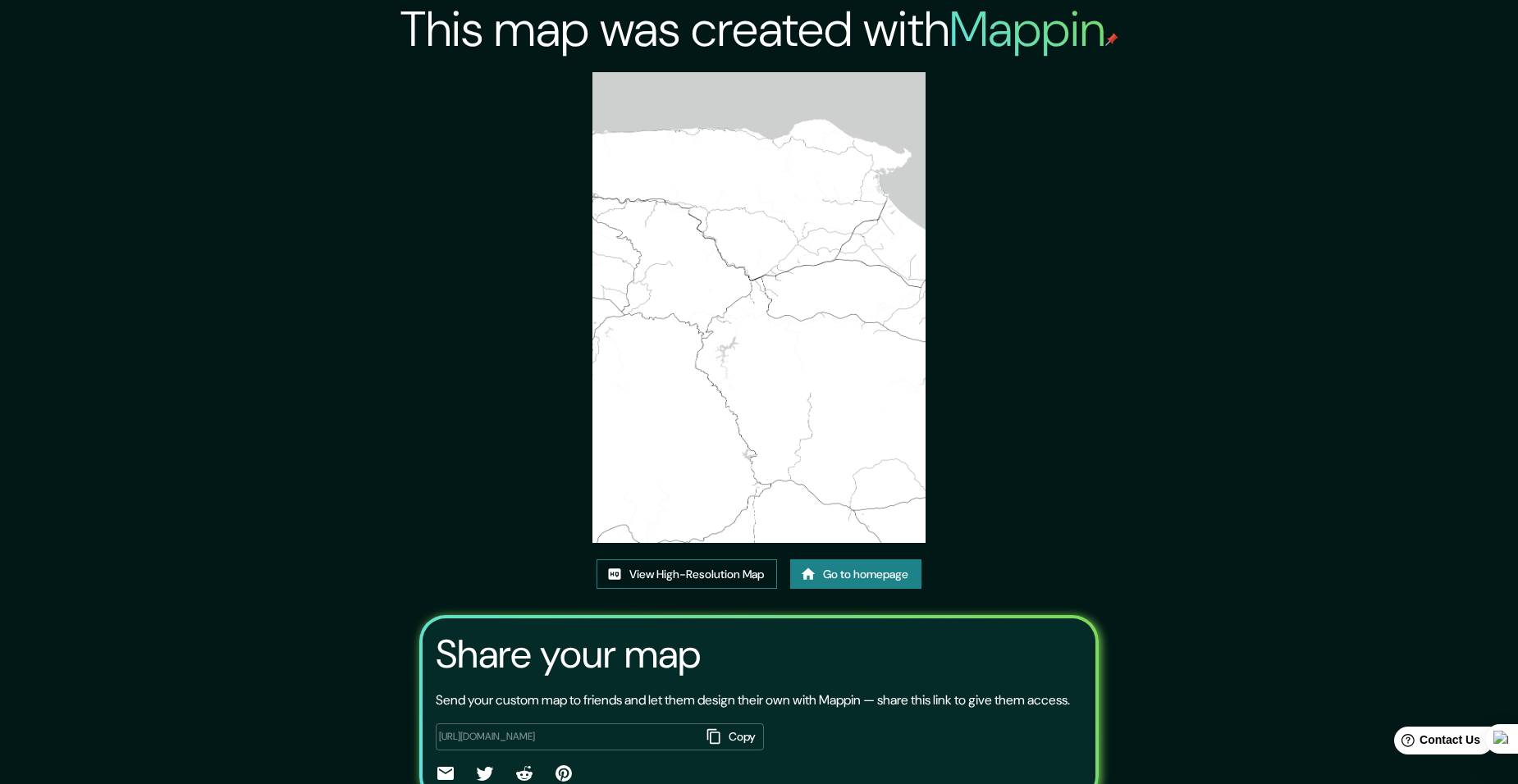
click at [735, 570] on link "View High-Resolution Map" at bounding box center [686, 574] width 180 height 30
click at [849, 586] on link "Go to homepage" at bounding box center [856, 574] width 131 height 30
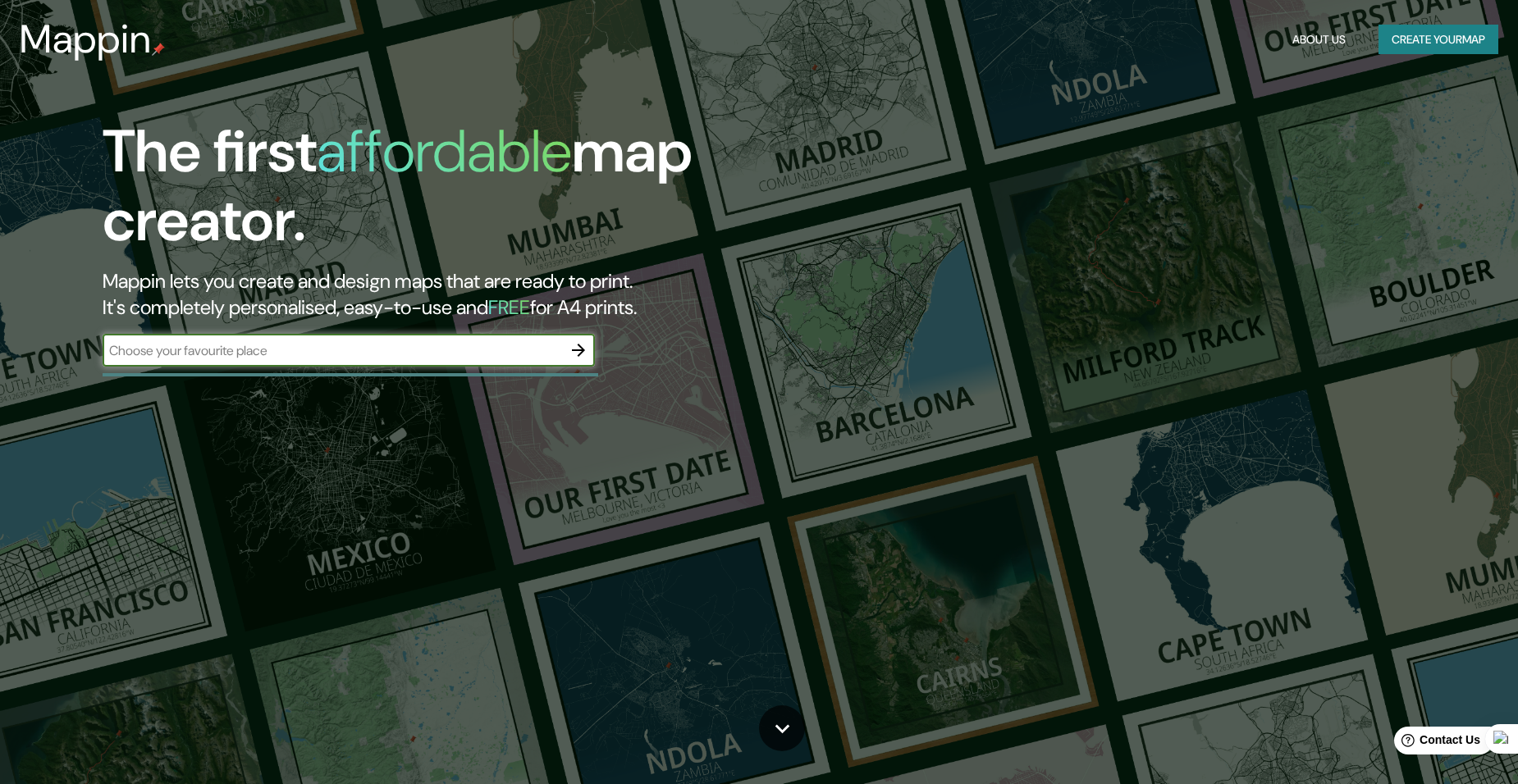
click at [572, 346] on icon "button" at bounding box center [578, 350] width 19 height 19
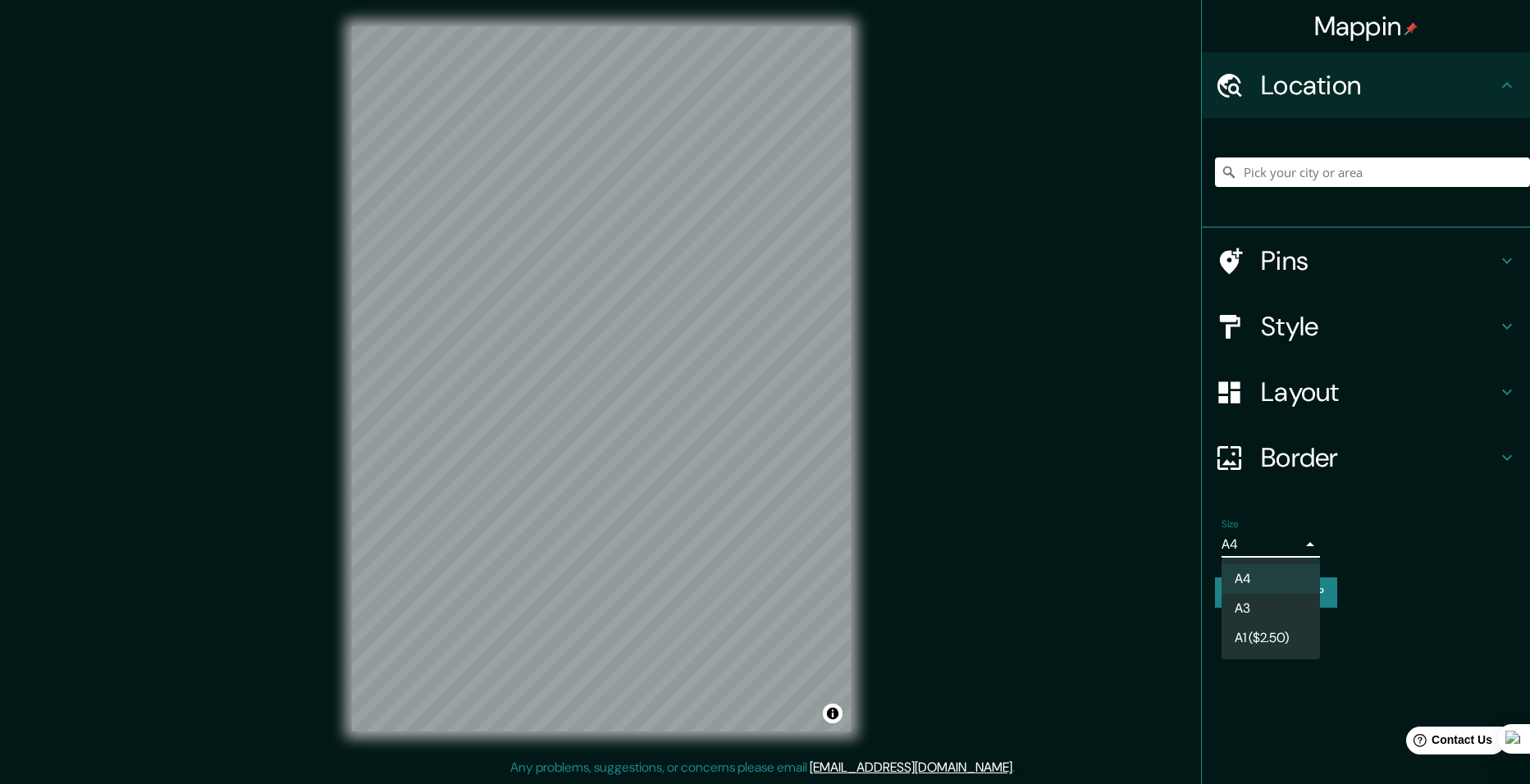
click at [1260, 537] on body "Mappin Location Pins Style Layout Border Choose a border. Hint : you can make l…" at bounding box center [765, 392] width 1530 height 784
click at [1273, 599] on li "A3" at bounding box center [1270, 609] width 99 height 30
type input "a4"
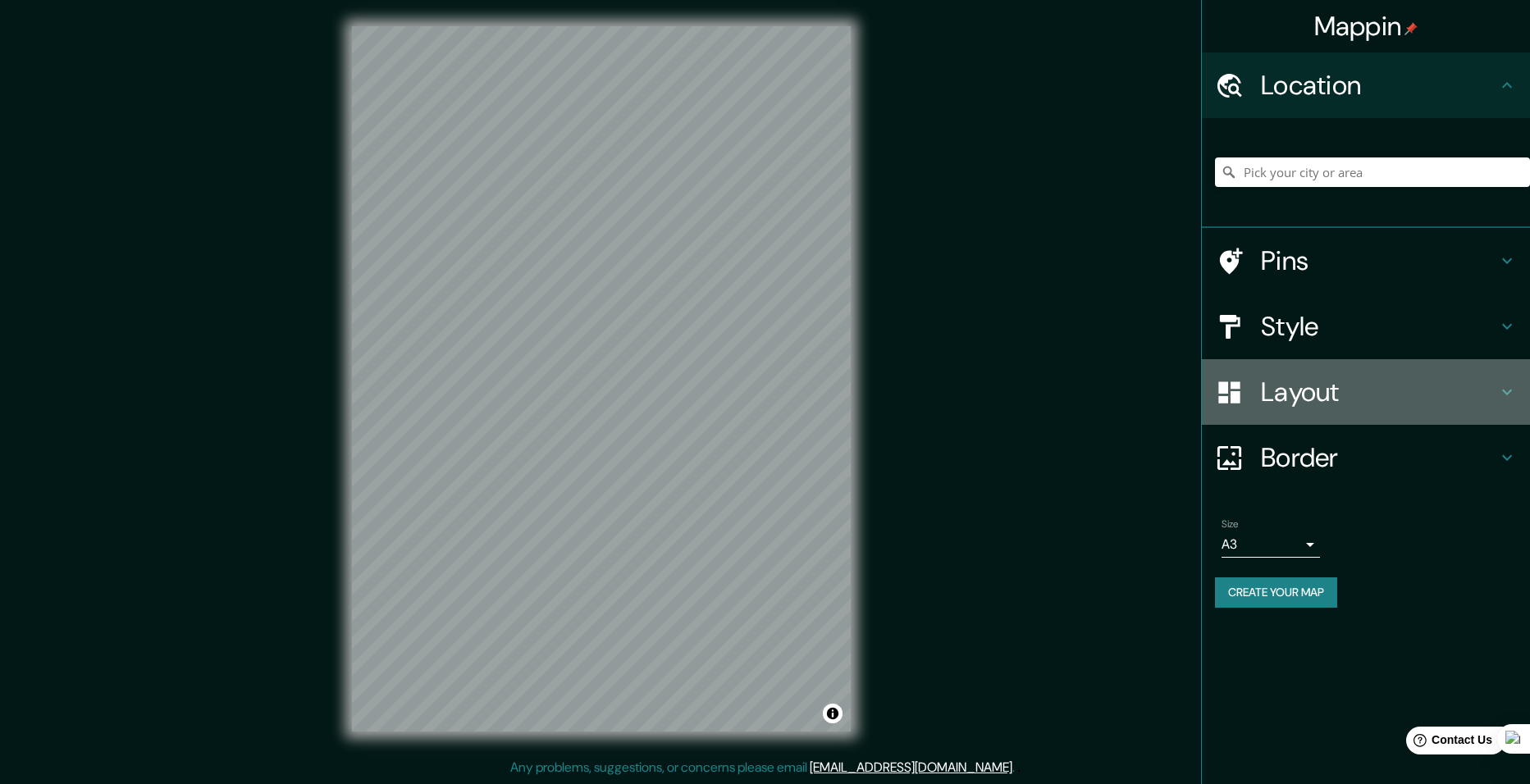
click at [1363, 393] on h4 "Layout" at bounding box center [1379, 392] width 237 height 33
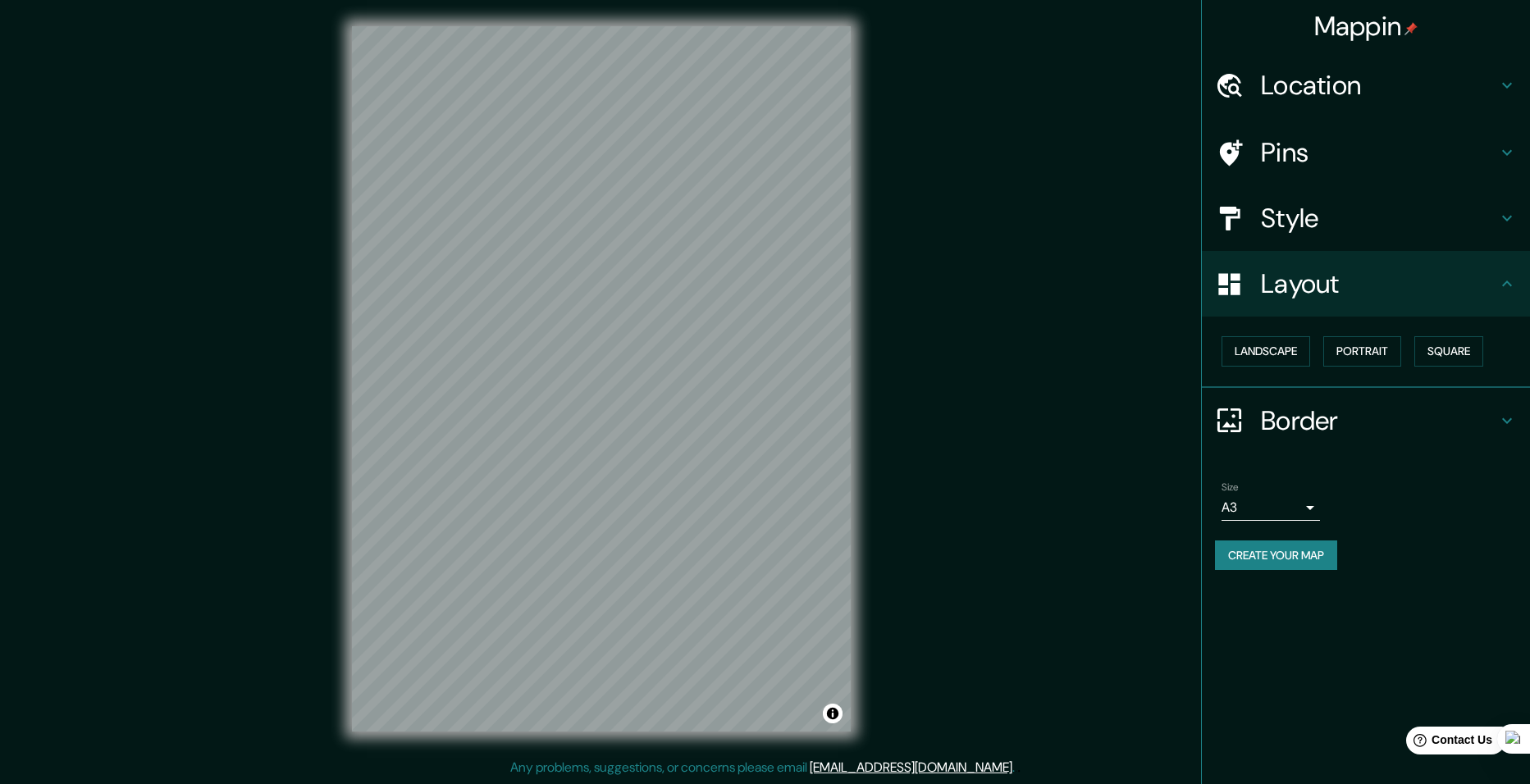
click at [1291, 551] on button "Create your map" at bounding box center [1276, 555] width 122 height 30
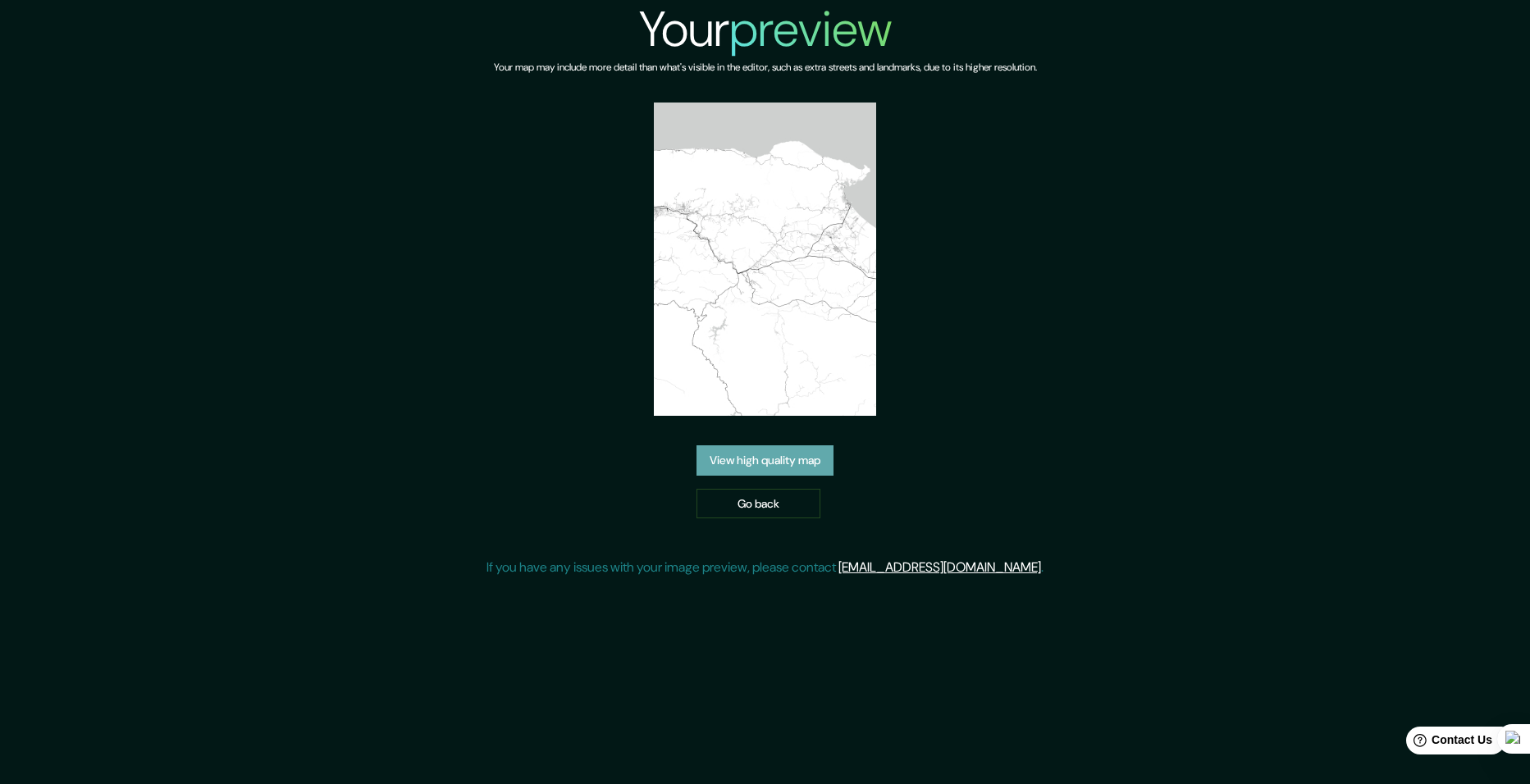
click at [771, 463] on link "View high quality map" at bounding box center [765, 460] width 137 height 30
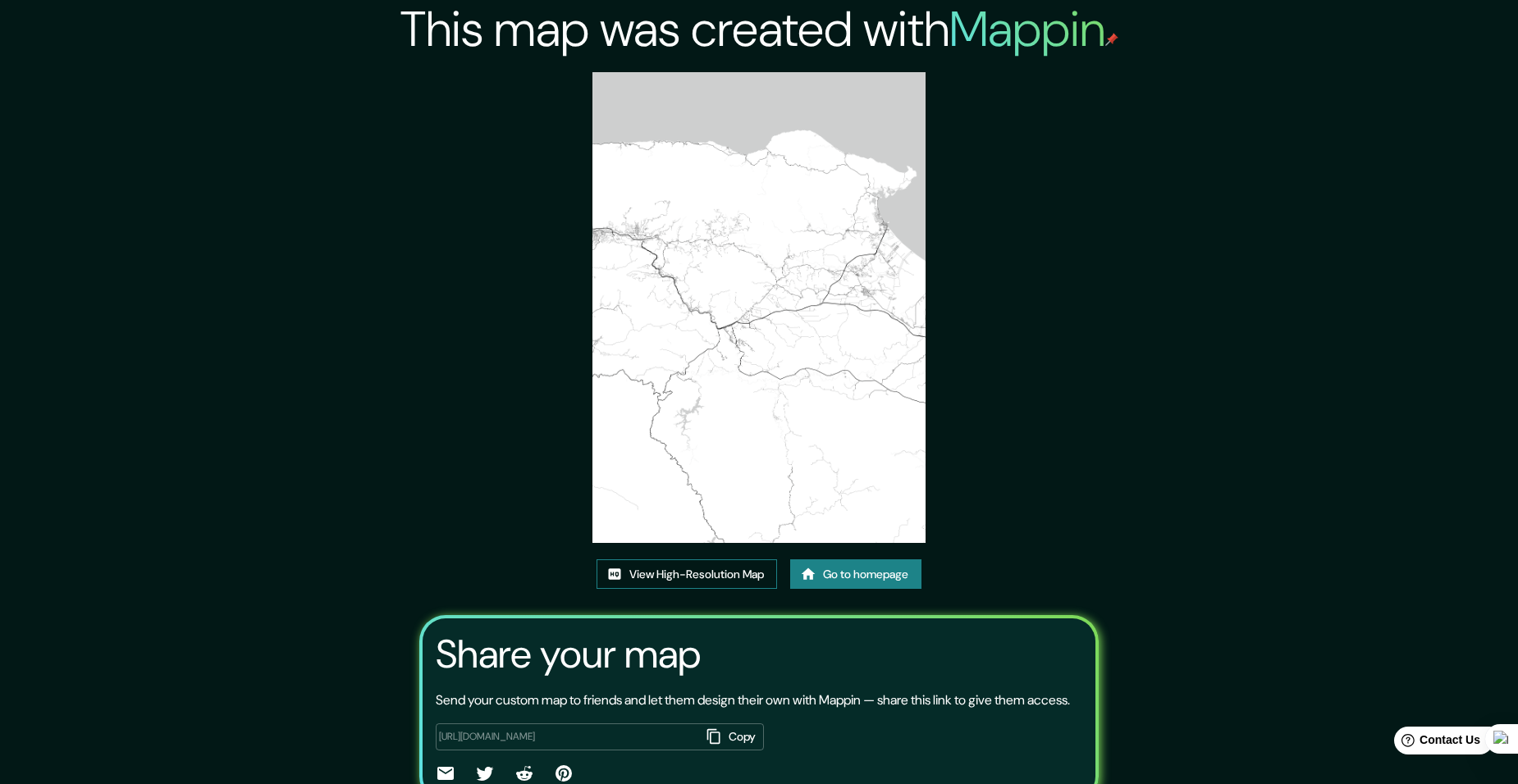
click at [735, 578] on link "View High-Resolution Map" at bounding box center [686, 574] width 180 height 30
click at [825, 570] on link "Go to homepage" at bounding box center [856, 574] width 131 height 30
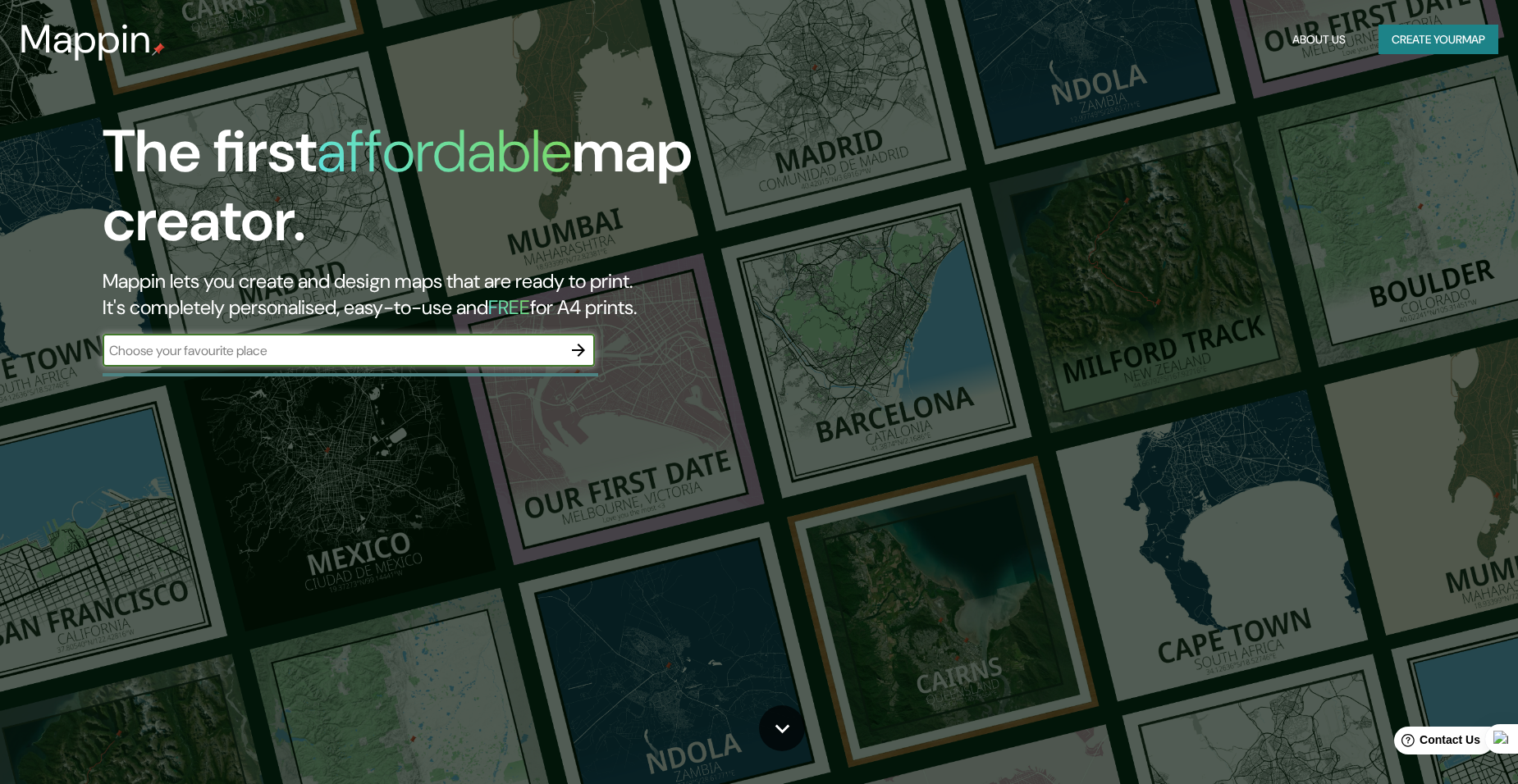
click at [577, 349] on icon "button" at bounding box center [578, 350] width 19 height 19
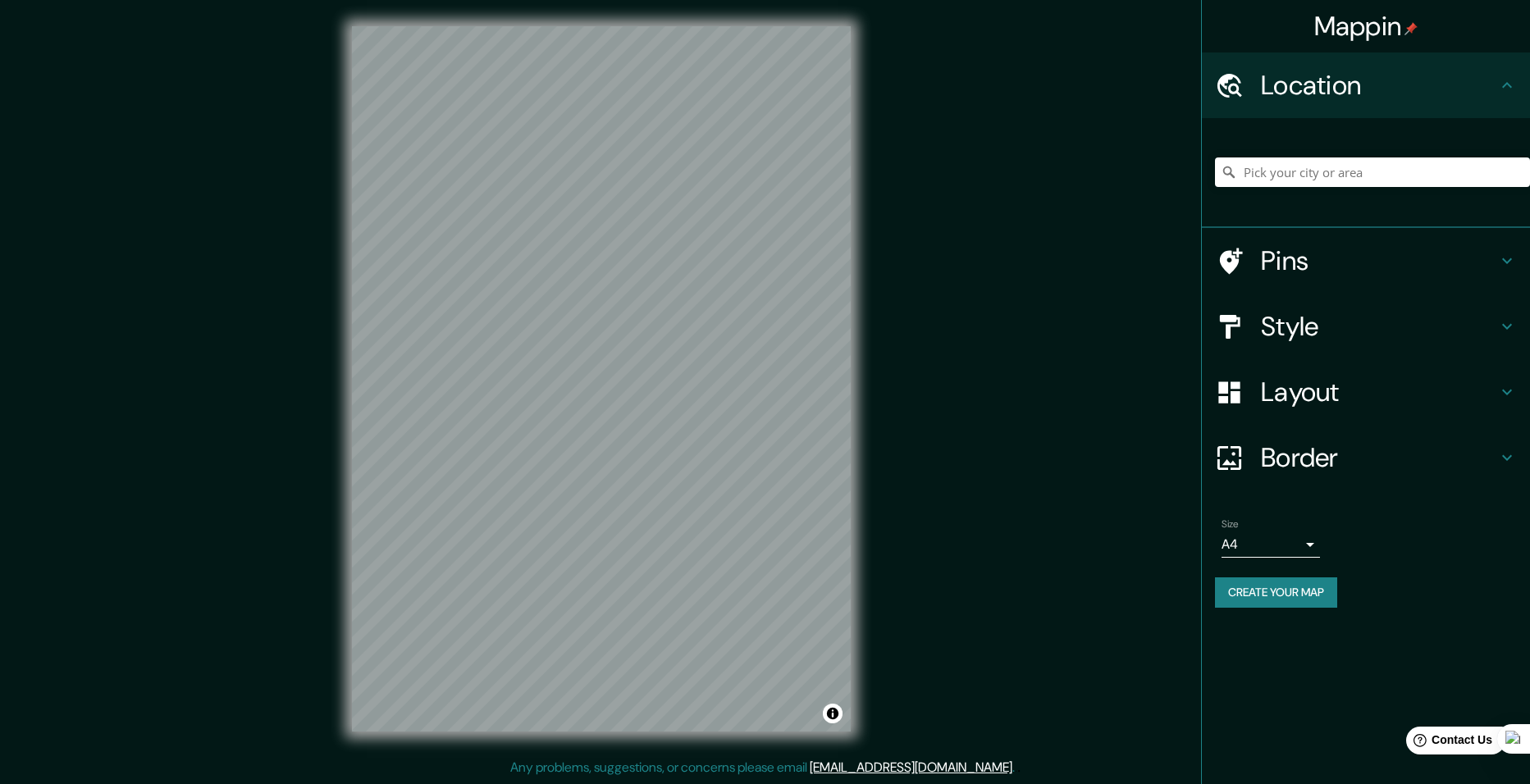
click at [1318, 393] on h4 "Layout" at bounding box center [1379, 392] width 237 height 33
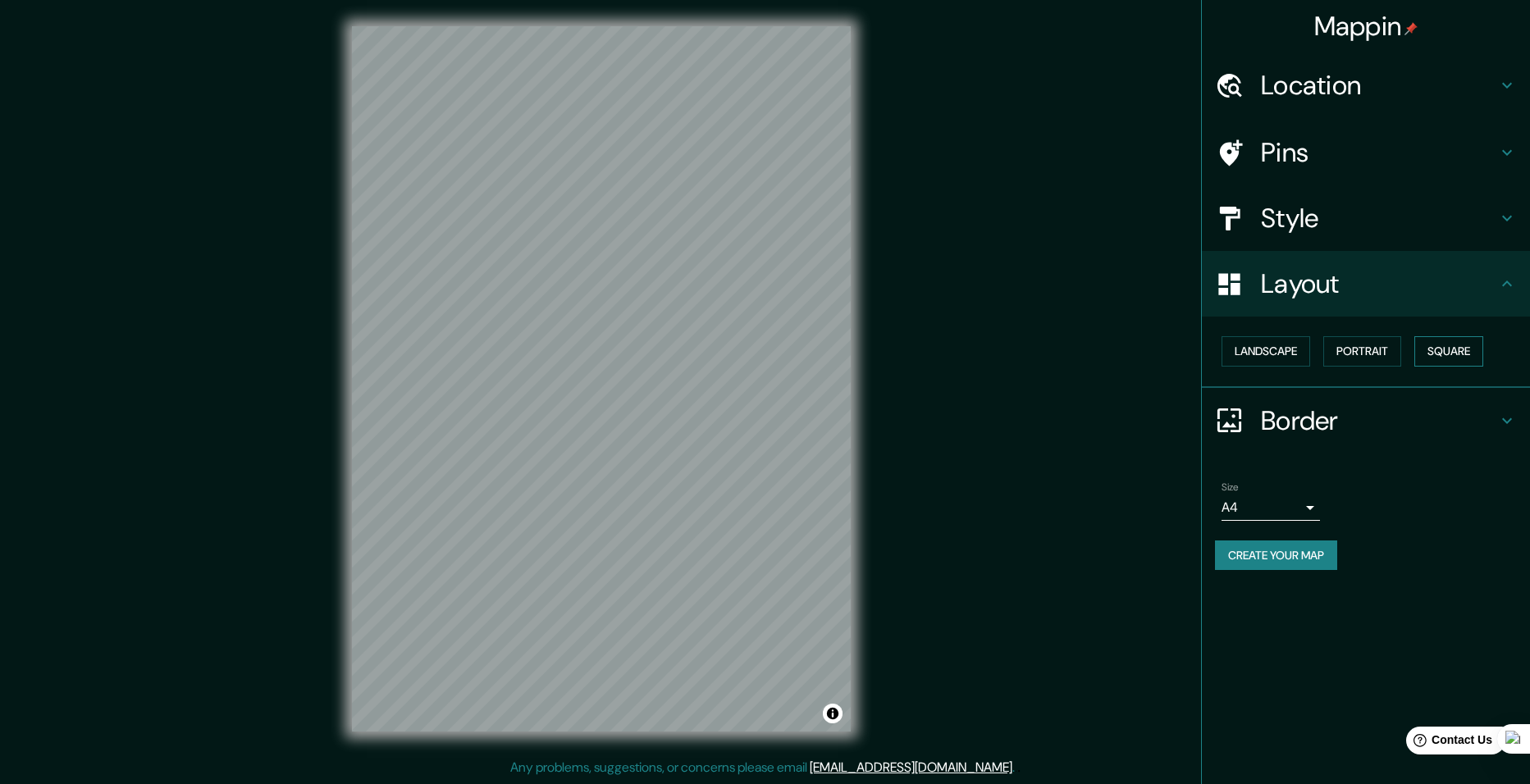
click at [1451, 349] on button "Square" at bounding box center [1449, 351] width 69 height 30
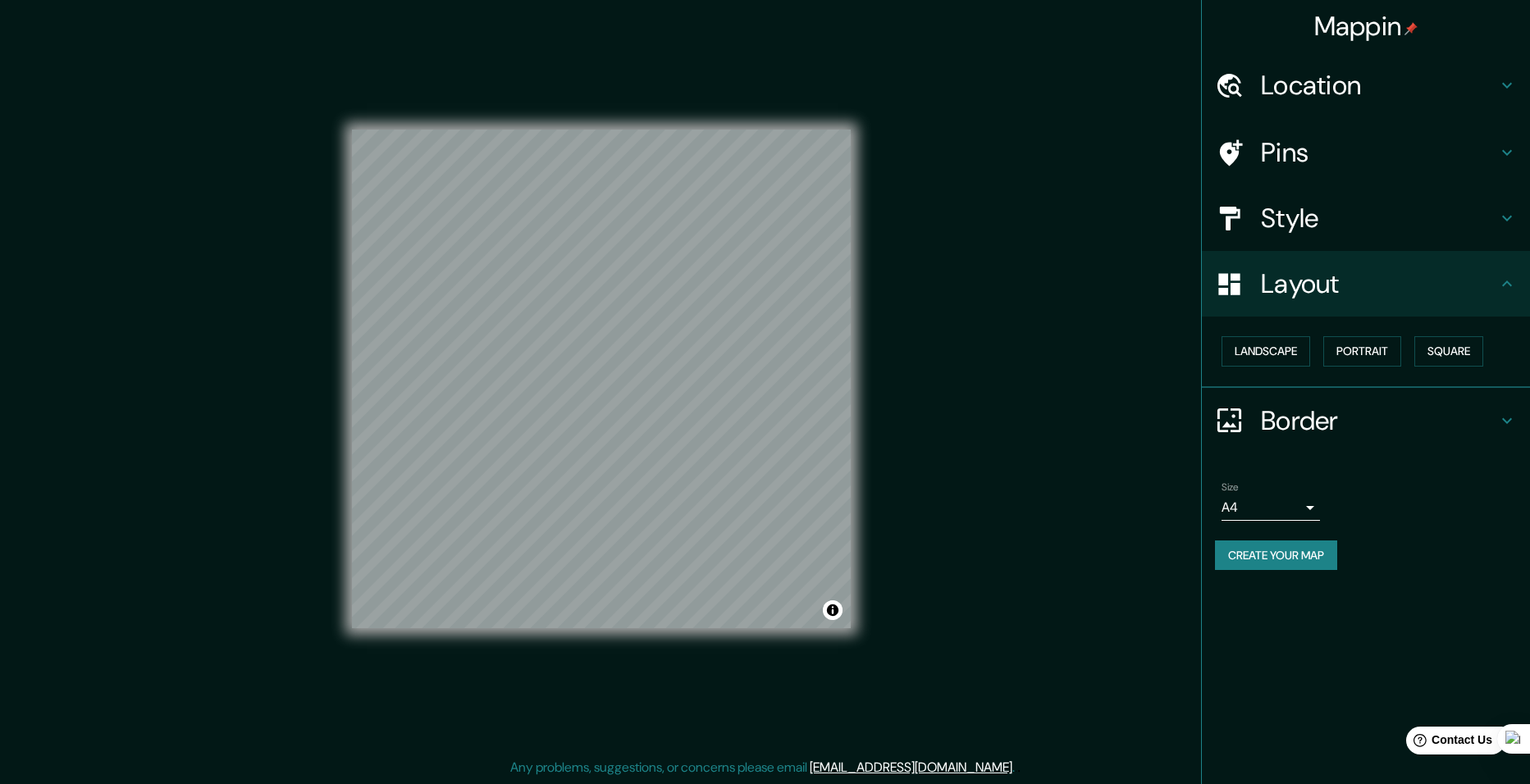
click at [1273, 517] on body "Mappin Location Pins Style Layout Landscape Portrait Square Border Choose a bor…" at bounding box center [765, 392] width 1530 height 784
click at [1262, 572] on li "A3" at bounding box center [1270, 572] width 99 height 30
type input "a4"
click at [1296, 553] on button "Create your map" at bounding box center [1276, 555] width 122 height 30
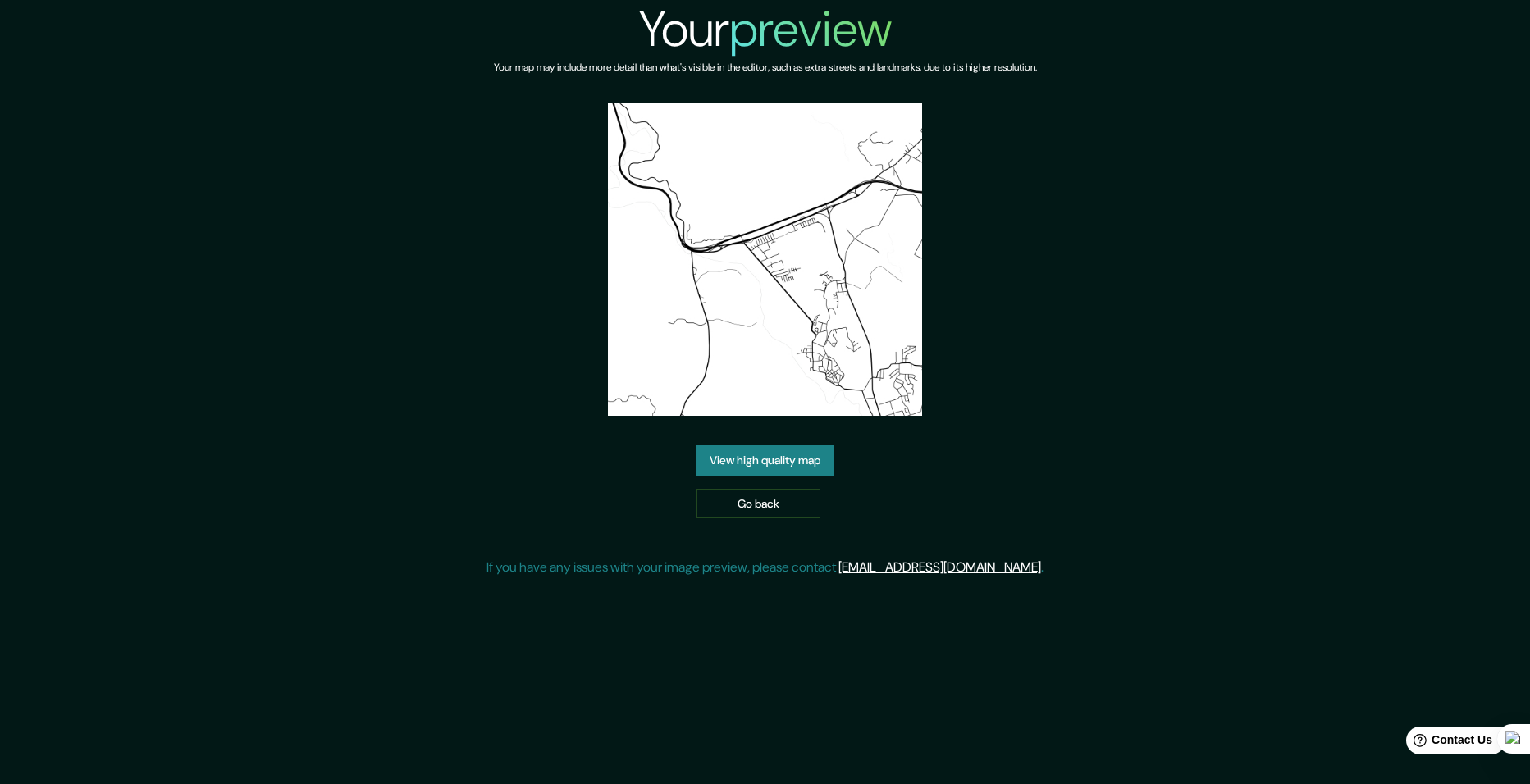
drag, startPoint x: 787, startPoint y: 443, endPoint x: 783, endPoint y: 451, distance: 8.9
click at [787, 443] on div "Your preview Your map may include more detail than what's visible in the editor…" at bounding box center [765, 295] width 557 height 590
click at [782, 456] on link "View high quality map" at bounding box center [765, 460] width 137 height 30
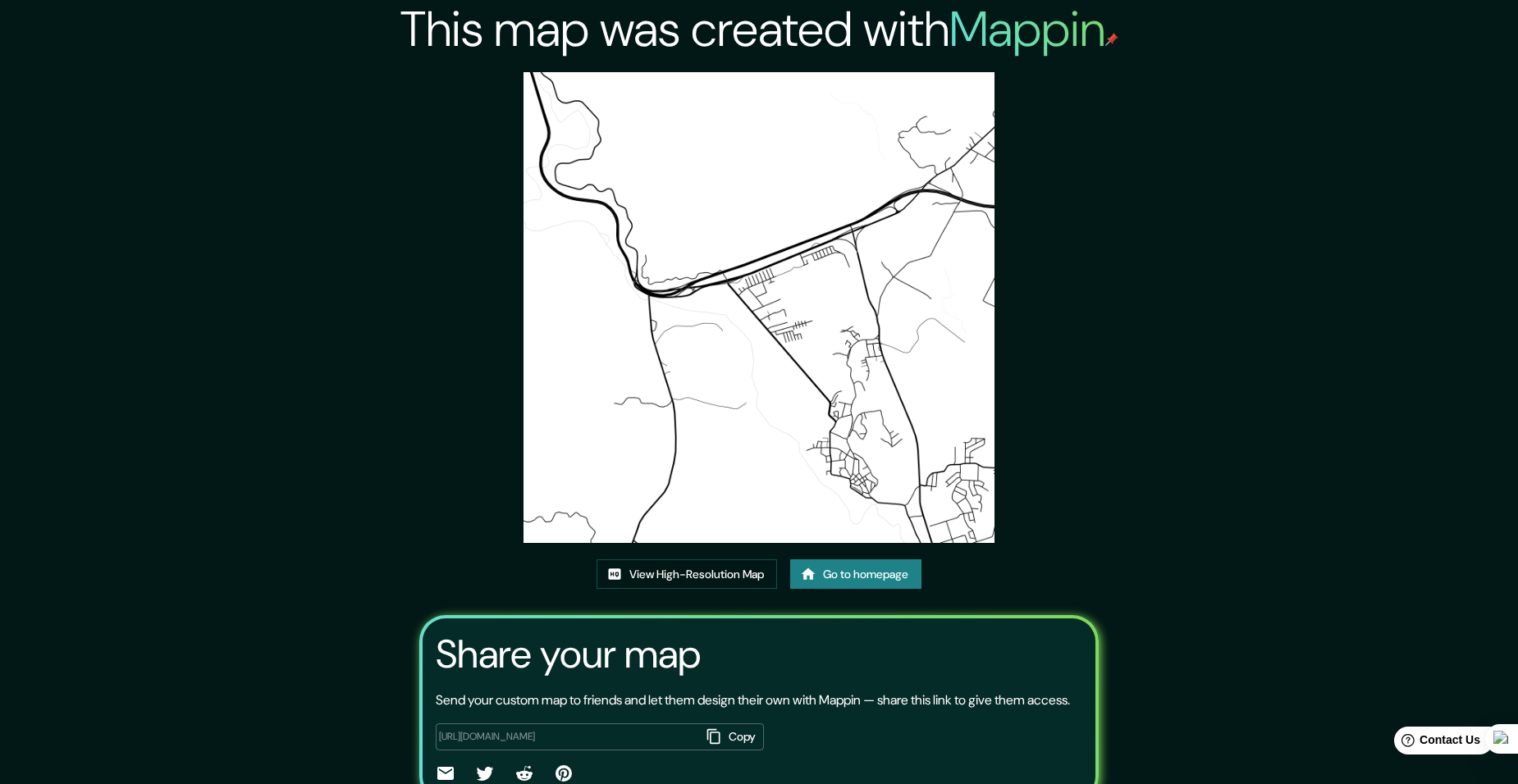
click at [847, 581] on link "Go to homepage" at bounding box center [856, 574] width 131 height 30
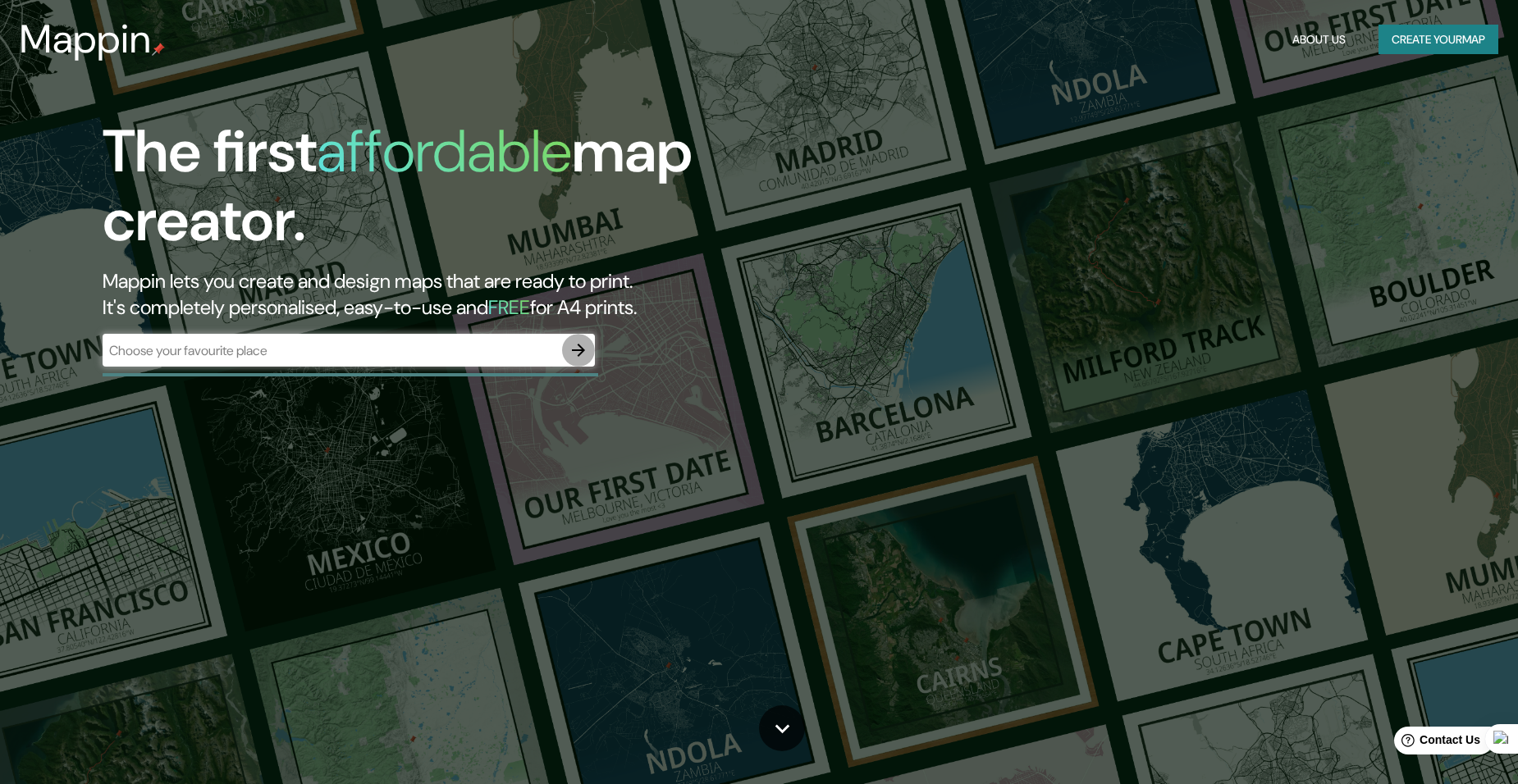
click at [574, 357] on icon "button" at bounding box center [578, 350] width 19 height 19
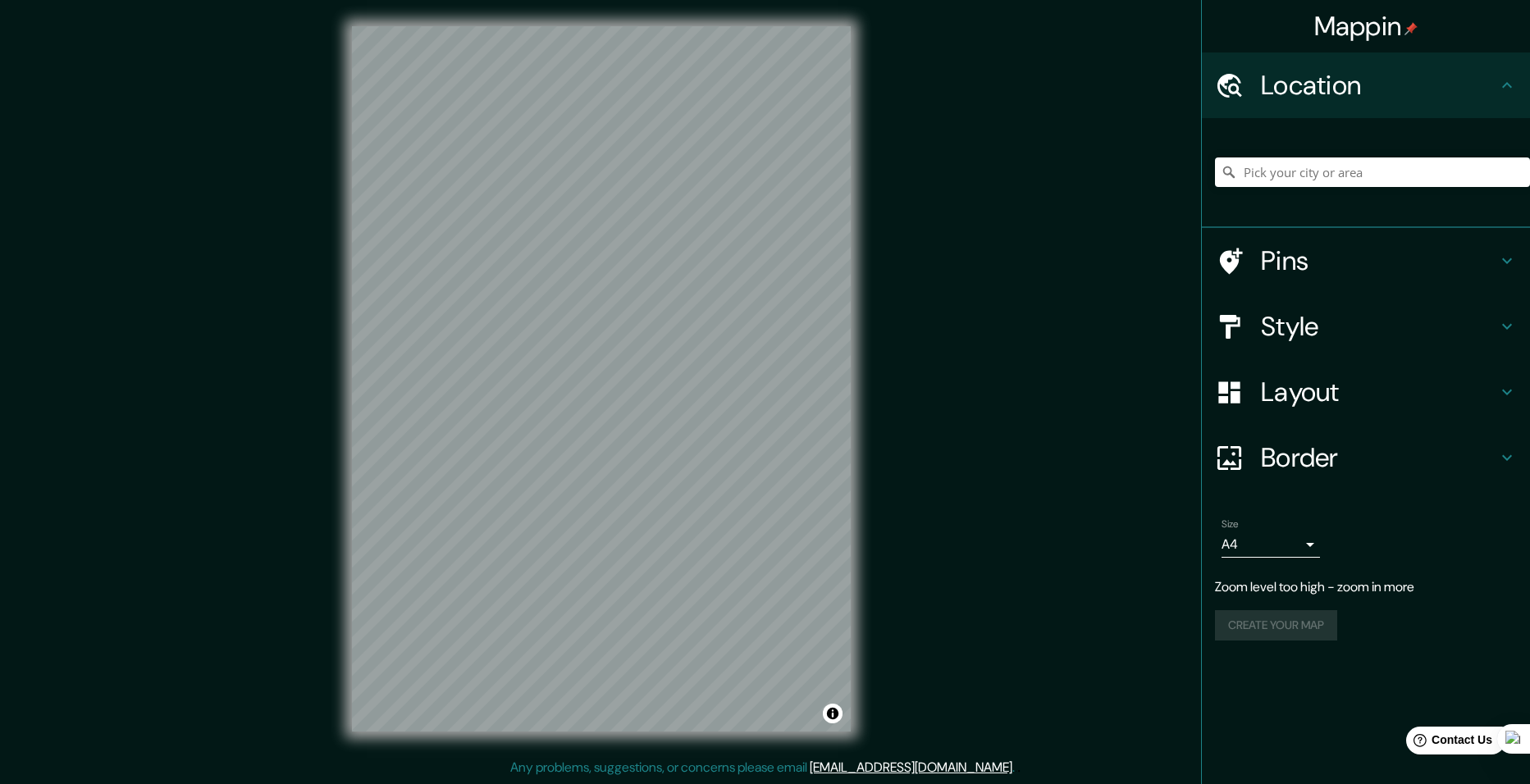
click at [1361, 386] on h4 "Layout" at bounding box center [1379, 392] width 237 height 33
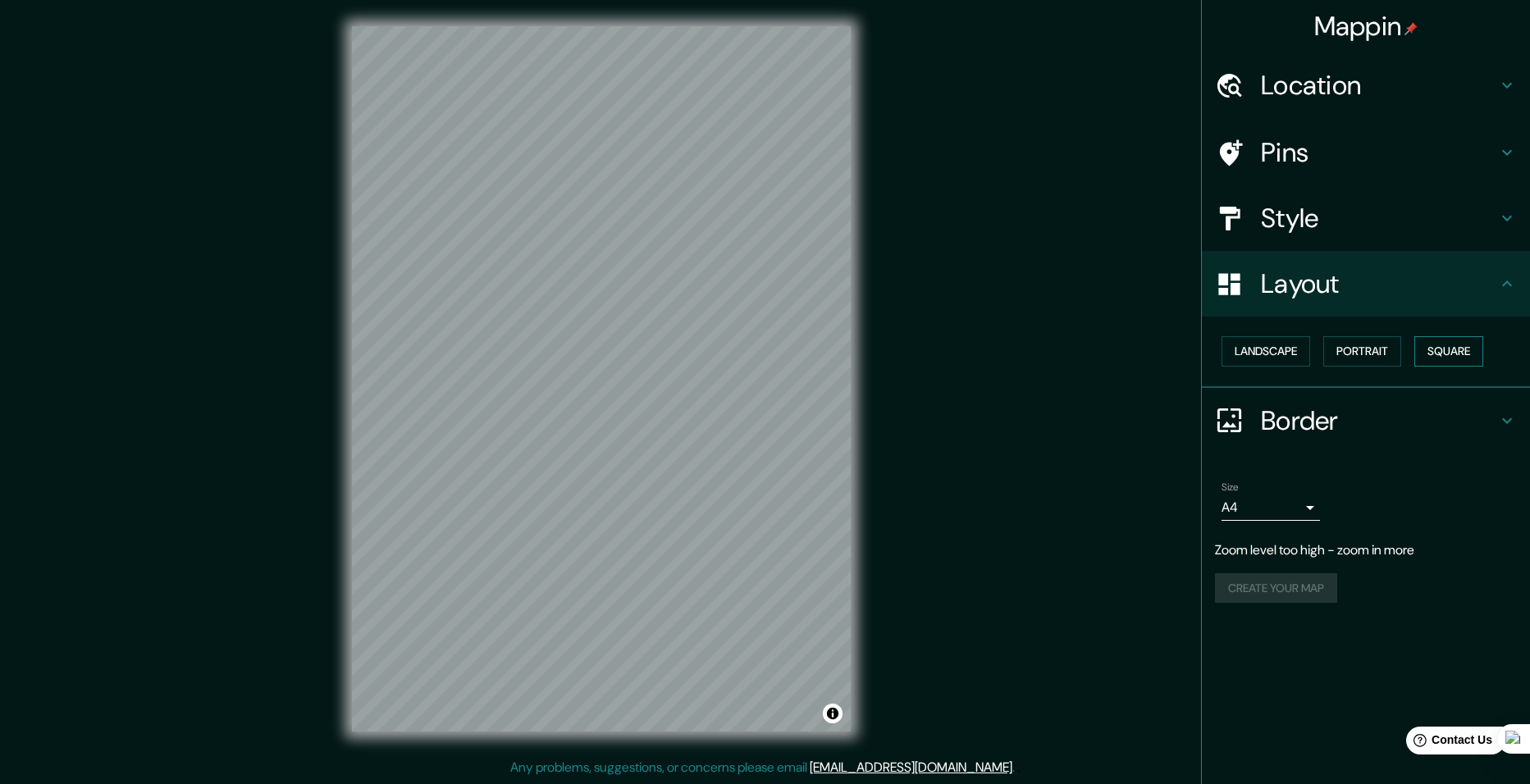
click at [1443, 356] on button "Square" at bounding box center [1449, 351] width 69 height 30
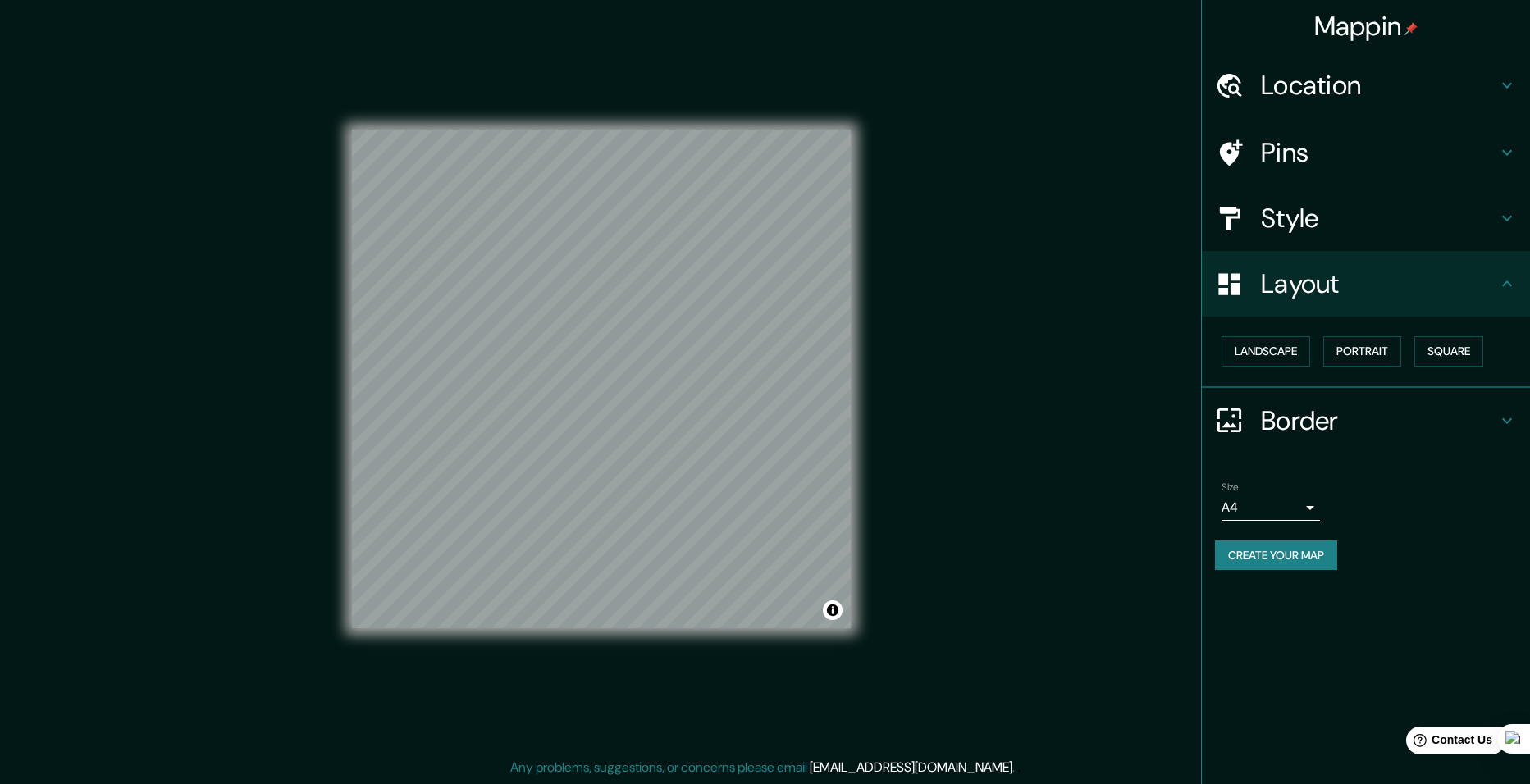
click at [1301, 504] on body "Mappin Location Pins Style Layout Landscape Portrait Square Border Choose a bor…" at bounding box center [765, 392] width 1530 height 784
click at [1269, 580] on li "A3" at bounding box center [1270, 572] width 99 height 30
type input "a4"
click at [1290, 561] on button "Create your map" at bounding box center [1276, 555] width 122 height 30
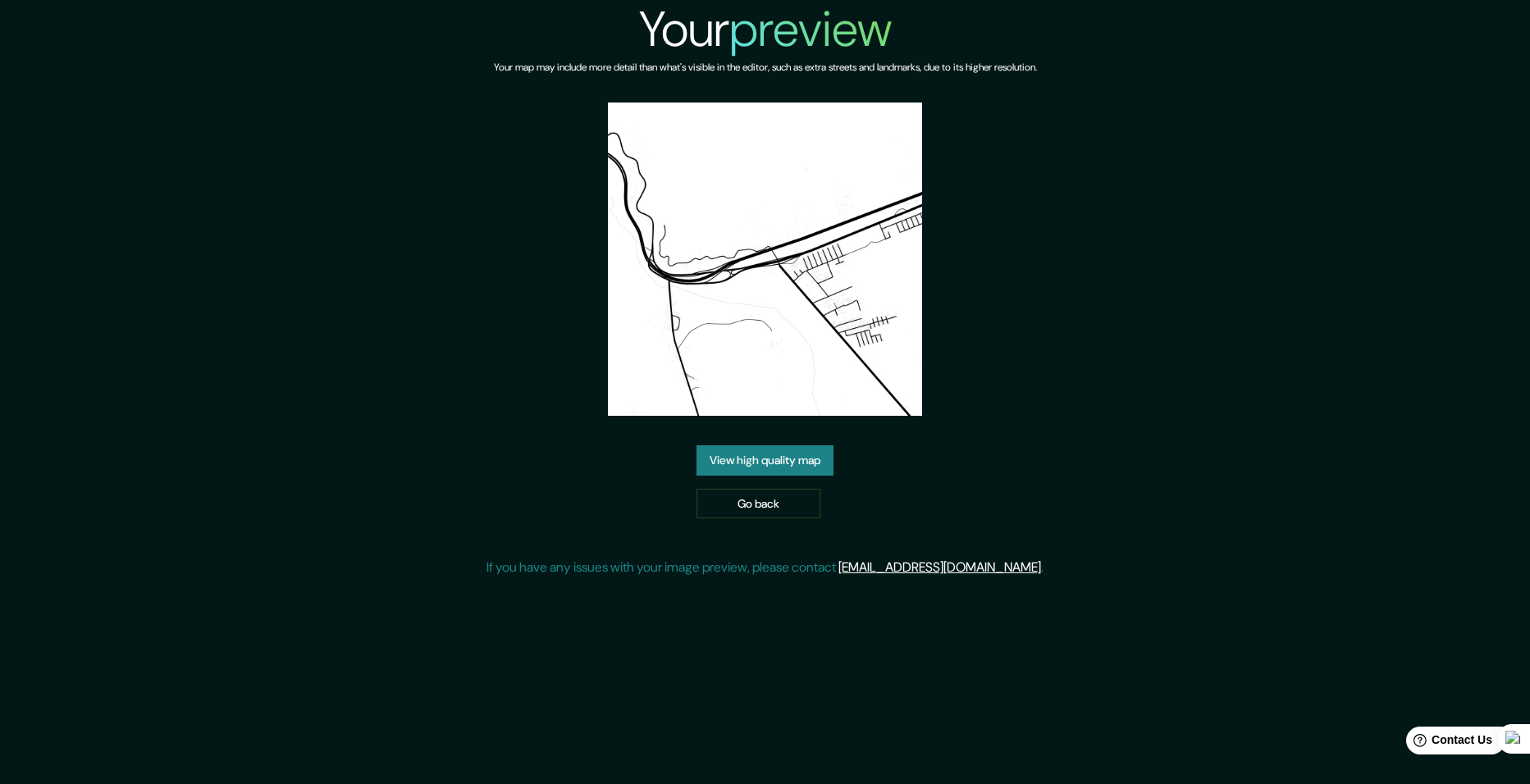
click at [814, 459] on link "View high quality map" at bounding box center [765, 460] width 137 height 30
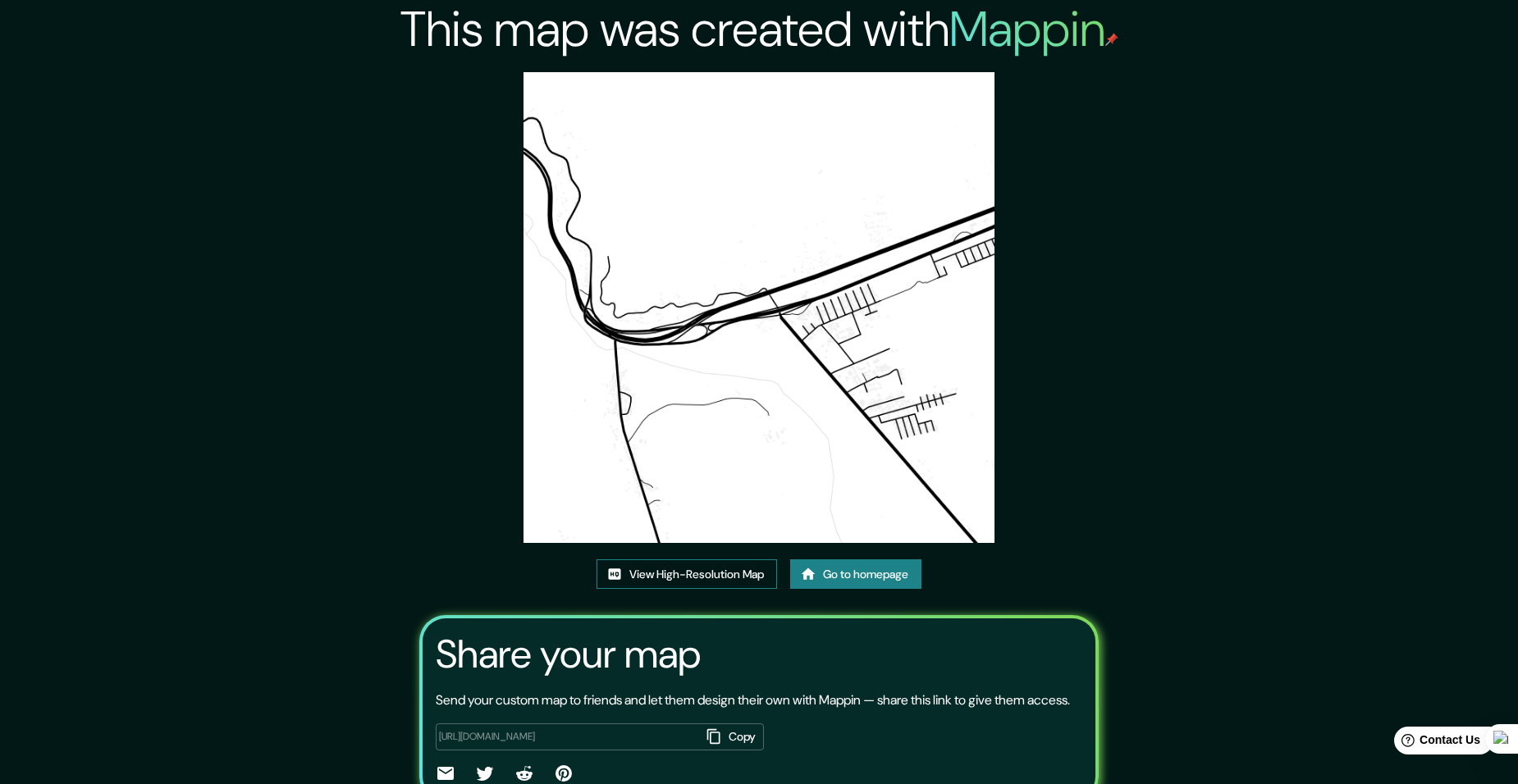
click at [746, 579] on link "View High-Resolution Map" at bounding box center [686, 574] width 180 height 30
click at [815, 574] on icon at bounding box center [808, 574] width 17 height 17
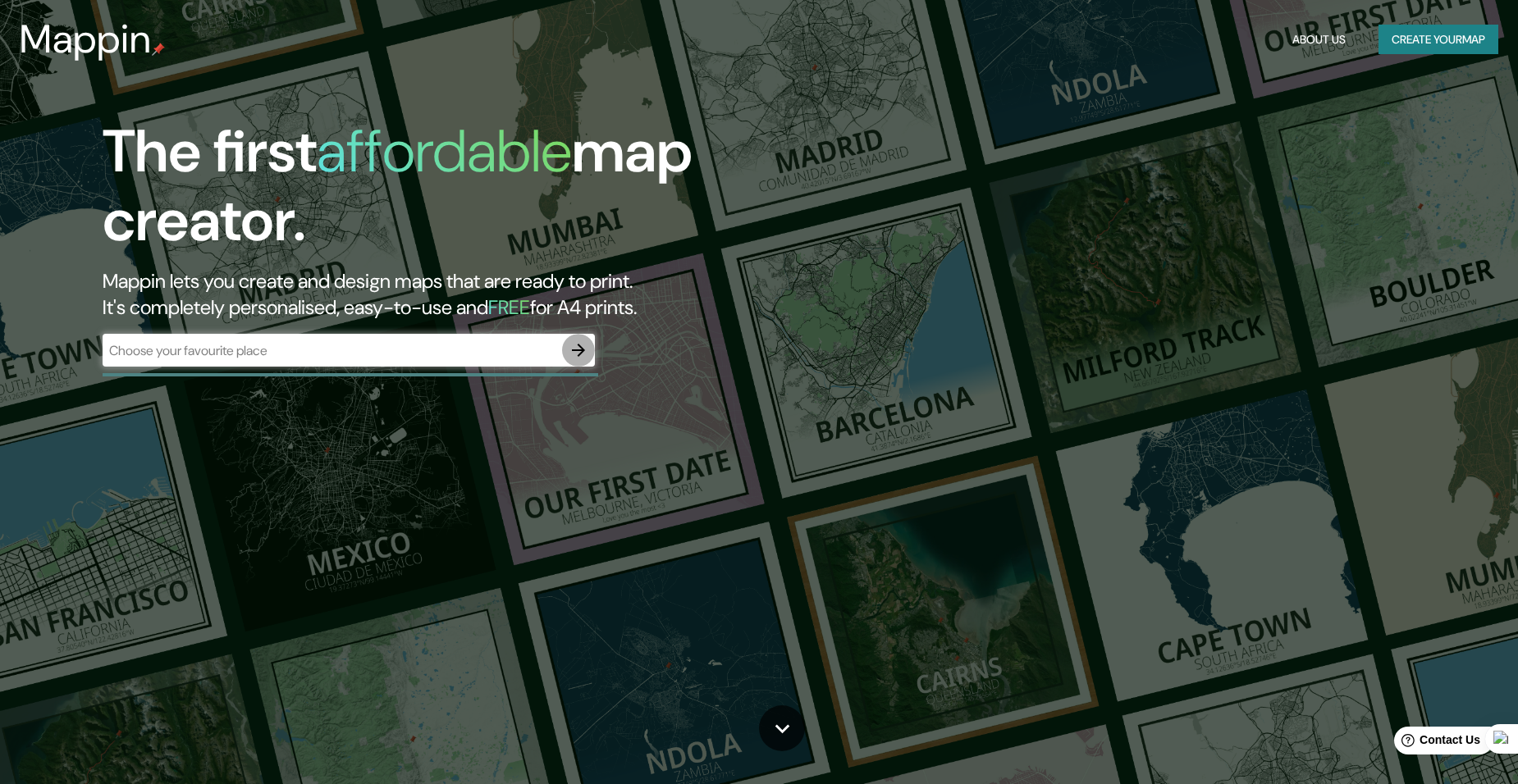
click at [574, 342] on icon "button" at bounding box center [578, 350] width 19 height 19
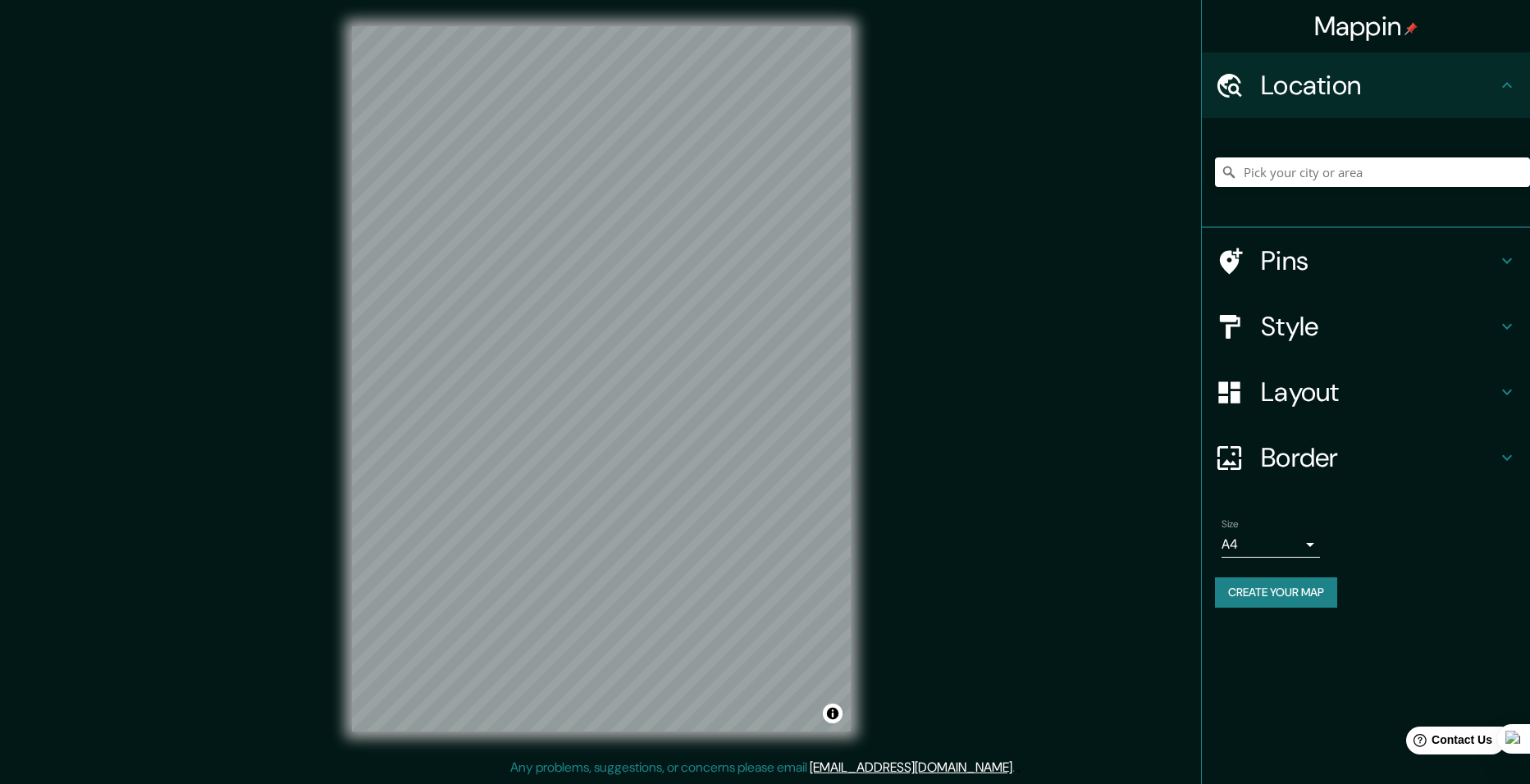
click at [1273, 547] on body "Mappin Location Pins Style Layout Border Choose a border. Hint : you can make l…" at bounding box center [765, 392] width 1530 height 784
click at [1256, 615] on li "A3" at bounding box center [1270, 609] width 99 height 30
type input "a4"
click at [1298, 601] on button "Create your map" at bounding box center [1276, 592] width 122 height 30
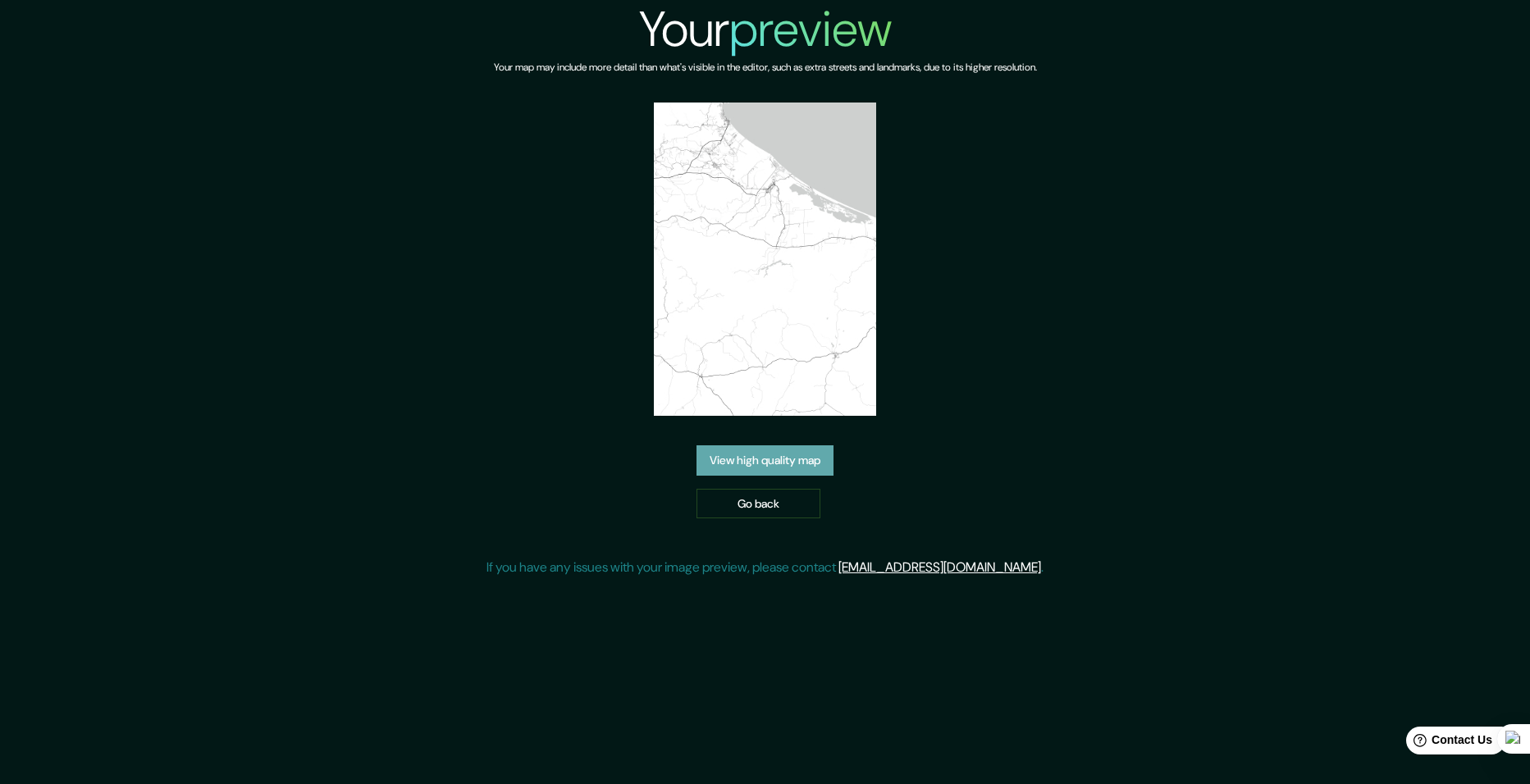
click at [759, 464] on link "View high quality map" at bounding box center [765, 460] width 137 height 30
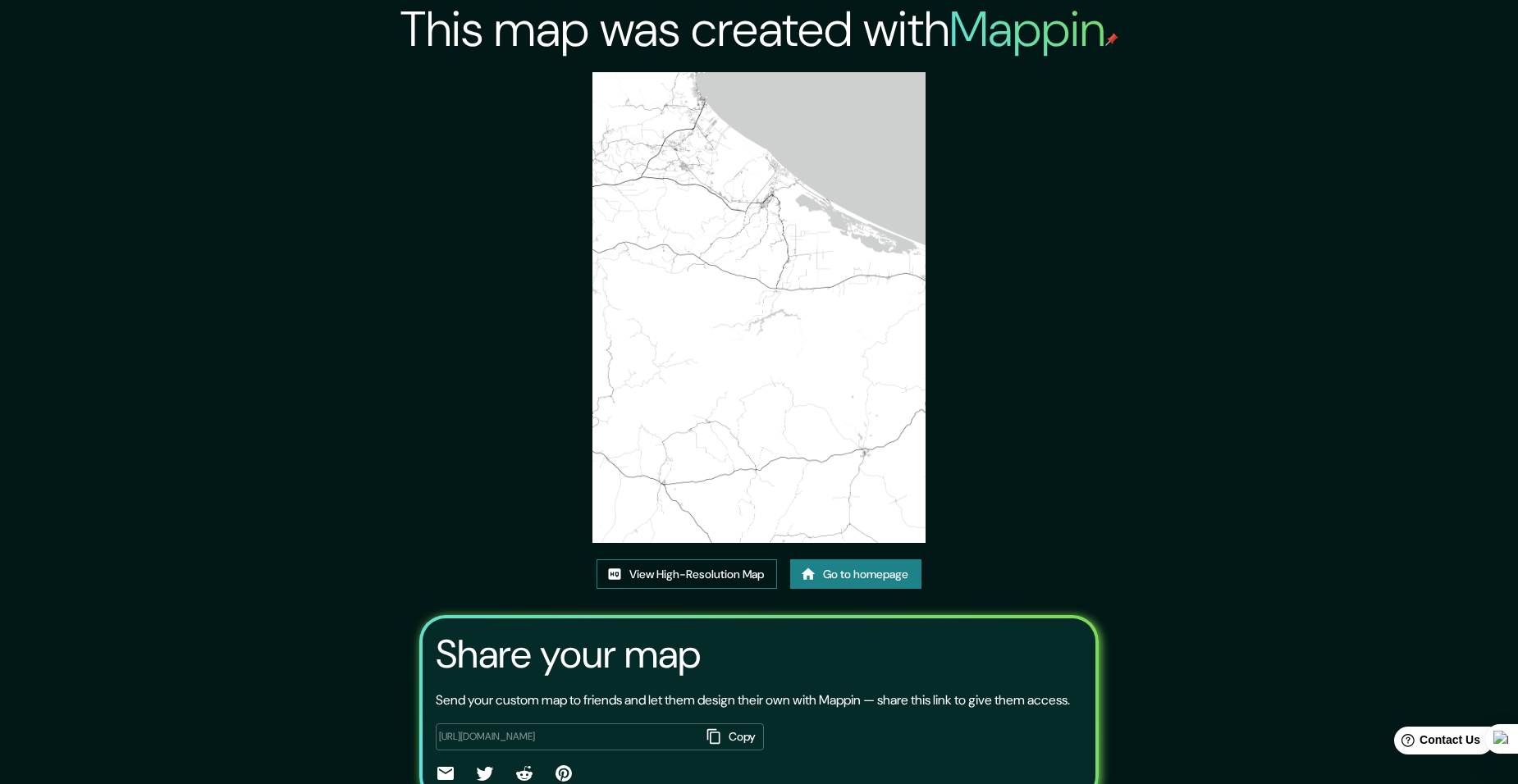
click at [719, 578] on link "View High-Resolution Map" at bounding box center [686, 574] width 180 height 30
click at [816, 561] on link "Go to homepage" at bounding box center [856, 574] width 131 height 30
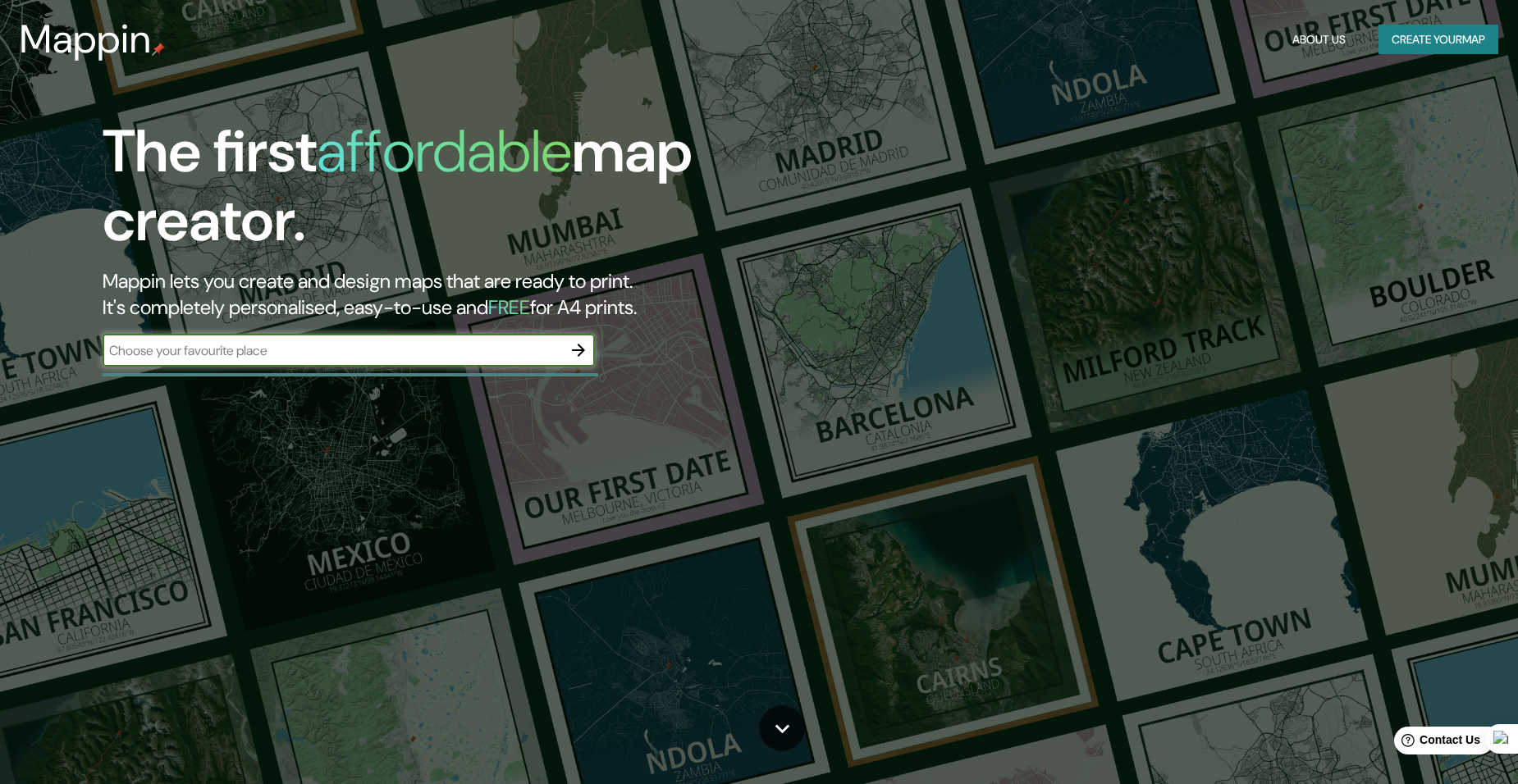
click at [581, 340] on button "button" at bounding box center [578, 350] width 33 height 33
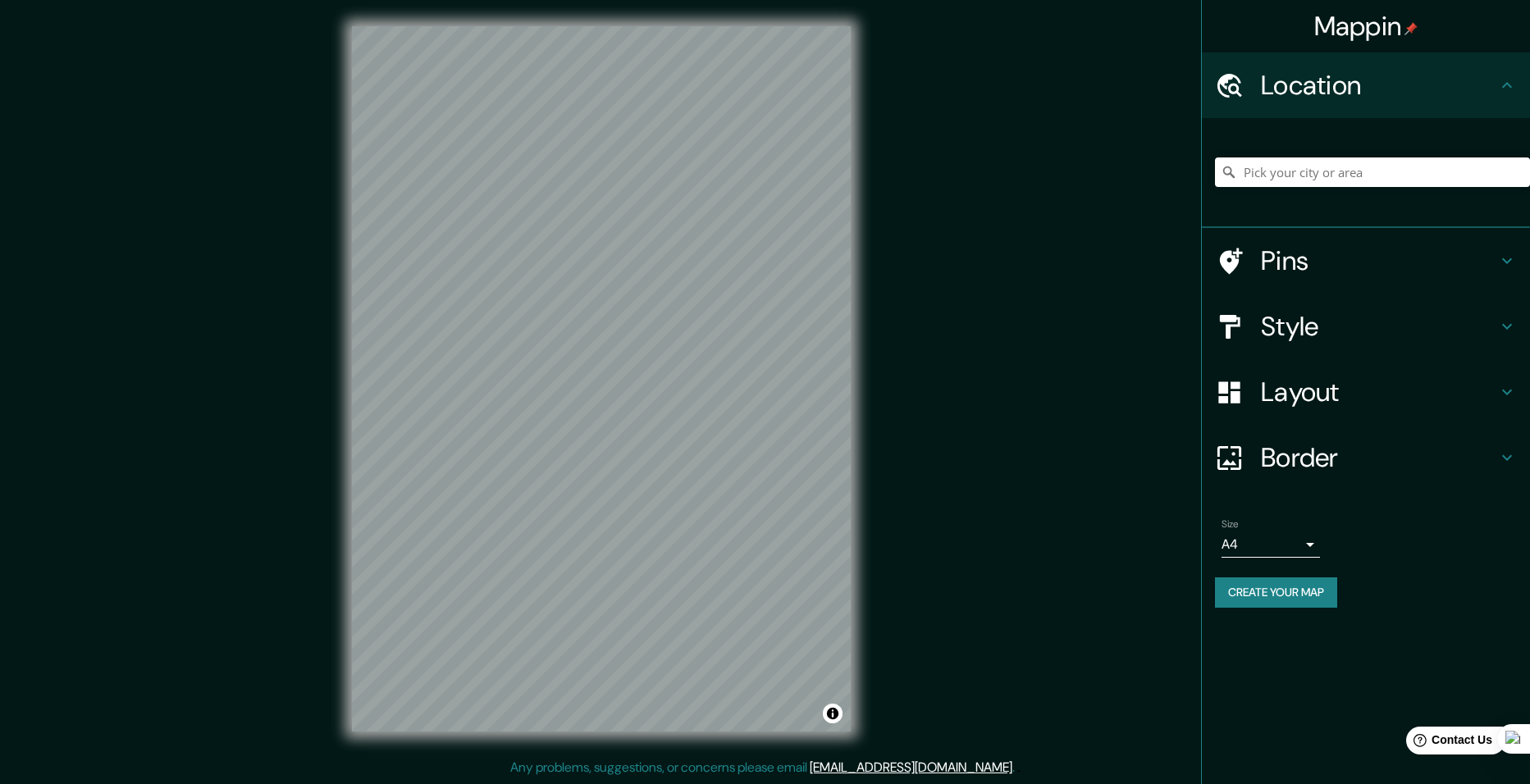
click at [1334, 387] on h4 "Layout" at bounding box center [1379, 392] width 237 height 33
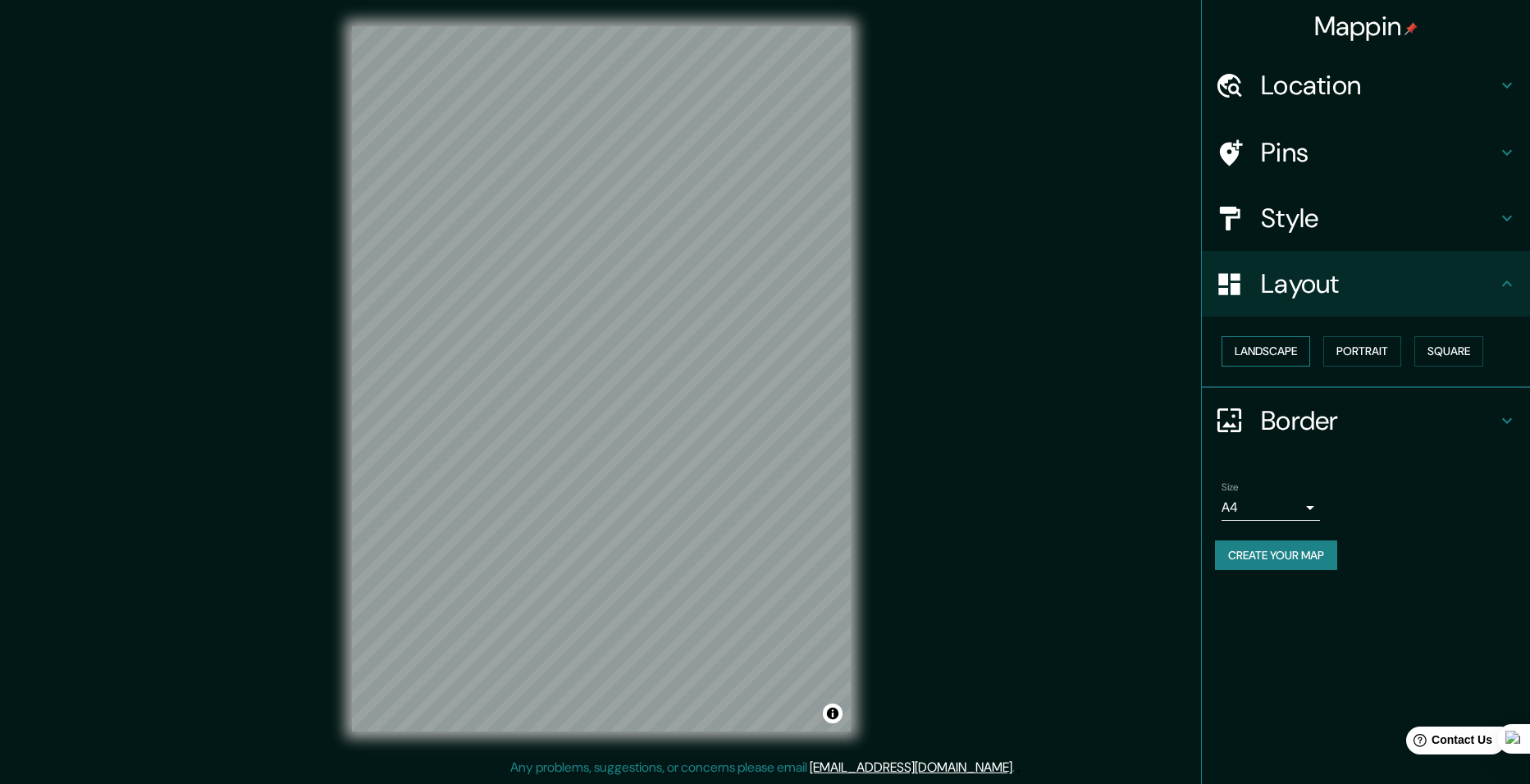
click at [1281, 345] on button "Landscape" at bounding box center [1266, 351] width 89 height 30
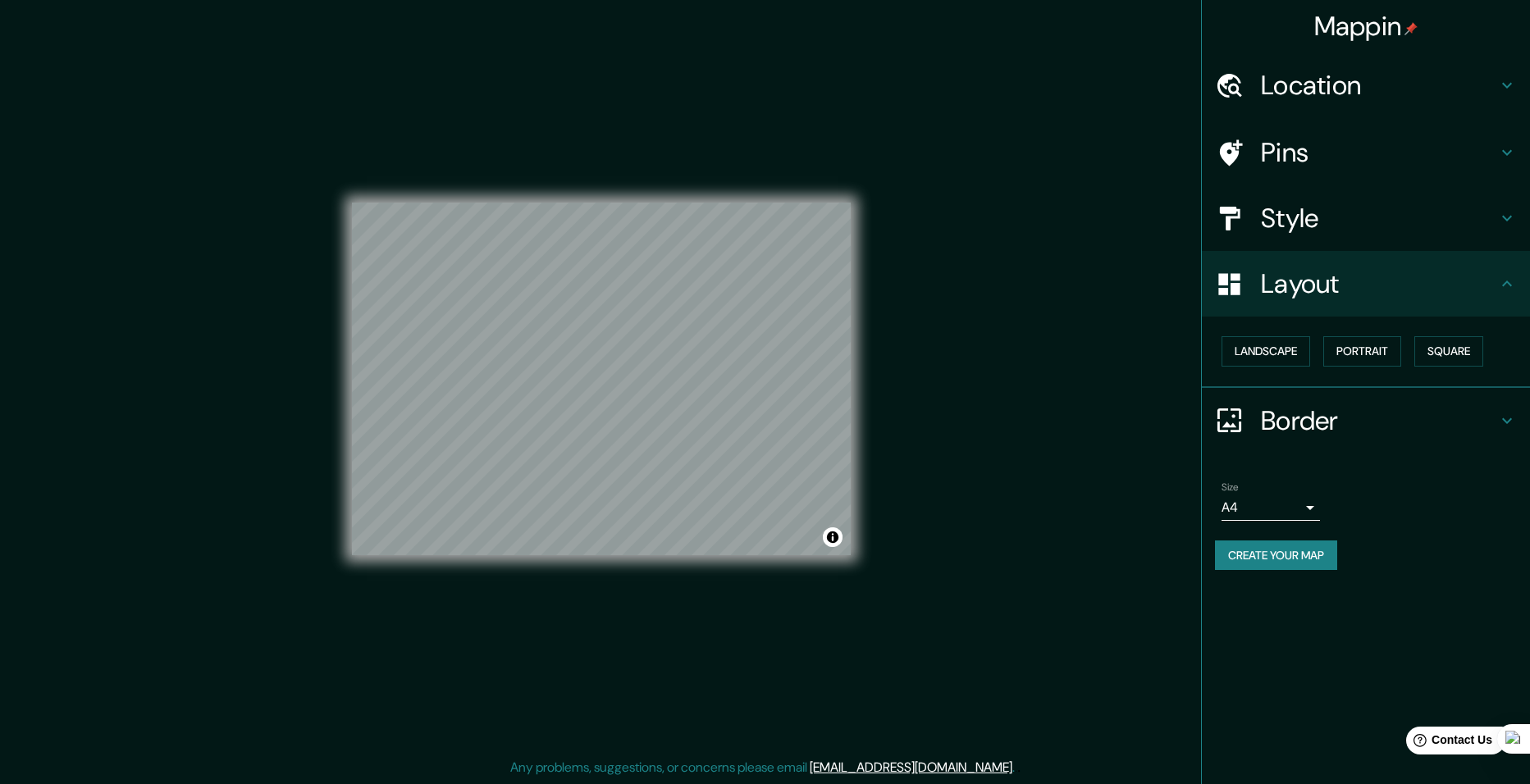
click at [1281, 512] on body "Mappin Location Pins Style Layout Landscape Portrait Square Border Choose a bor…" at bounding box center [765, 392] width 1530 height 784
click at [1258, 566] on li "A3" at bounding box center [1270, 572] width 99 height 30
type input "a4"
click at [1296, 557] on button "Create your map" at bounding box center [1276, 555] width 122 height 30
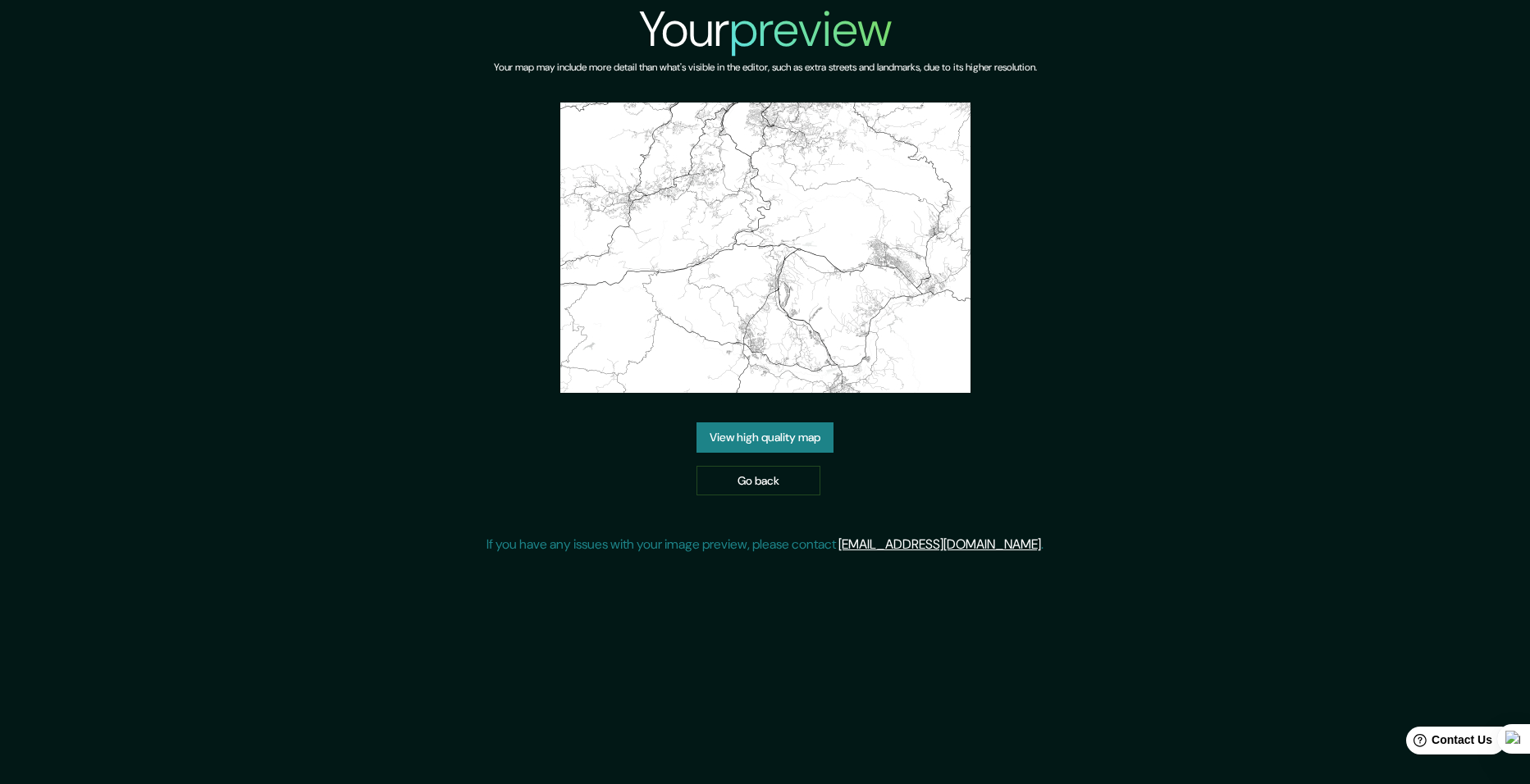
click at [793, 450] on link "View high quality map" at bounding box center [765, 437] width 137 height 30
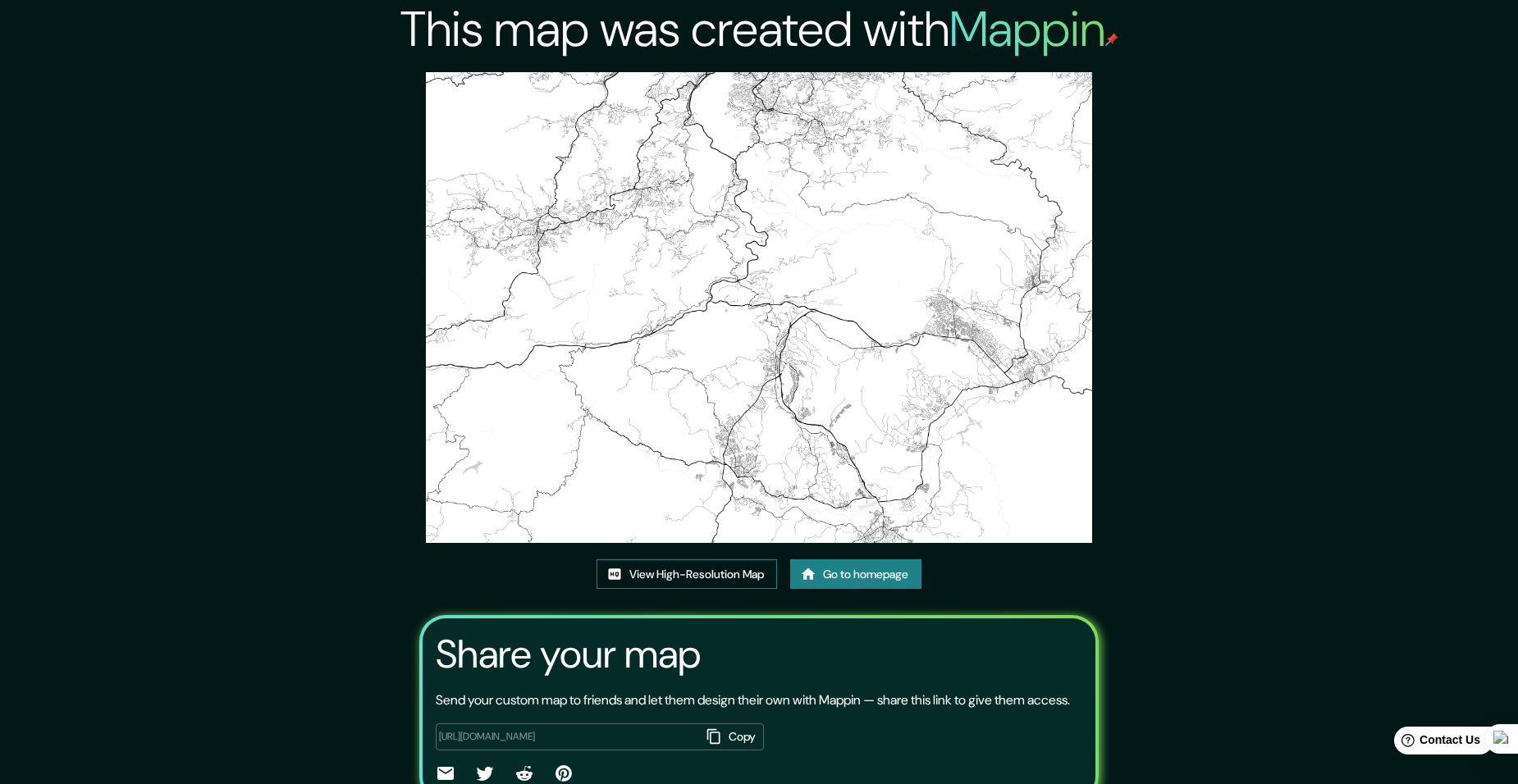
click at [737, 580] on link "View High-Resolution Map" at bounding box center [686, 574] width 180 height 30
click at [709, 569] on link "View High-Resolution Map" at bounding box center [686, 574] width 180 height 30
click at [859, 577] on link "Go to homepage" at bounding box center [856, 574] width 131 height 30
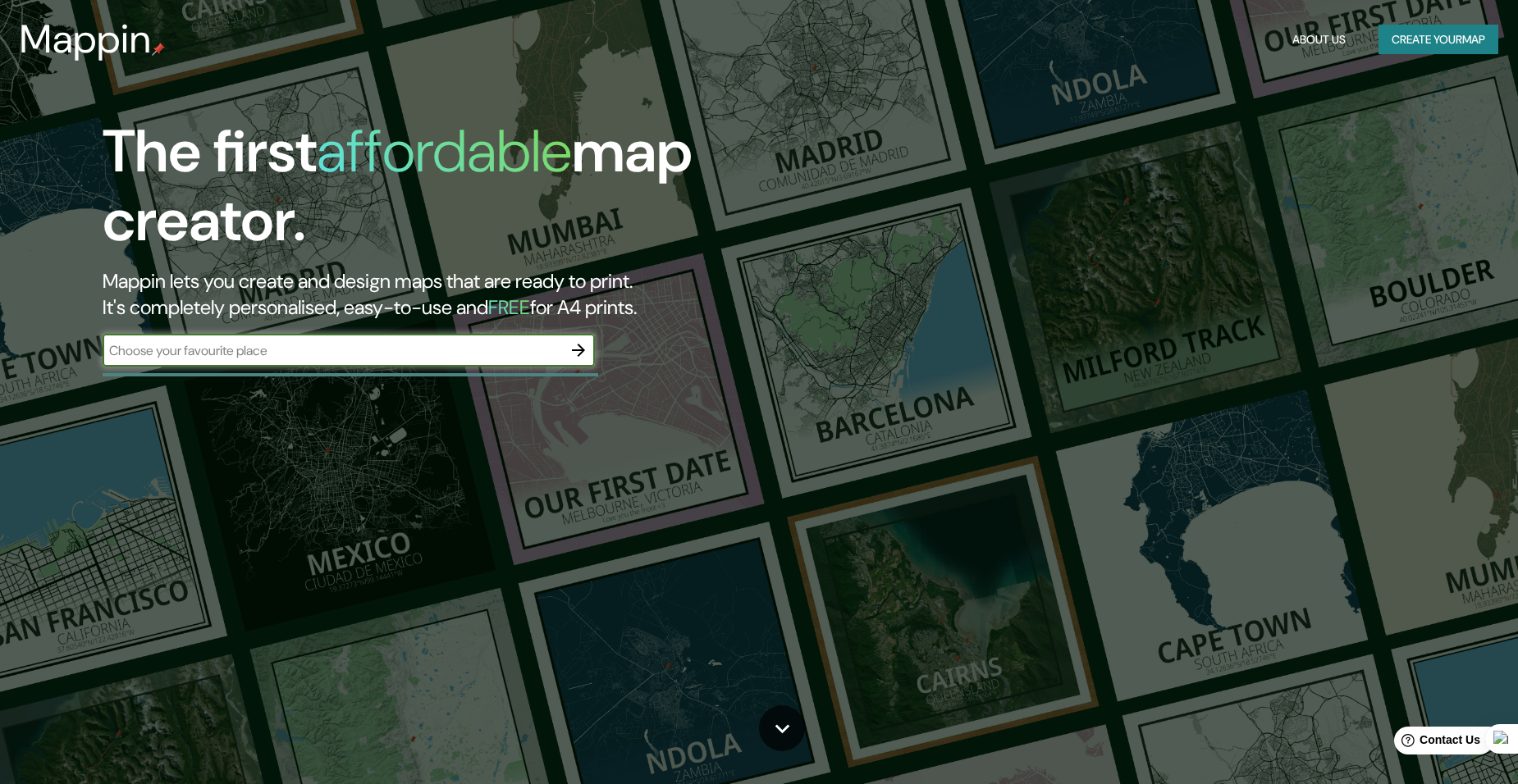
click at [578, 342] on icon "button" at bounding box center [578, 350] width 19 height 19
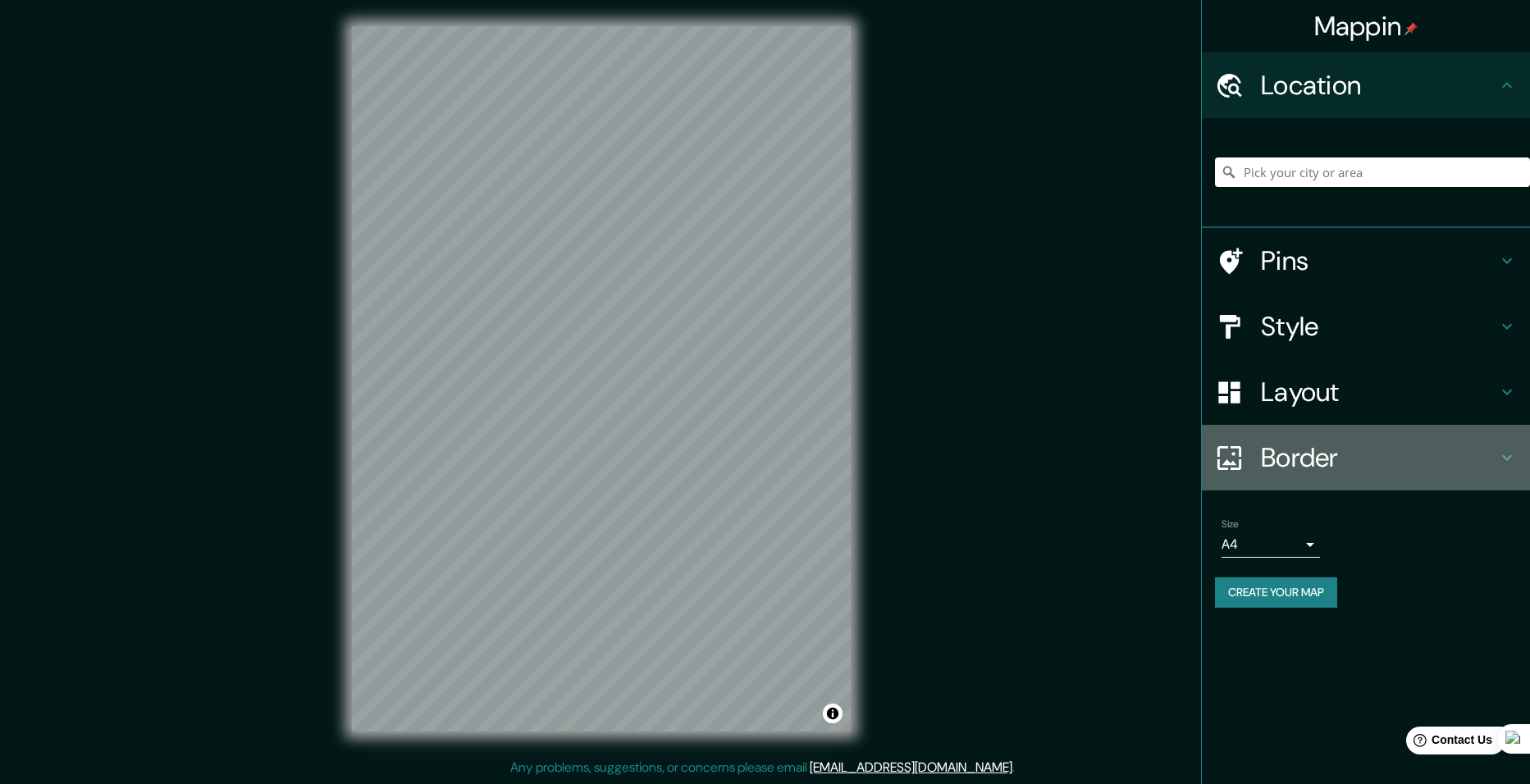
click at [1325, 440] on div "Border" at bounding box center [1366, 457] width 328 height 66
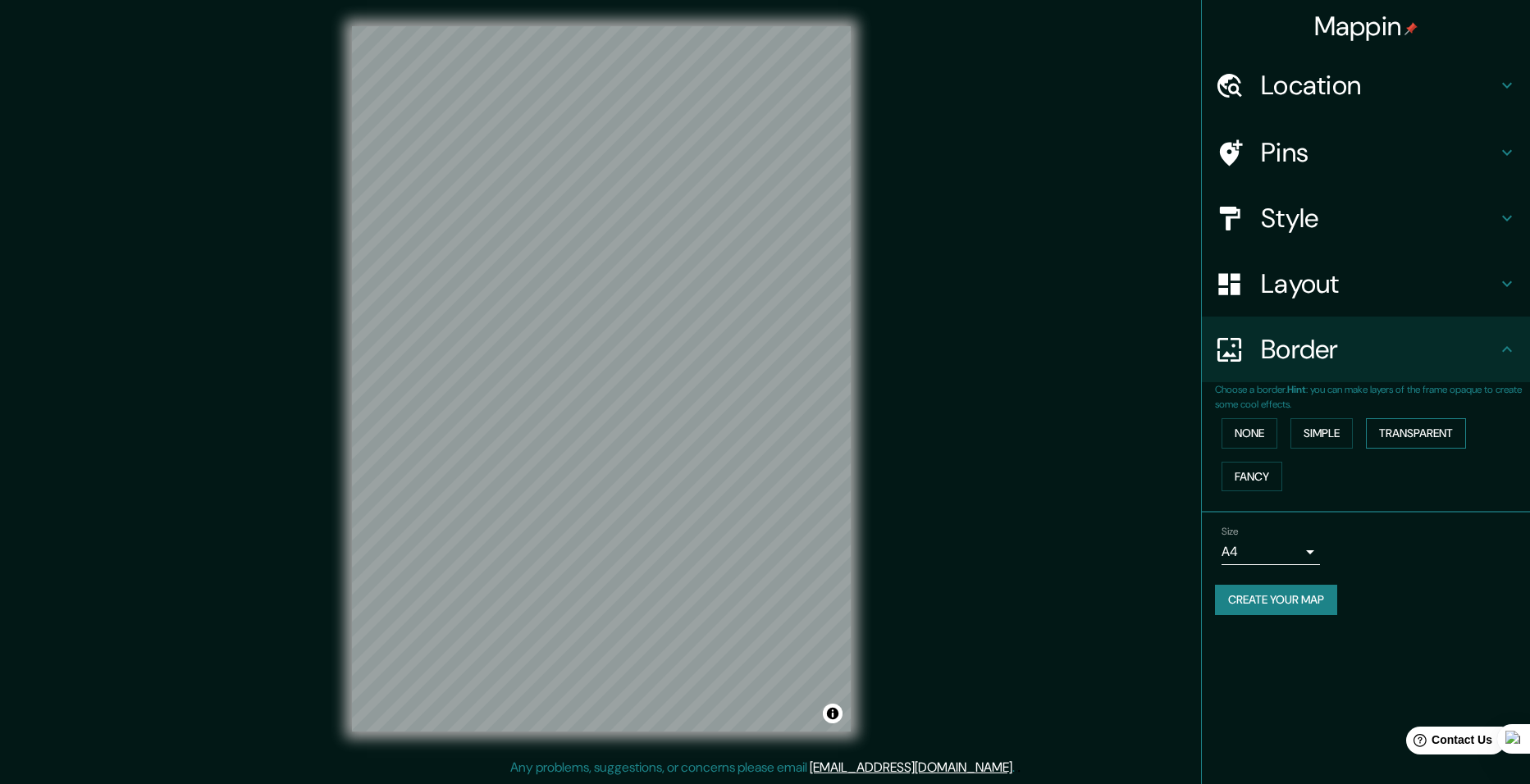
click at [1445, 429] on button "Transparent" at bounding box center [1416, 433] width 100 height 30
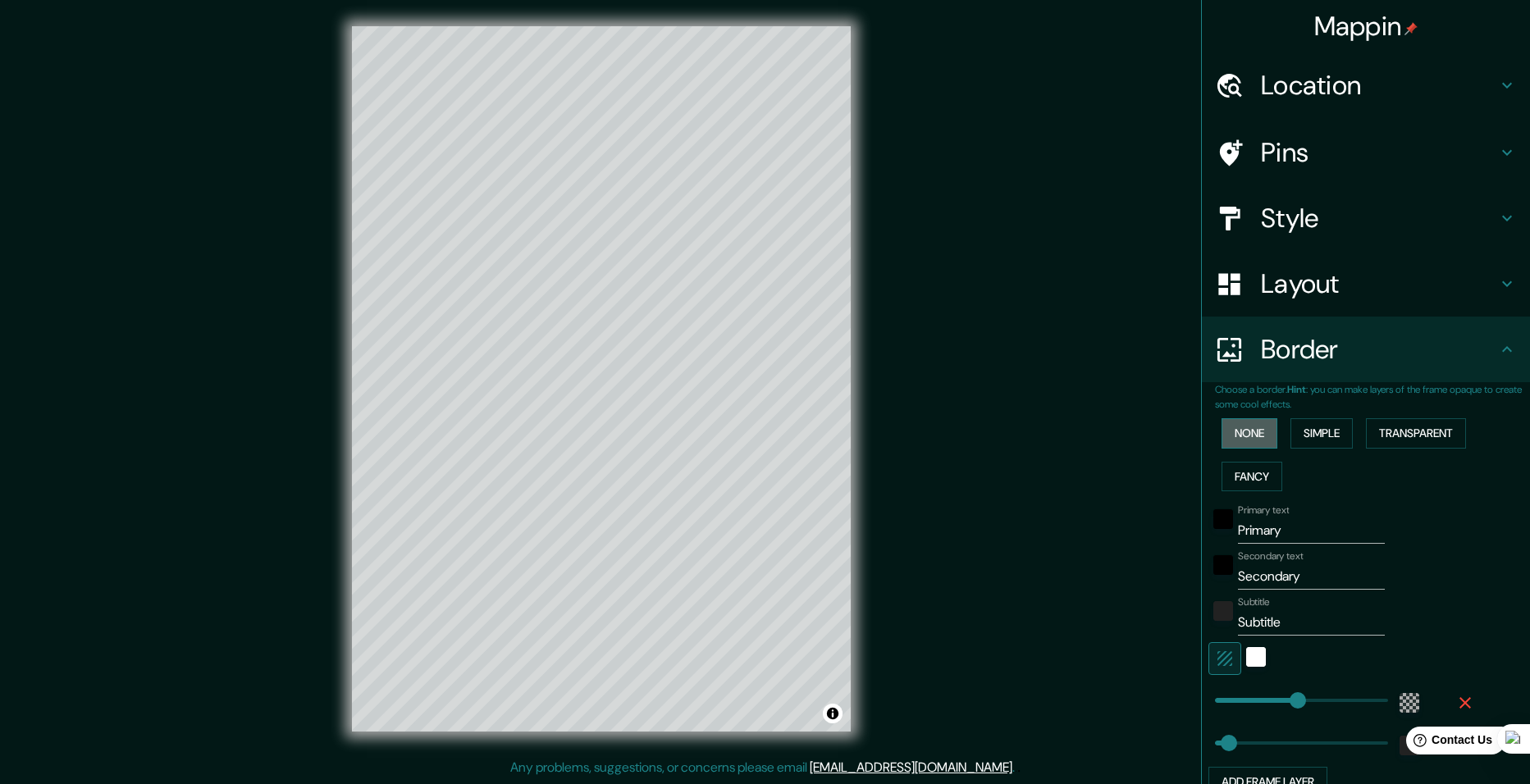
click at [1249, 440] on button "None" at bounding box center [1249, 433] width 55 height 30
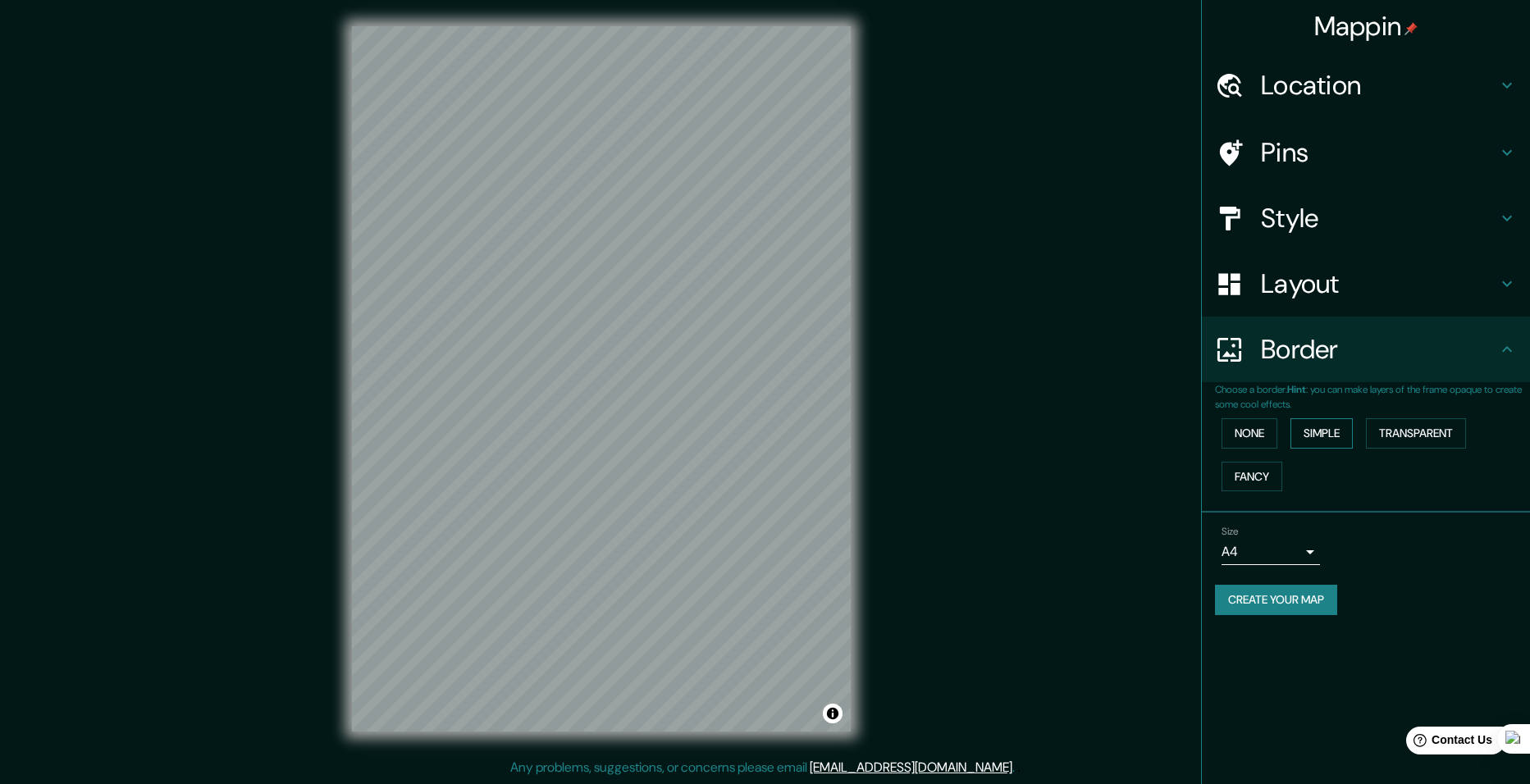
click at [1332, 431] on button "Simple" at bounding box center [1322, 433] width 63 height 30
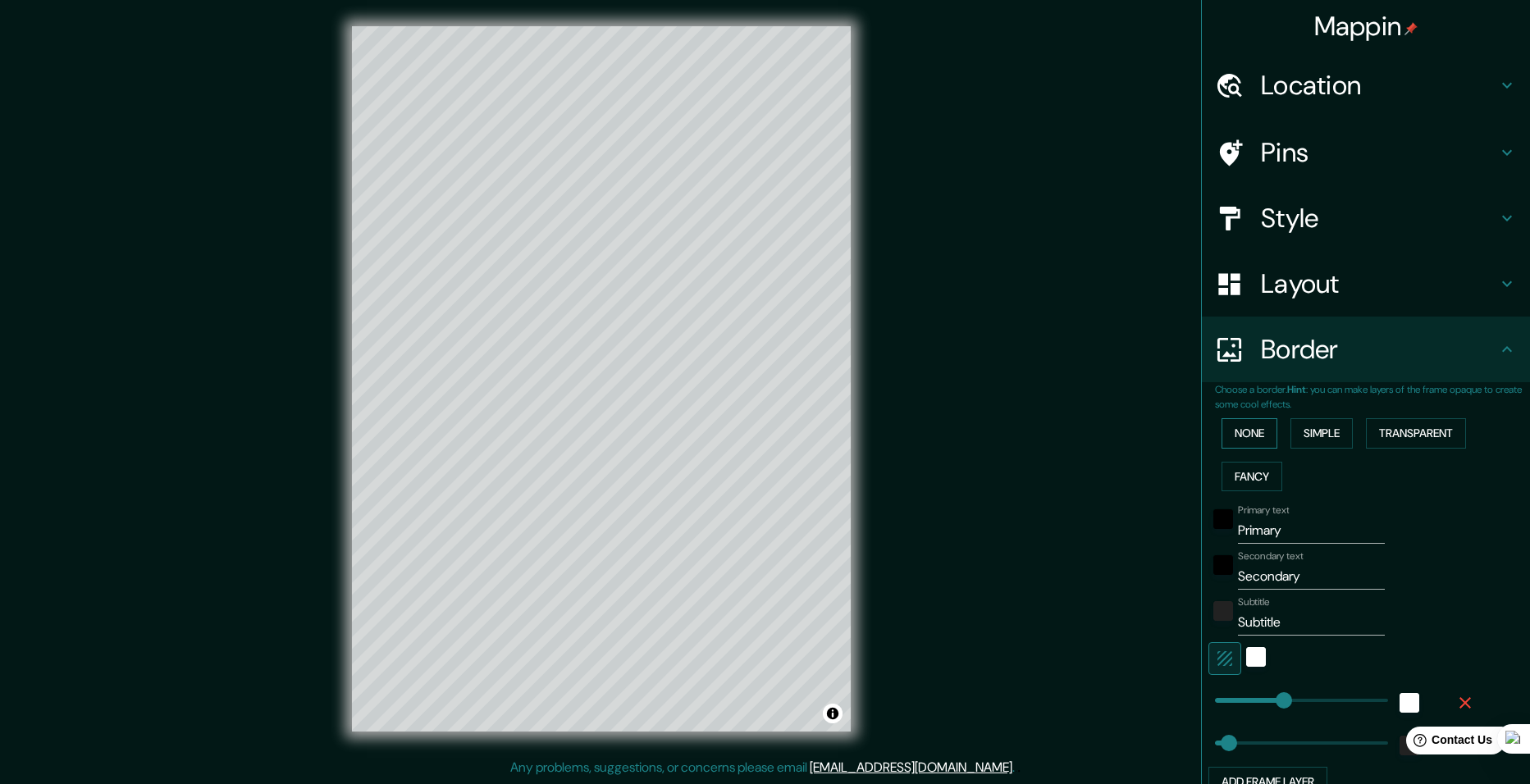
click at [1249, 438] on button "None" at bounding box center [1249, 433] width 55 height 30
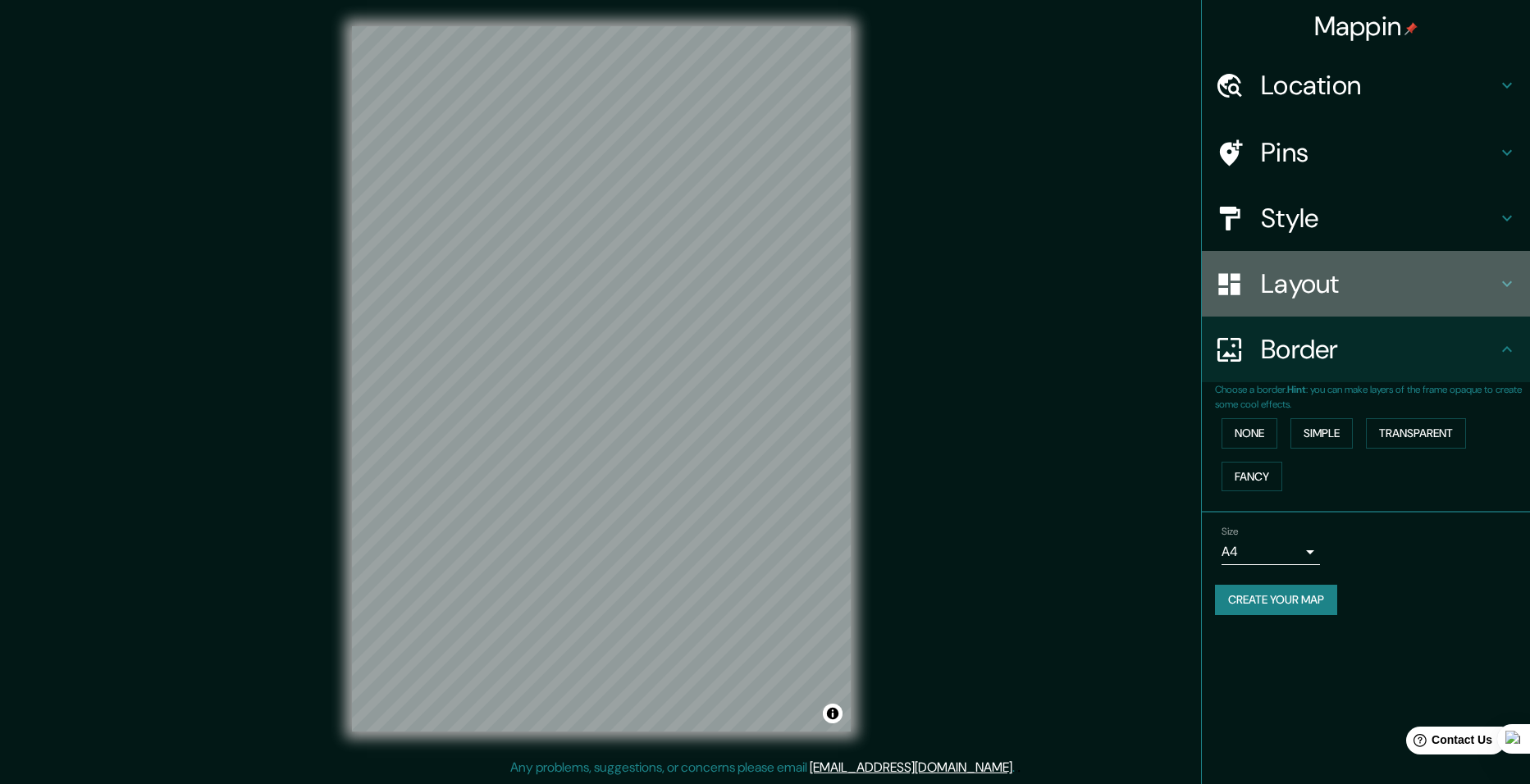
click at [1332, 285] on h4 "Layout" at bounding box center [1379, 284] width 237 height 33
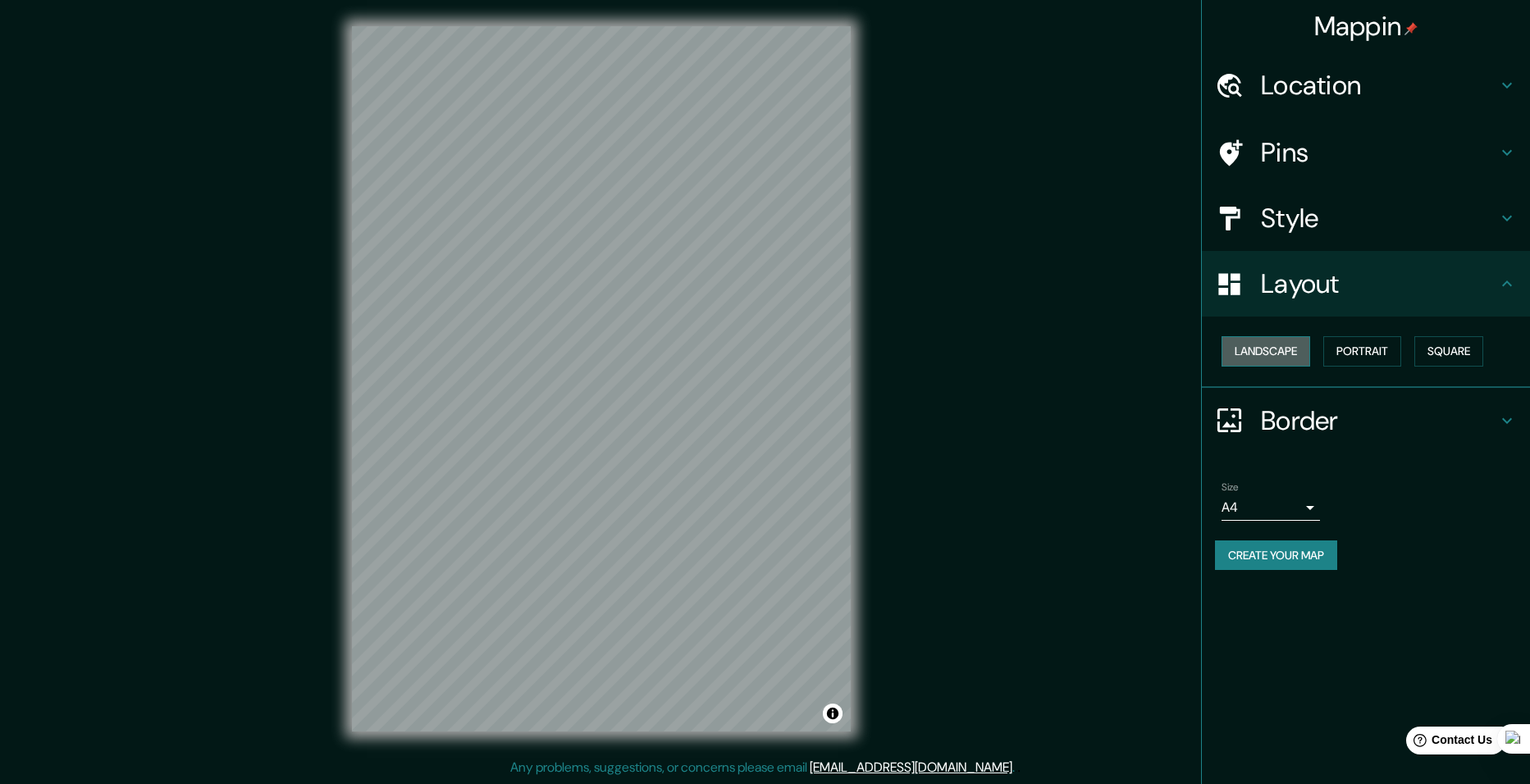
click at [1279, 352] on button "Landscape" at bounding box center [1266, 351] width 89 height 30
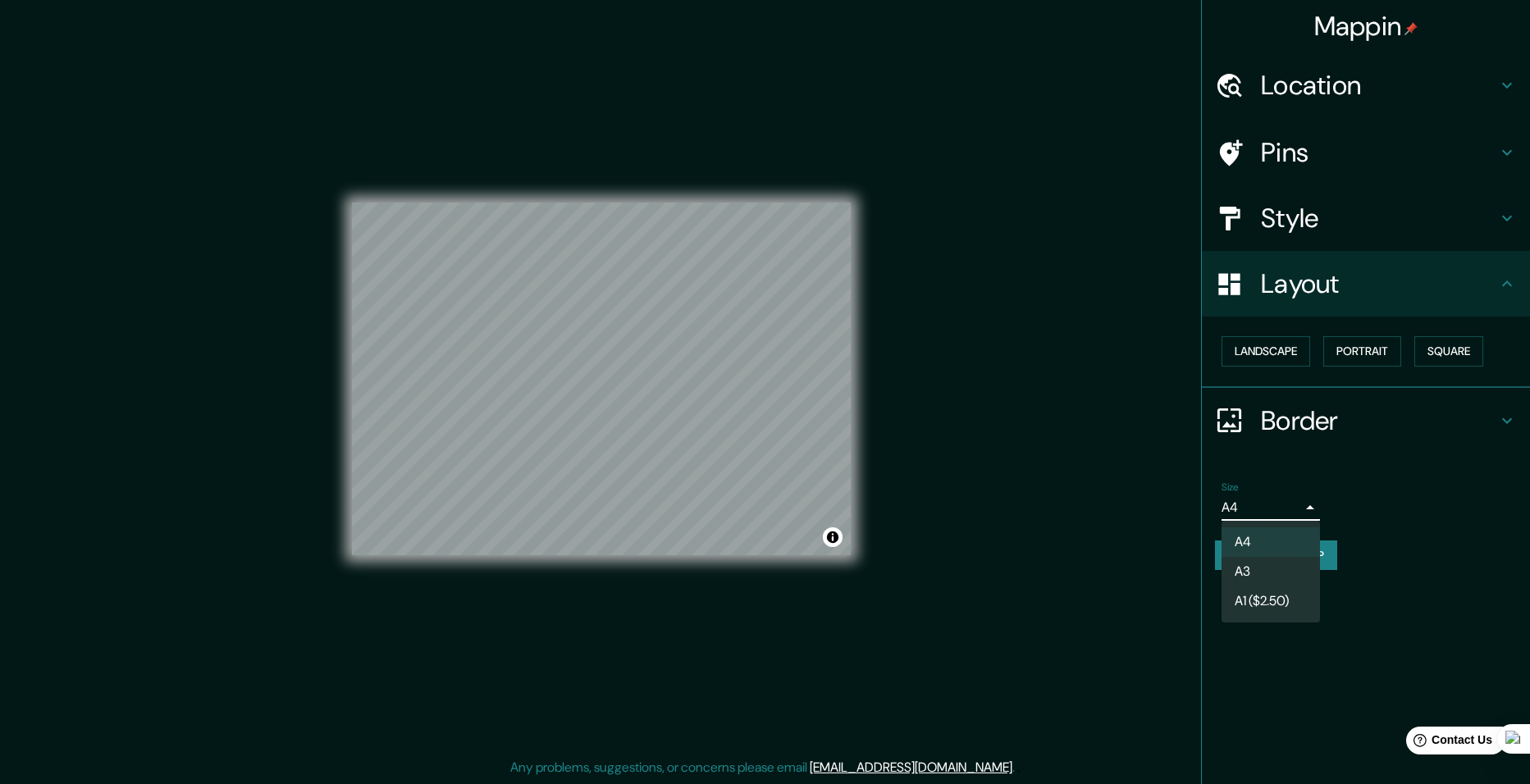
click at [1255, 502] on body "Mappin Location Pins Style Layout Landscape Portrait Square Border Choose a bor…" at bounding box center [765, 392] width 1530 height 784
click at [1255, 573] on li "A3" at bounding box center [1270, 572] width 99 height 30
type input "a4"
click at [1269, 554] on button "Create your map" at bounding box center [1276, 555] width 122 height 30
click at [1301, 553] on button "Create your map" at bounding box center [1276, 555] width 122 height 30
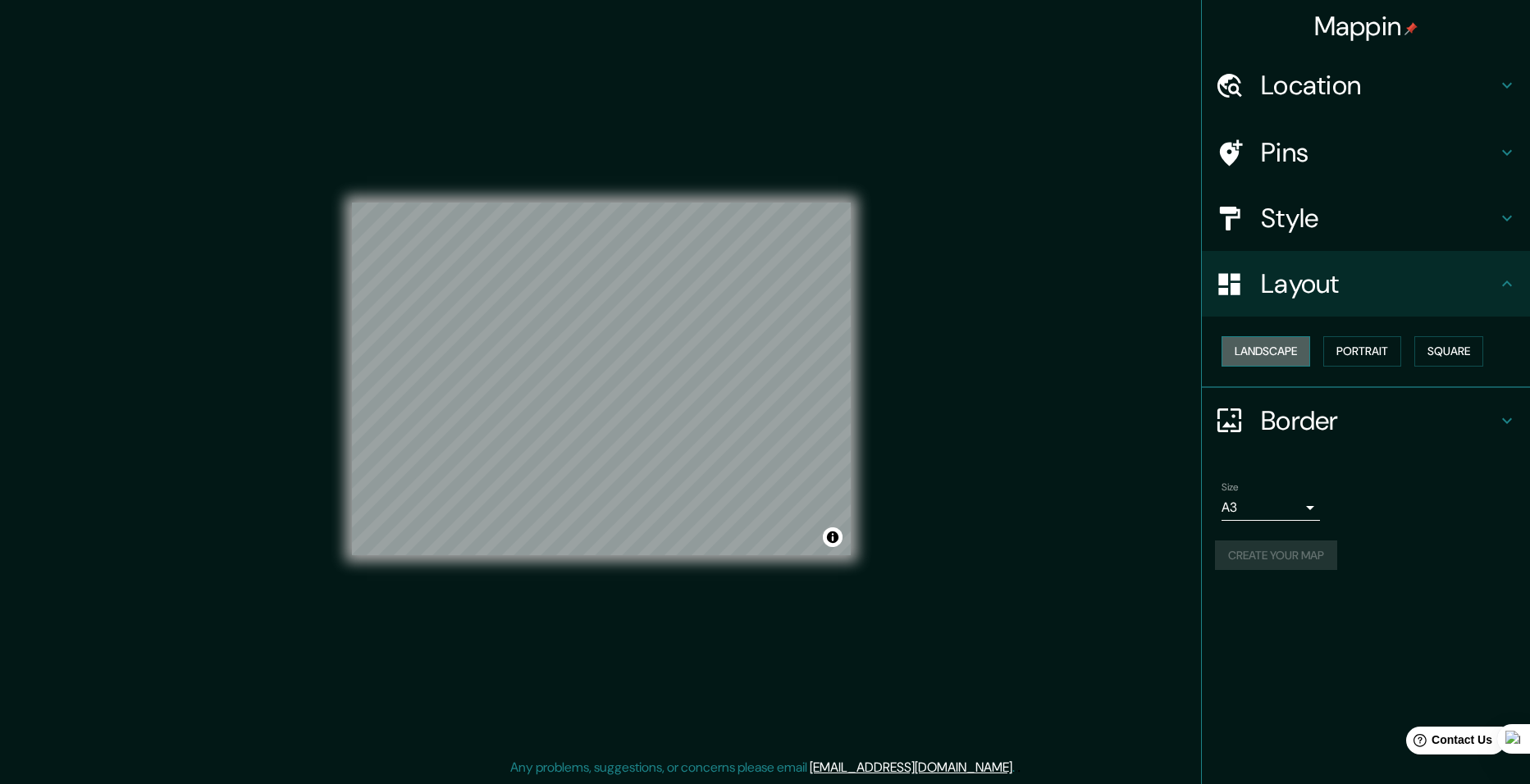
click at [1265, 366] on button "Landscape" at bounding box center [1266, 351] width 89 height 30
click at [1250, 565] on button "Create your map" at bounding box center [1276, 555] width 122 height 30
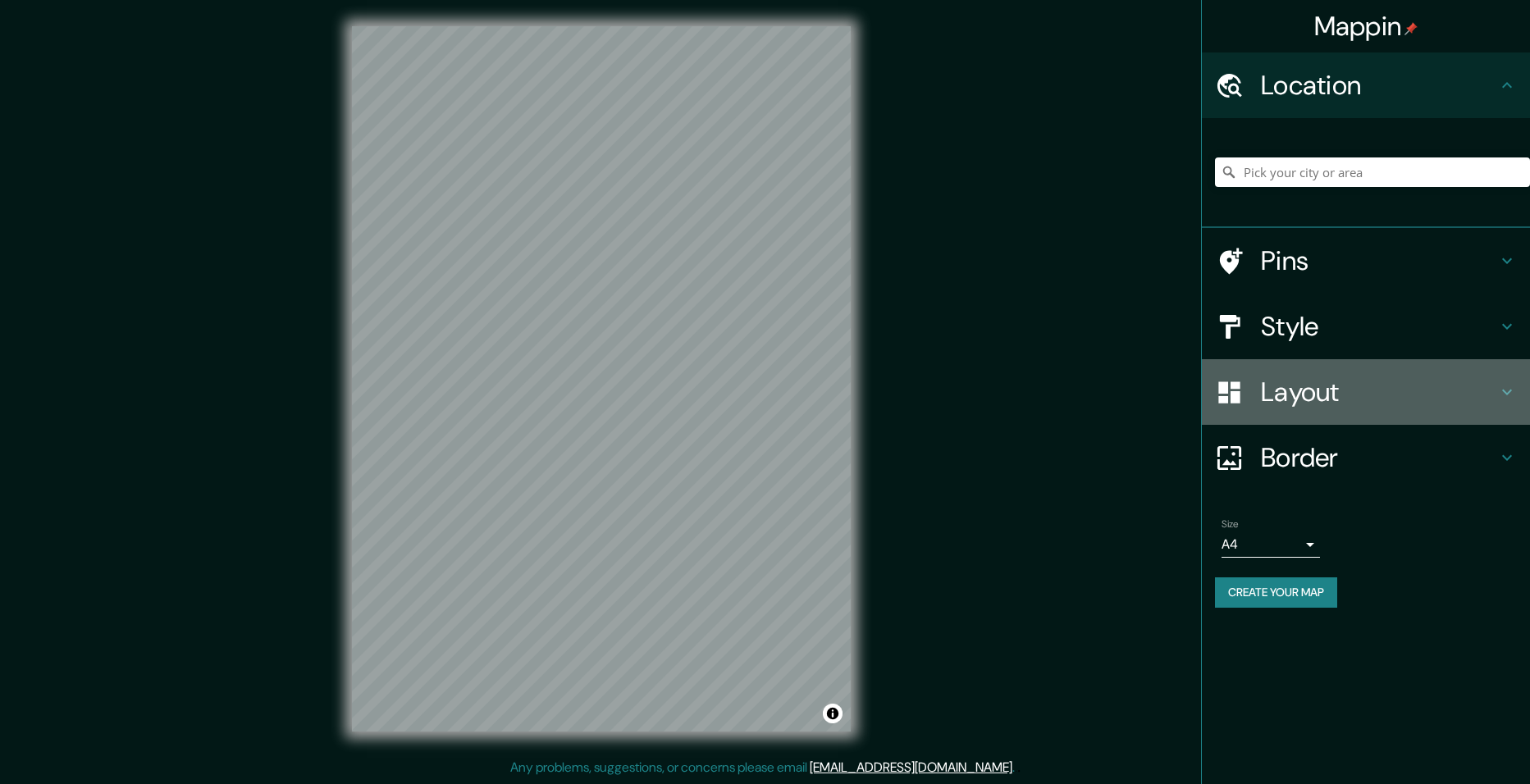
click at [1331, 395] on h4 "Layout" at bounding box center [1379, 392] width 237 height 33
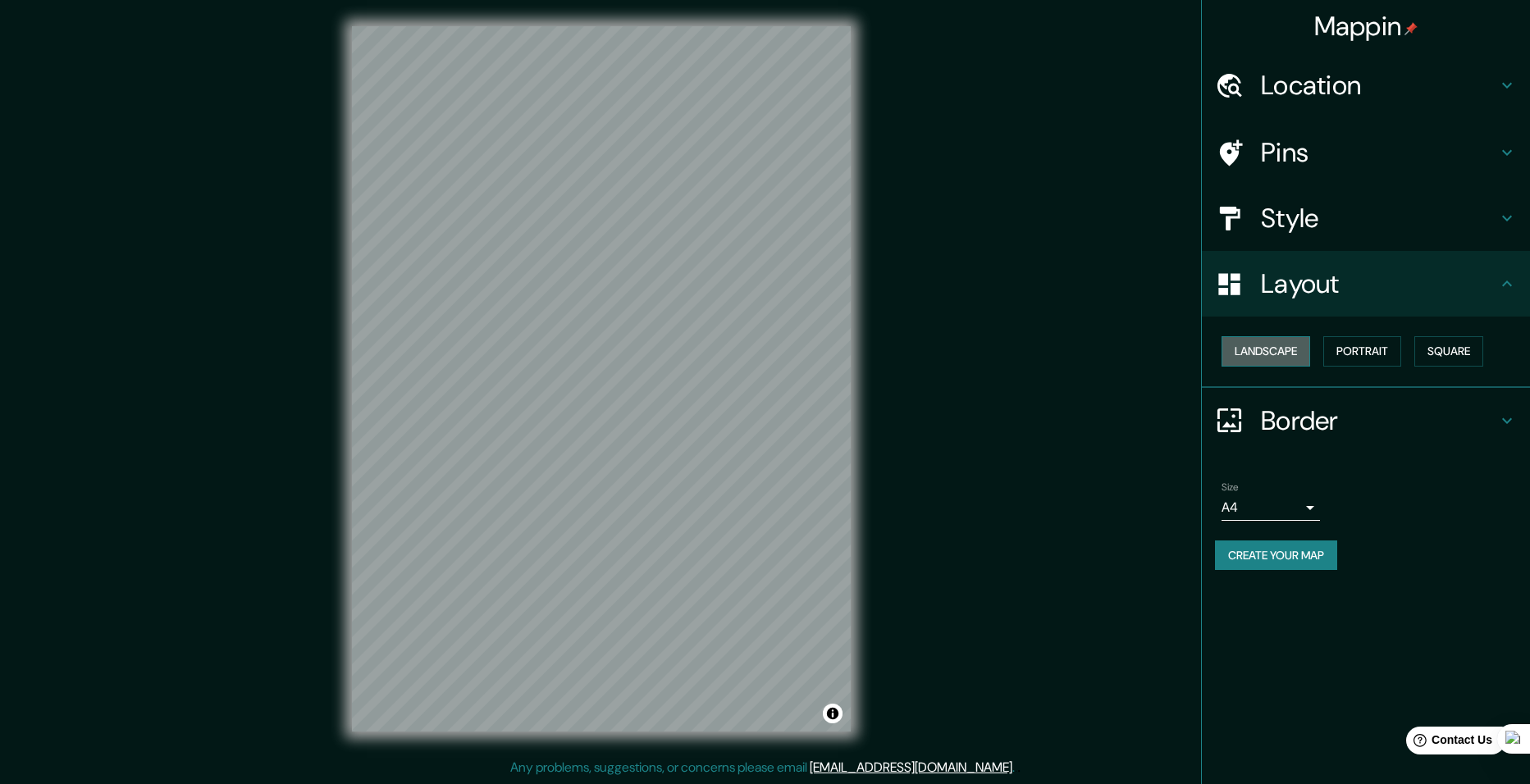
click at [1273, 363] on button "Landscape" at bounding box center [1266, 351] width 89 height 30
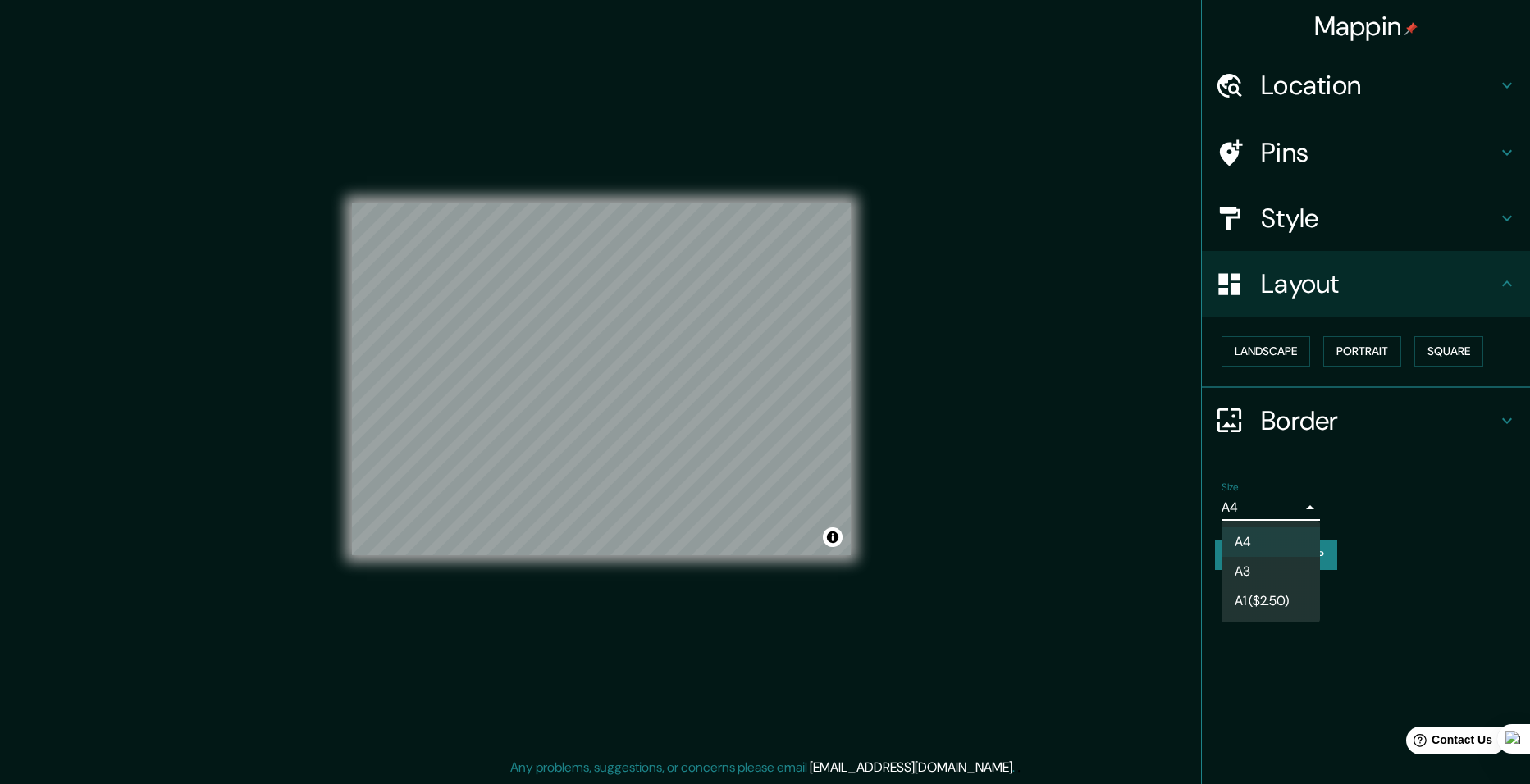
click at [1287, 507] on body "Mappin Location Pins Style Layout Landscape Portrait Square Border Choose a bor…" at bounding box center [765, 392] width 1530 height 784
click at [1257, 568] on li "A3" at bounding box center [1270, 572] width 99 height 30
click at [1277, 555] on button "Create your map" at bounding box center [1276, 555] width 122 height 30
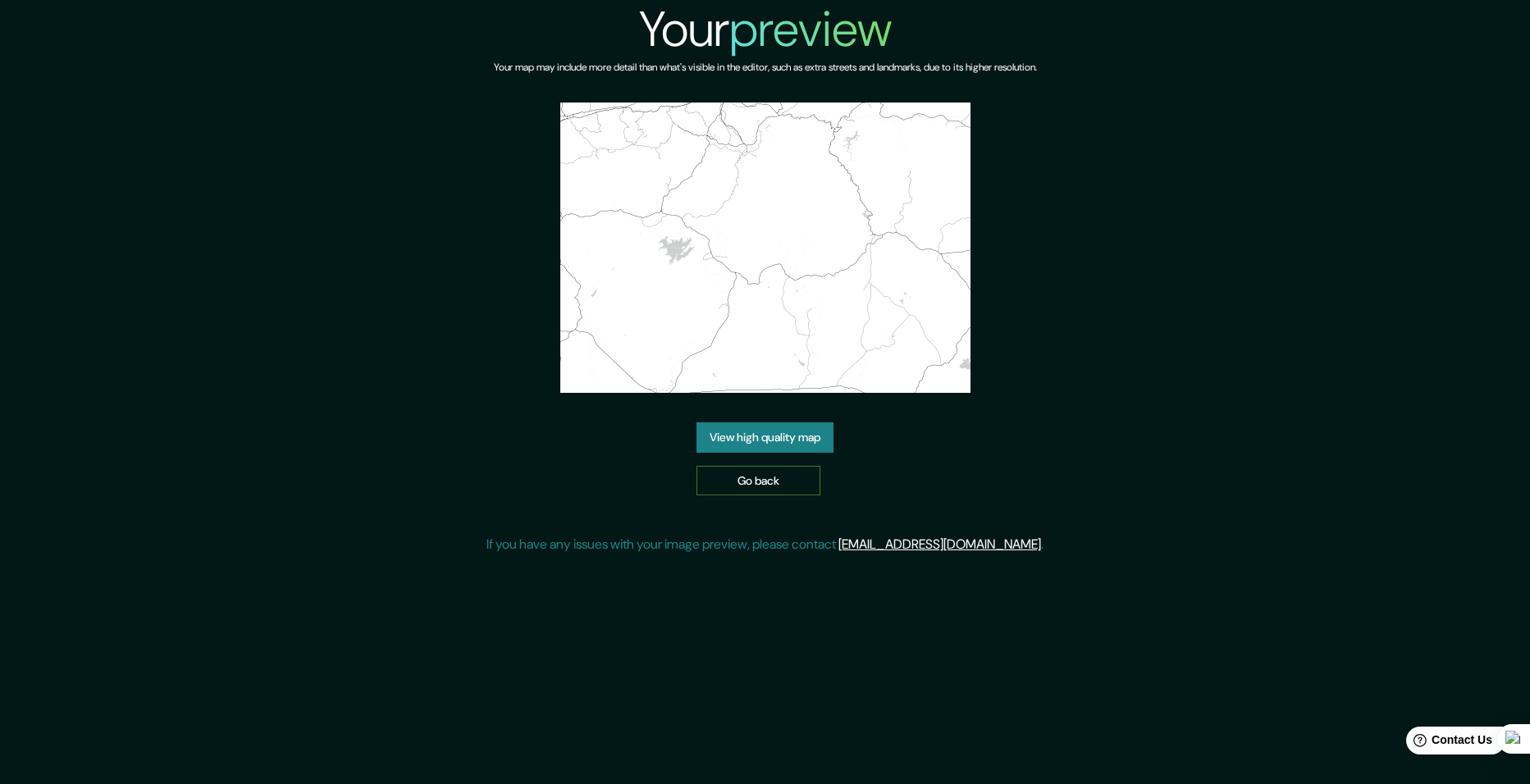
click at [764, 490] on link "Go back" at bounding box center [759, 480] width 124 height 30
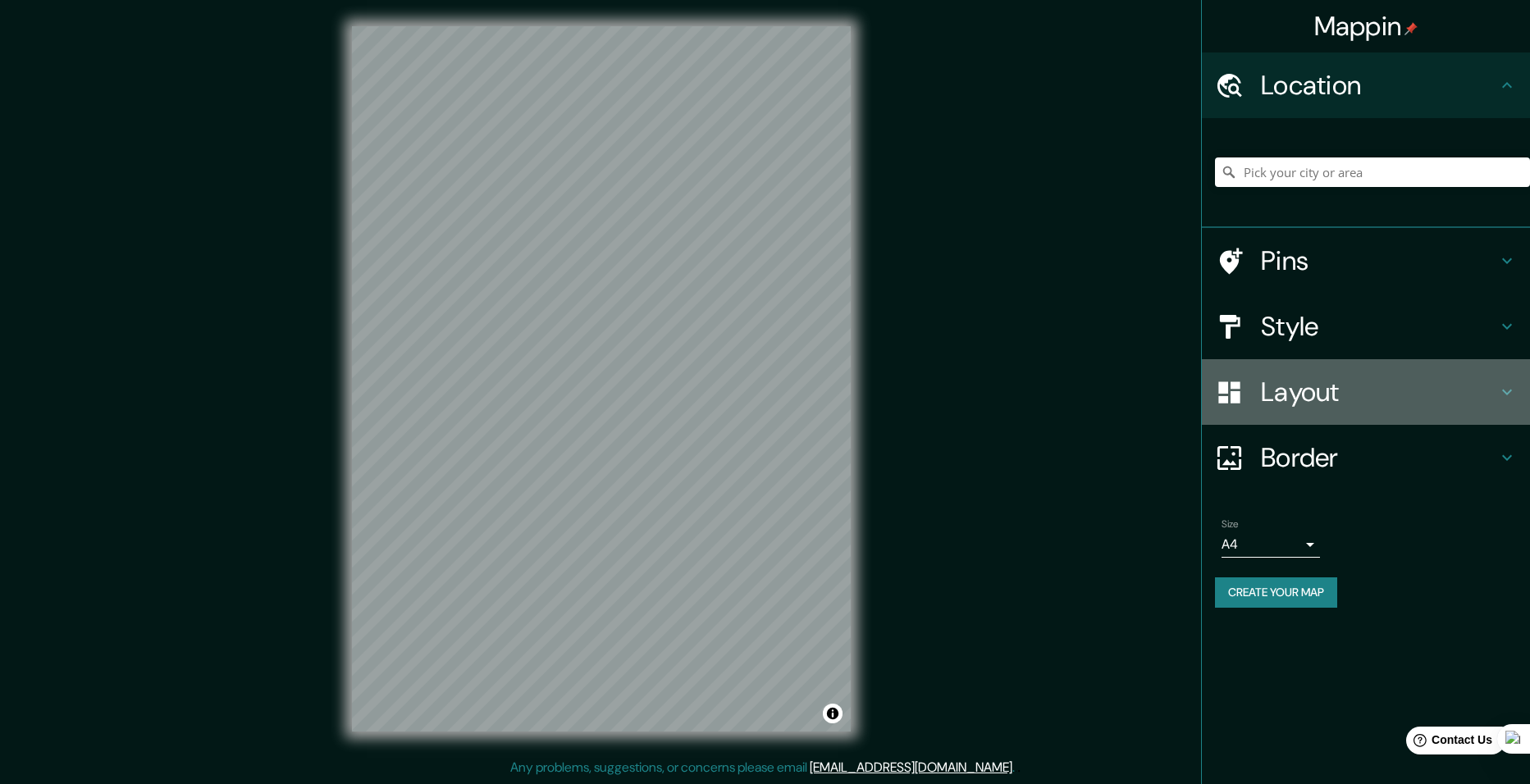
click at [1287, 397] on h4 "Layout" at bounding box center [1379, 392] width 237 height 33
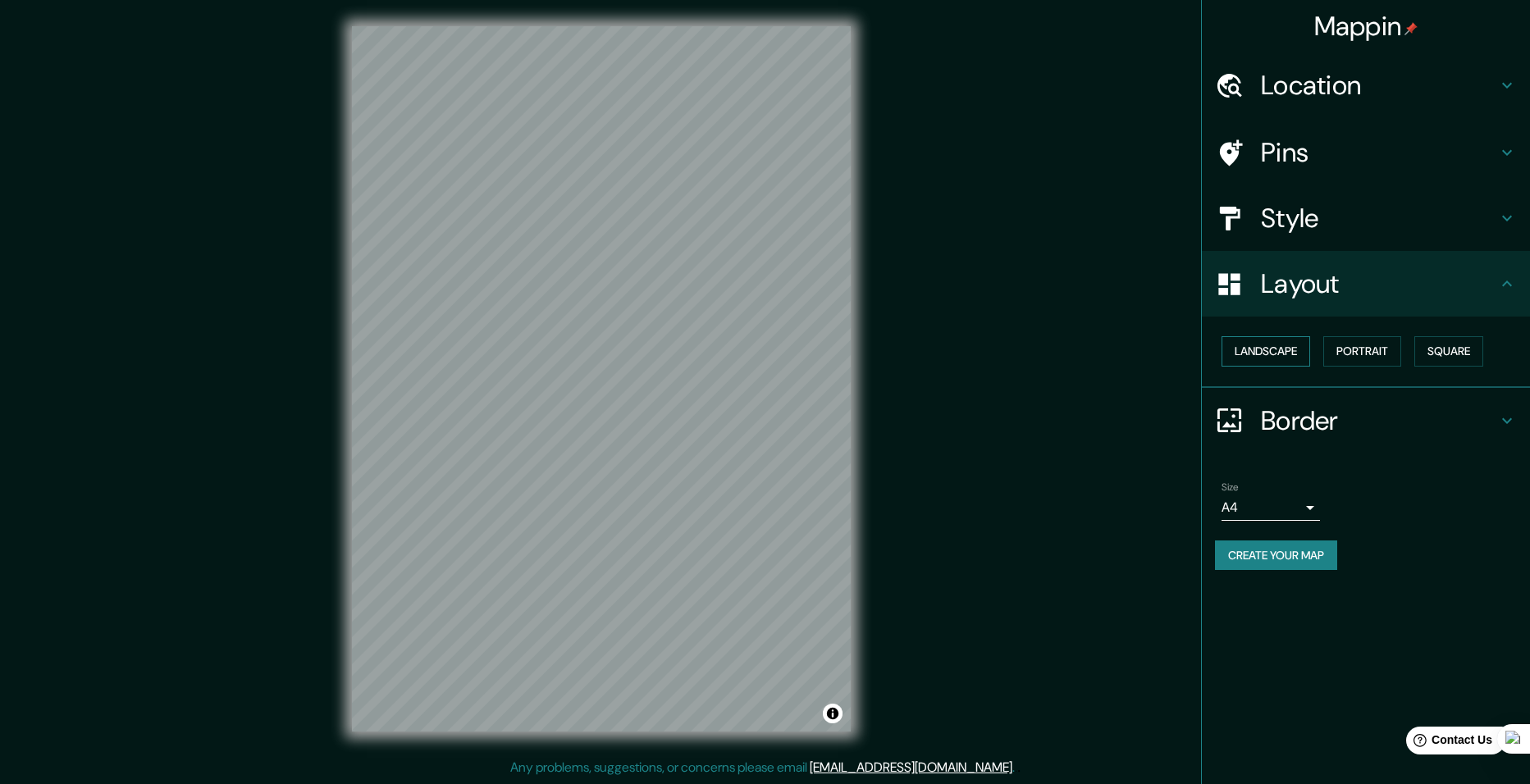
click at [1273, 353] on button "Landscape" at bounding box center [1266, 351] width 89 height 30
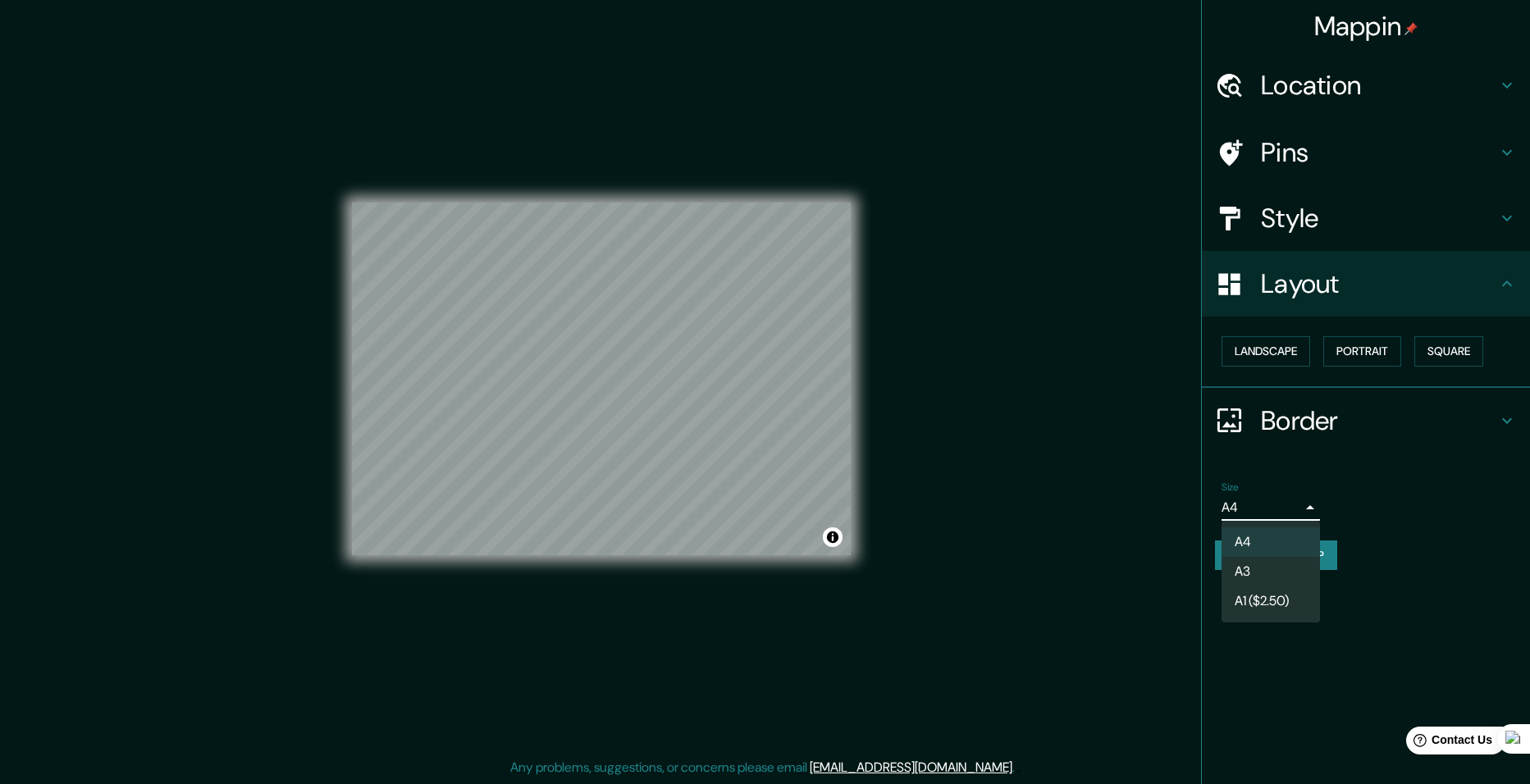
click at [1293, 510] on body "Mappin Location Pins Style Layout Landscape Portrait Square Border Choose a bor…" at bounding box center [765, 392] width 1530 height 784
click at [1269, 562] on li "A3" at bounding box center [1270, 572] width 99 height 30
type input "a4"
click at [1279, 554] on button "Create your map" at bounding box center [1276, 555] width 122 height 30
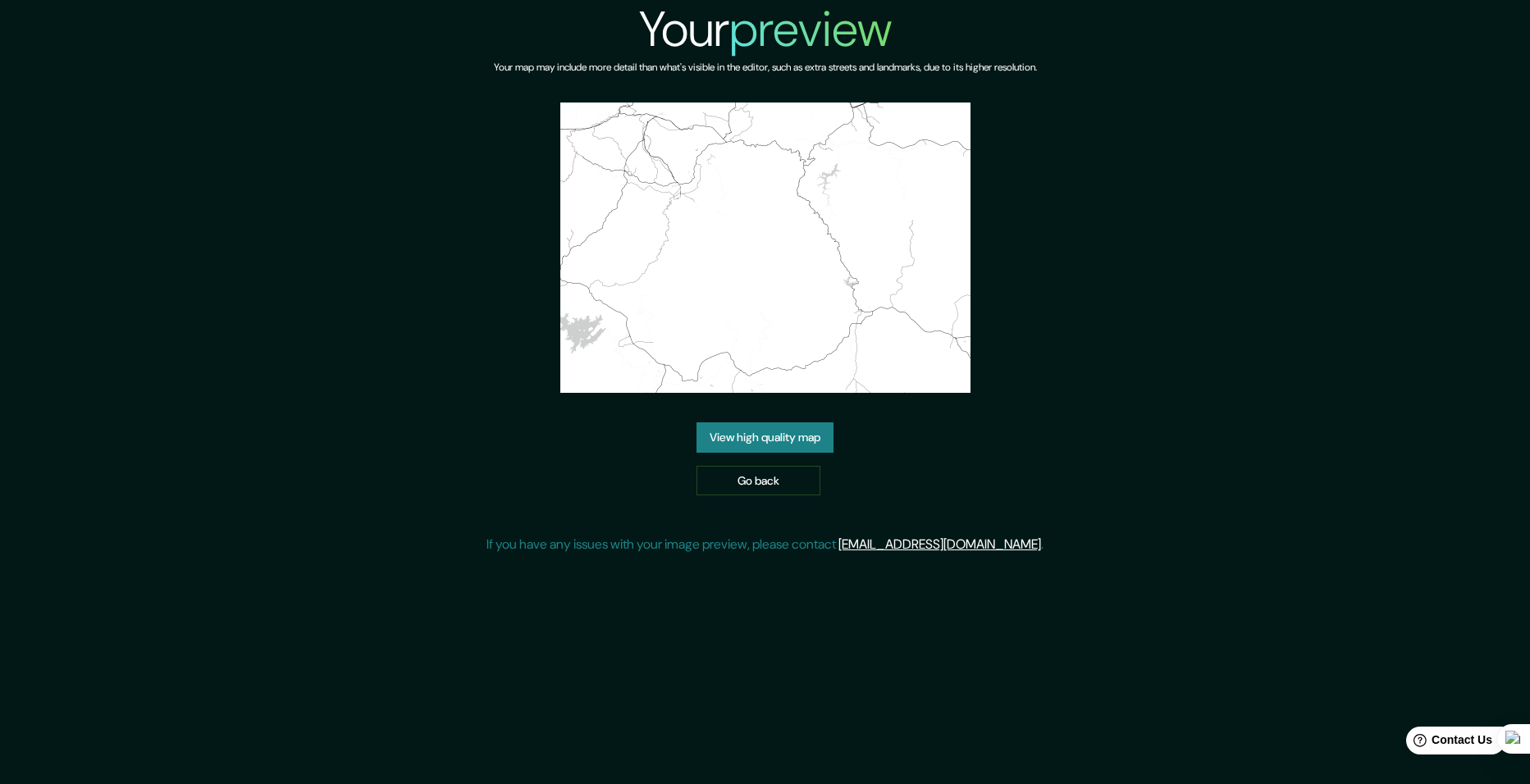
click at [772, 434] on link "View high quality map" at bounding box center [765, 437] width 137 height 30
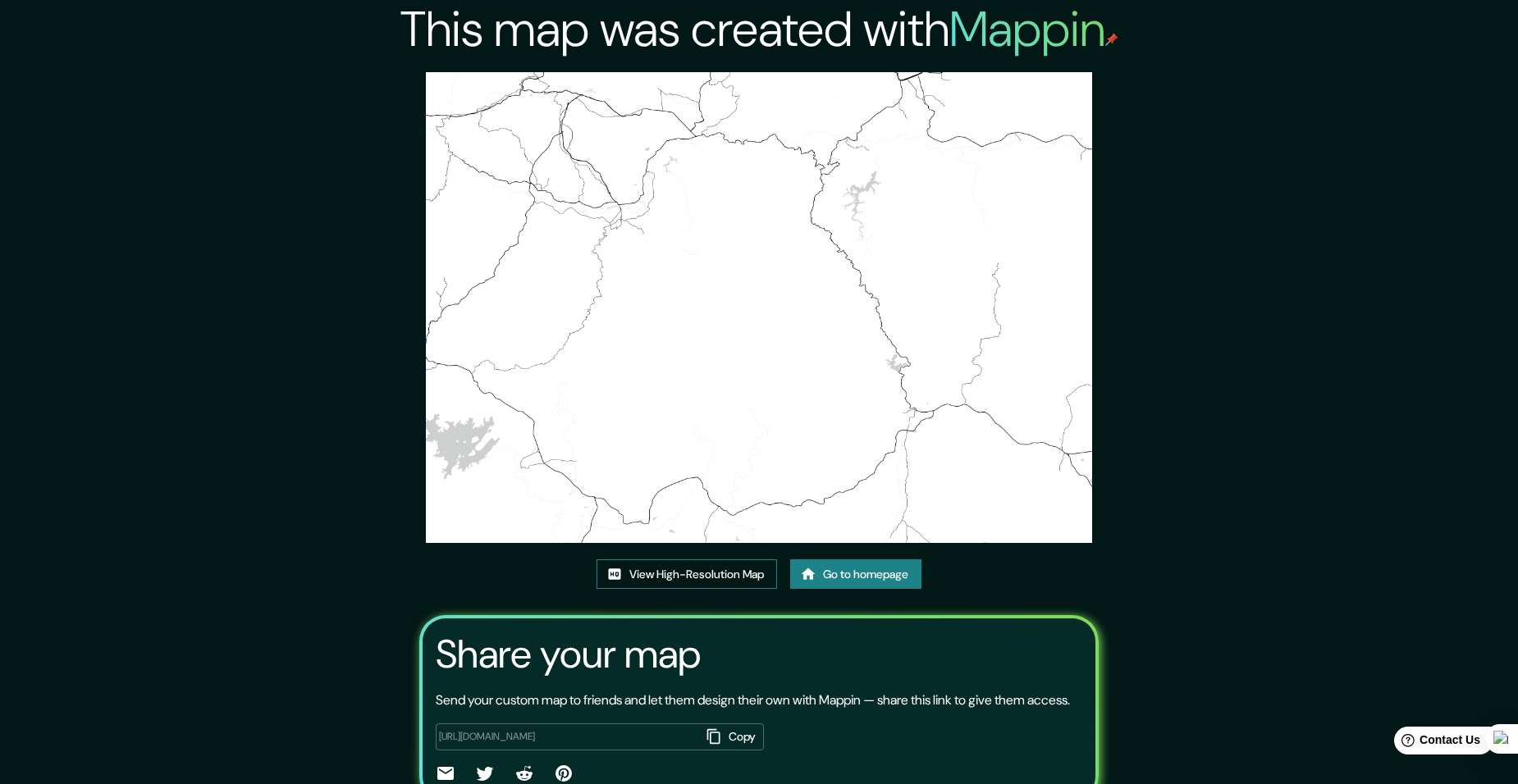
click at [727, 573] on link "View High-Resolution Map" at bounding box center [686, 574] width 180 height 30
click at [856, 581] on link "Go to homepage" at bounding box center [856, 574] width 131 height 30
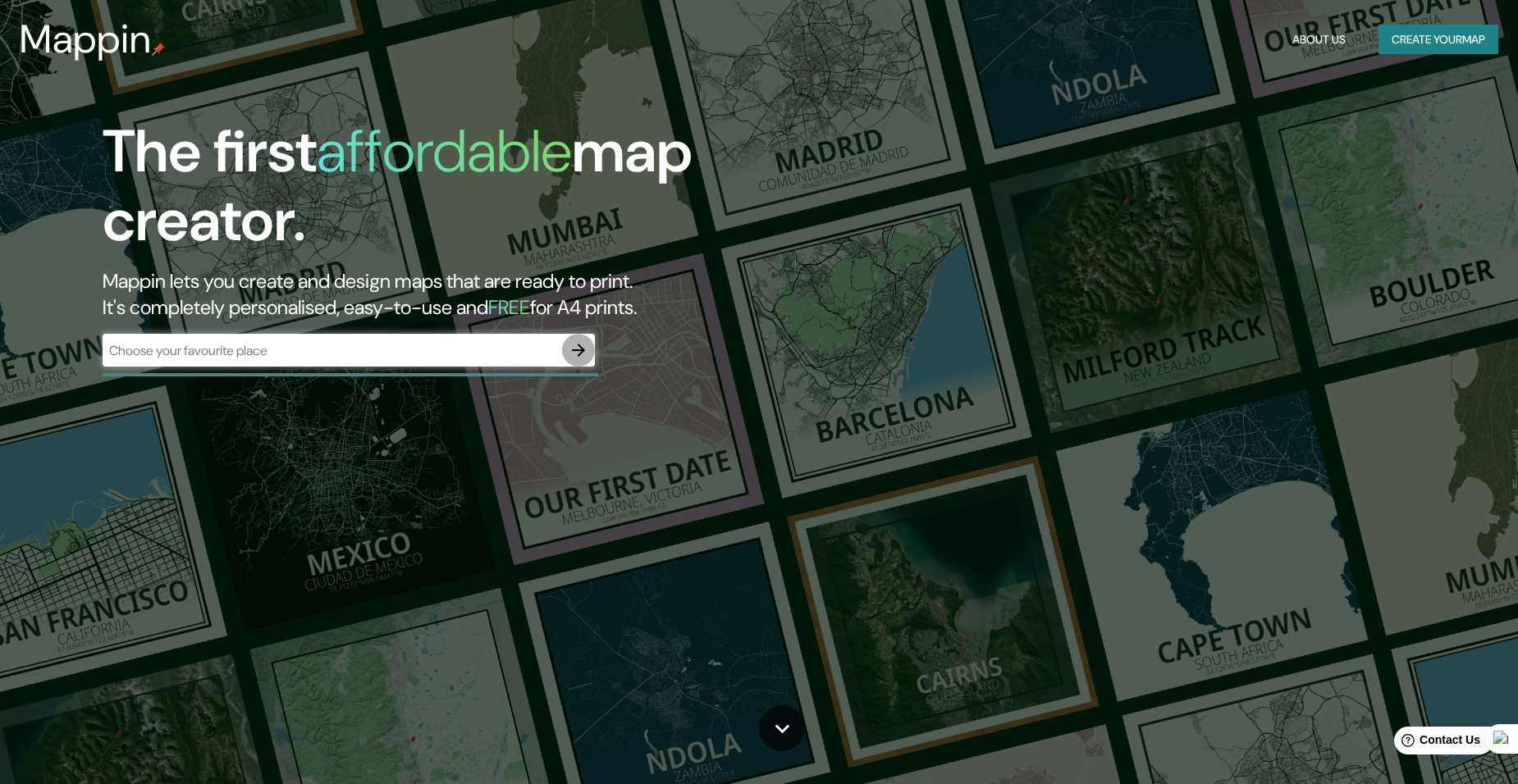
click at [576, 348] on icon "button" at bounding box center [578, 350] width 19 height 19
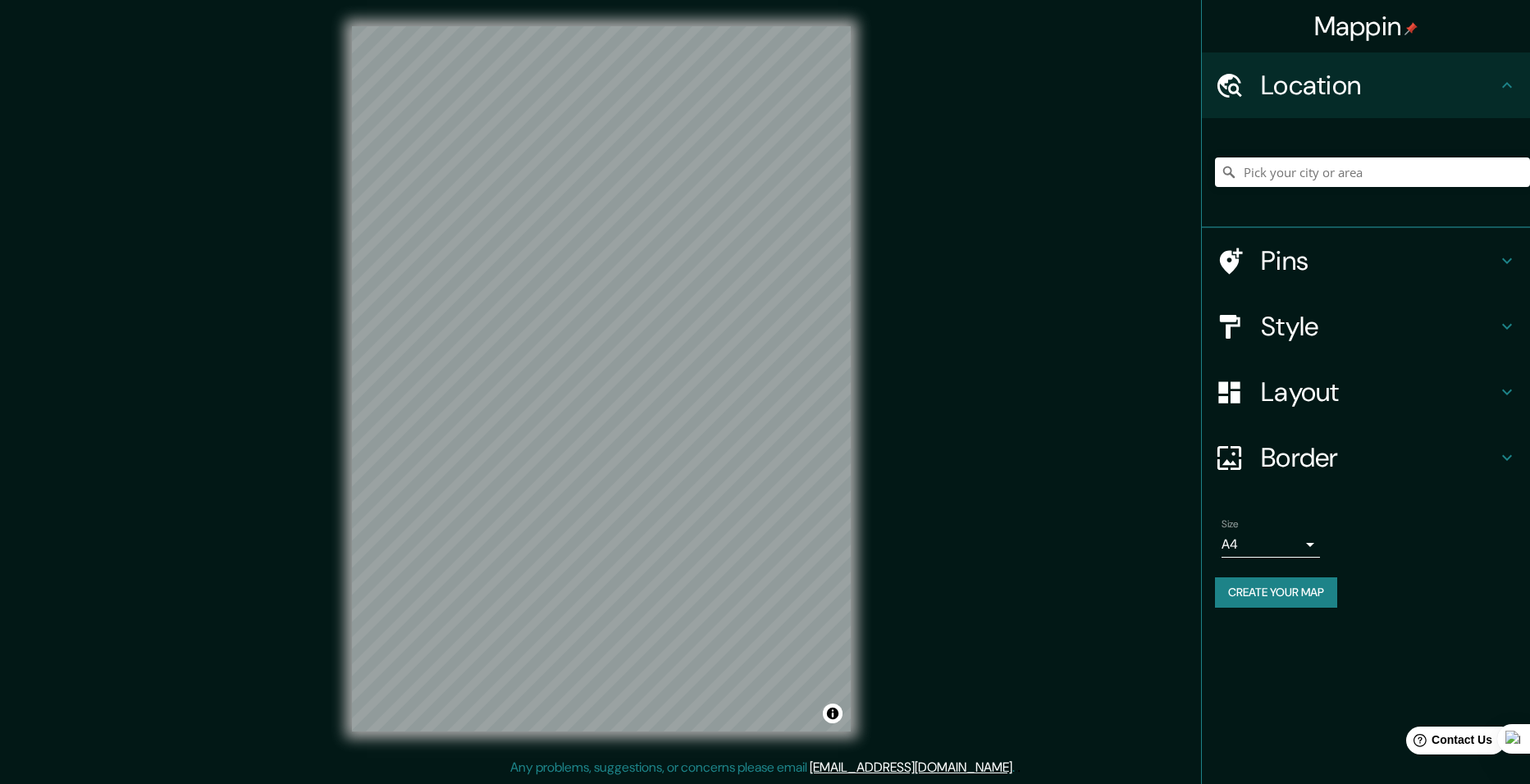
click at [1342, 416] on div "Layout" at bounding box center [1366, 392] width 328 height 66
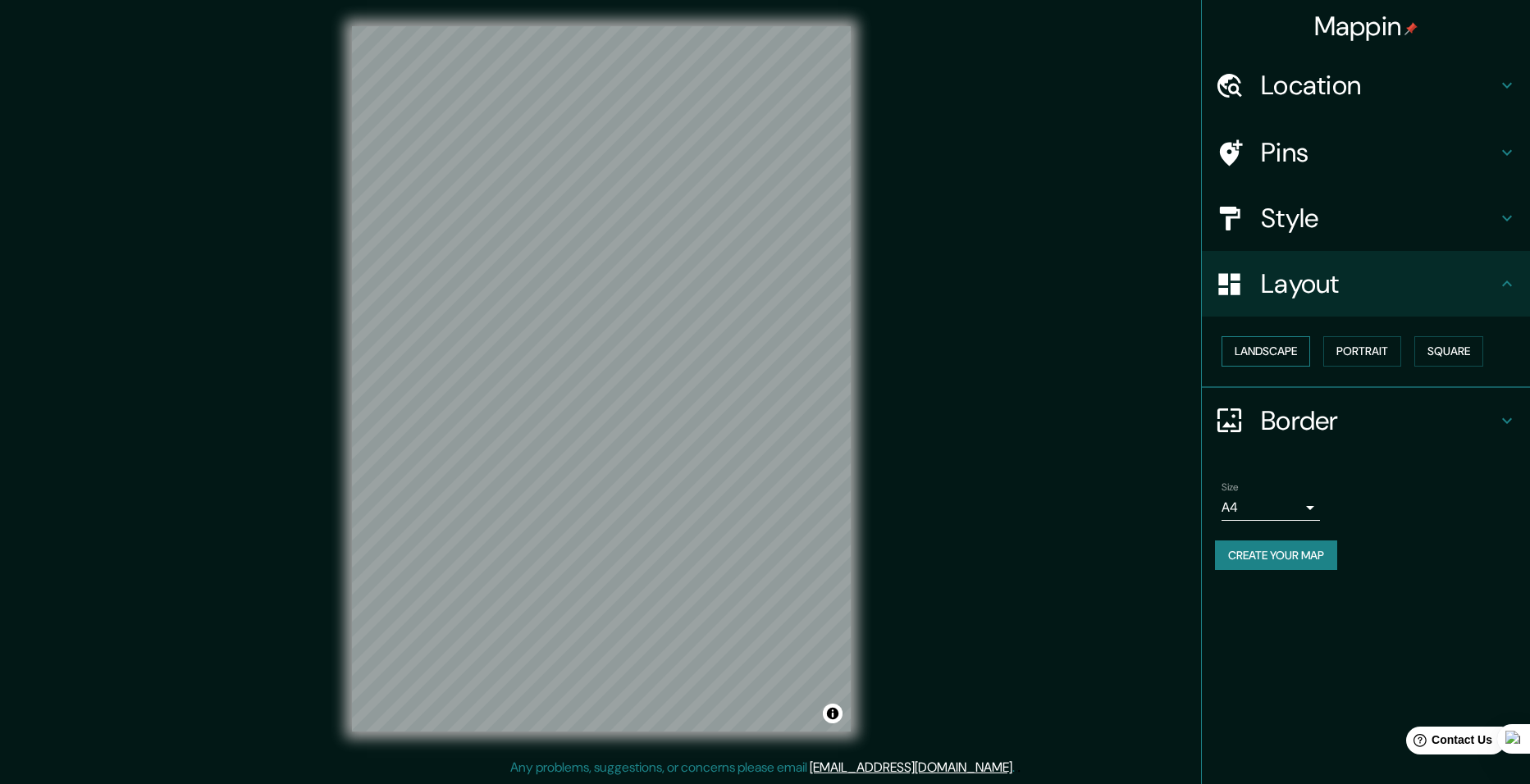
click at [1266, 364] on button "Landscape" at bounding box center [1266, 351] width 89 height 30
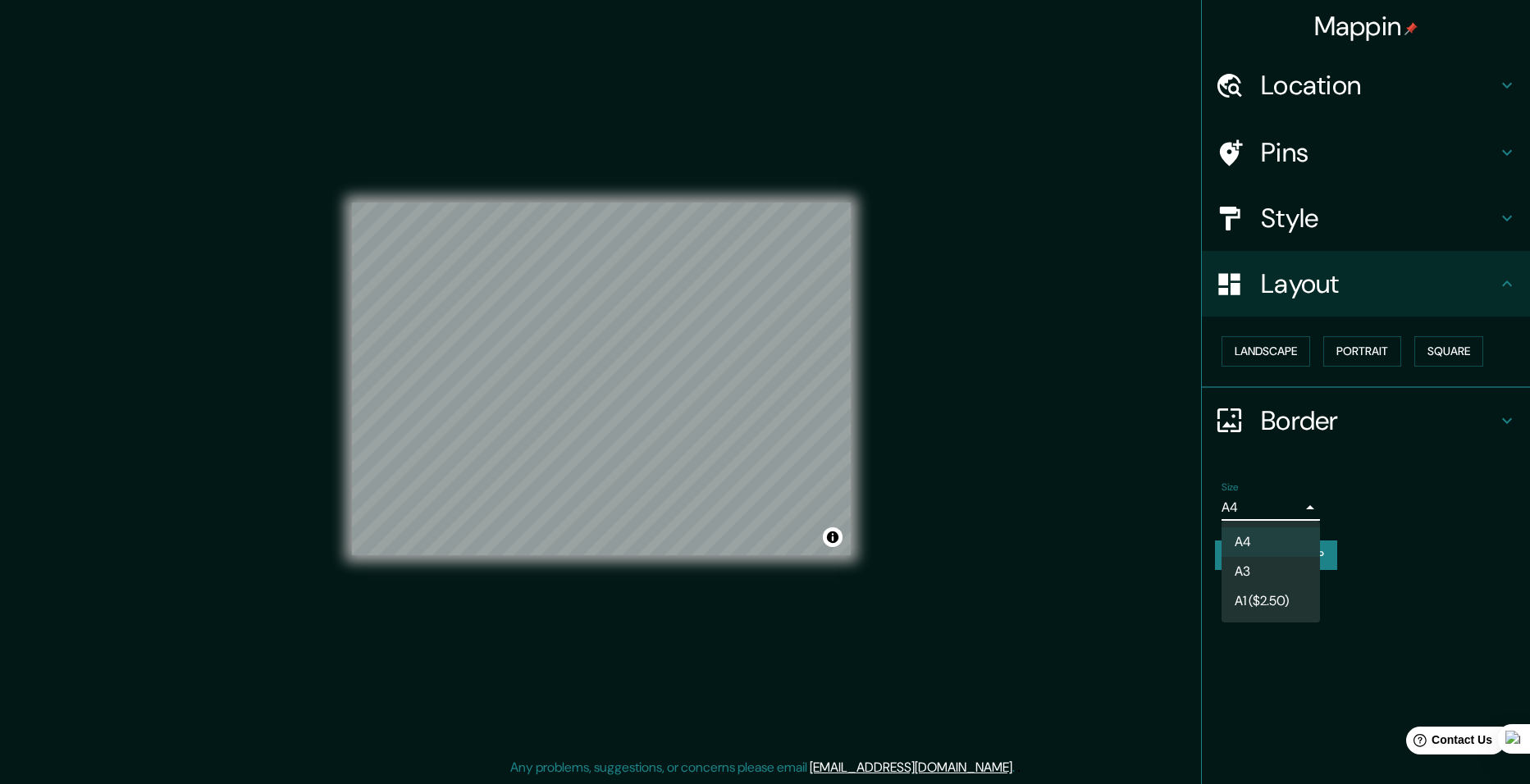
click at [1309, 511] on body "Mappin Location Pins Style Layout Landscape Portrait Square Border Choose a bor…" at bounding box center [765, 392] width 1530 height 784
click at [1273, 567] on li "A3" at bounding box center [1270, 572] width 99 height 30
type input "a4"
click at [1296, 554] on button "Create your map" at bounding box center [1276, 555] width 122 height 30
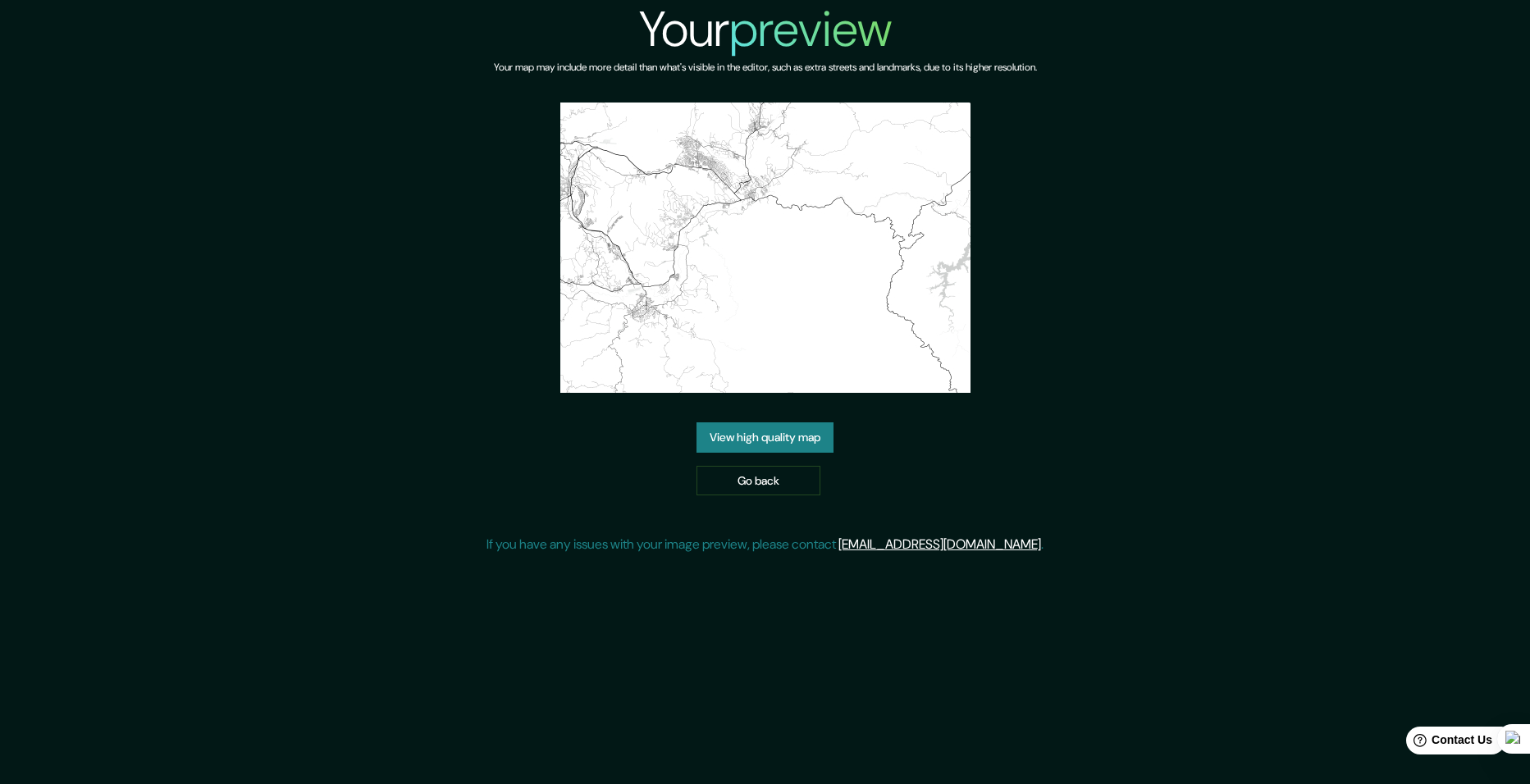
click at [773, 442] on link "View high quality map" at bounding box center [765, 437] width 137 height 30
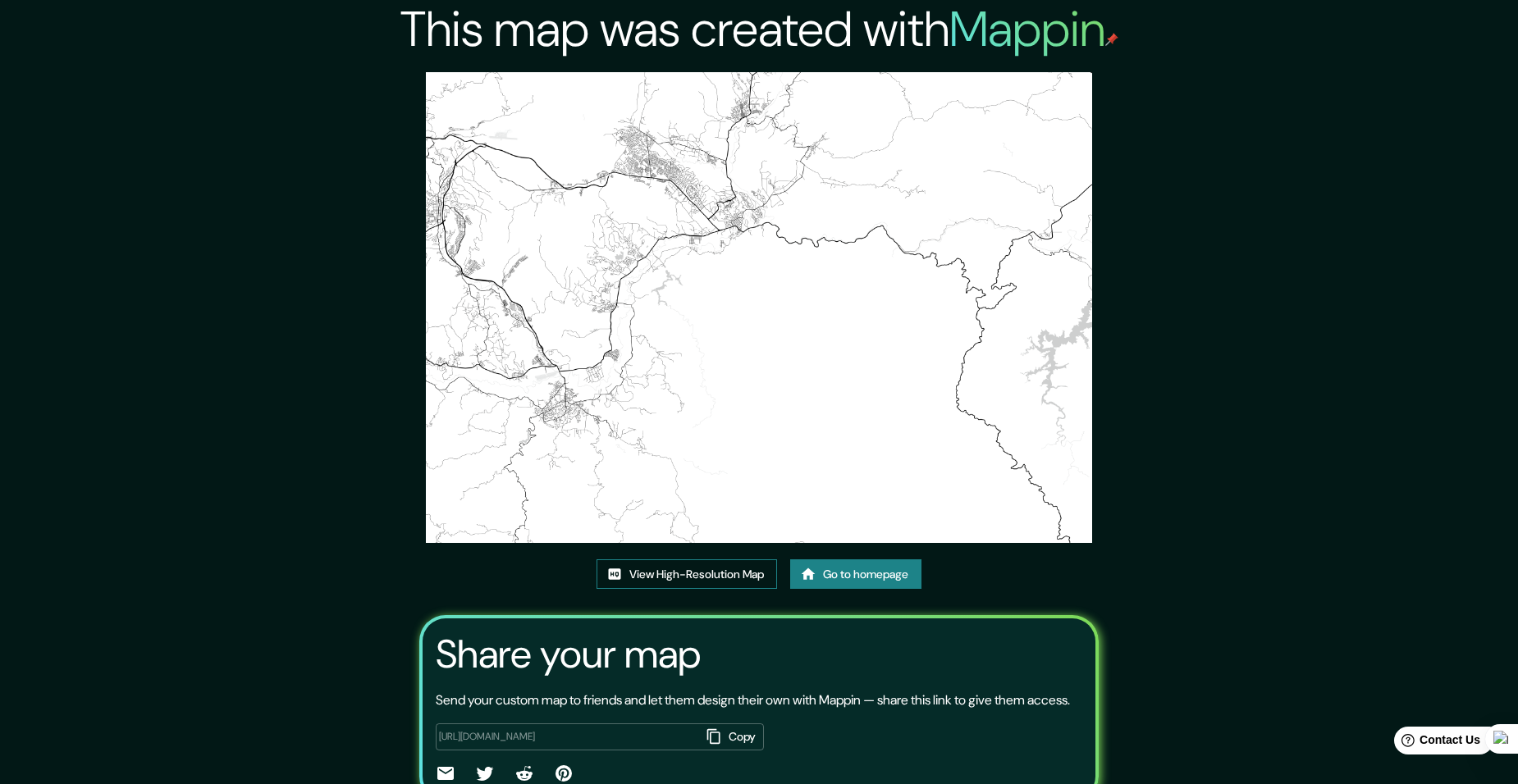
click at [672, 577] on link "View High-Resolution Map" at bounding box center [686, 574] width 180 height 30
click at [870, 576] on link "Go to homepage" at bounding box center [856, 574] width 131 height 30
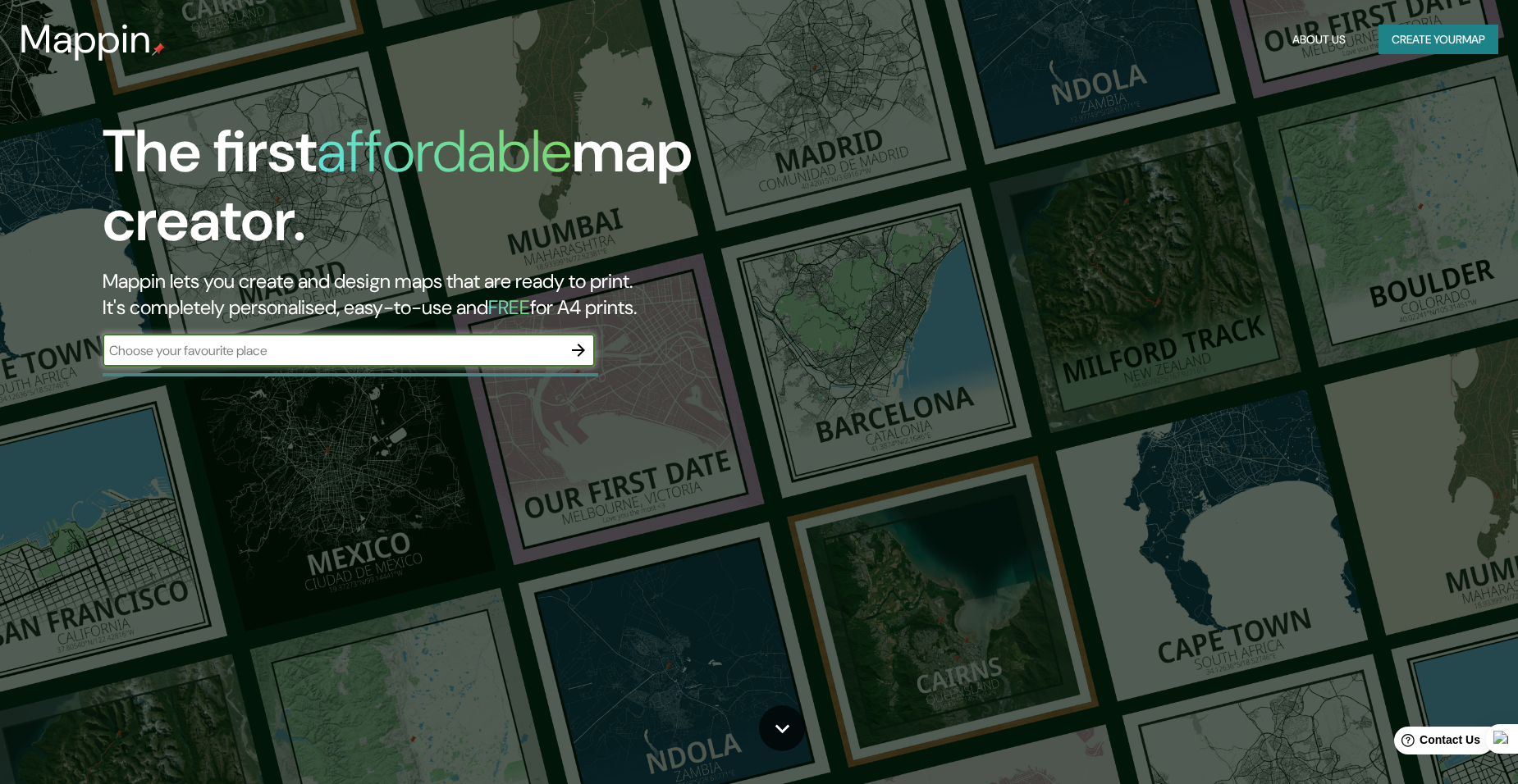
click at [610, 346] on div "The first affordable map creator. Mappin lets you create and design maps that a…" at bounding box center [481, 250] width 911 height 266
click at [587, 344] on icon "button" at bounding box center [578, 350] width 19 height 19
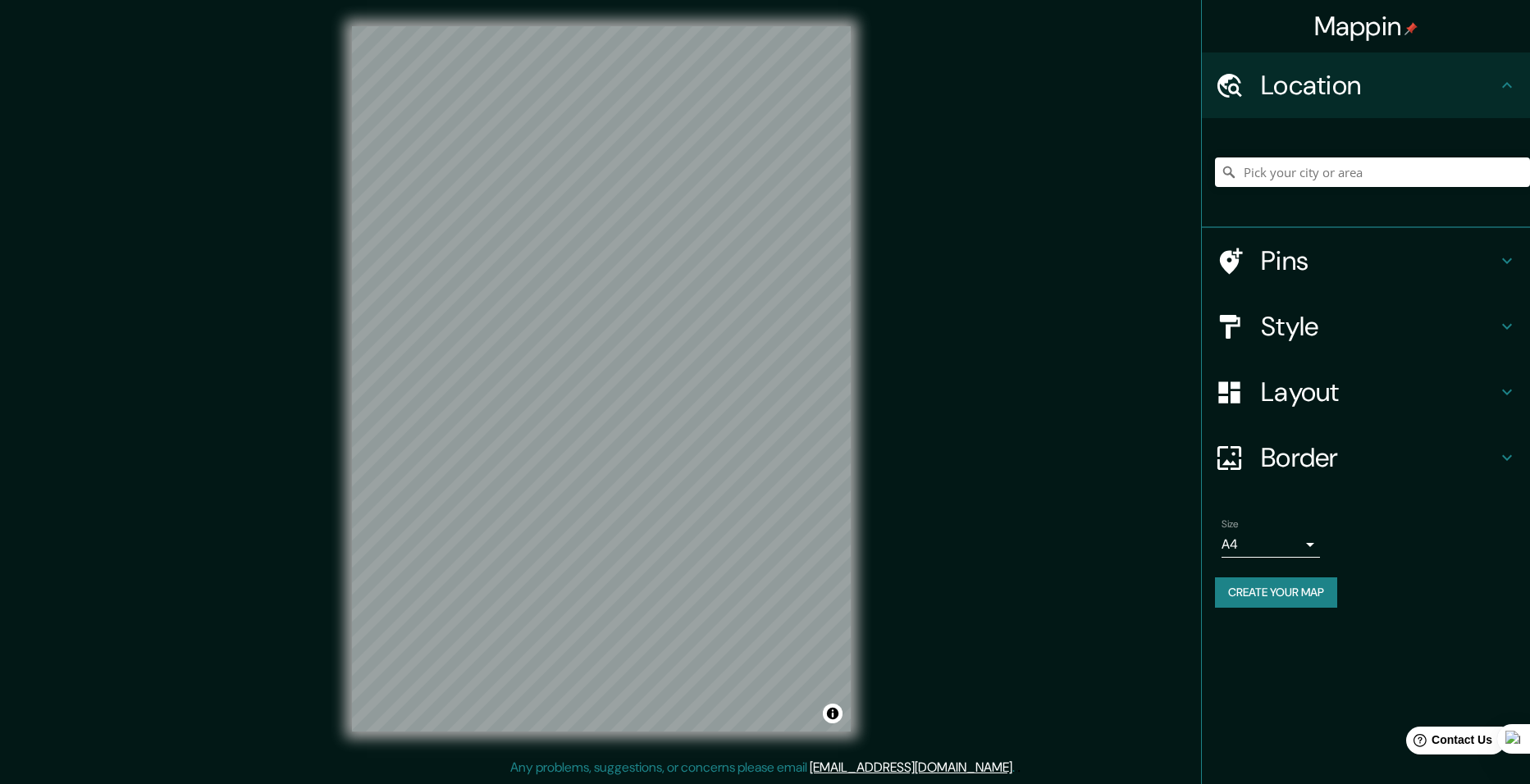
click at [1356, 391] on h4 "Layout" at bounding box center [1379, 392] width 237 height 33
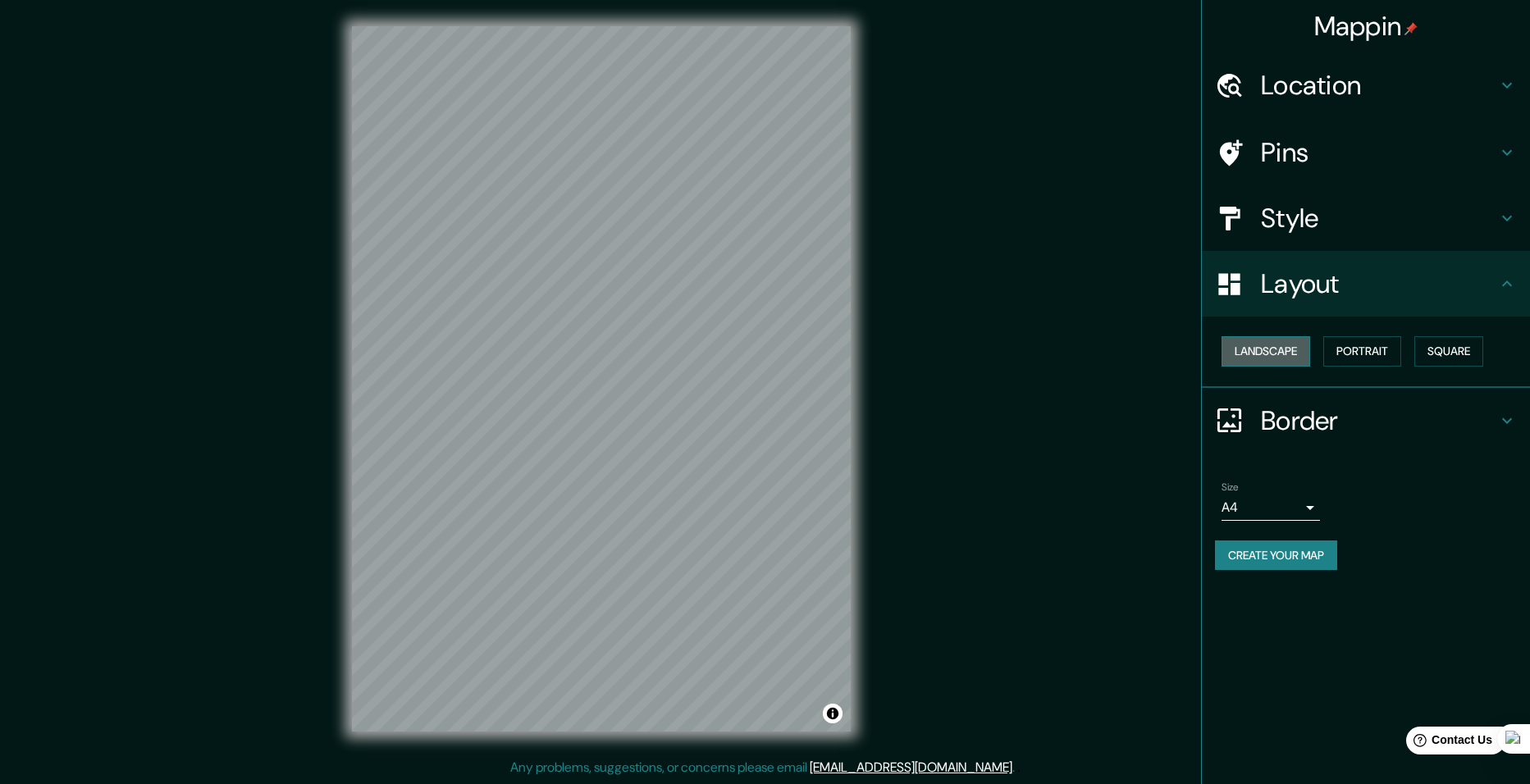
click at [1251, 341] on button "Landscape" at bounding box center [1266, 351] width 89 height 30
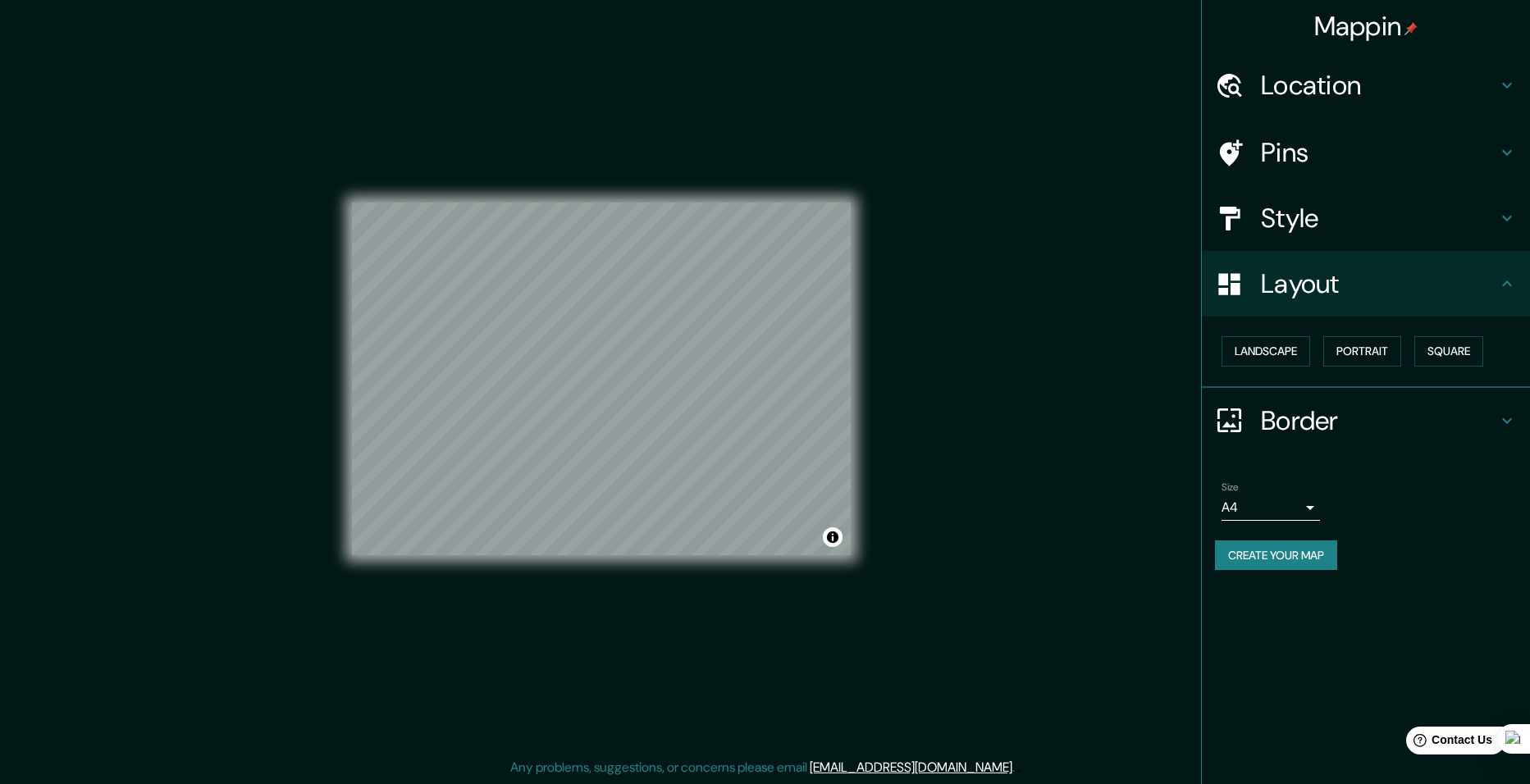
click at [1288, 513] on body "Mappin Location Pins Style Layout Landscape Portrait Square Border Choose a bor…" at bounding box center [765, 392] width 1530 height 784
click at [1257, 562] on li "A3" at bounding box center [1270, 572] width 99 height 30
type input "a4"
click at [1277, 556] on button "Create your map" at bounding box center [1276, 555] width 122 height 30
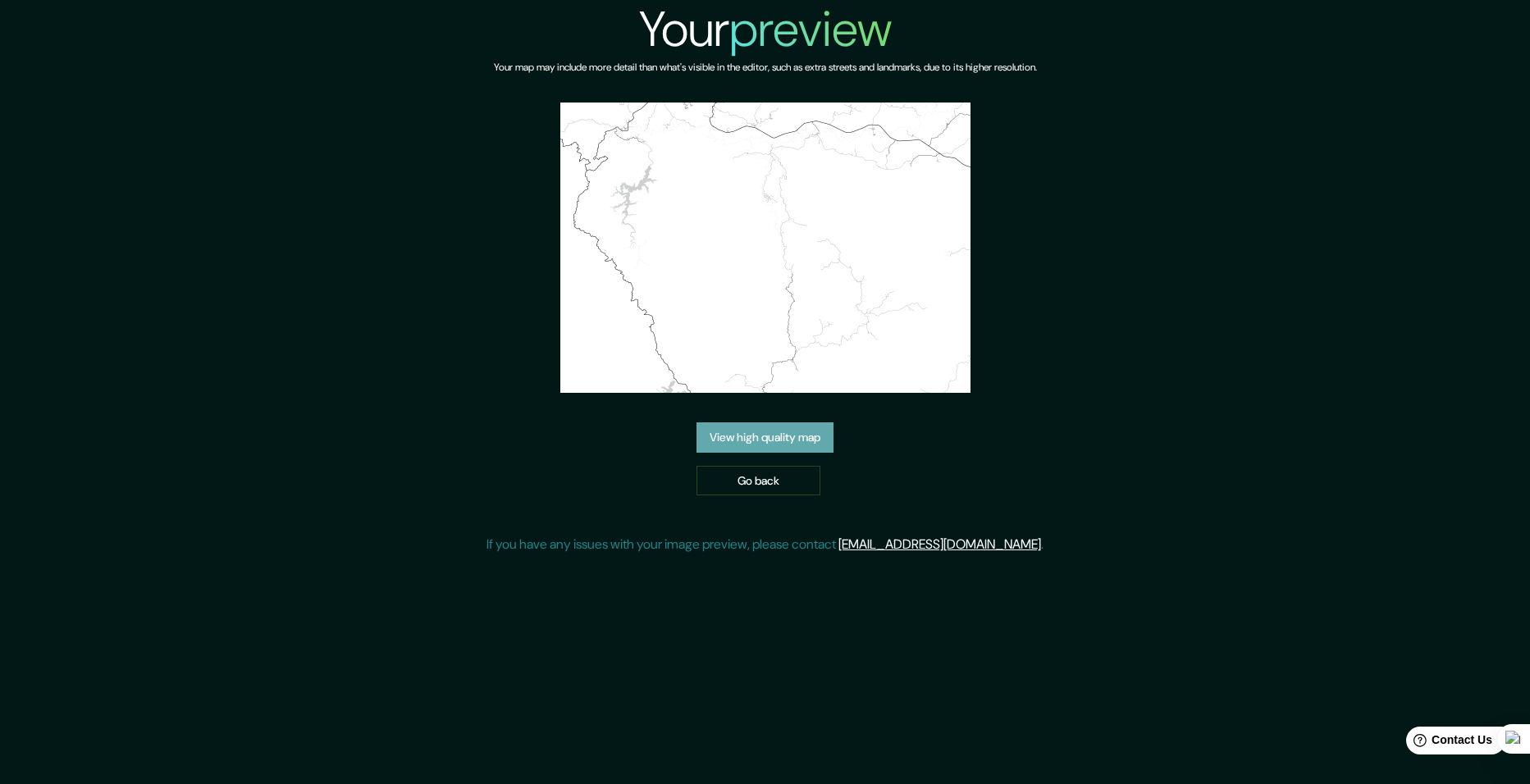
click at [760, 440] on link "View high quality map" at bounding box center [765, 437] width 137 height 30
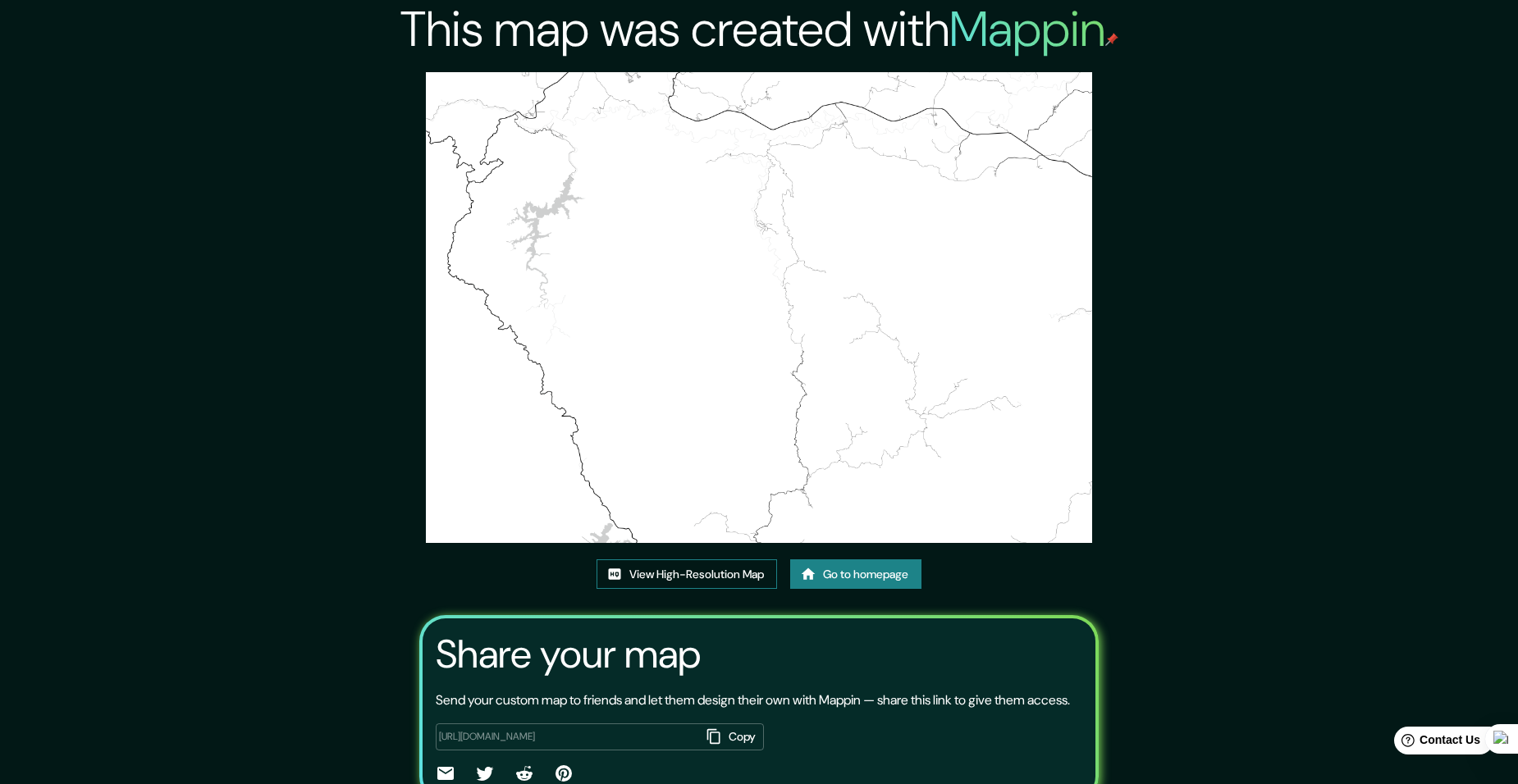
click at [691, 570] on link "View High-Resolution Map" at bounding box center [686, 574] width 180 height 30
click at [867, 569] on link "Go to homepage" at bounding box center [856, 574] width 131 height 30
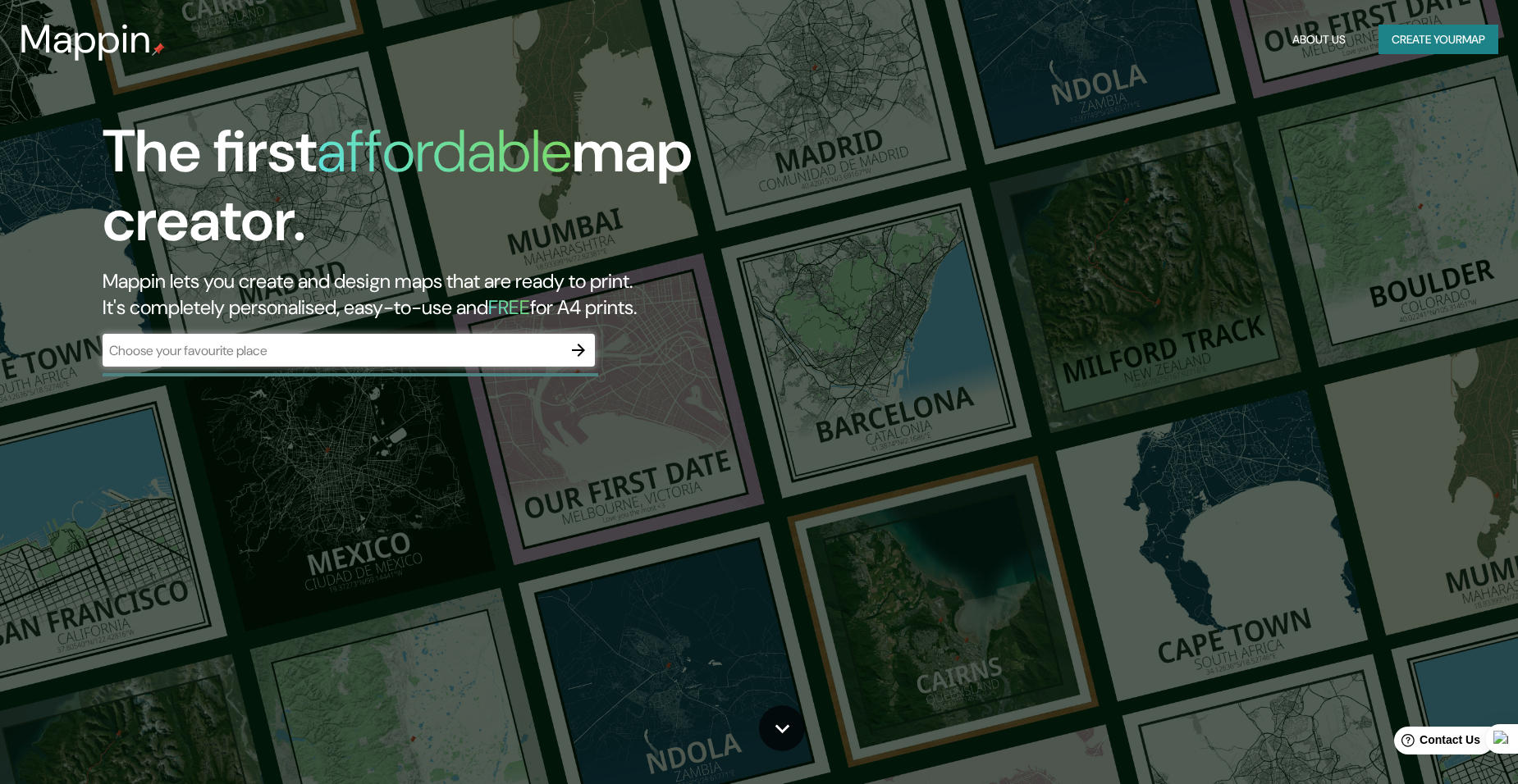
click at [603, 363] on div "The first affordable map creator. Mappin lets you create and design maps that a…" at bounding box center [481, 250] width 911 height 266
click at [580, 353] on icon "button" at bounding box center [578, 350] width 19 height 19
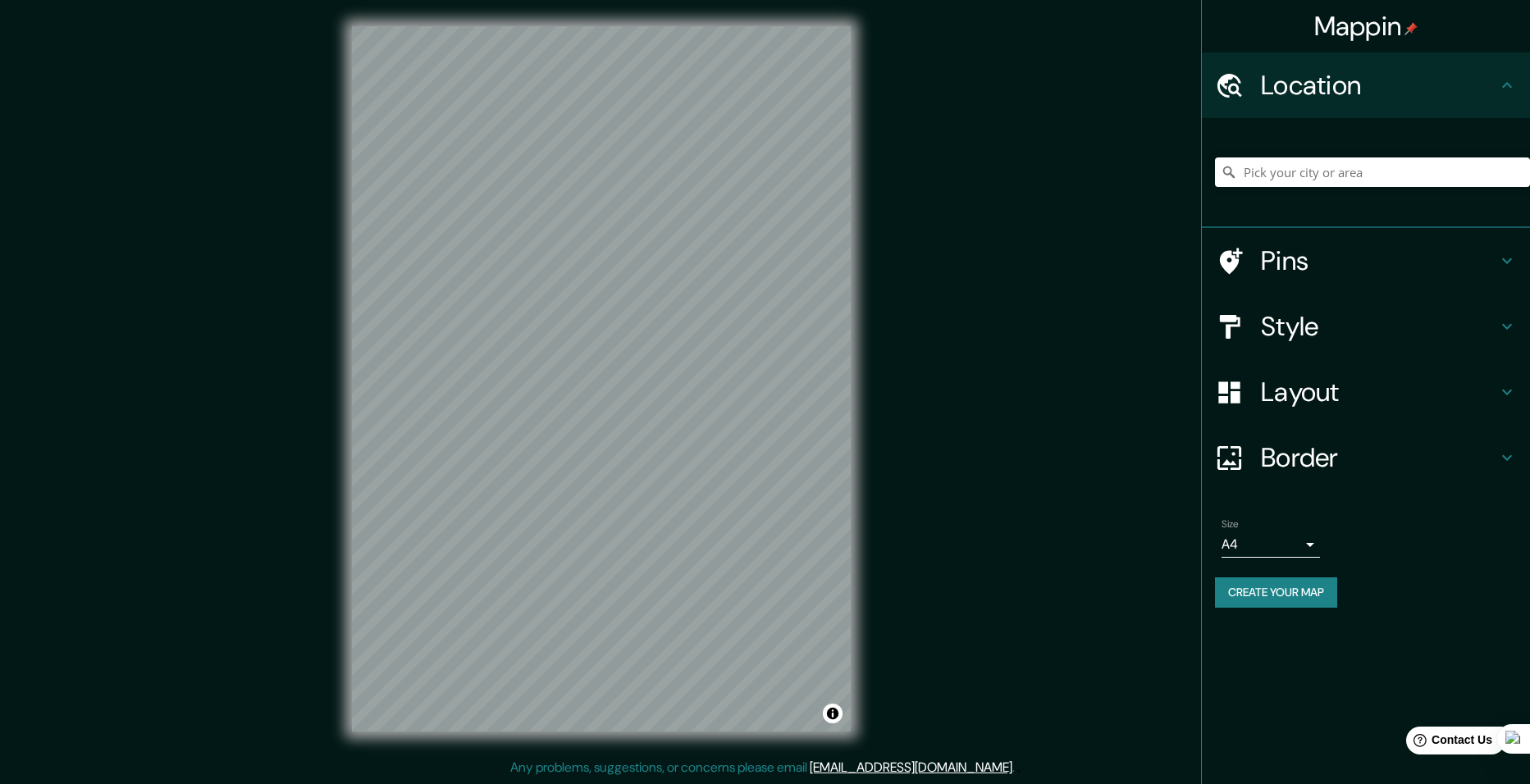
click at [1282, 406] on h4 "Layout" at bounding box center [1379, 392] width 237 height 33
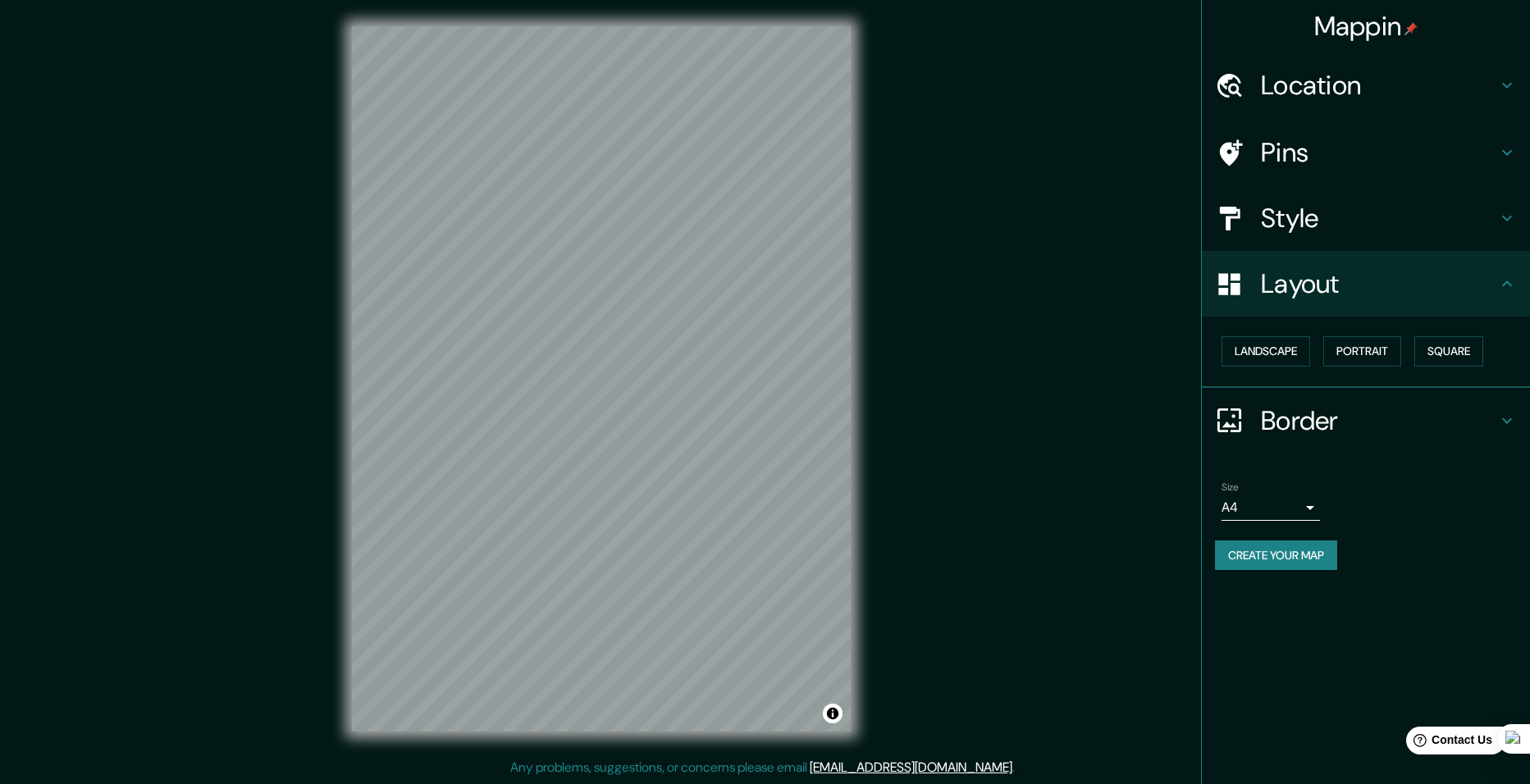
click at [1269, 331] on div "Landscape [GEOGRAPHIC_DATA]" at bounding box center [1372, 351] width 315 height 43
click at [1266, 352] on button "Landscape" at bounding box center [1266, 351] width 89 height 30
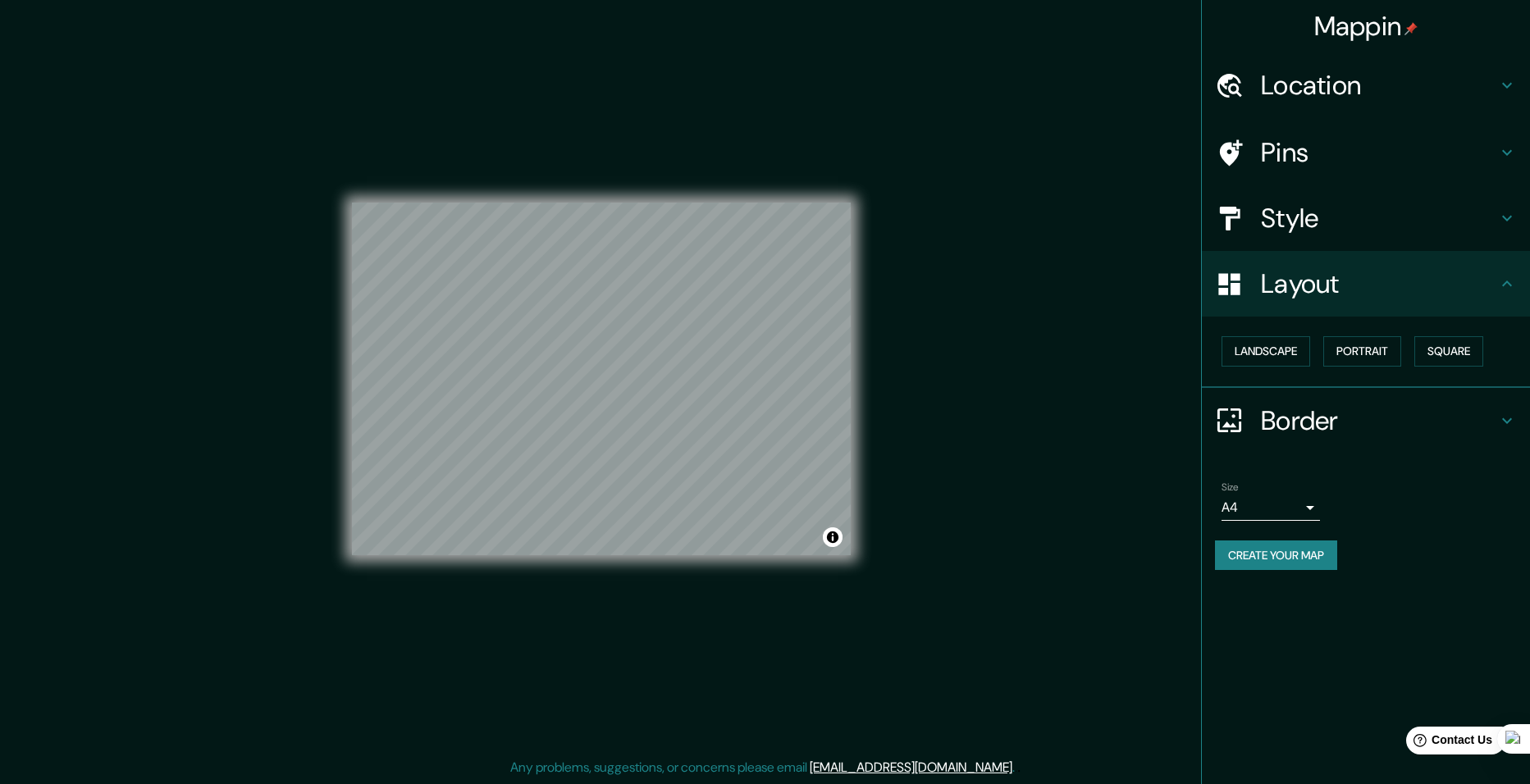
click at [1269, 510] on body "Mappin Location Pins Style Layout Landscape Portrait Square Border Choose a bor…" at bounding box center [765, 392] width 1530 height 784
click at [1257, 568] on li "A3" at bounding box center [1270, 572] width 99 height 30
type input "a4"
click at [1303, 550] on button "Create your map" at bounding box center [1276, 555] width 122 height 30
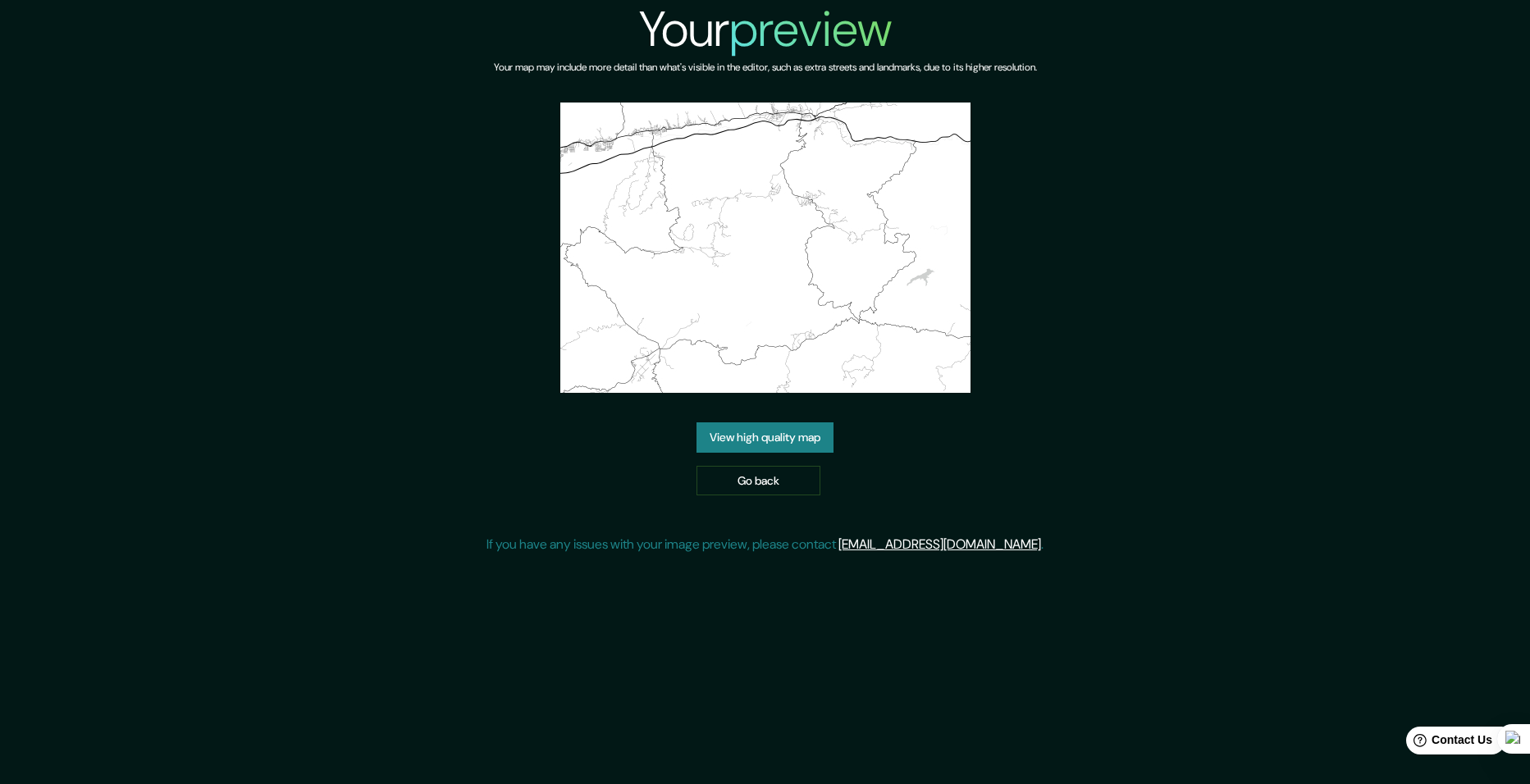
click at [788, 443] on link "View high quality map" at bounding box center [765, 437] width 137 height 30
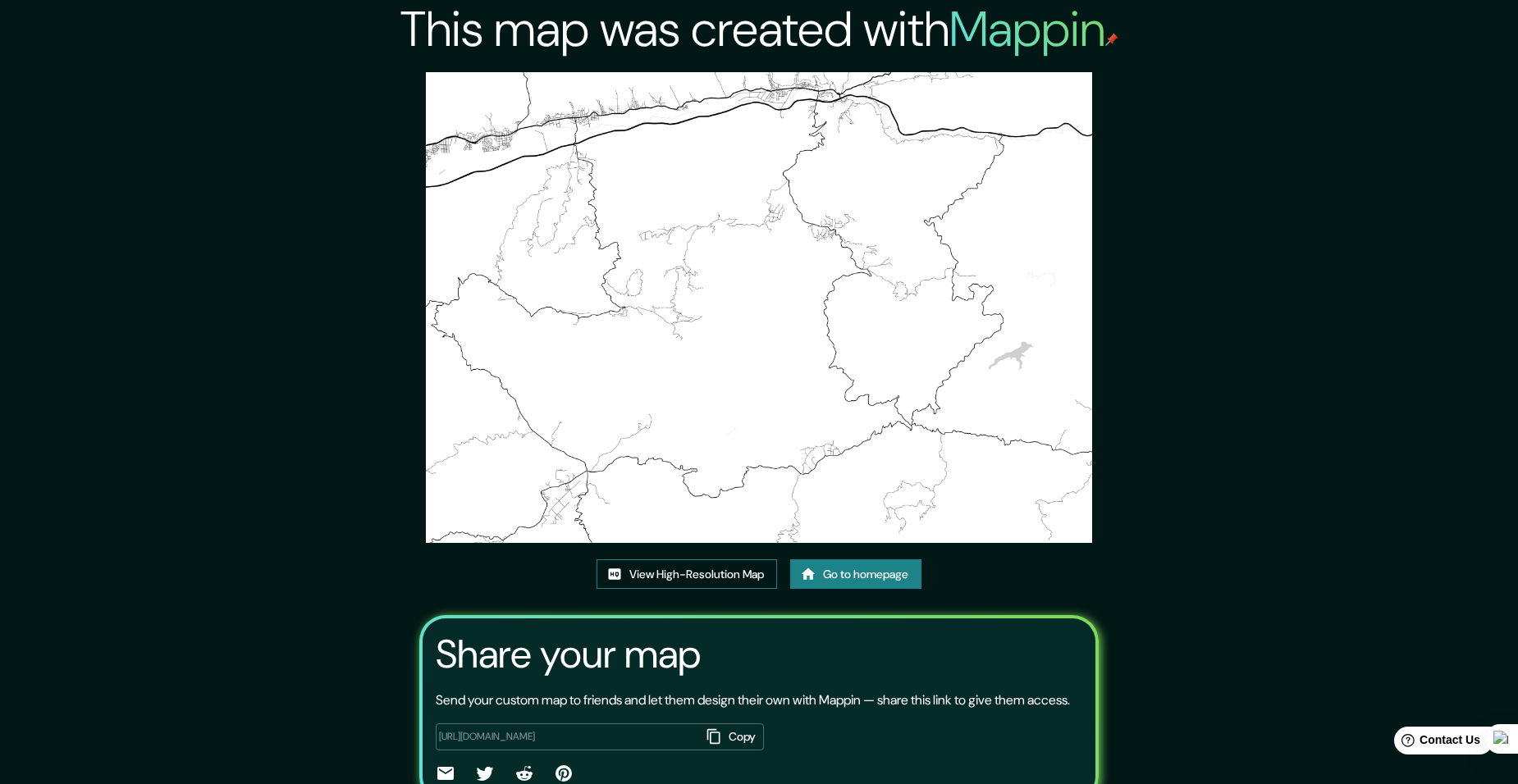
click at [711, 574] on link "View High-Resolution Map" at bounding box center [686, 574] width 180 height 30
click at [889, 574] on link "Go to homepage" at bounding box center [856, 574] width 131 height 30
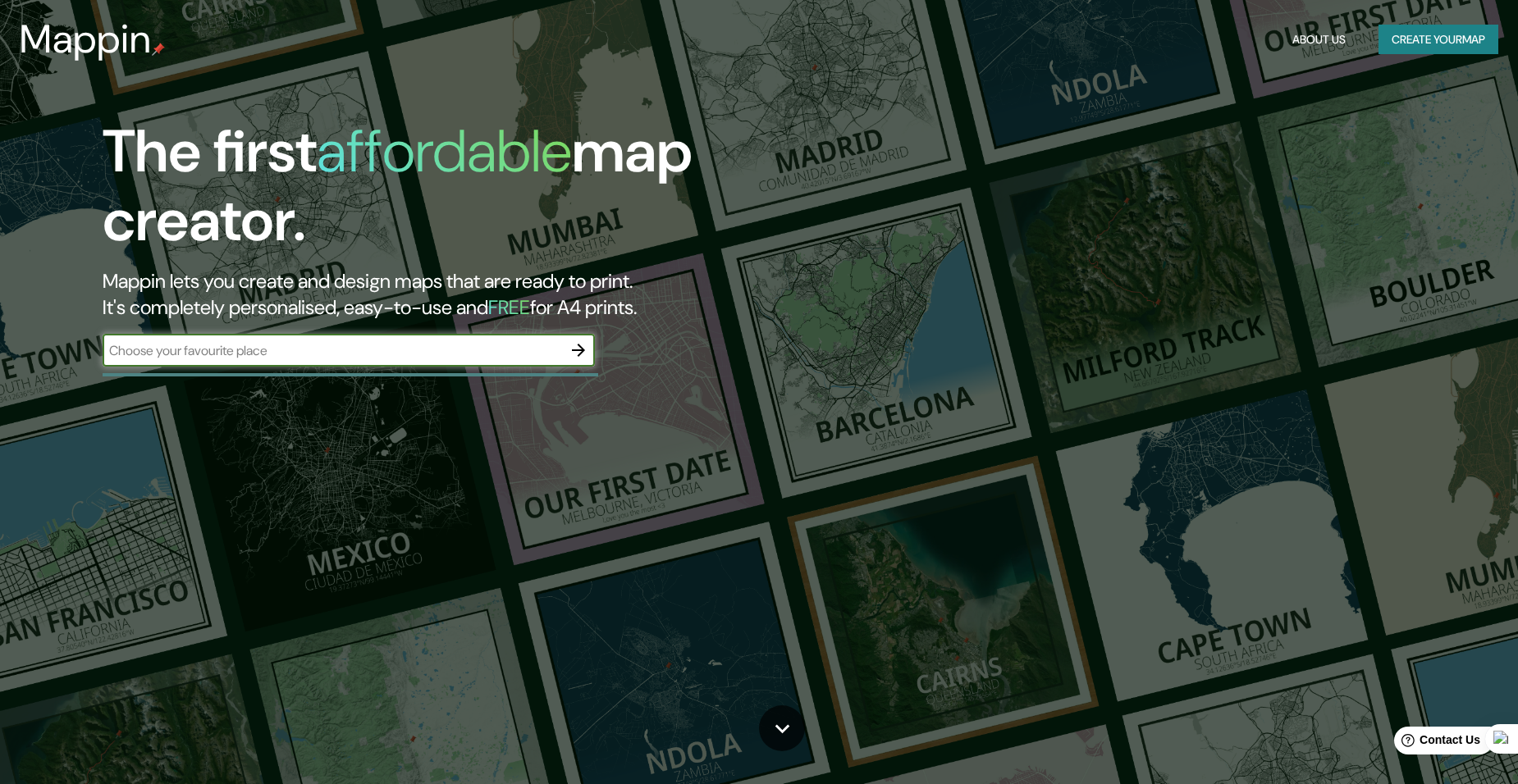
click at [577, 348] on icon "button" at bounding box center [578, 350] width 19 height 19
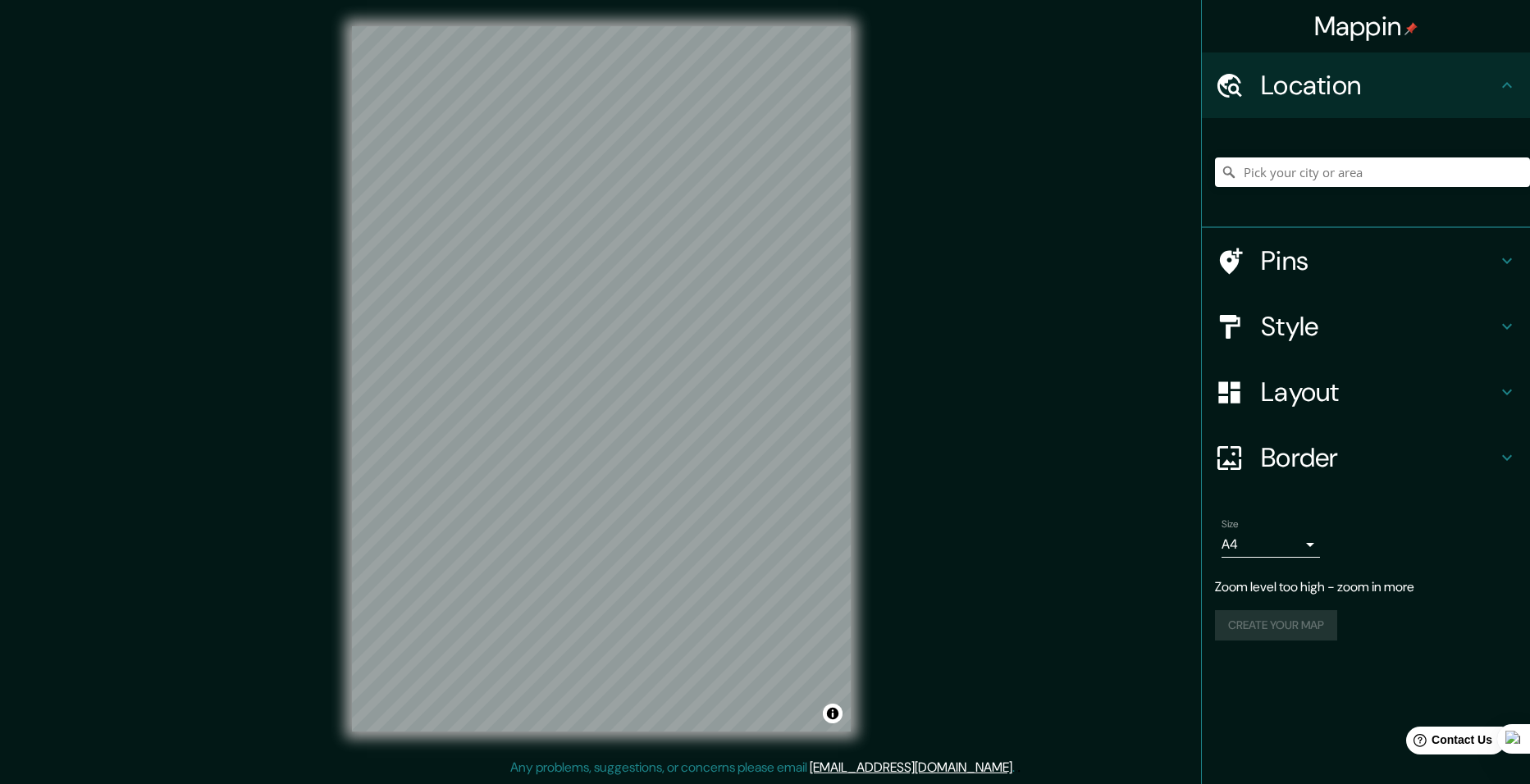
click at [1332, 389] on h4 "Layout" at bounding box center [1379, 392] width 237 height 33
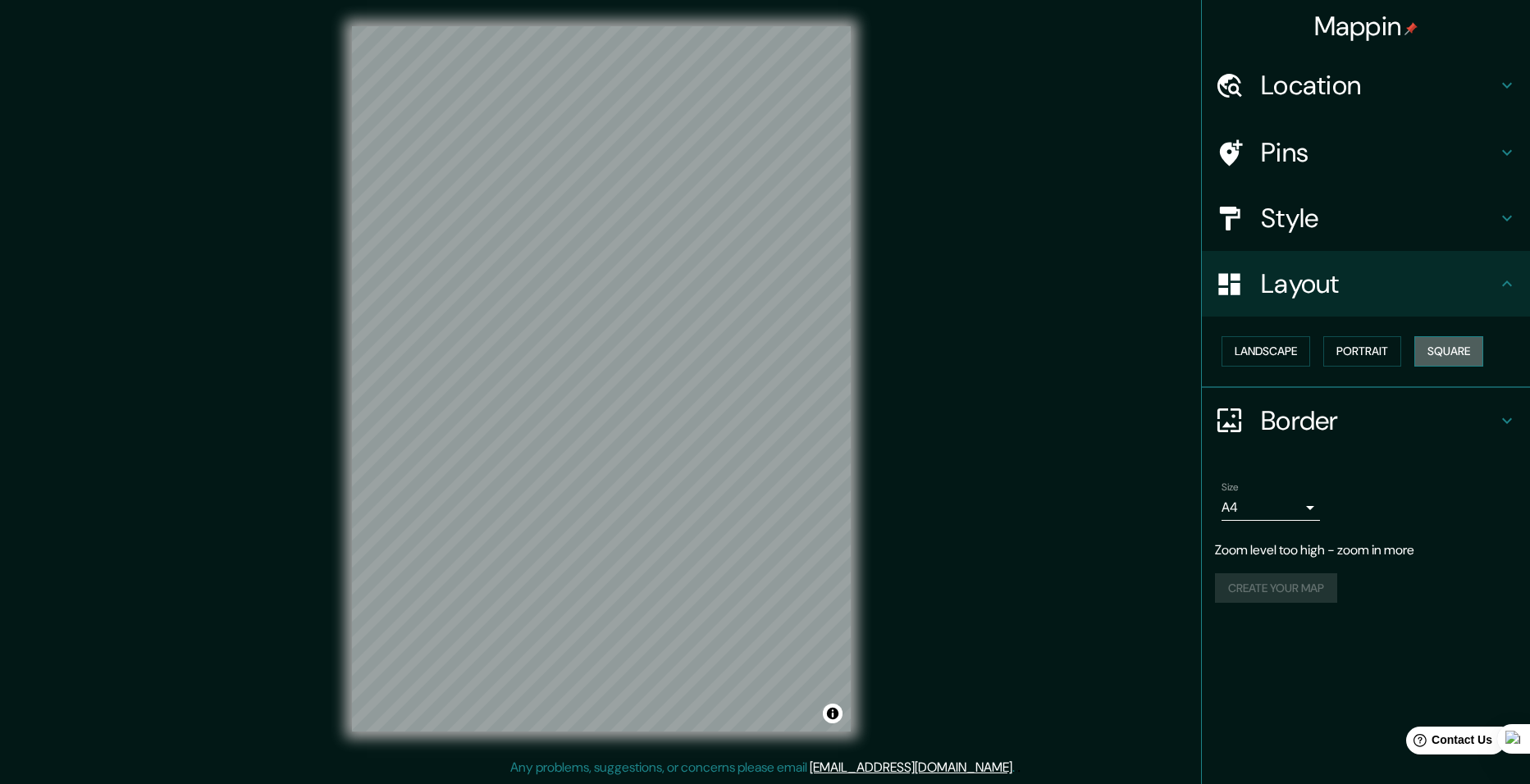
click at [1446, 351] on button "Square" at bounding box center [1449, 351] width 69 height 30
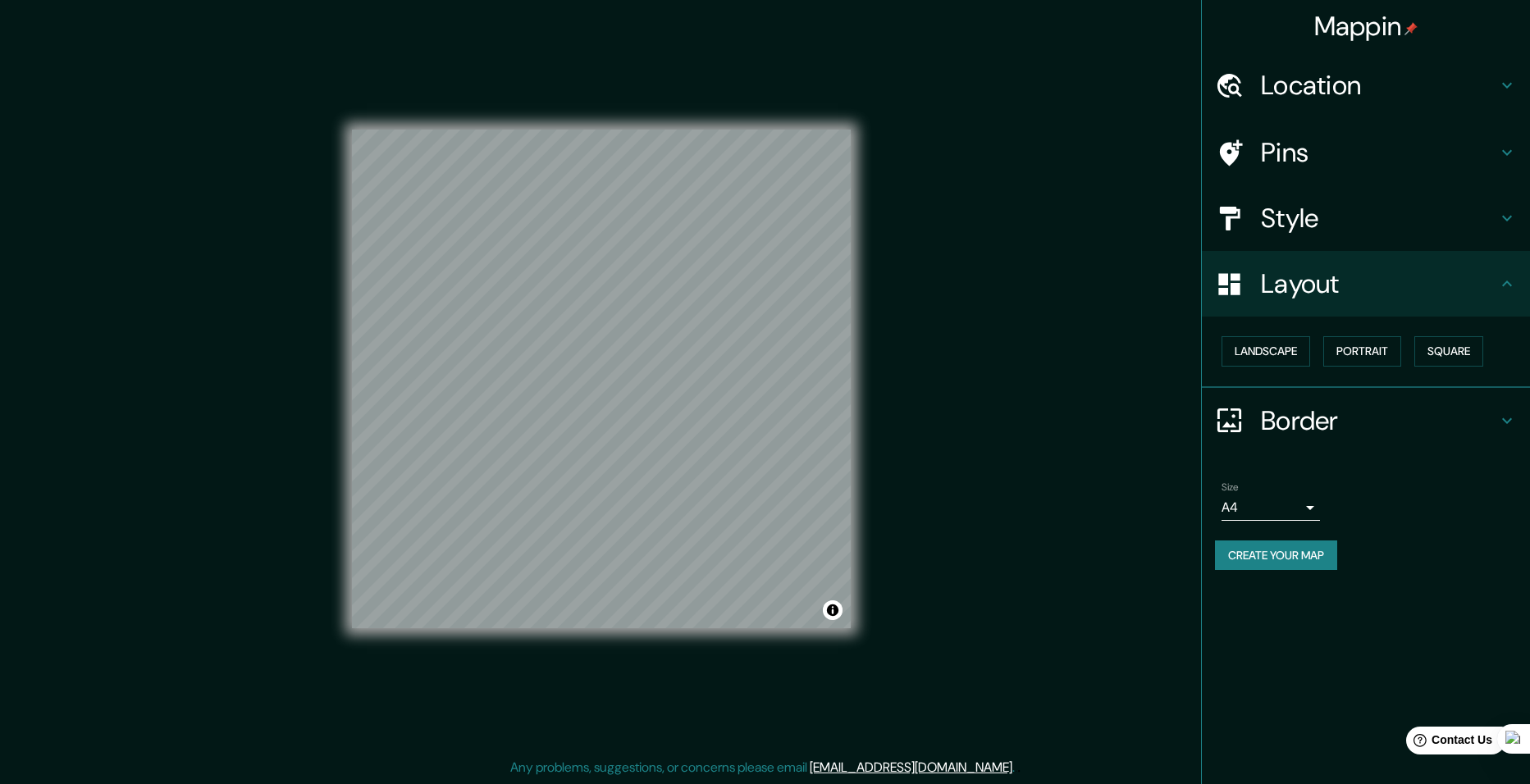
click at [1318, 512] on body "Mappin Location Pins Style Layout Landscape Portrait Square Border Choose a bor…" at bounding box center [765, 392] width 1530 height 784
click at [1282, 570] on li "A3" at bounding box center [1270, 572] width 99 height 30
type input "a4"
click at [1293, 562] on button "Create your map" at bounding box center [1276, 555] width 122 height 30
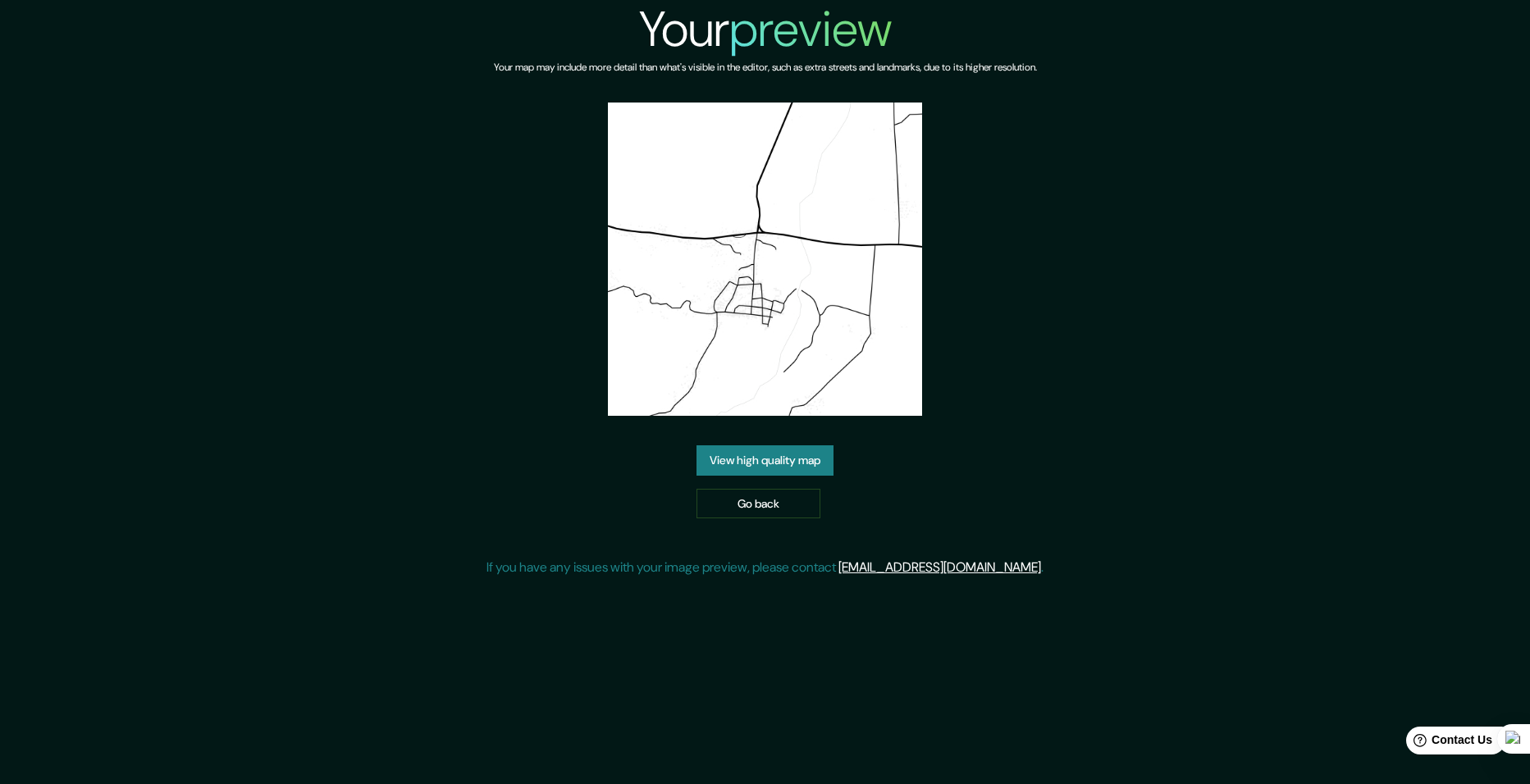
drag, startPoint x: 730, startPoint y: 291, endPoint x: 722, endPoint y: 444, distance: 153.2
click at [722, 444] on div "Your preview Your map may include more detail than what's visible in the editor…" at bounding box center [765, 295] width 557 height 590
click at [719, 451] on link "View high quality map" at bounding box center [765, 460] width 137 height 30
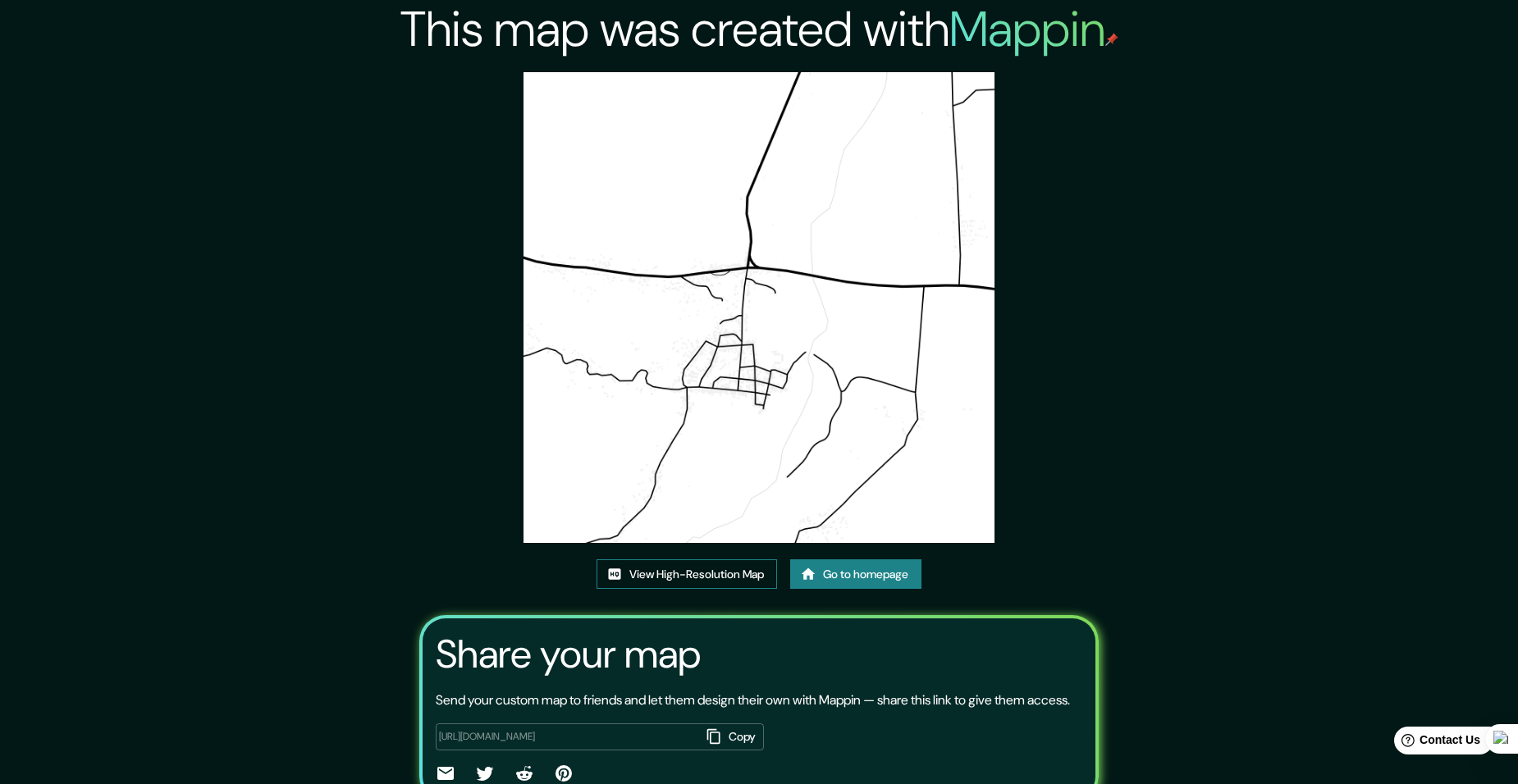
click at [757, 566] on link "View High-Resolution Map" at bounding box center [686, 574] width 180 height 30
